Goal: Task Accomplishment & Management: Use online tool/utility

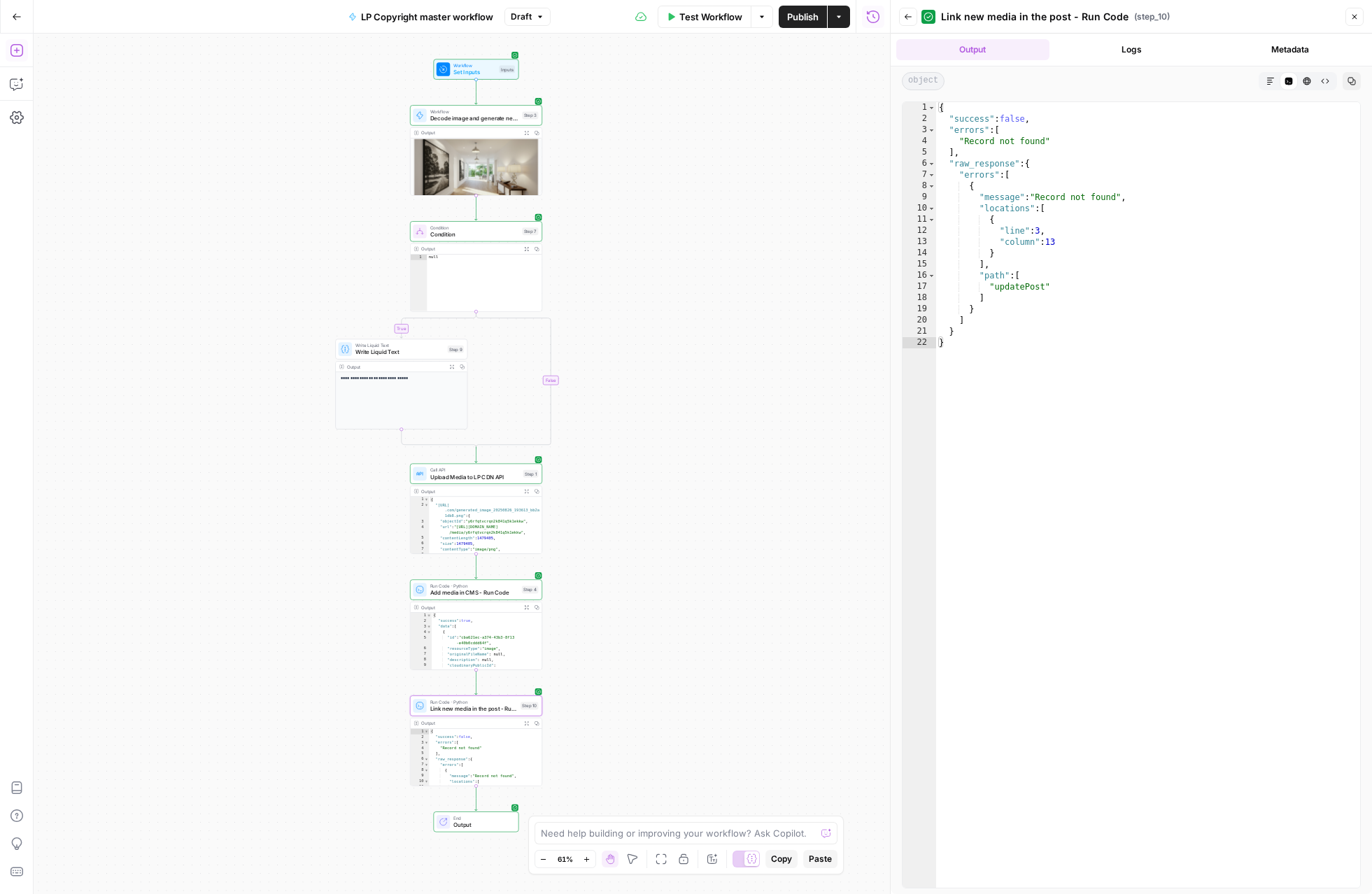
click at [13, 50] on icon "button" at bounding box center [16, 50] width 13 height 13
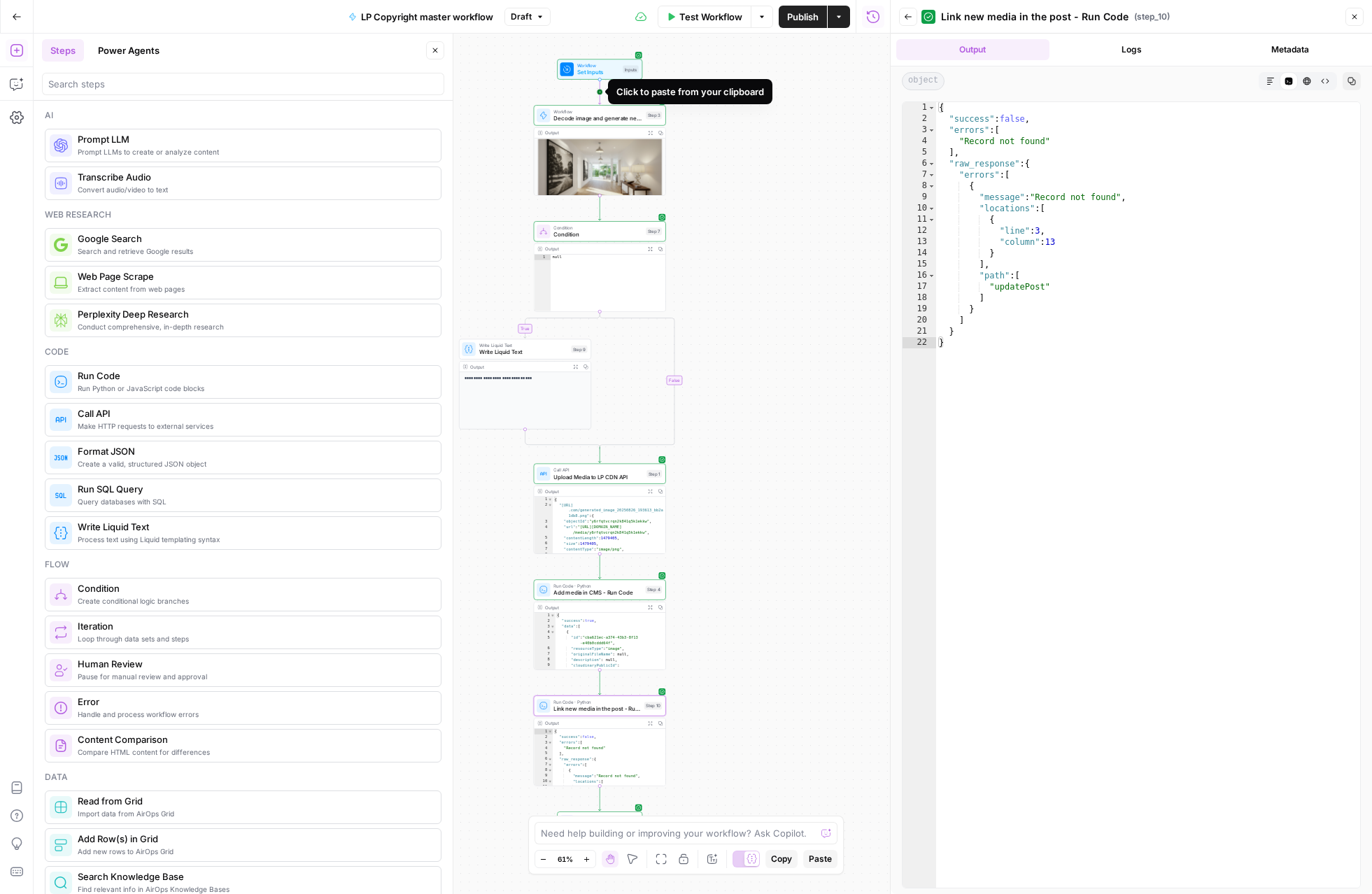
click at [600, 92] on icon "Edge from start to step_3" at bounding box center [600, 91] width 3 height 25
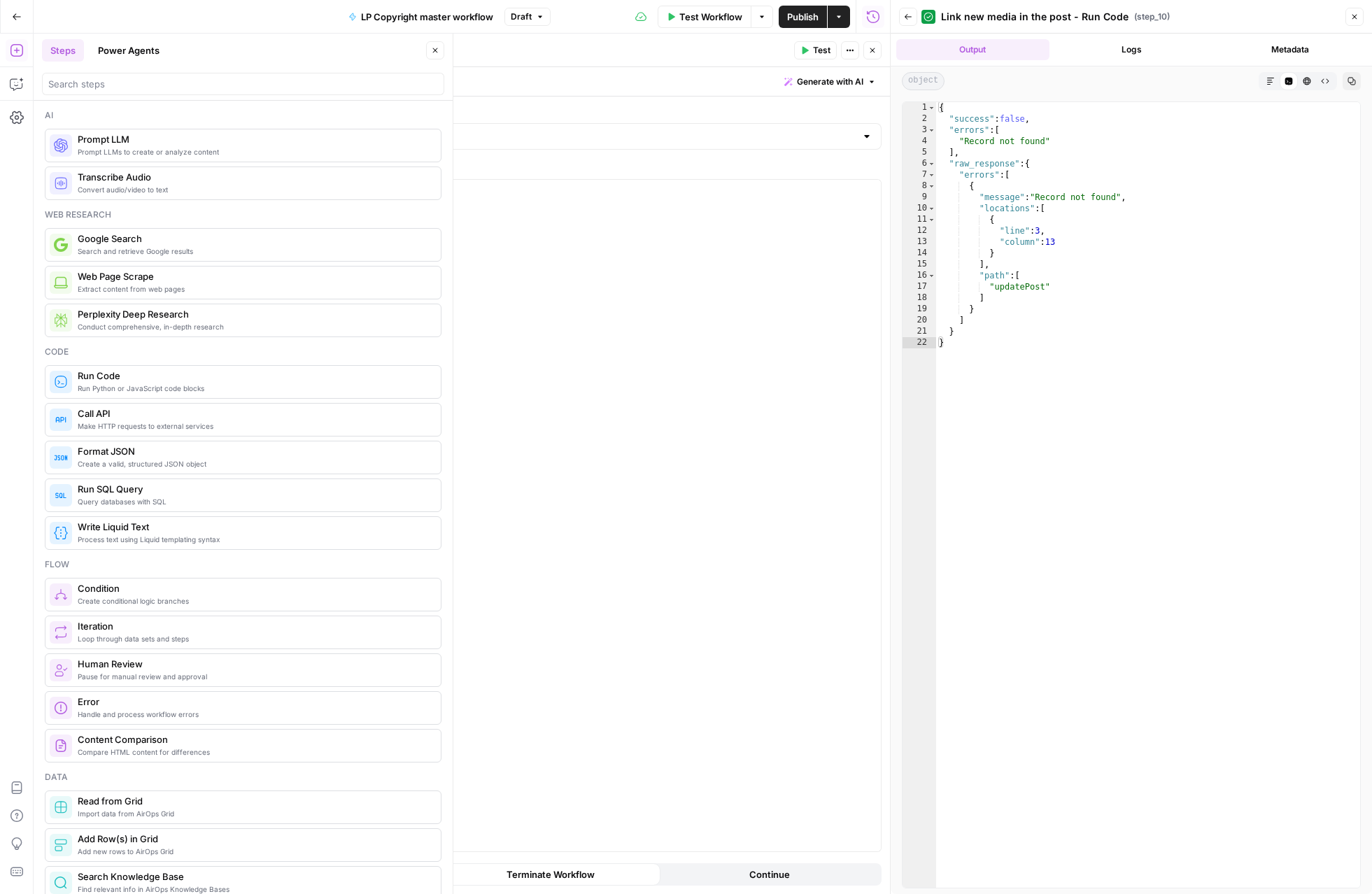
click at [868, 54] on icon "button" at bounding box center [872, 50] width 8 height 8
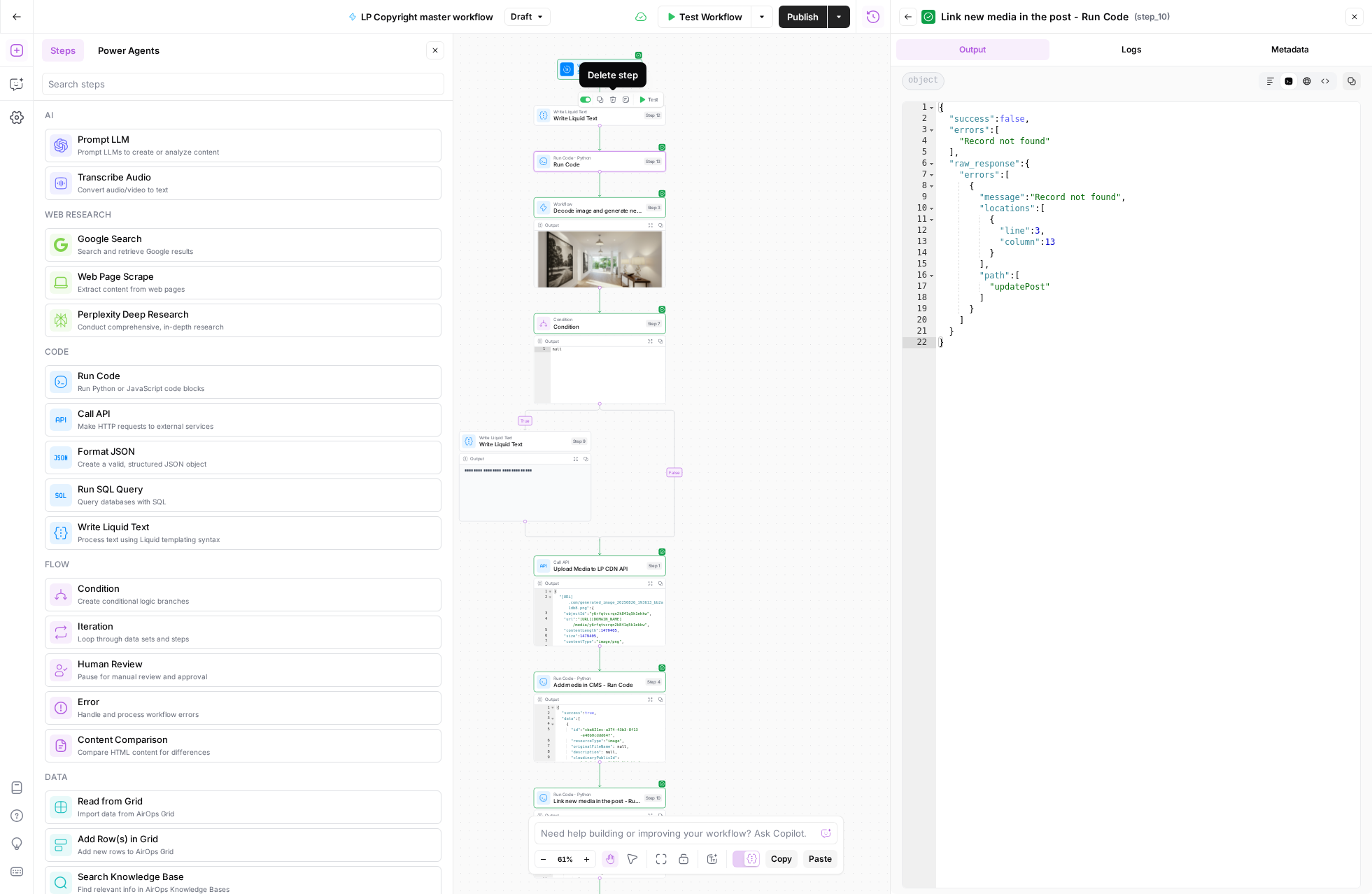
click at [615, 103] on button "Delete step" at bounding box center [612, 99] width 11 height 11
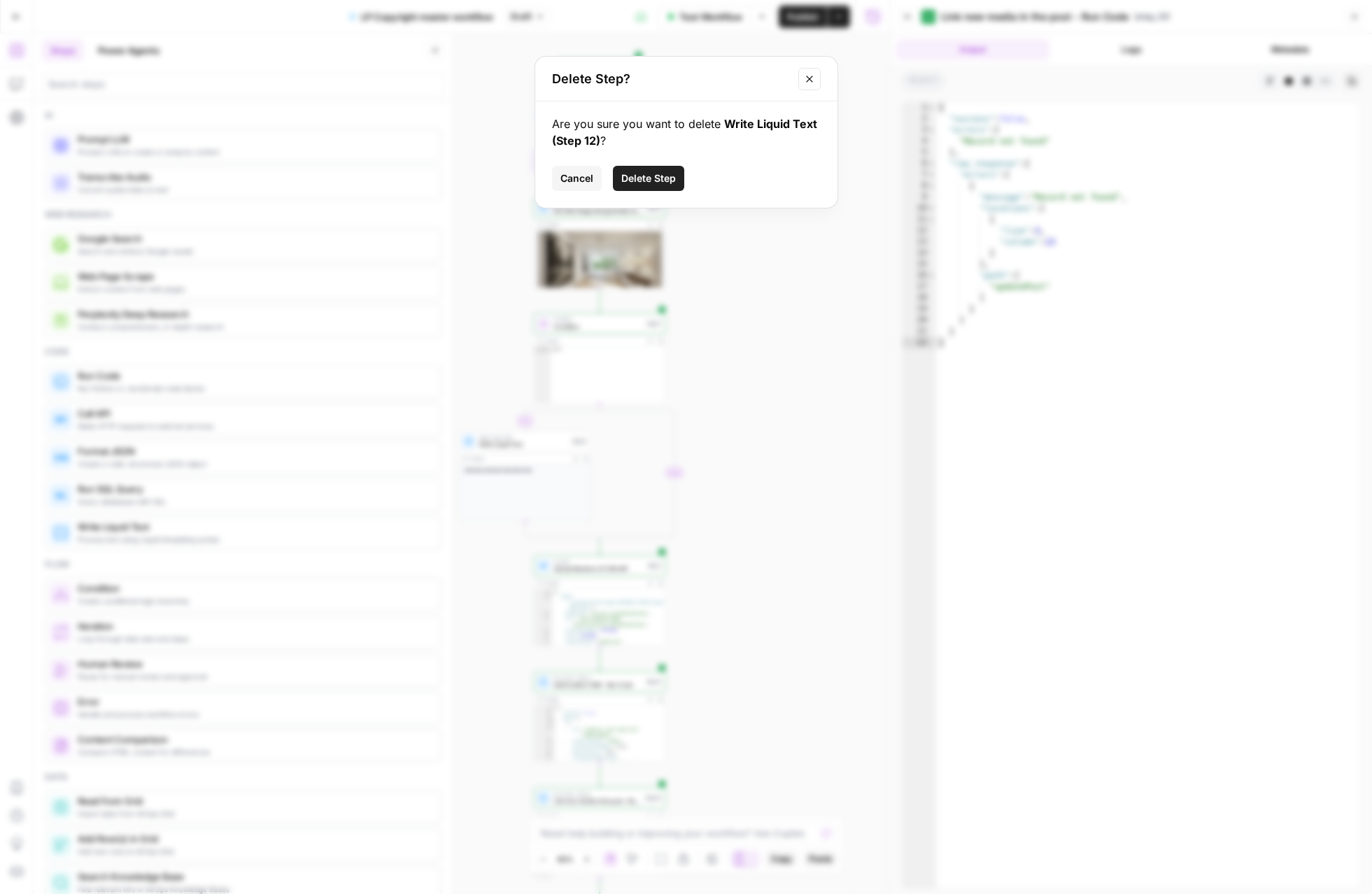
click at [632, 176] on span "Delete Step" at bounding box center [648, 178] width 54 height 14
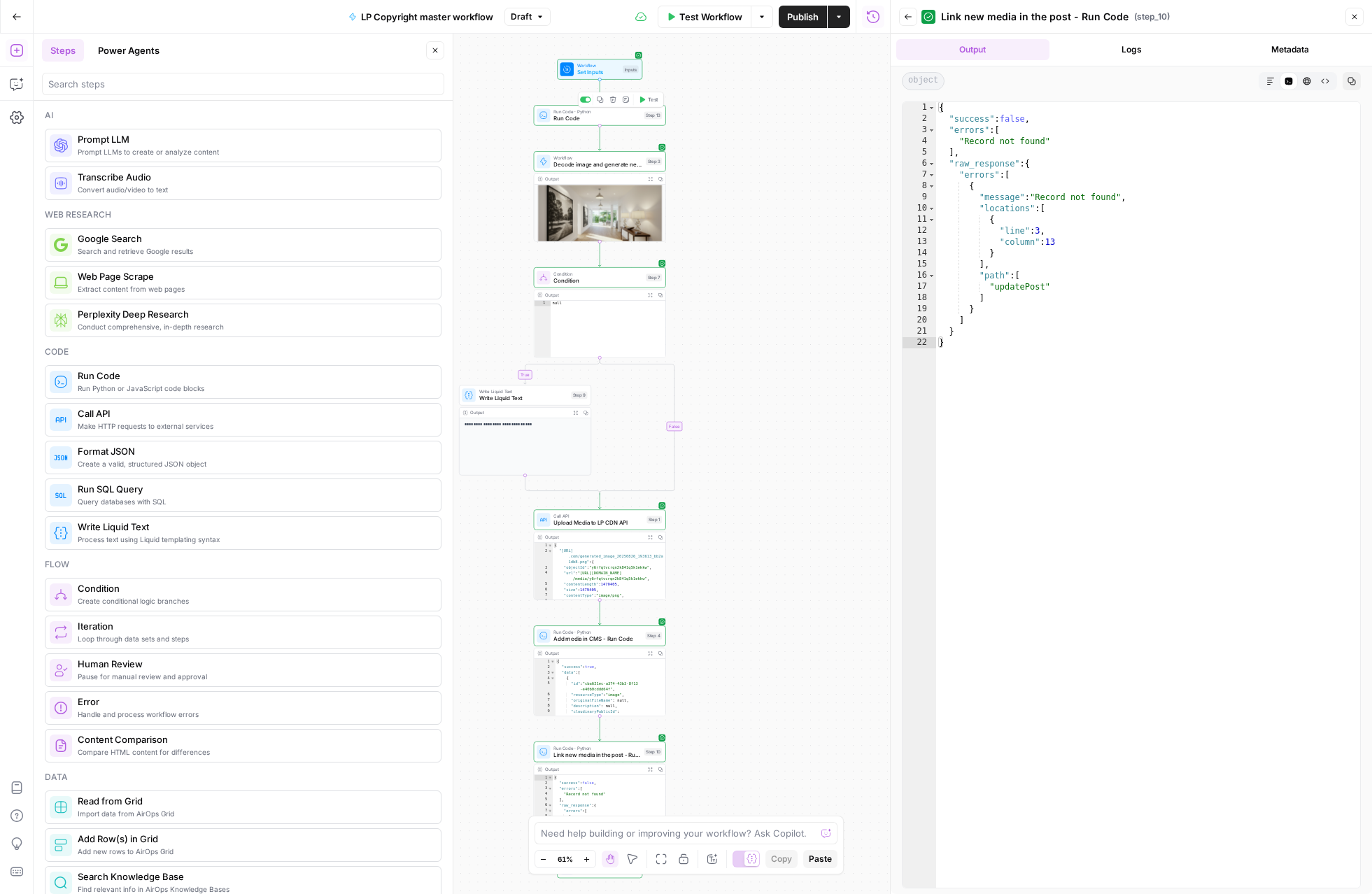
click at [596, 116] on span "Run Code" at bounding box center [597, 118] width 87 height 8
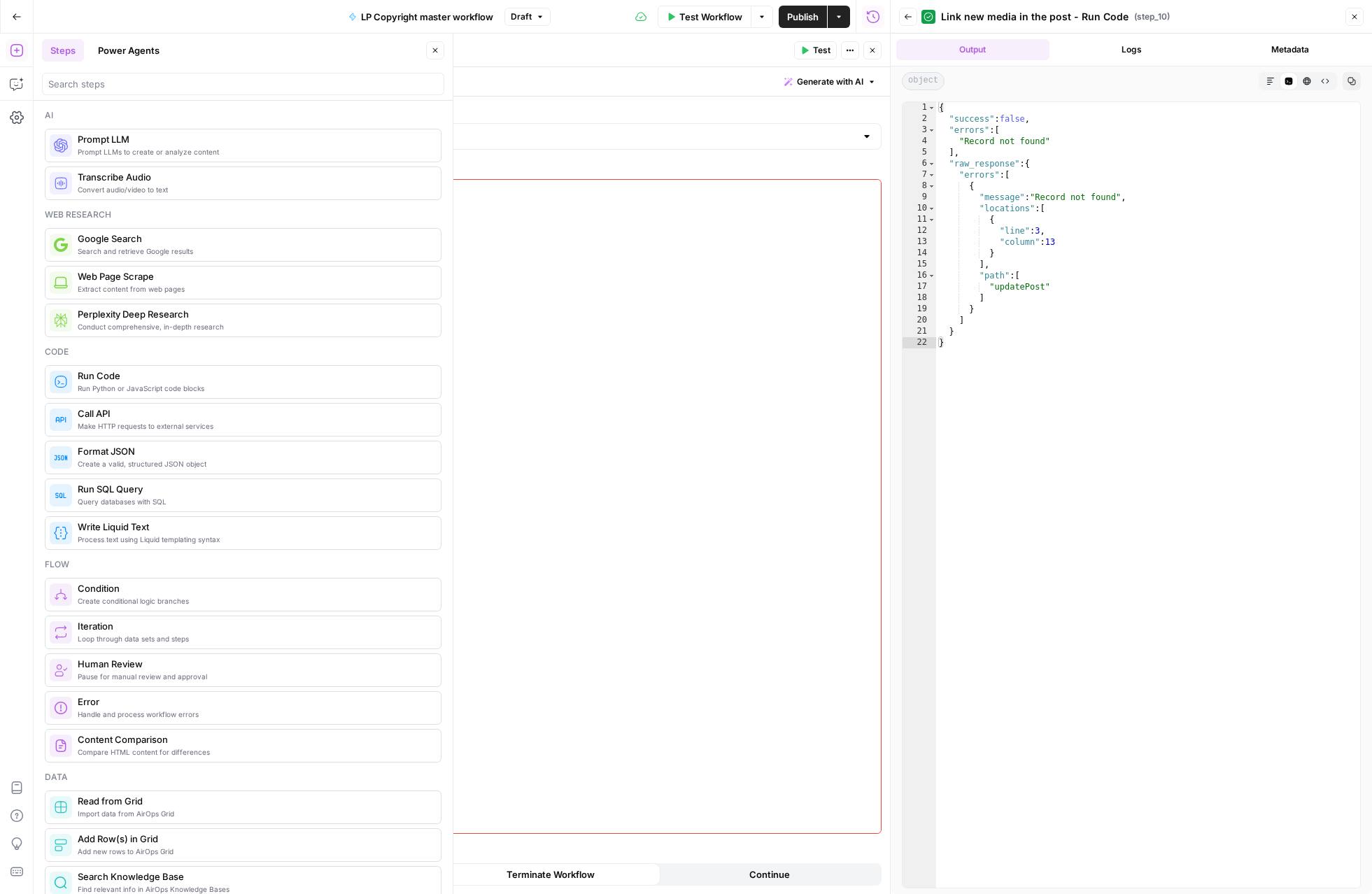
click at [483, 79] on div "Write code Generate with AI" at bounding box center [610, 81] width 559 height 29
click at [342, 50] on textarea "Run Code" at bounding box center [363, 50] width 47 height 14
type textarea "AWS bucket original image backup Run Code"
click at [524, 231] on div at bounding box center [625, 519] width 512 height 678
paste textarea "**********"
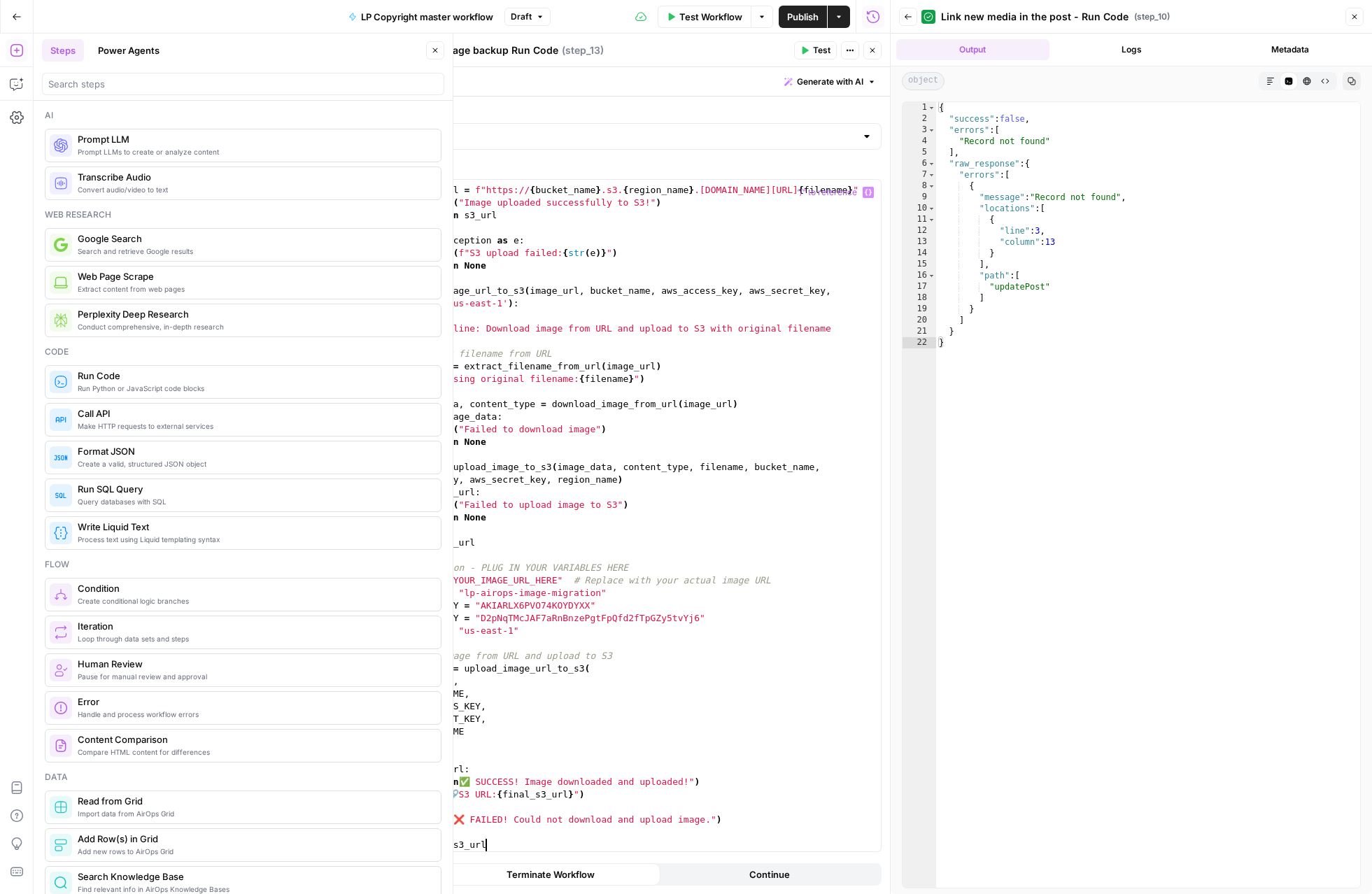
scroll to position [864, 0]
click at [557, 579] on div "s3_url = f"https:// { bucket_name } .s3. { region_name } .[DOMAIN_NAME][URL] { …" at bounding box center [630, 519] width 501 height 697
type textarea "**********"
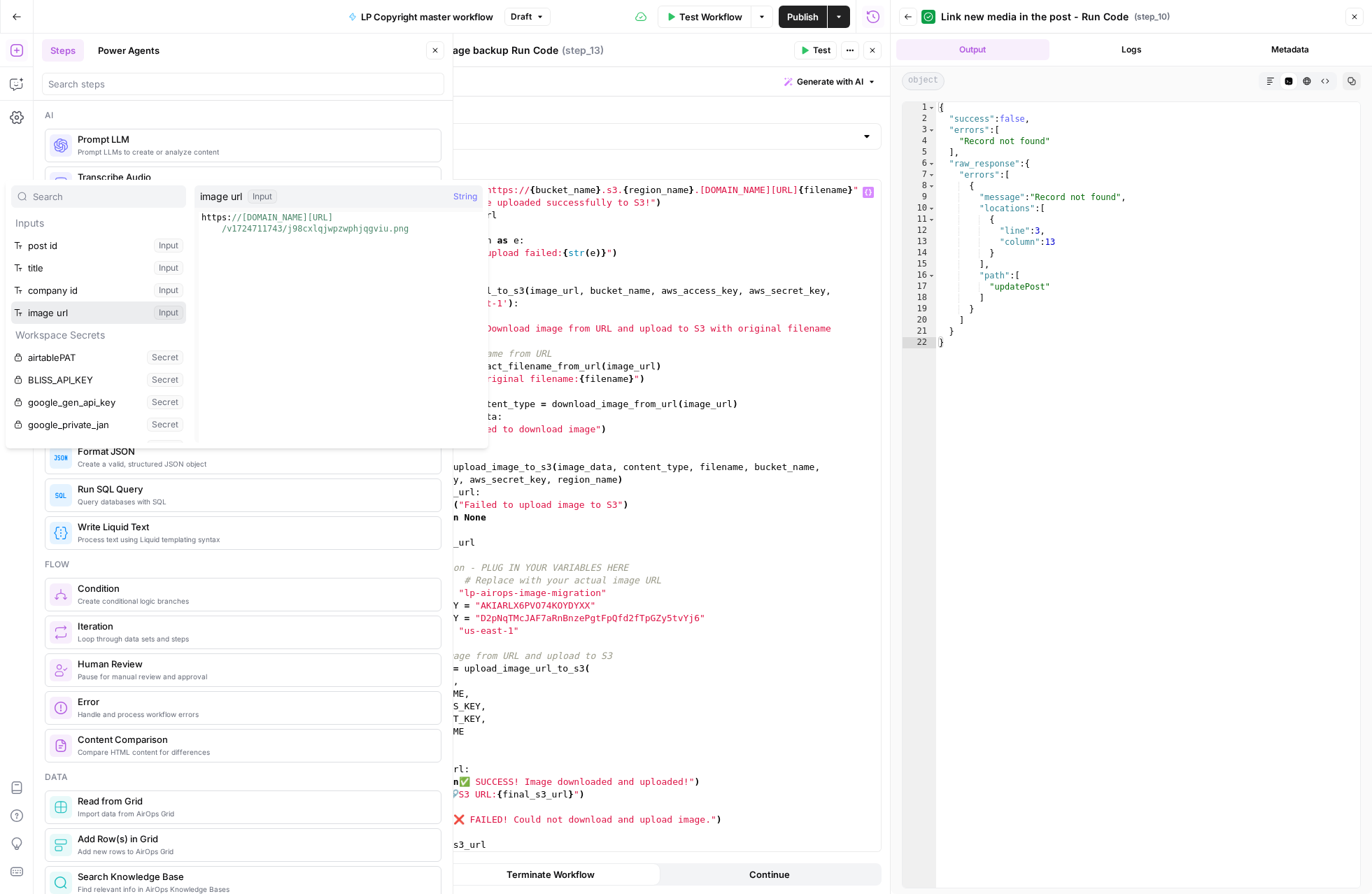
click at [11, 301] on button "Select variable image url" at bounding box center [98, 312] width 175 height 22
type textarea "**********"
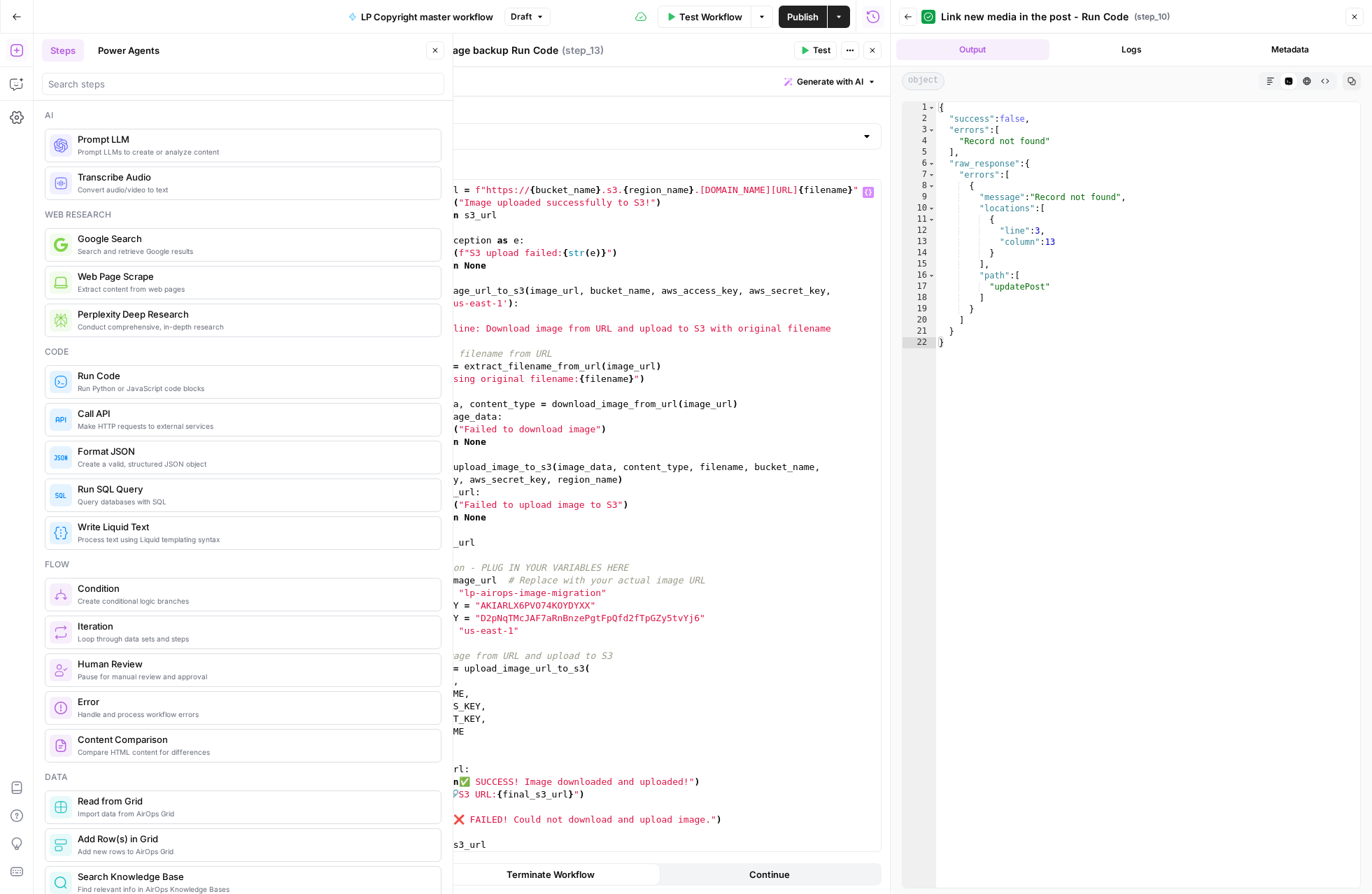
click at [807, 54] on button "Test" at bounding box center [815, 50] width 42 height 18
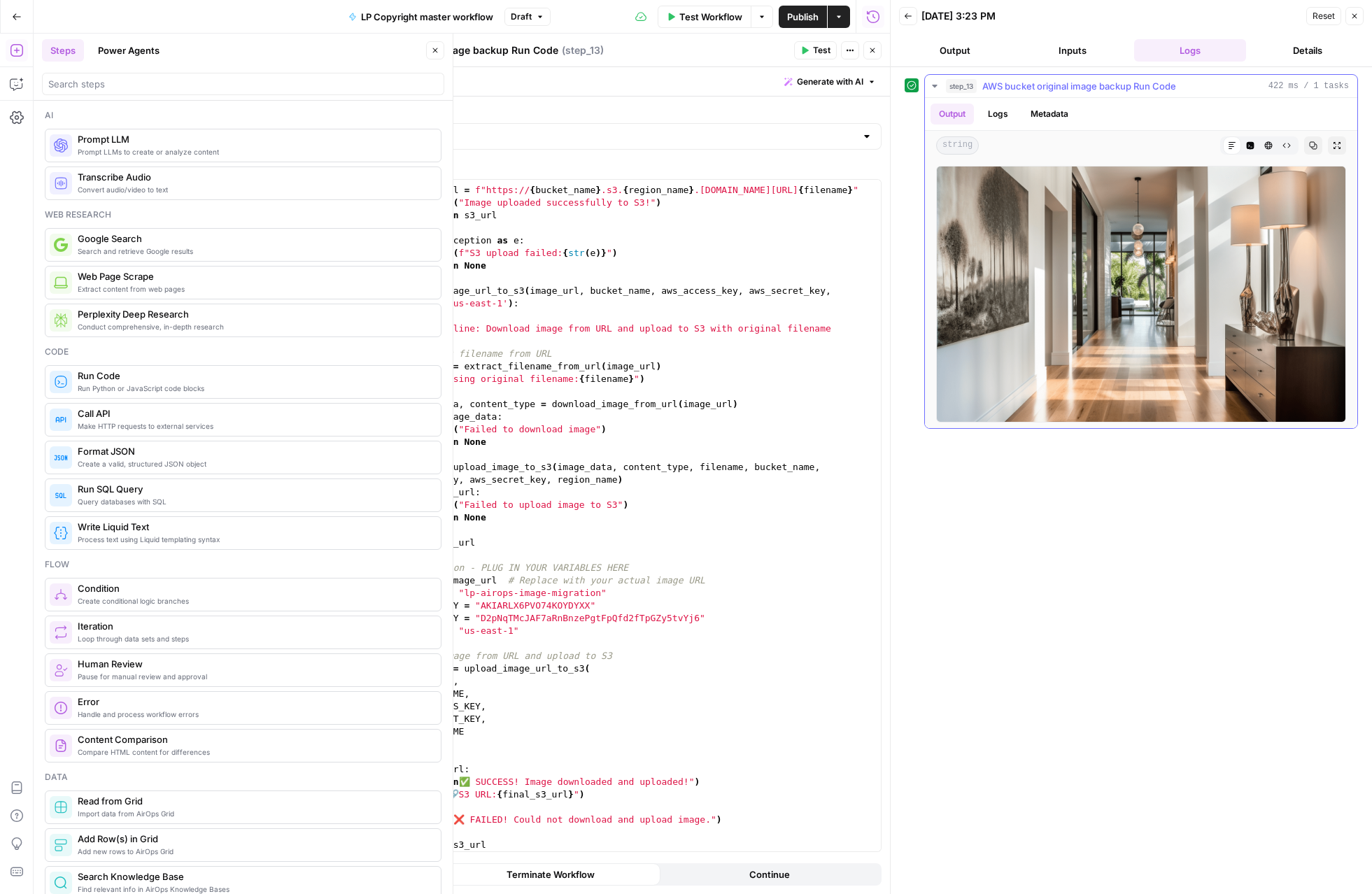
click at [992, 112] on button "Logs" at bounding box center [998, 114] width 37 height 21
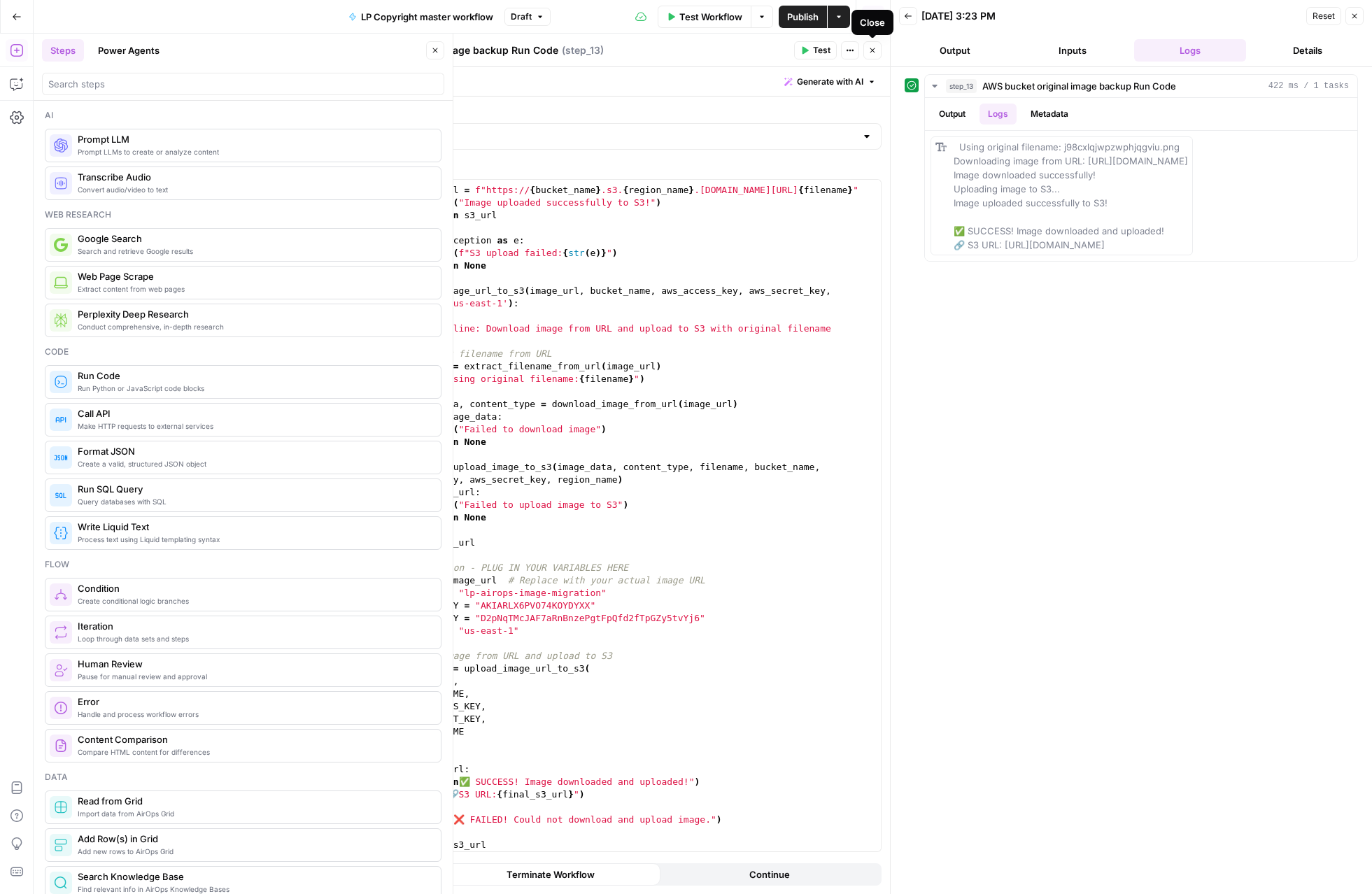
click at [870, 51] on icon "button" at bounding box center [872, 50] width 8 height 8
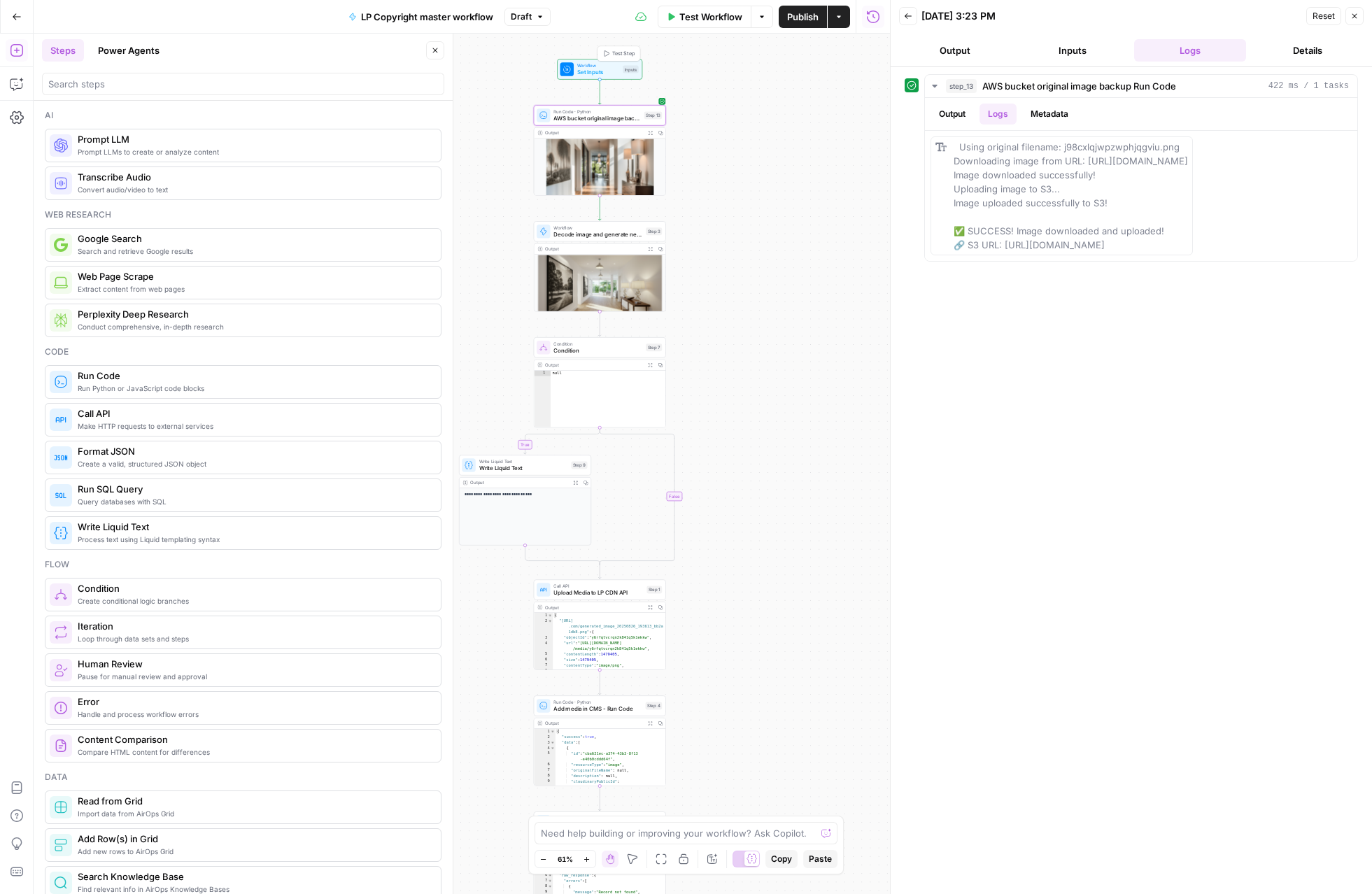
click at [626, 53] on span "Test Step" at bounding box center [624, 54] width 22 height 7
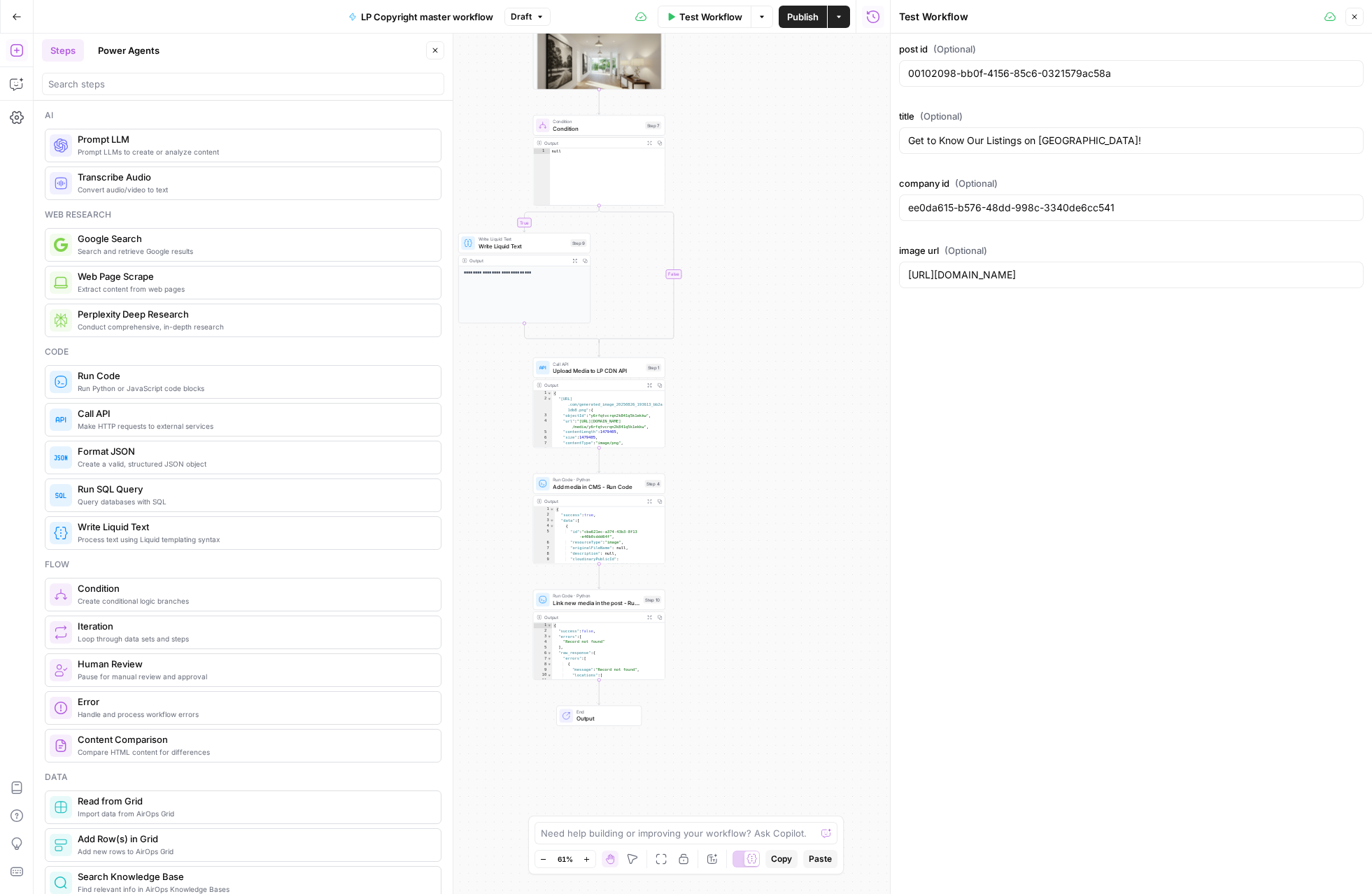
click at [651, 500] on icon "button" at bounding box center [650, 501] width 5 height 5
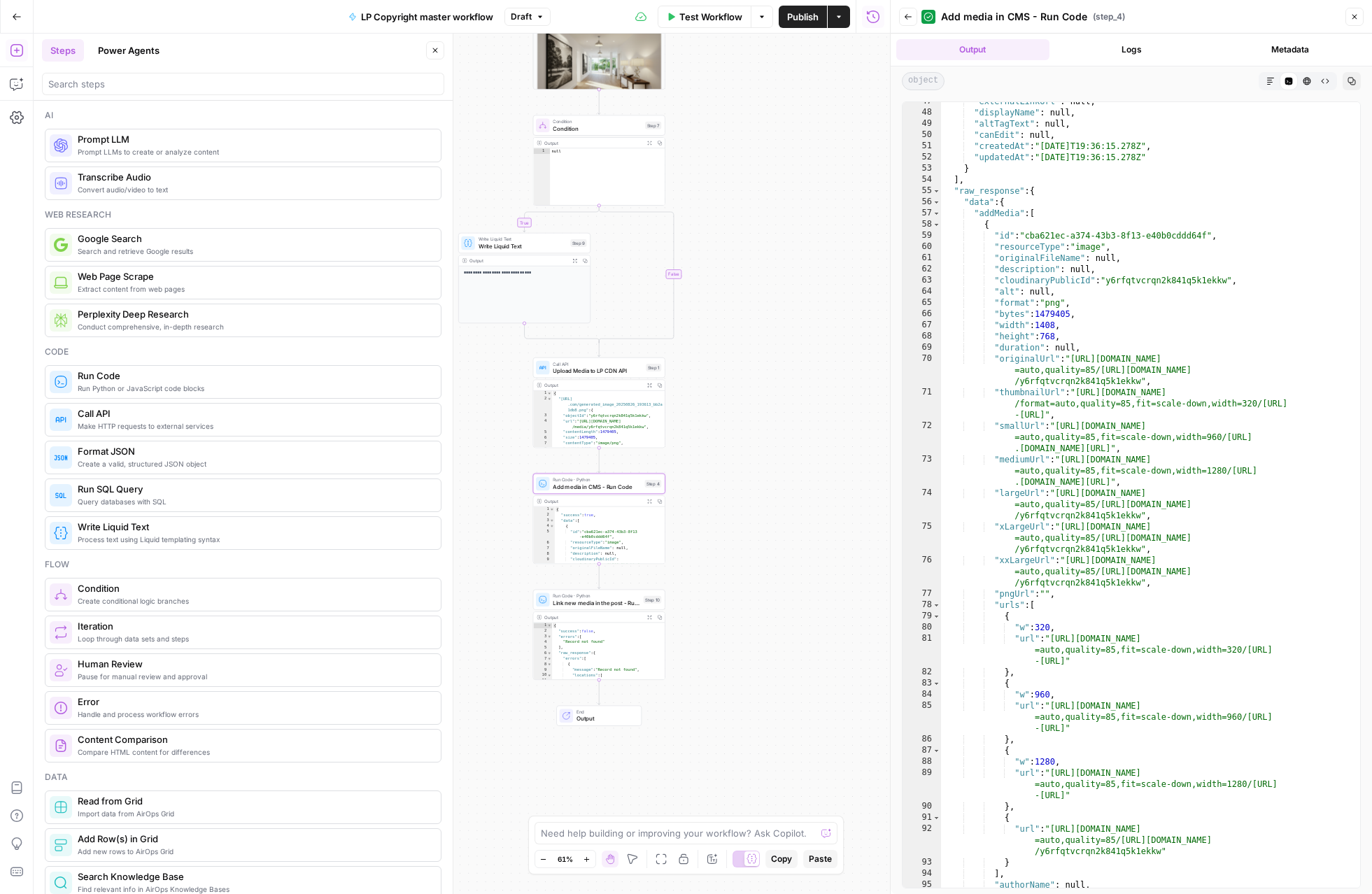
scroll to position [971, 0]
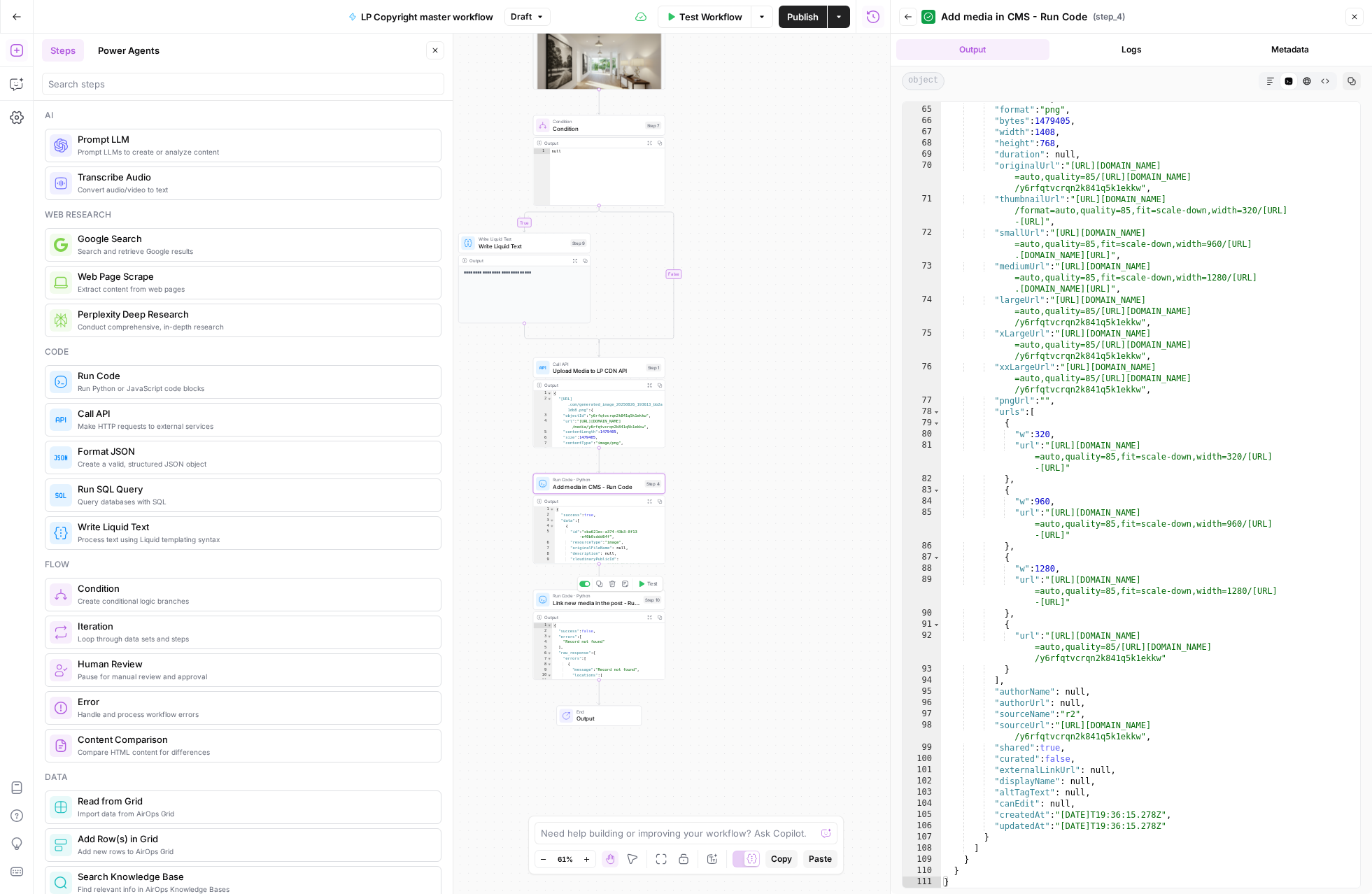
click at [601, 597] on span "Run Code · Python" at bounding box center [596, 596] width 87 height 7
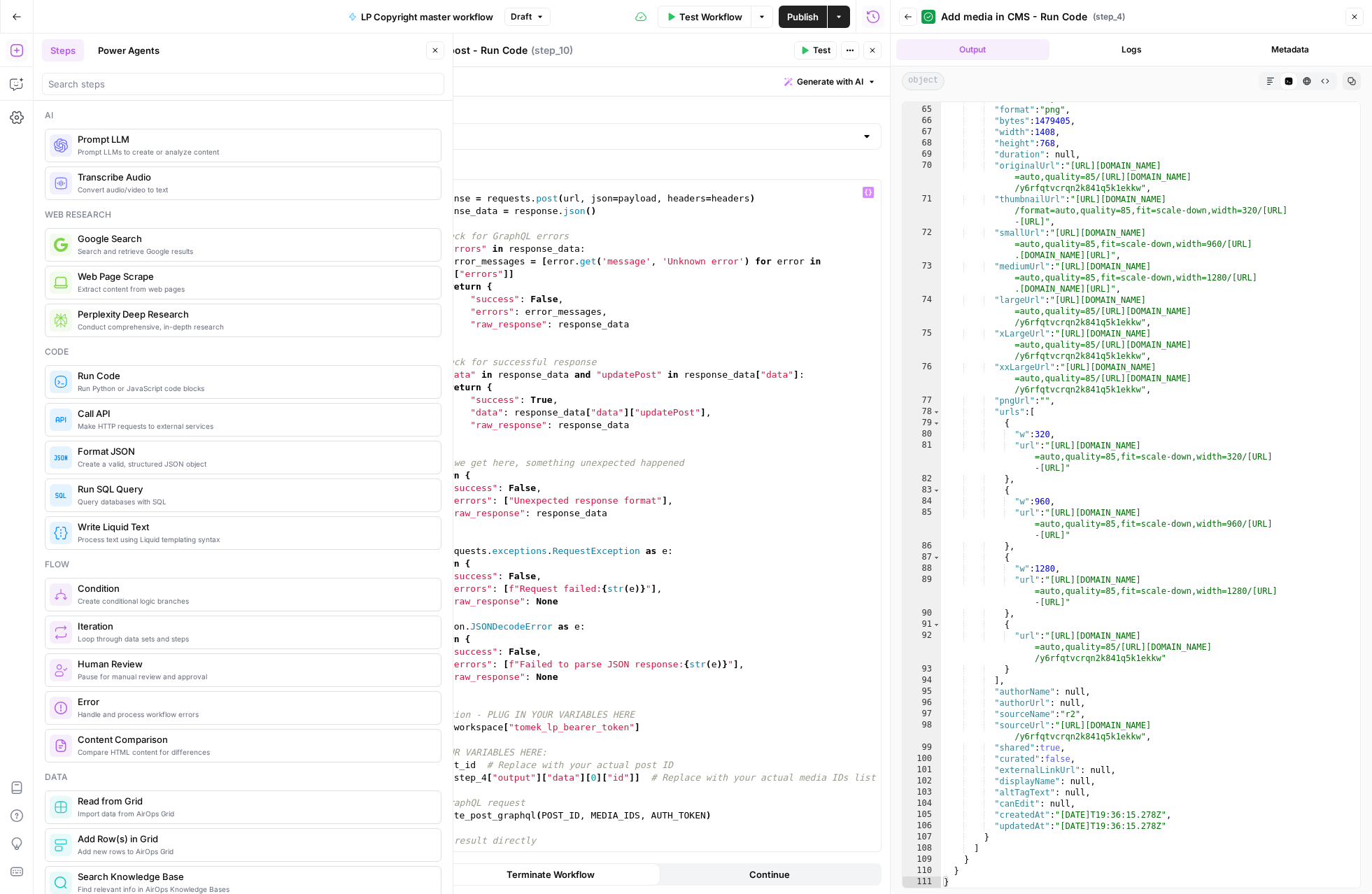
scroll to position [751, 0]
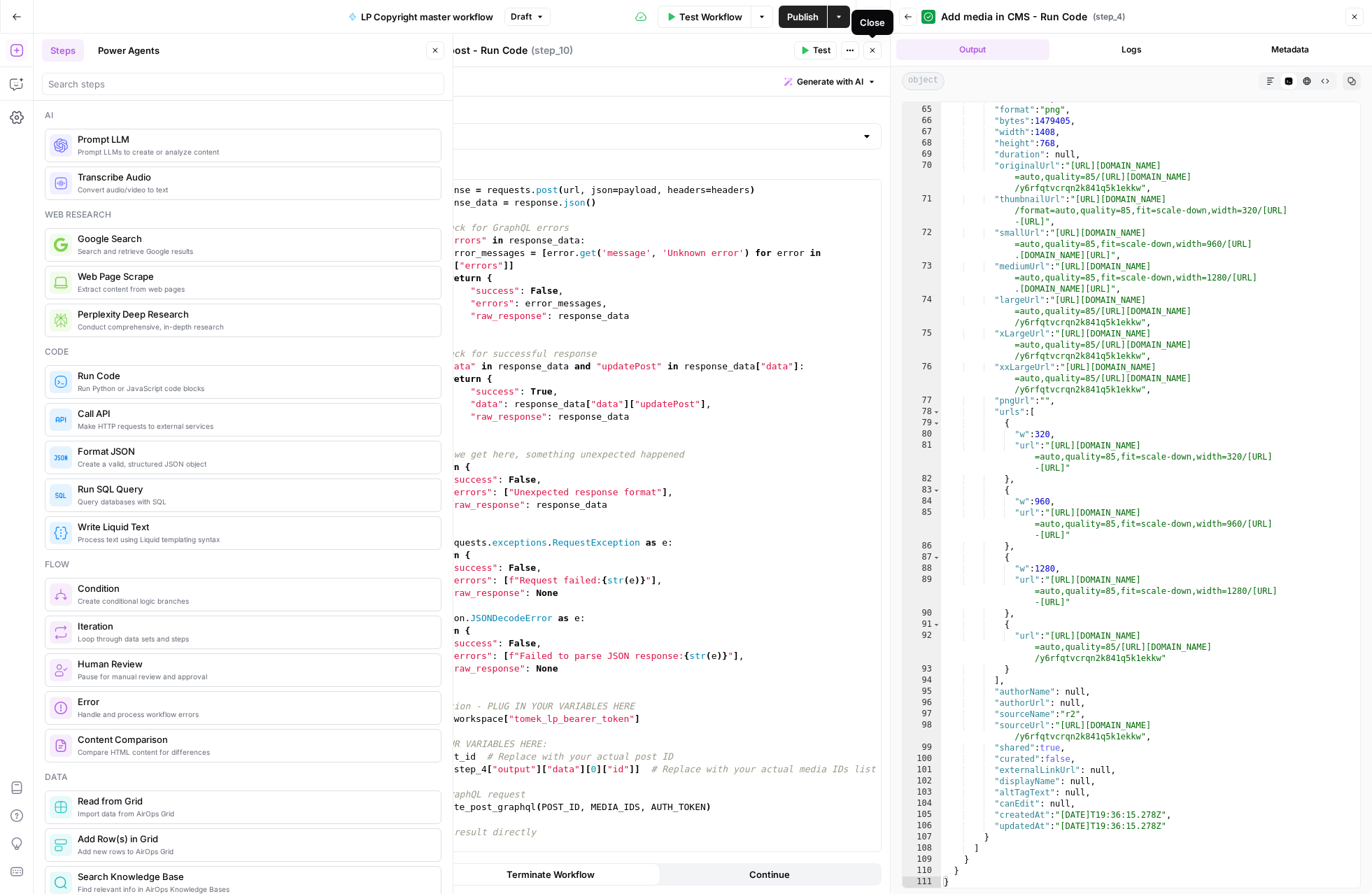
click at [874, 52] on icon "button" at bounding box center [873, 51] width 5 height 5
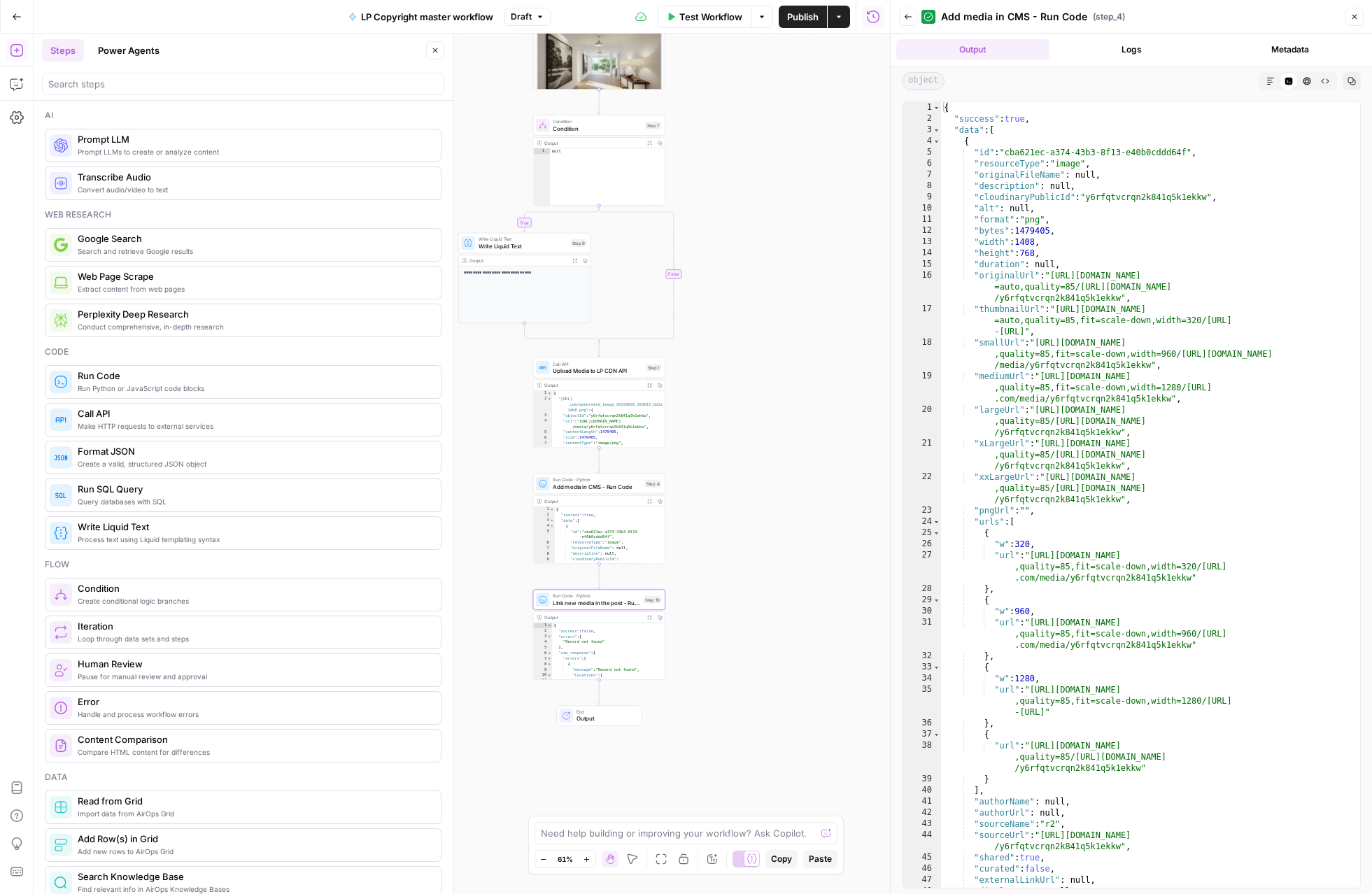
scroll to position [0, 0]
type textarea "**********"
drag, startPoint x: 1011, startPoint y: 152, endPoint x: 1189, endPoint y: 151, distance: 178.0
click at [1189, 151] on div "{ "success" : true , "data" : [ { "id" : "cba621ec-a374-43b3-8f13-e40b0cddd64f"…" at bounding box center [1150, 506] width 419 height 808
click at [595, 600] on span "Link new media in the post - Run Code" at bounding box center [596, 602] width 87 height 8
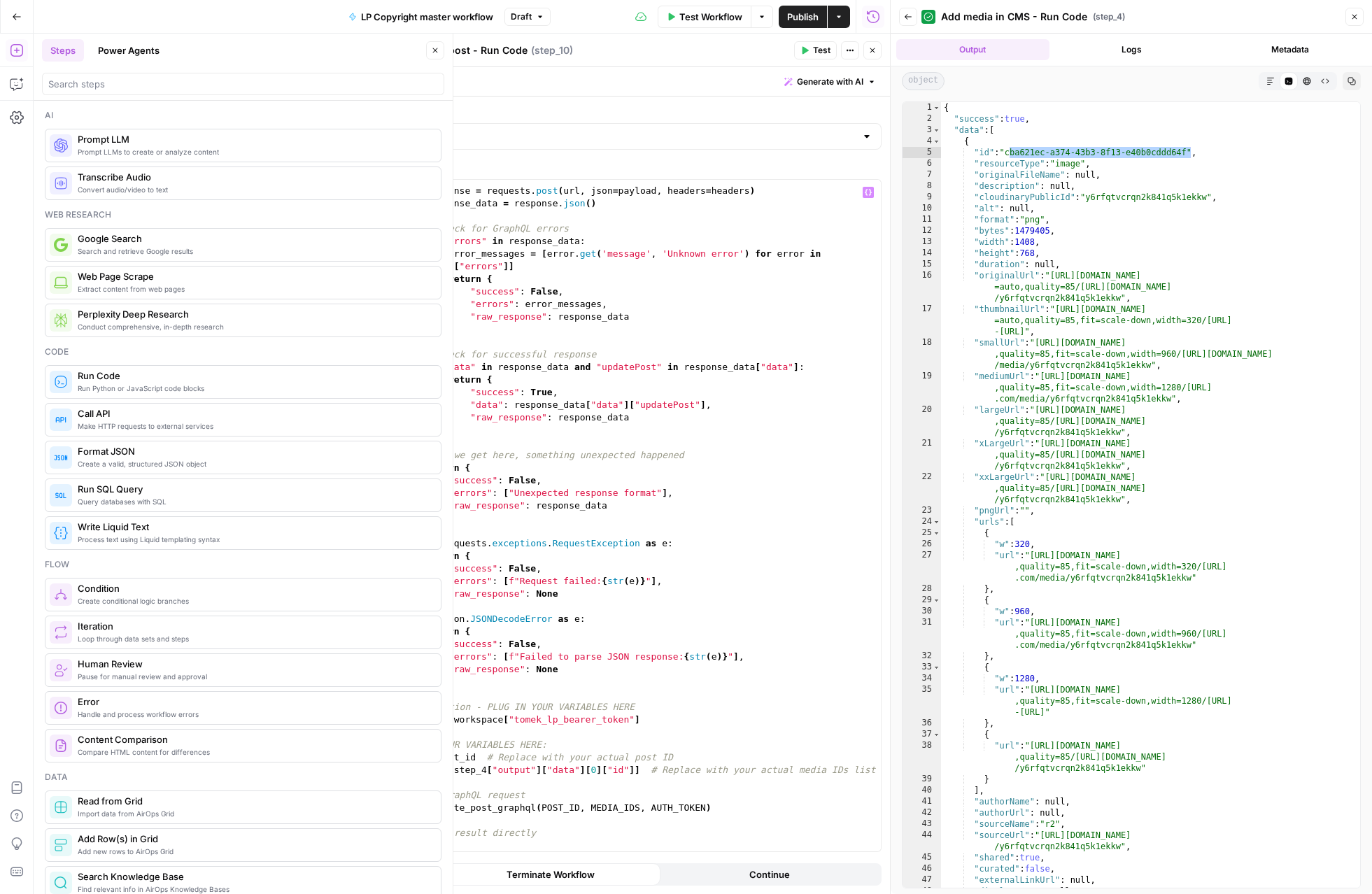
scroll to position [751, 0]
click at [422, 756] on div "try : response = requests . post ( url , json = payload , headers = headers ) r…" at bounding box center [630, 519] width 501 height 697
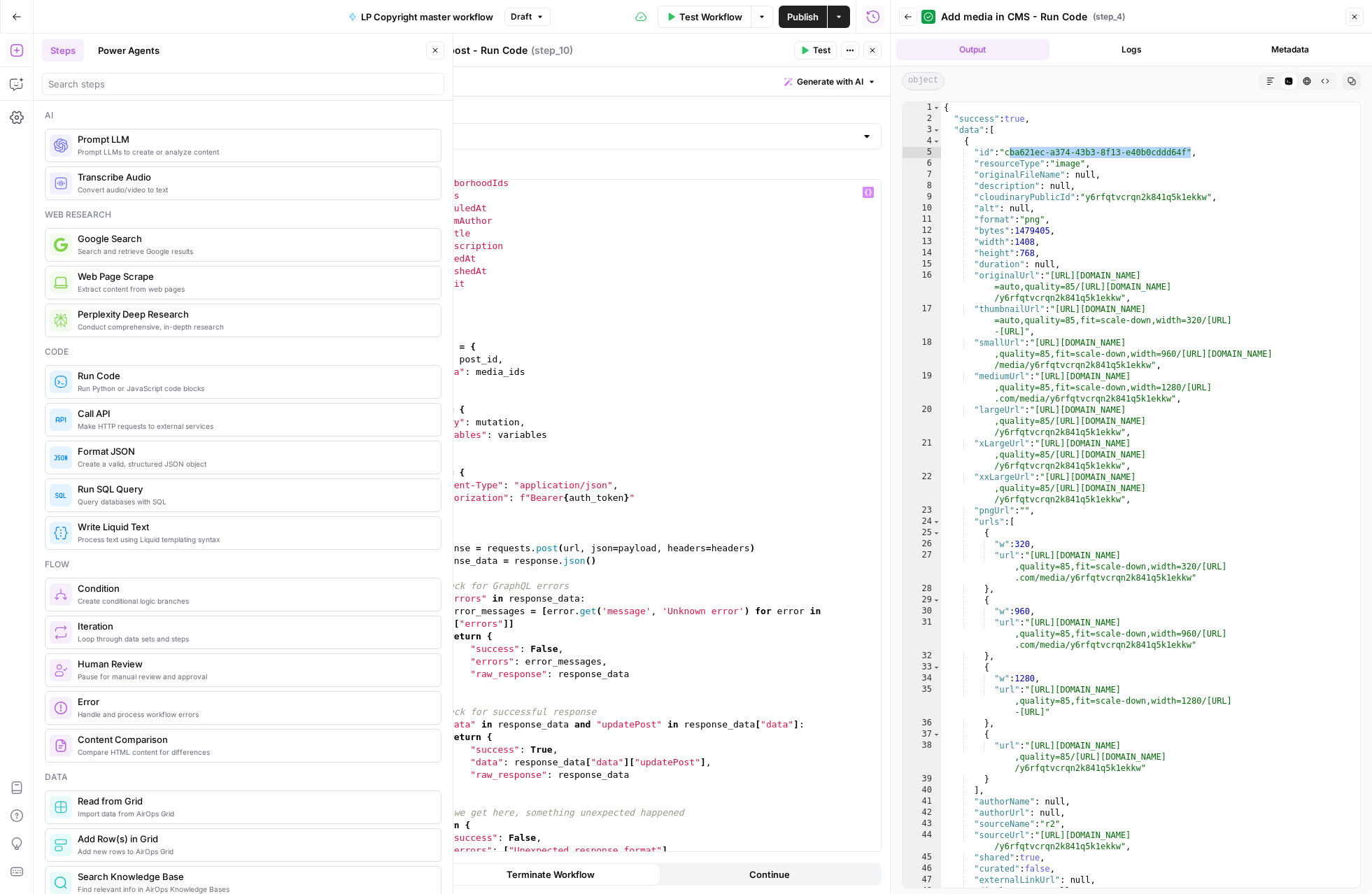
scroll to position [393, 0]
click at [499, 360] on div "neighborhoodIds status scheduledAt customAuthor seoTitle seoDescription created…" at bounding box center [630, 525] width 501 height 697
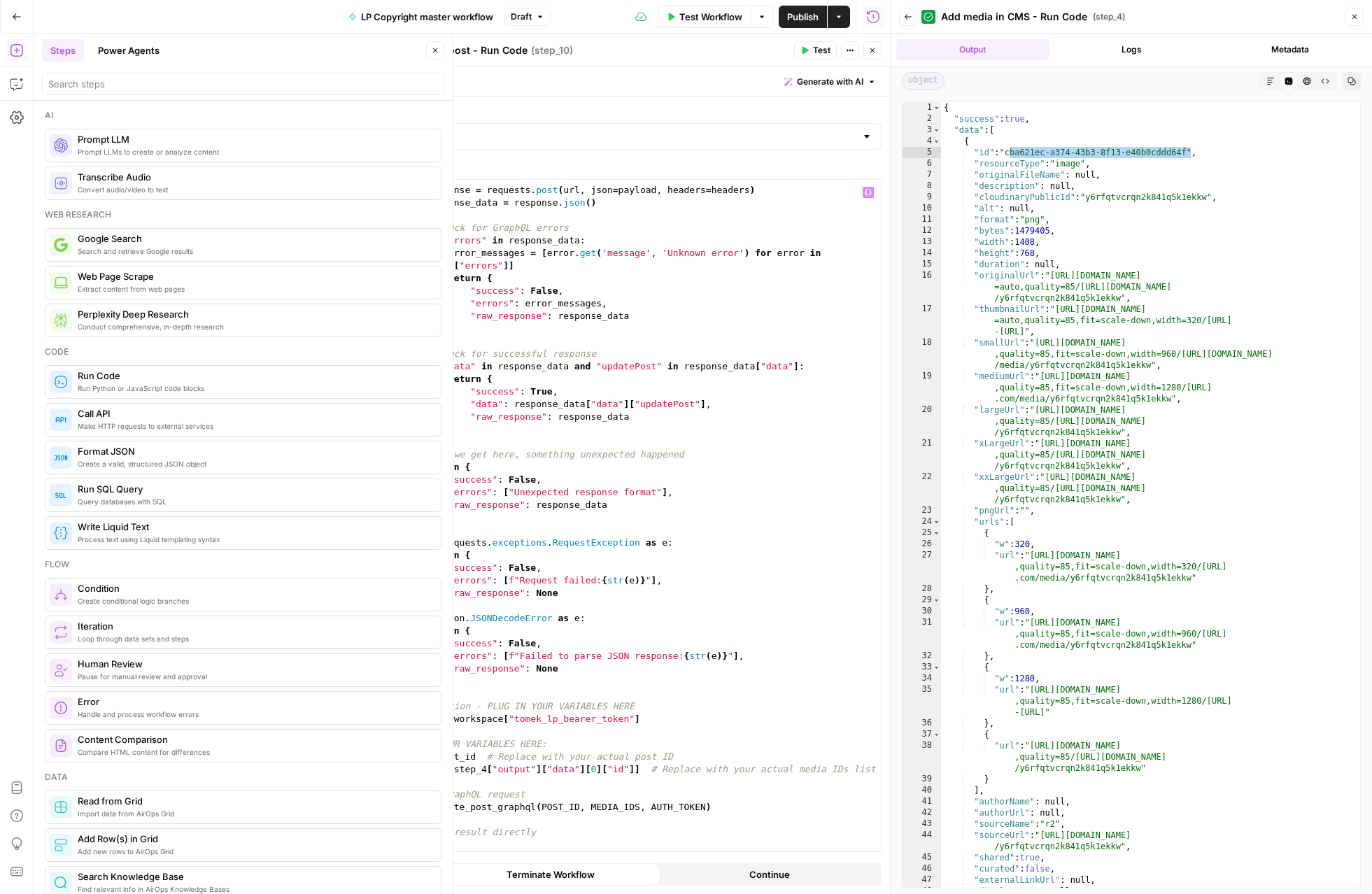
scroll to position [751, 0]
click at [420, 756] on div "try : response = requests . post ( url , json = payload , headers = headers ) r…" at bounding box center [630, 519] width 501 height 697
click at [636, 768] on div "try : response = requests . post ( url , json = payload , headers = headers ) r…" at bounding box center [630, 519] width 501 height 697
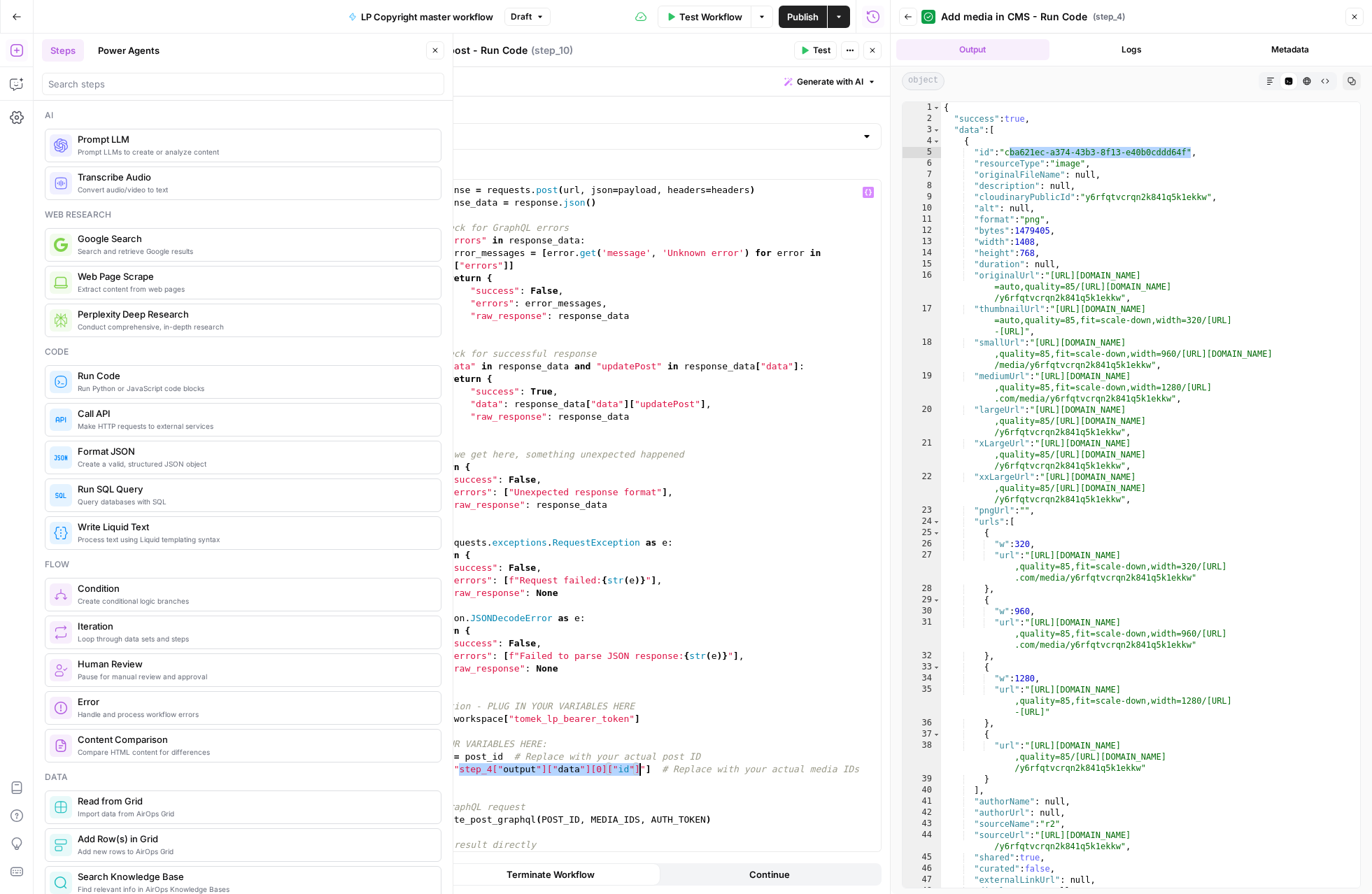
type textarea "**********"
paste textarea "**********"
click at [1191, 153] on div "{ "success" : true , "data" : [ { "id" : "cba621ec-a374-43b3-8f13-e40b0cddd64f"…" at bounding box center [1150, 506] width 419 height 808
drag, startPoint x: 1190, startPoint y: 153, endPoint x: 1011, endPoint y: 151, distance: 179.0
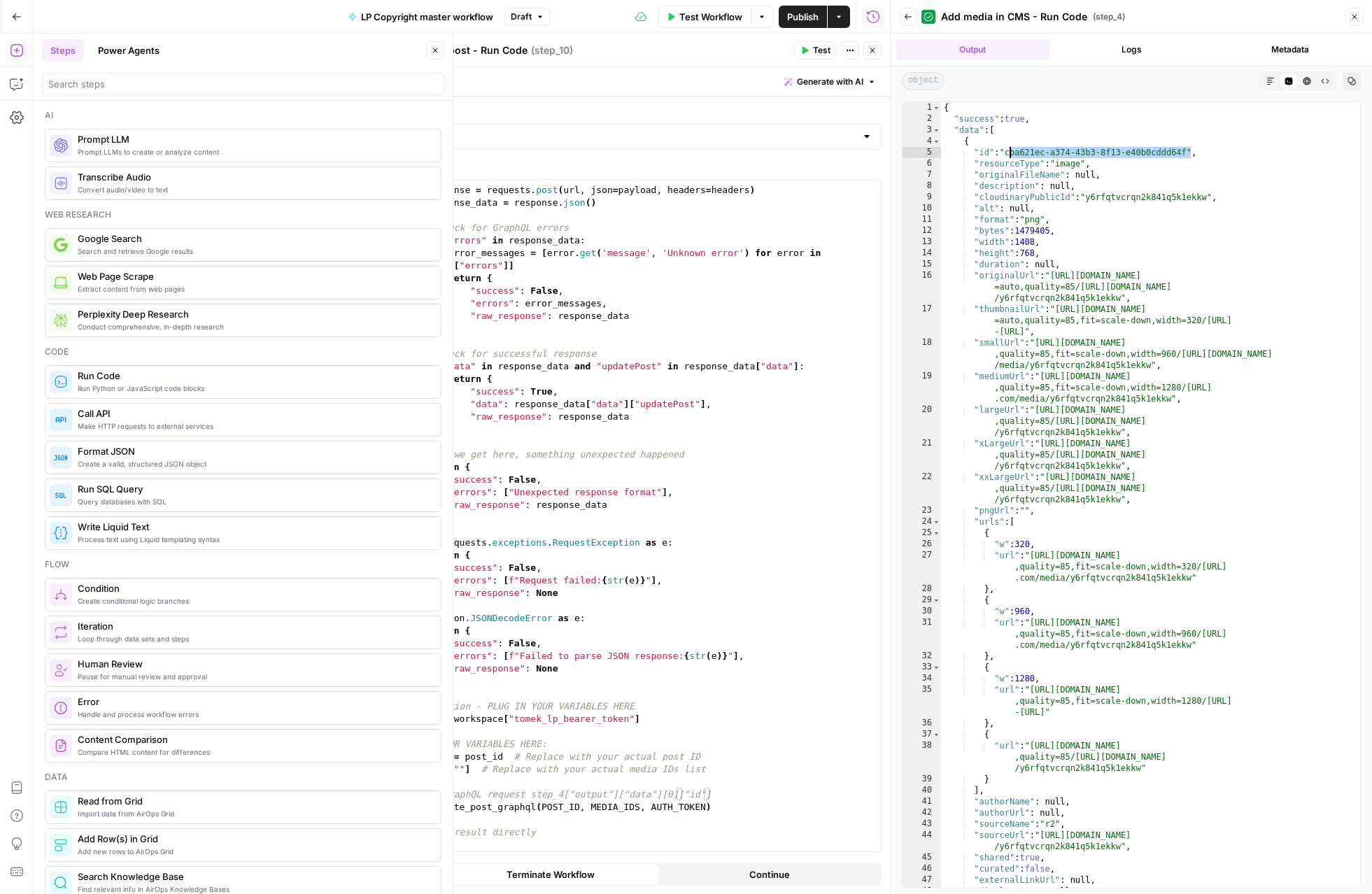
click at [1011, 151] on div "{ "success" : true , "data" : [ { "id" : "cba621ec-a374-43b3-8f13-e40b0cddd64f"…" at bounding box center [1150, 506] width 419 height 808
click at [459, 768] on div "try : response = requests . post ( url , json = payload , headers = headers ) r…" at bounding box center [630, 519] width 501 height 697
paste textarea "**********"
click at [822, 54] on span "Test" at bounding box center [822, 50] width 18 height 13
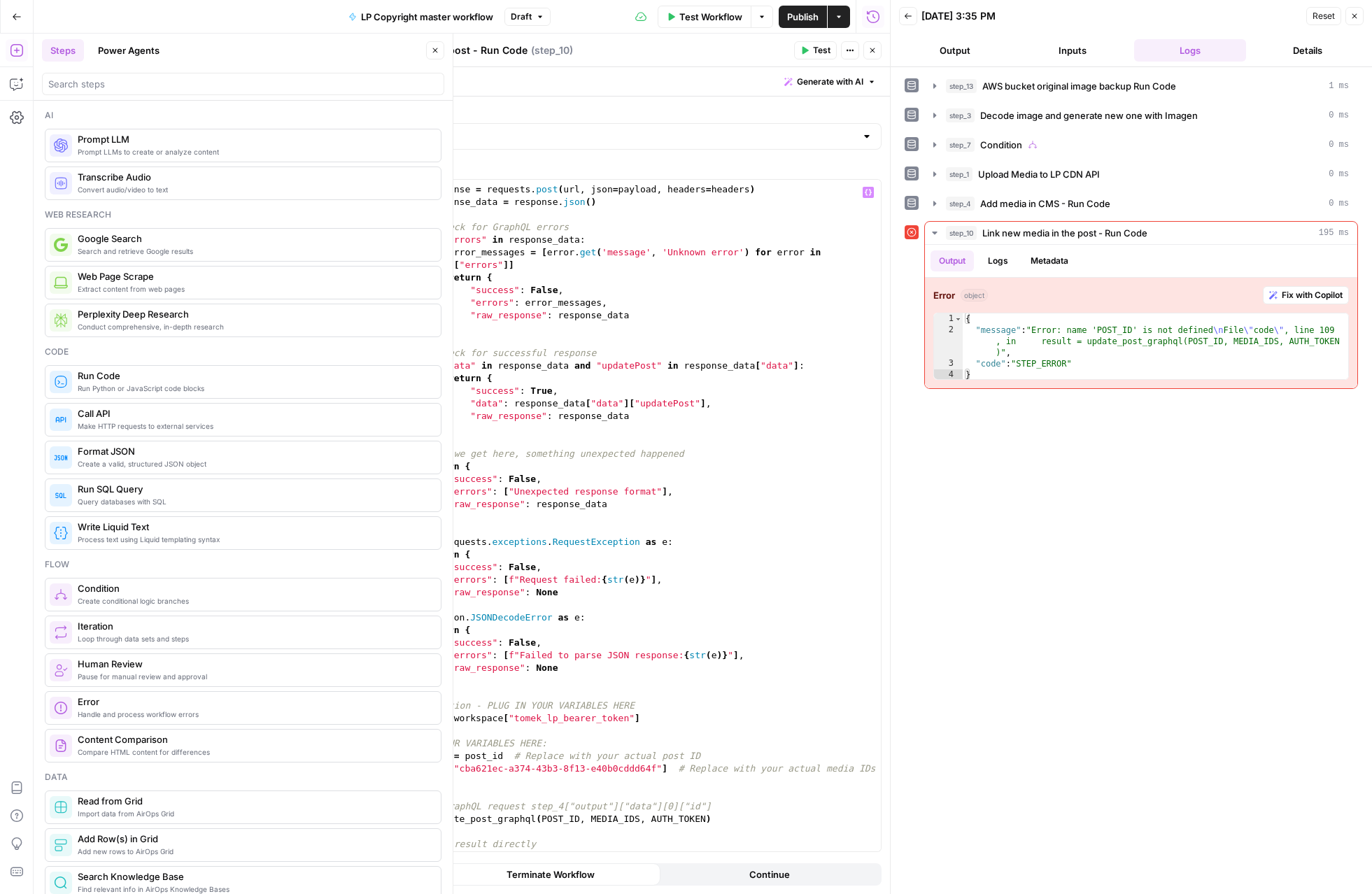
scroll to position [764, 0]
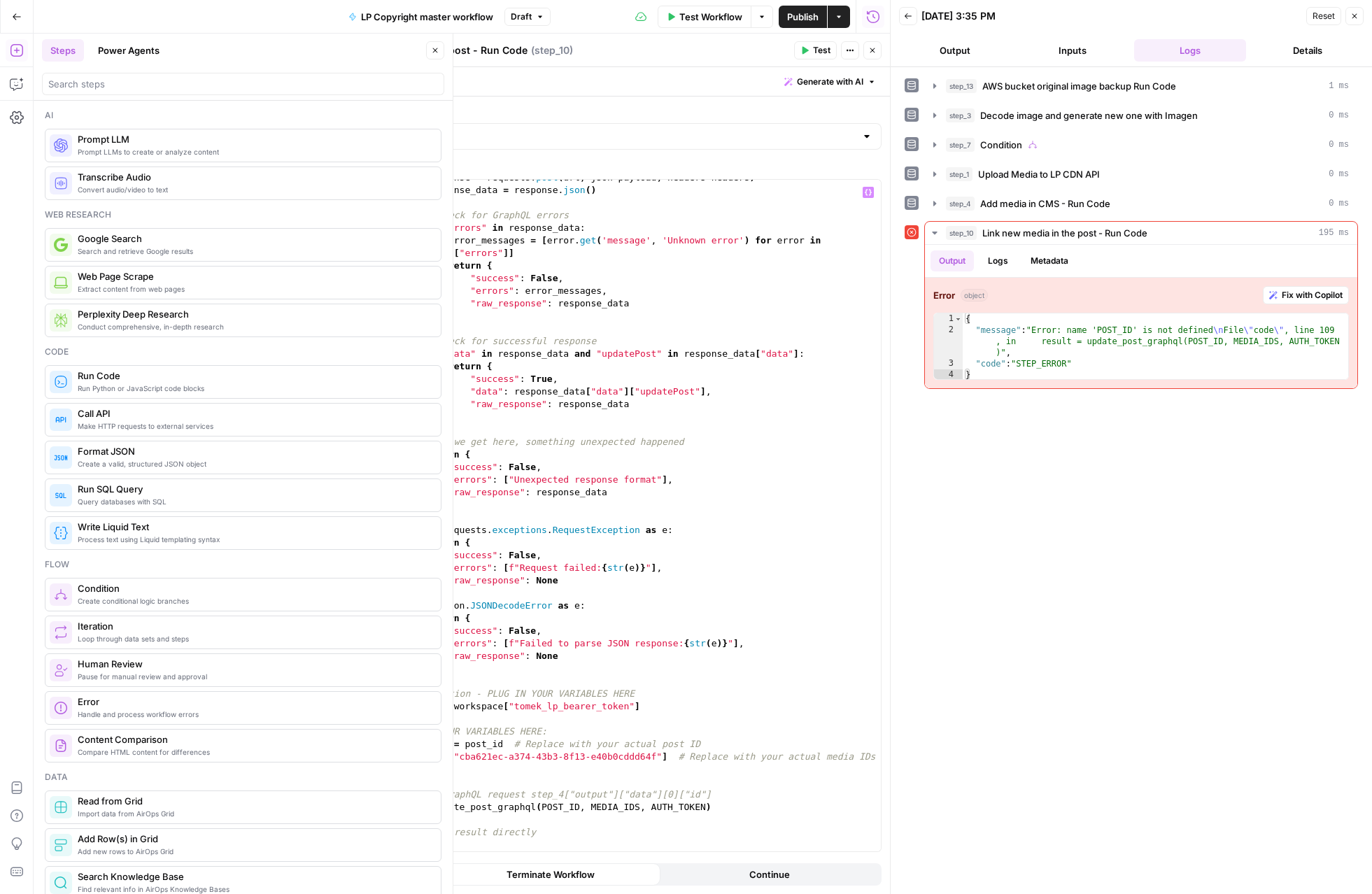
click at [577, 811] on div "response = requests . post ( url , json = payload , headers = headers ) respons…" at bounding box center [630, 519] width 501 height 697
type textarea "**********"
click at [811, 45] on button "Test" at bounding box center [815, 50] width 42 height 18
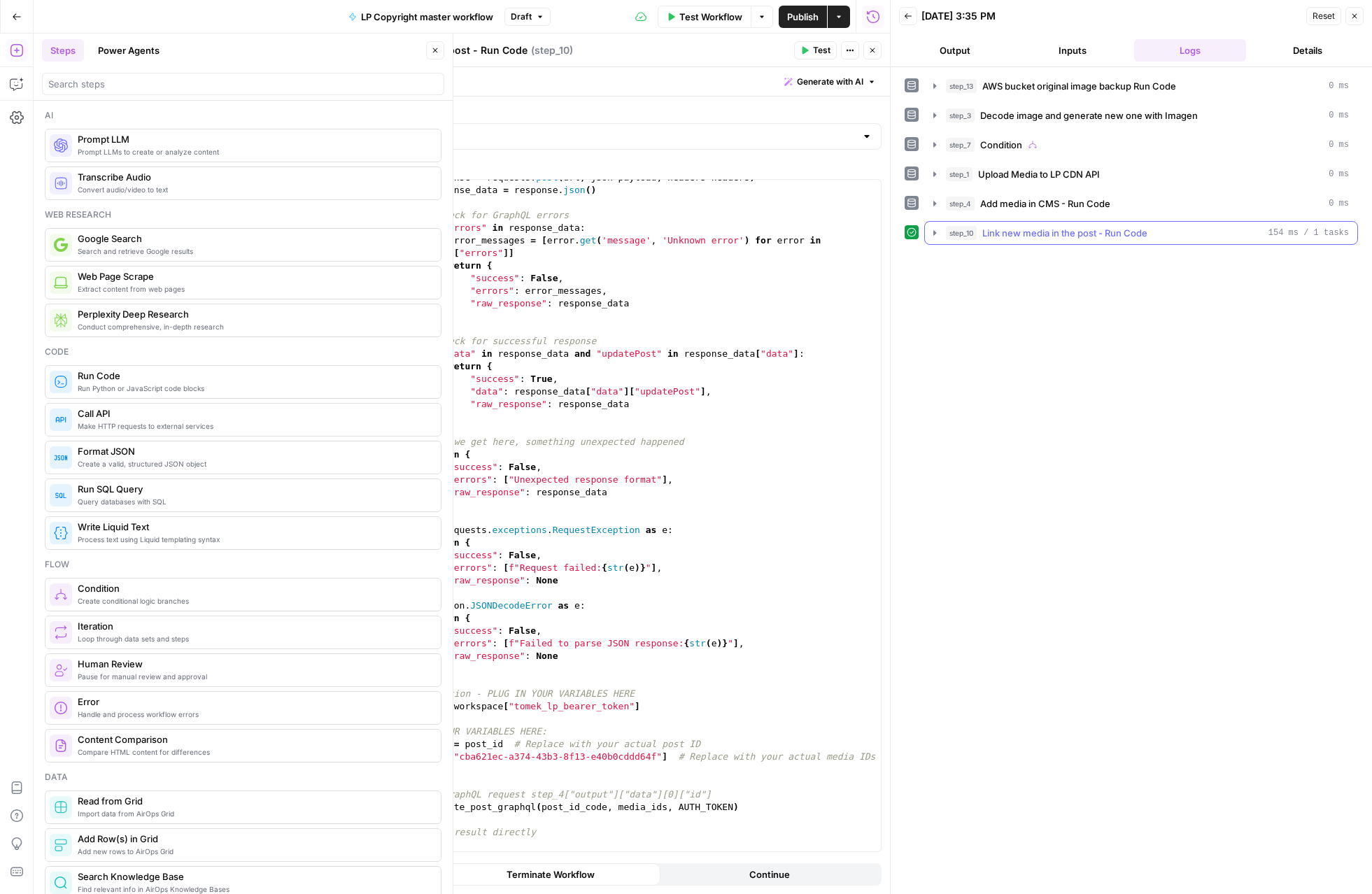
click at [937, 233] on icon "button" at bounding box center [935, 233] width 11 height 11
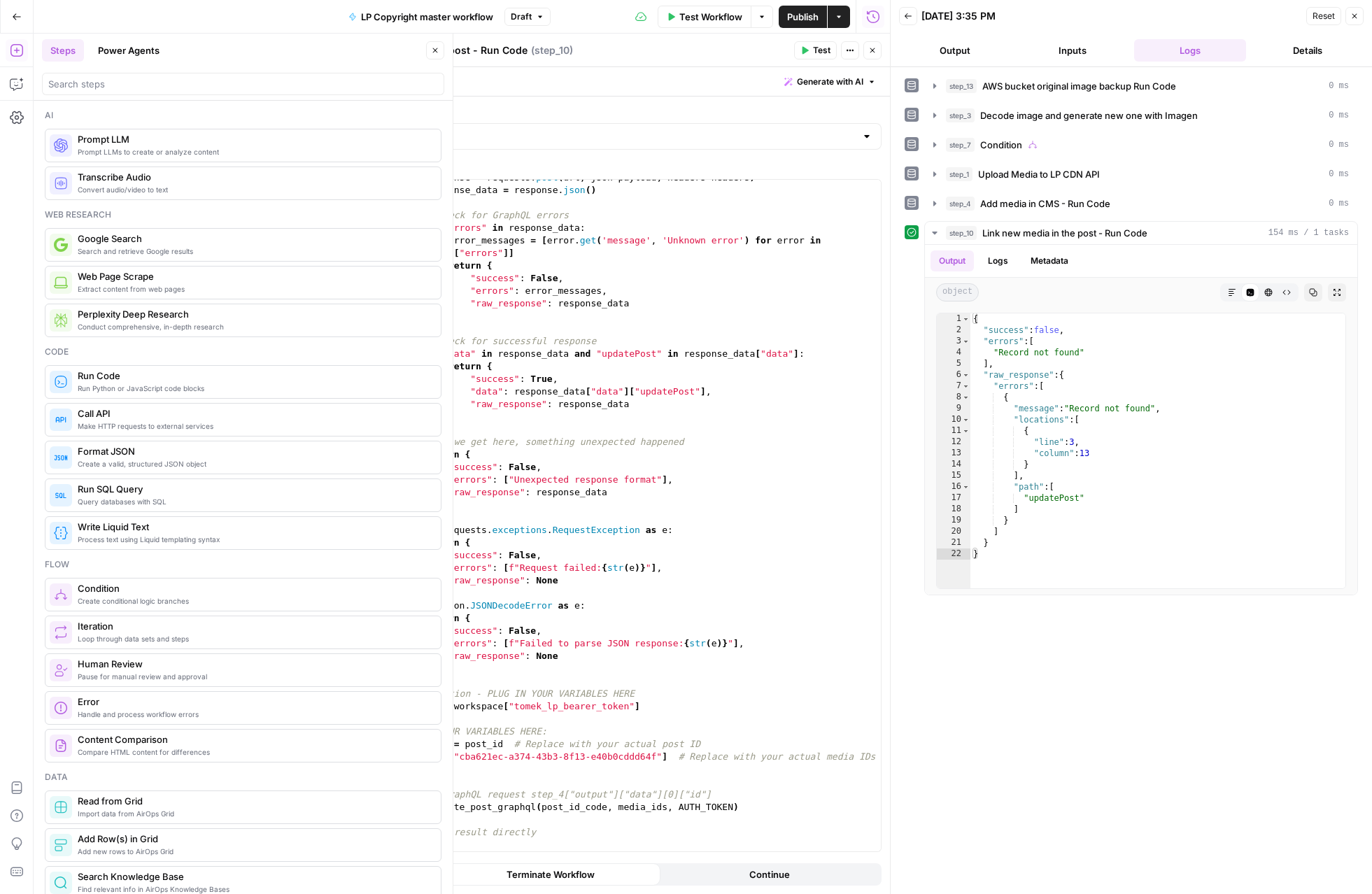
click at [874, 52] on icon "button" at bounding box center [872, 50] width 8 height 8
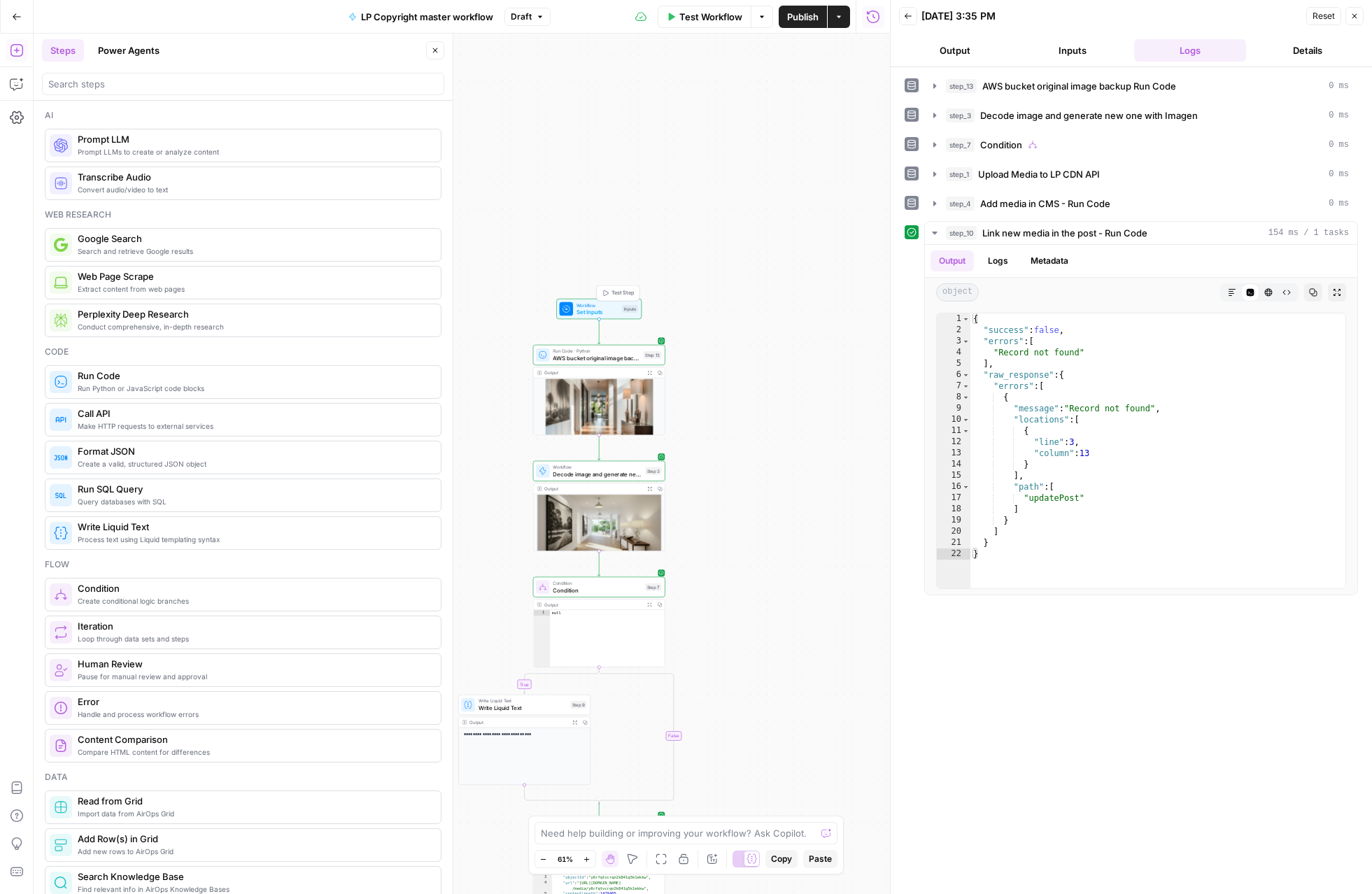
click at [610, 292] on button "Test Step" at bounding box center [618, 292] width 39 height 11
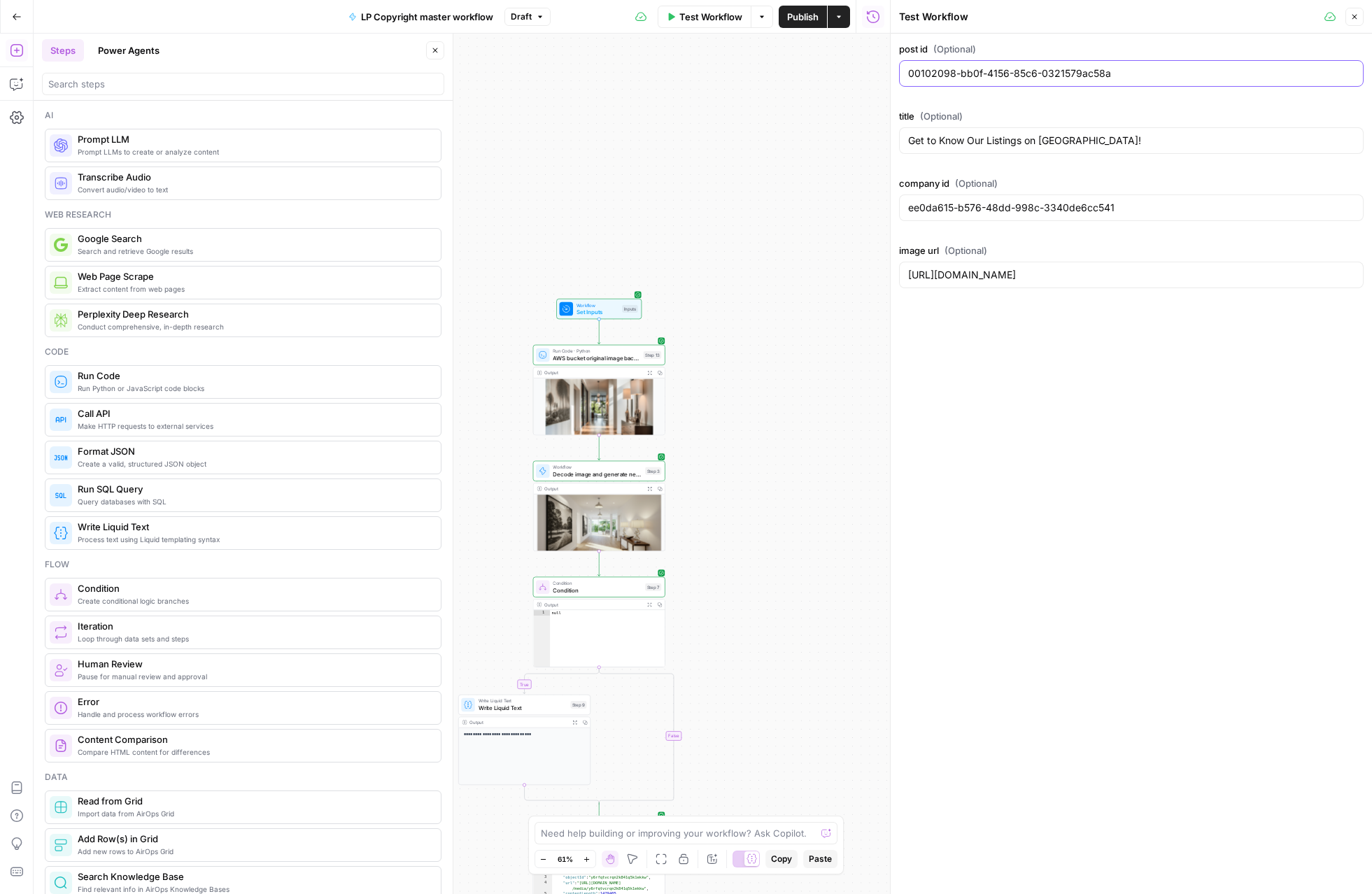
click at [1132, 74] on input "00102098-bb0f-4156-85c6-0321579ac58a" at bounding box center [1132, 73] width 446 height 14
click at [855, 370] on div "**********" at bounding box center [461, 463] width 856 height 861
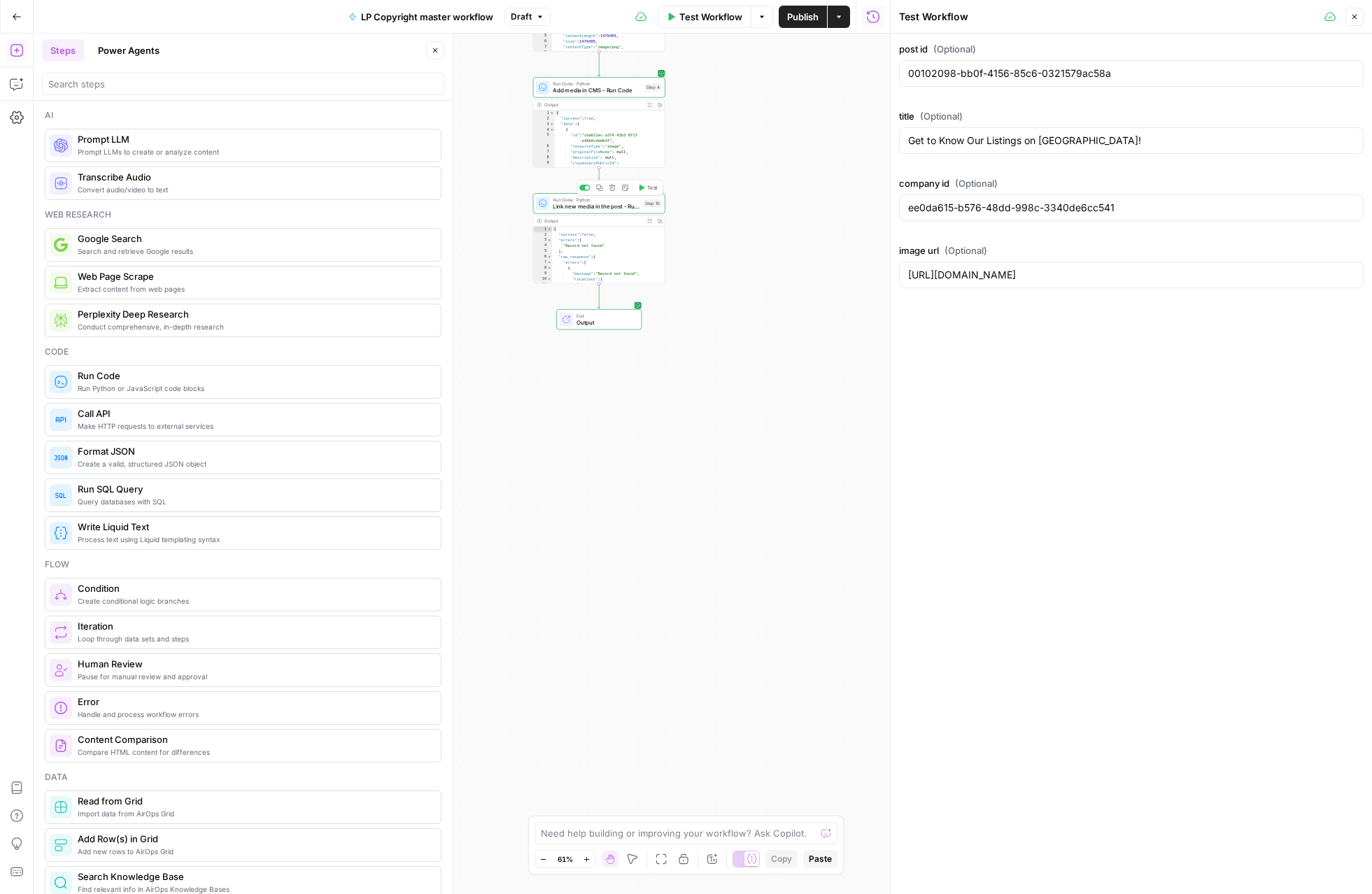
click at [602, 206] on span "Link new media in the post - Run Code" at bounding box center [596, 206] width 87 height 8
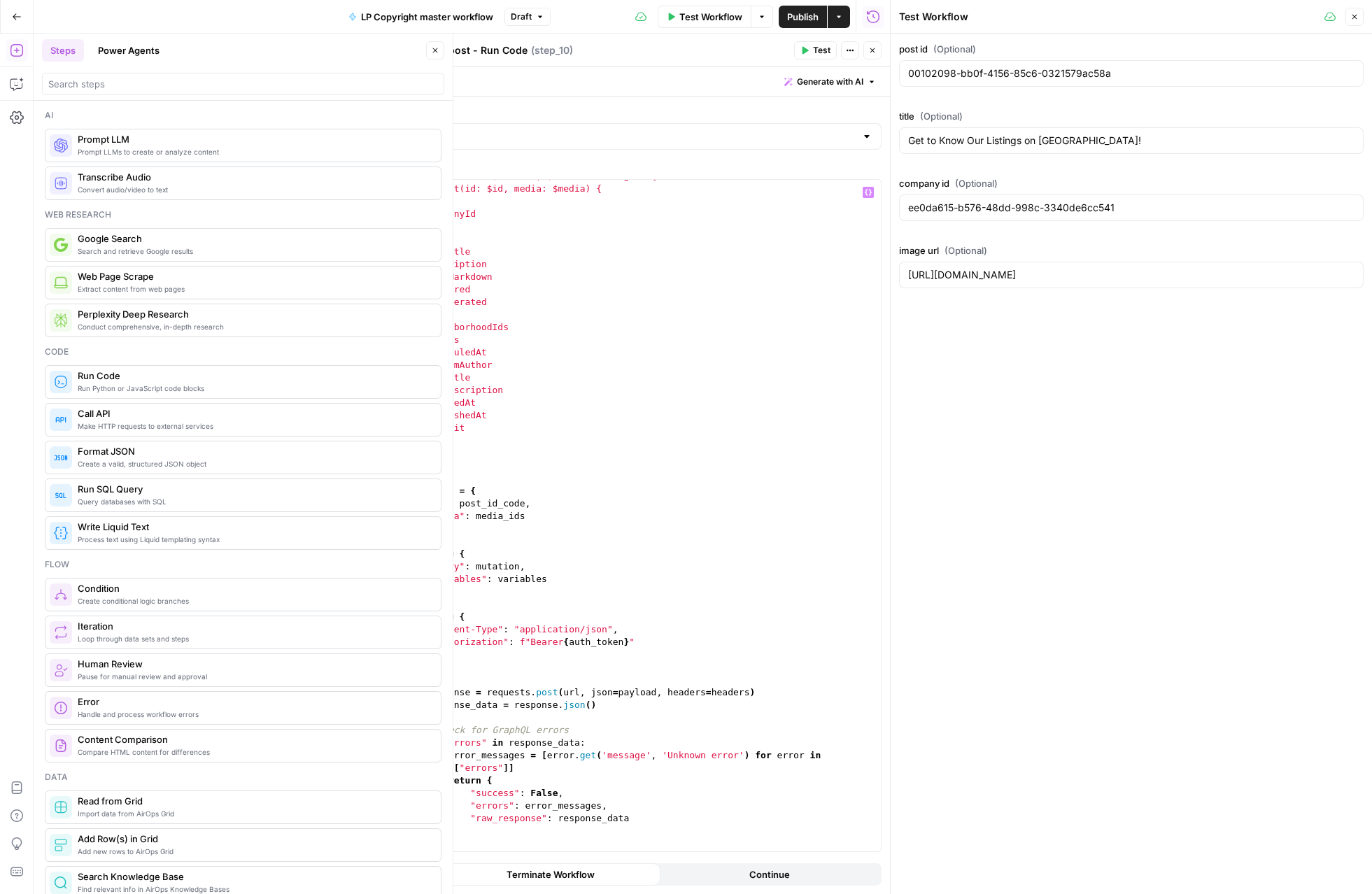
scroll to position [764, 0]
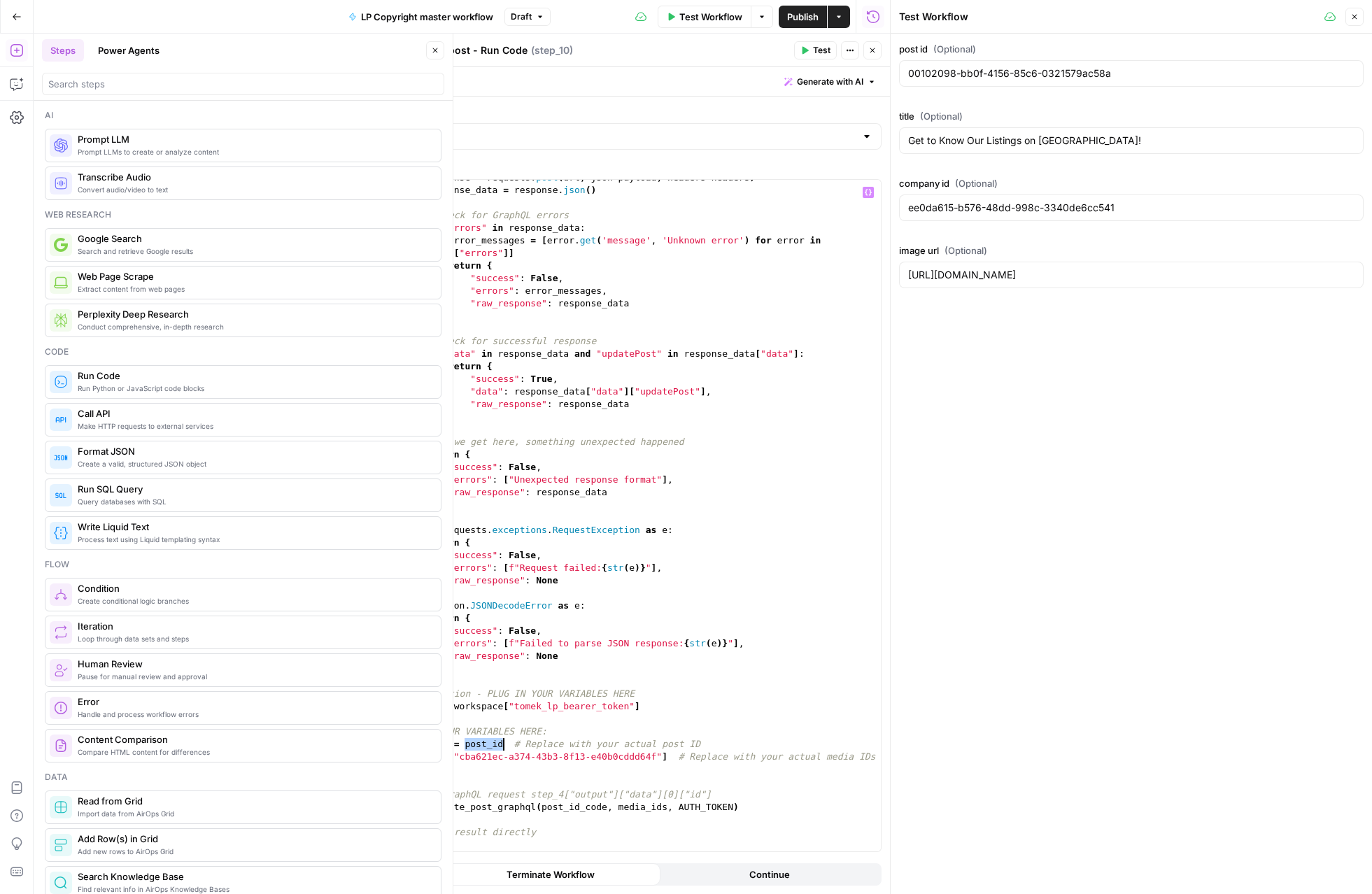
drag, startPoint x: 464, startPoint y: 747, endPoint x: 502, endPoint y: 741, distance: 38.5
click at [504, 744] on div "response = requests . post ( url , json = payload , headers = headers ) respons…" at bounding box center [630, 519] width 501 height 697
paste textarea "**********"
click at [810, 55] on button "Test" at bounding box center [815, 50] width 42 height 18
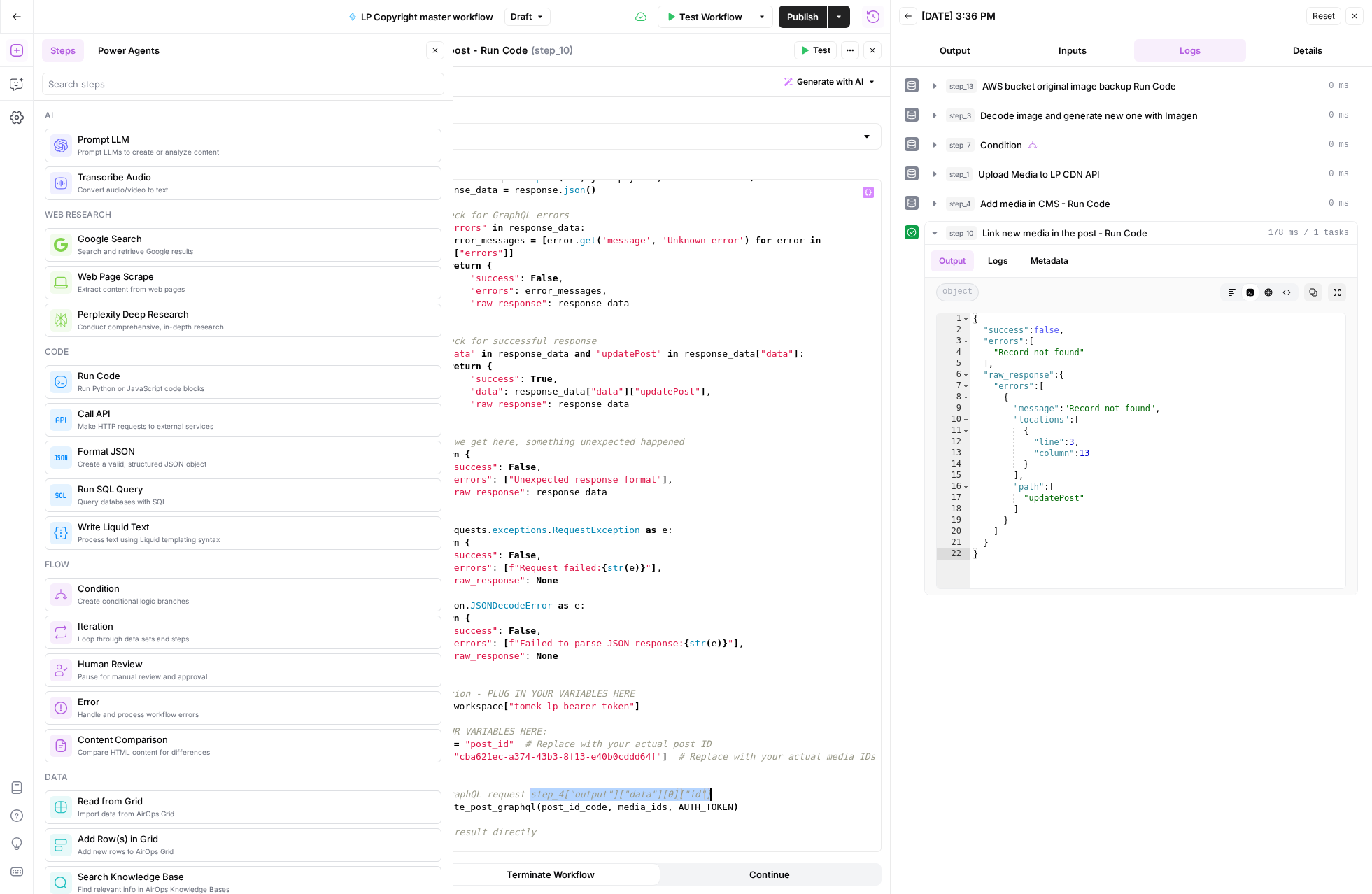
drag, startPoint x: 532, startPoint y: 794, endPoint x: 712, endPoint y: 791, distance: 180.0
click at [712, 791] on div "response = requests . post ( url , json = payload , headers = headers ) respons…" at bounding box center [630, 519] width 501 height 697
drag, startPoint x: 656, startPoint y: 756, endPoint x: 480, endPoint y: 756, distance: 176.0
click at [480, 756] on div "response = requests . post ( url , json = payload , headers = headers ) respons…" at bounding box center [630, 519] width 501 height 697
click at [661, 753] on div "response = requests . post ( url , json = payload , headers = headers ) respons…" at bounding box center [630, 519] width 501 height 697
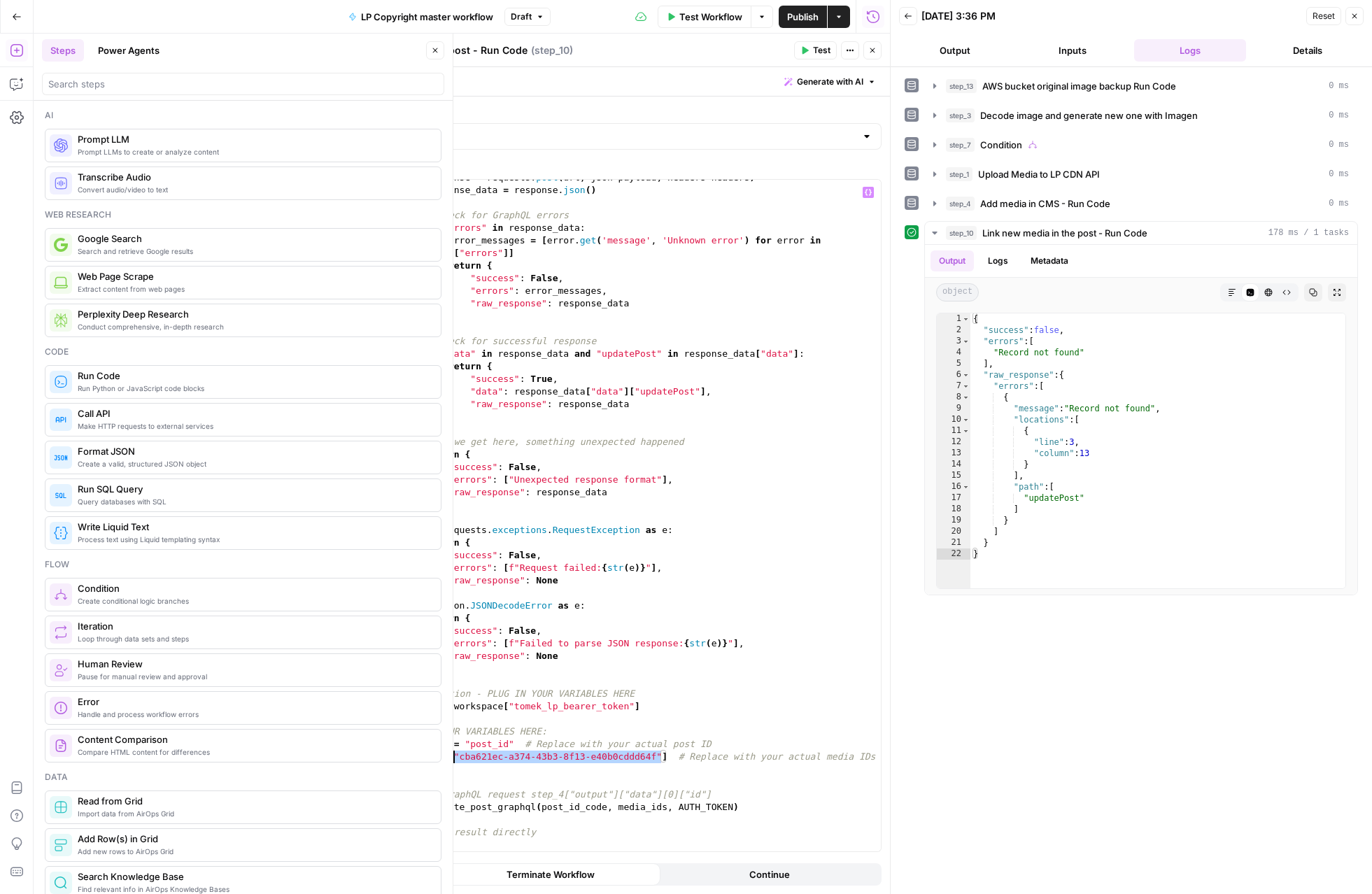
drag, startPoint x: 661, startPoint y: 755, endPoint x: 452, endPoint y: 759, distance: 209.0
click at [452, 759] on div "response = requests . post ( url , json = payload , headers = headers ) respons…" at bounding box center [630, 519] width 501 height 697
paste textarea
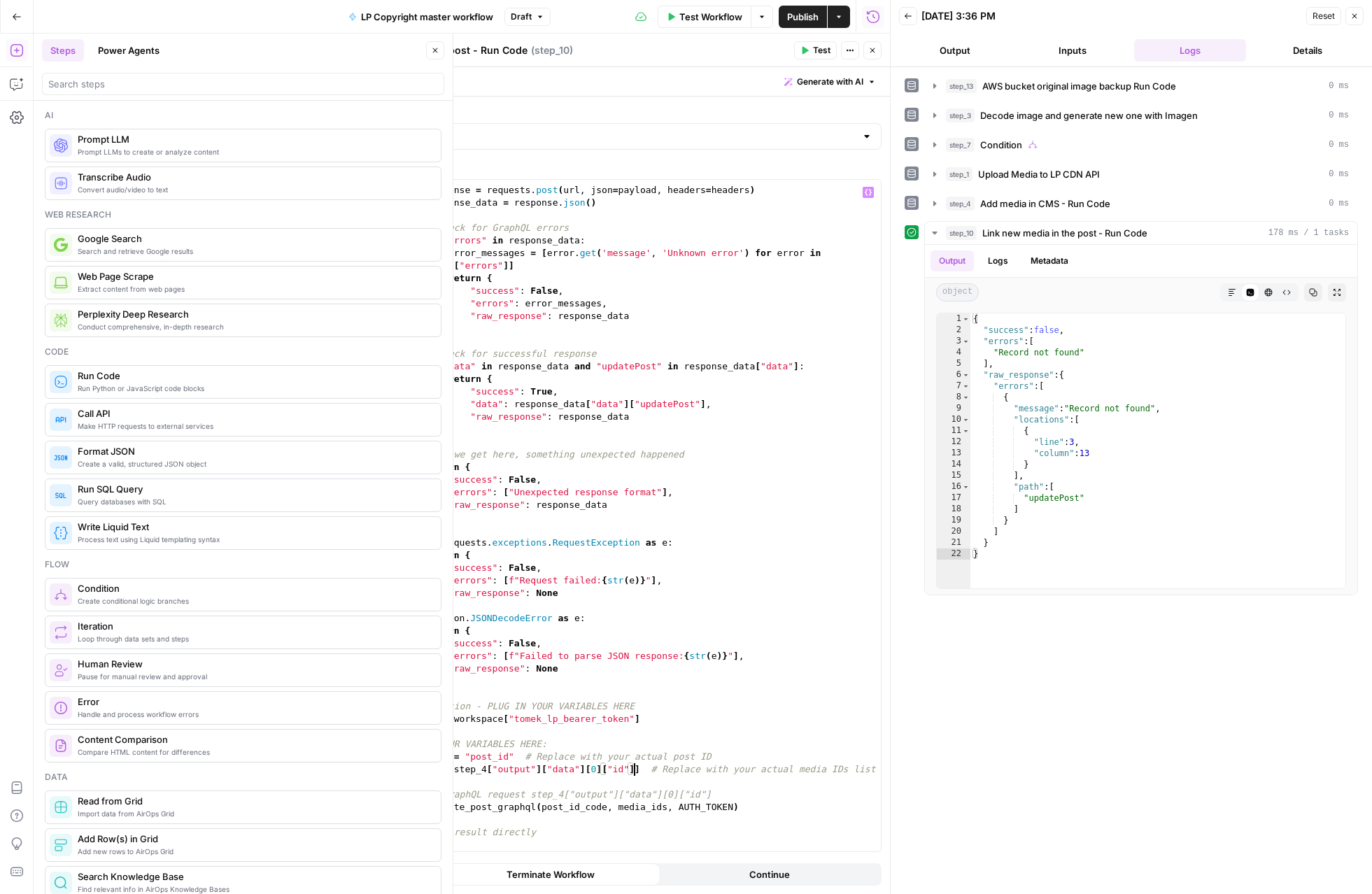
scroll to position [751, 0]
click at [514, 756] on div "try : response = requests . post ( url , json = payload , headers = headers ) r…" at bounding box center [630, 519] width 501 height 697
type textarea "**********"
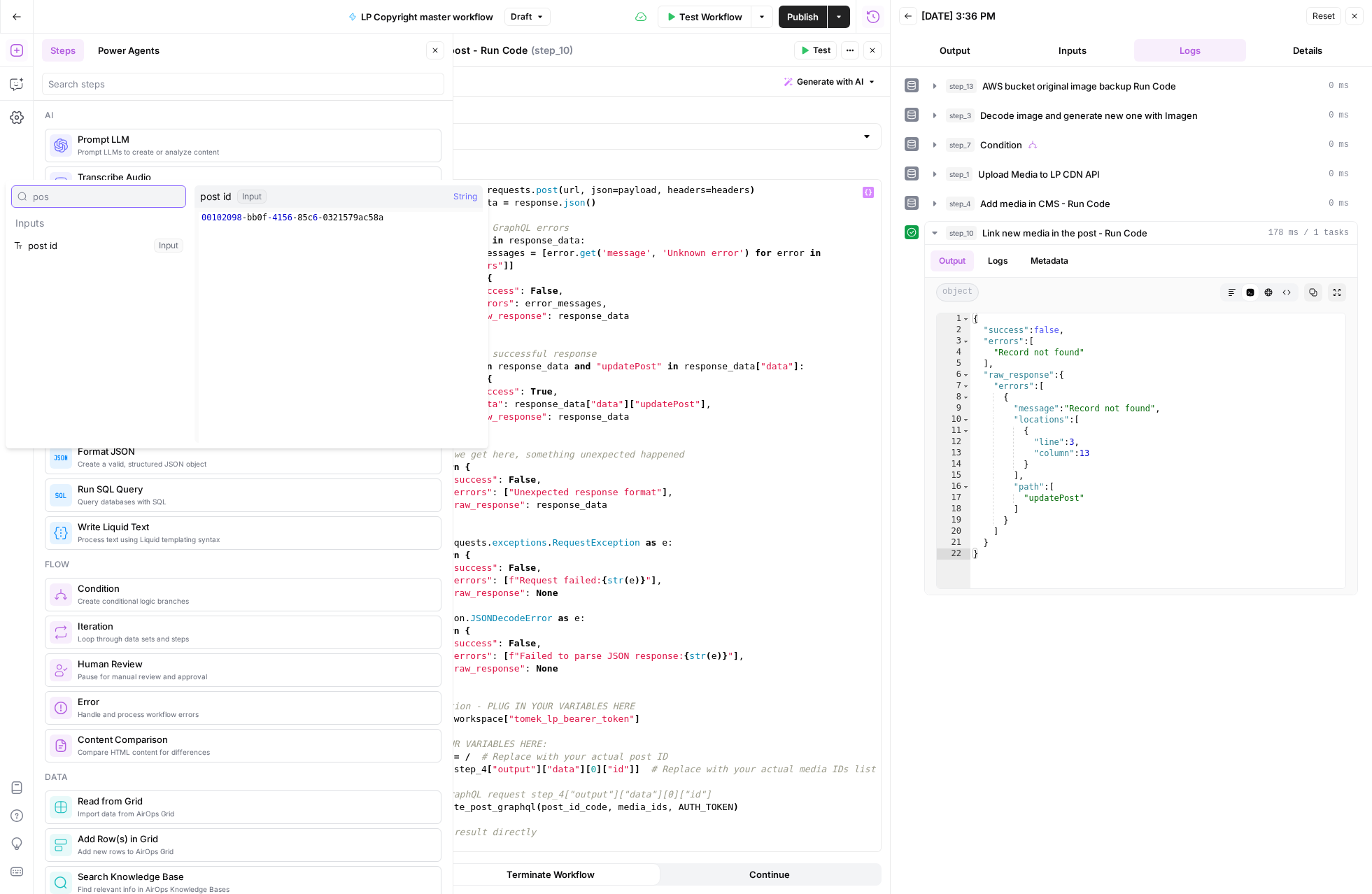
type input "pos"
click at [11, 234] on button "Select variable post id" at bounding box center [98, 245] width 175 height 22
type textarea "**********"
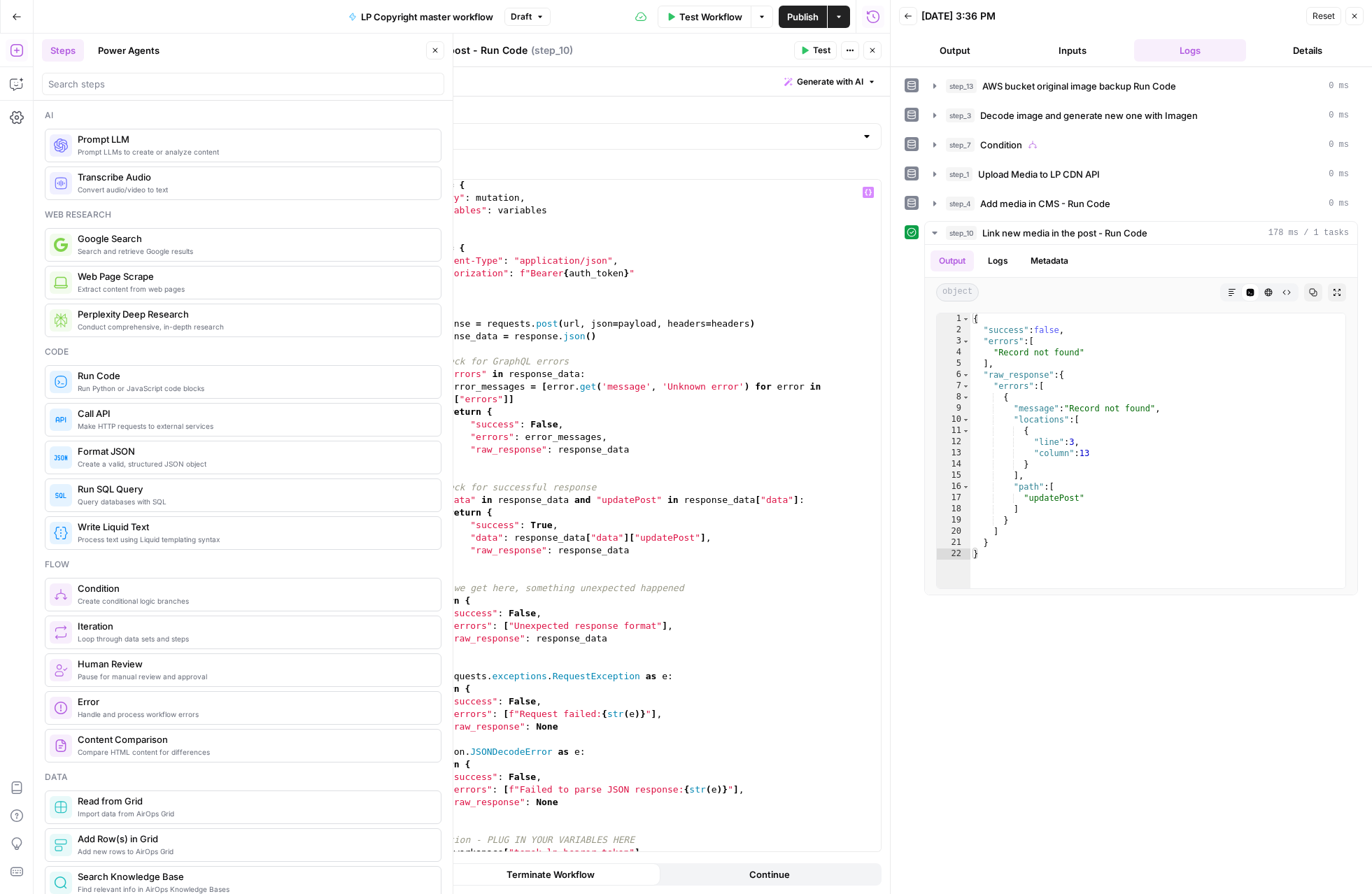
scroll to position [616, 0]
click at [804, 48] on icon "button" at bounding box center [806, 51] width 6 height 7
click at [999, 263] on button "Logs" at bounding box center [998, 261] width 37 height 21
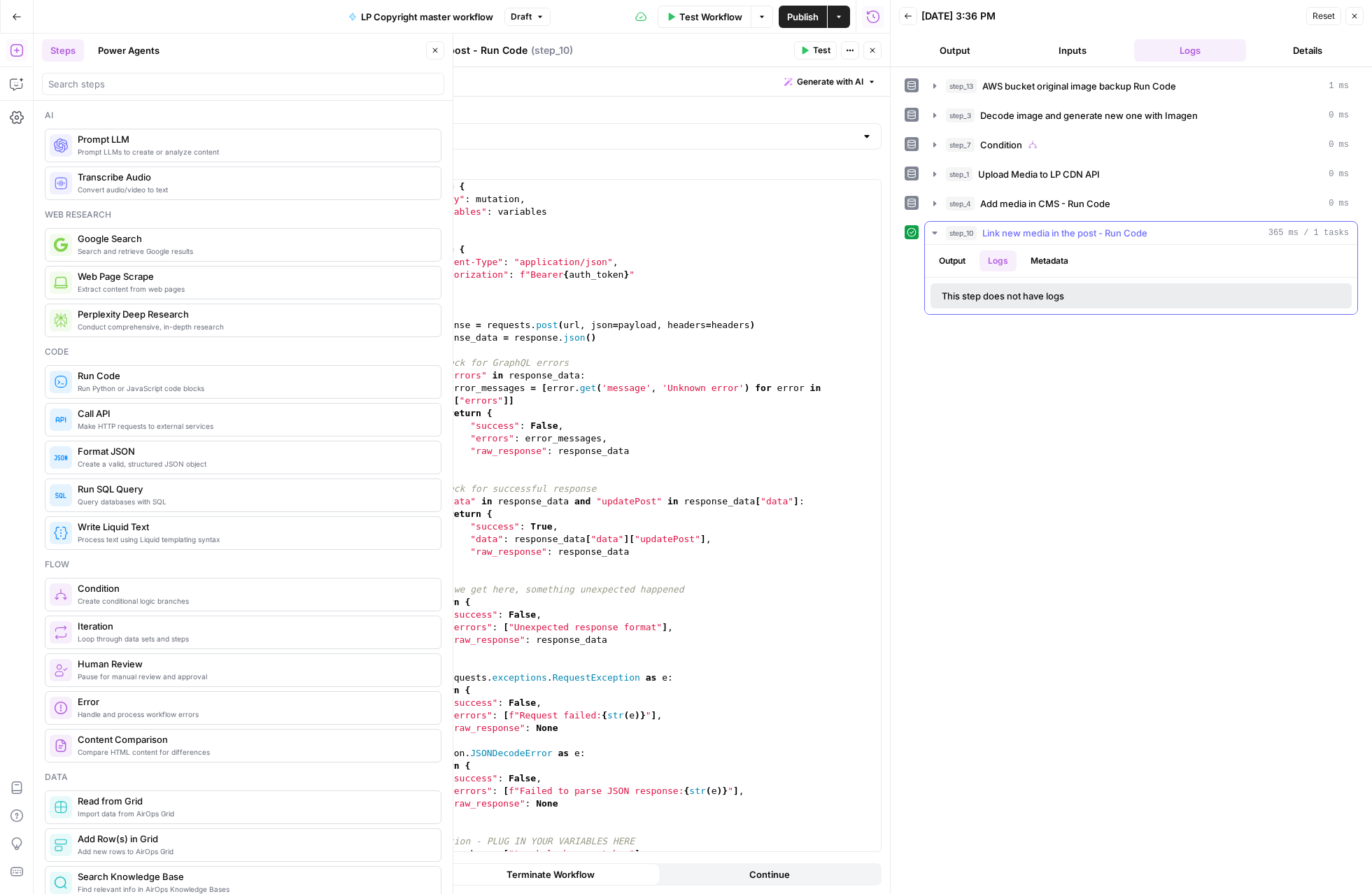
click at [1062, 264] on button "Metadata" at bounding box center [1049, 261] width 54 height 21
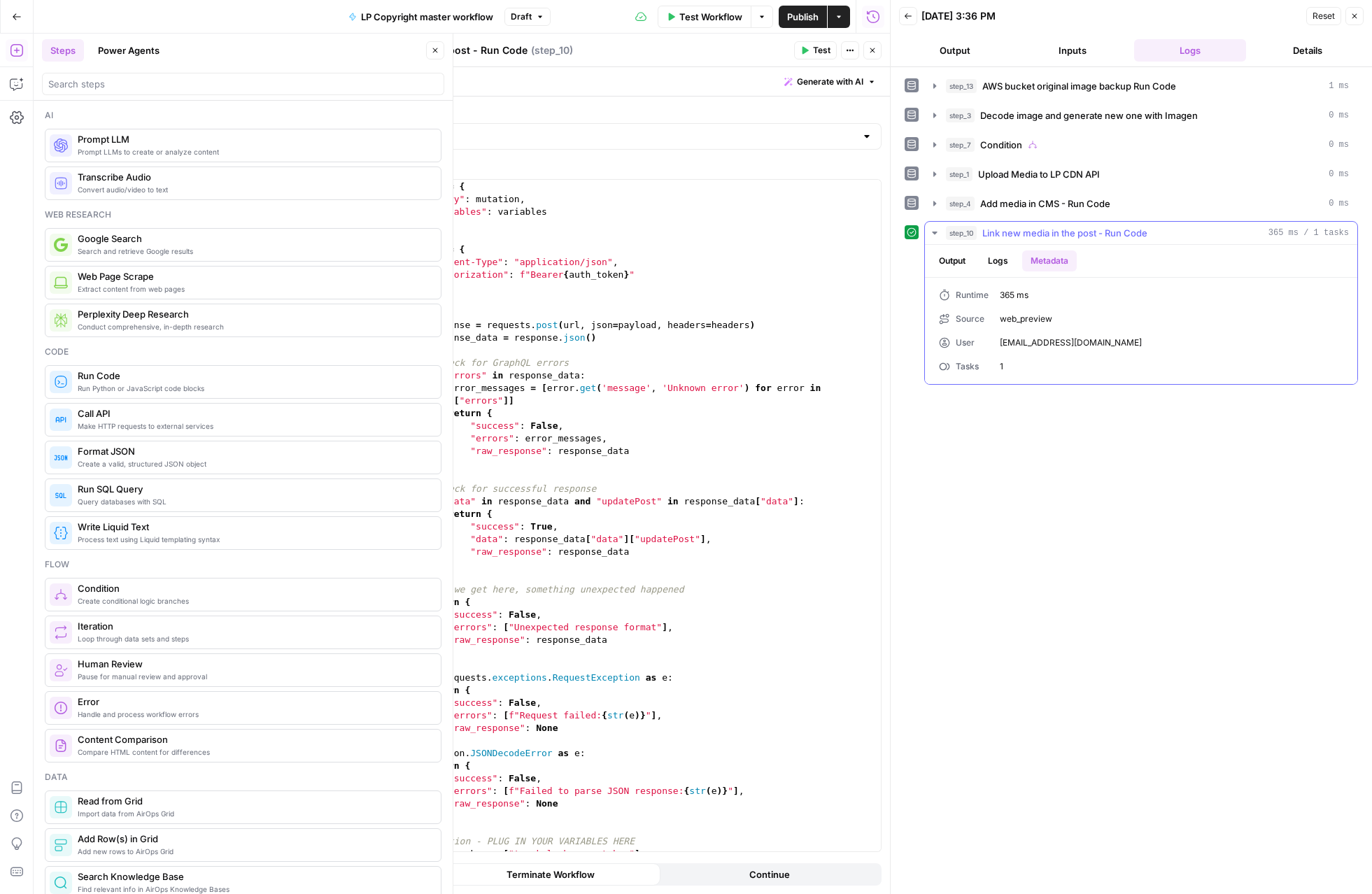
click at [968, 263] on button "Output" at bounding box center [952, 261] width 43 height 21
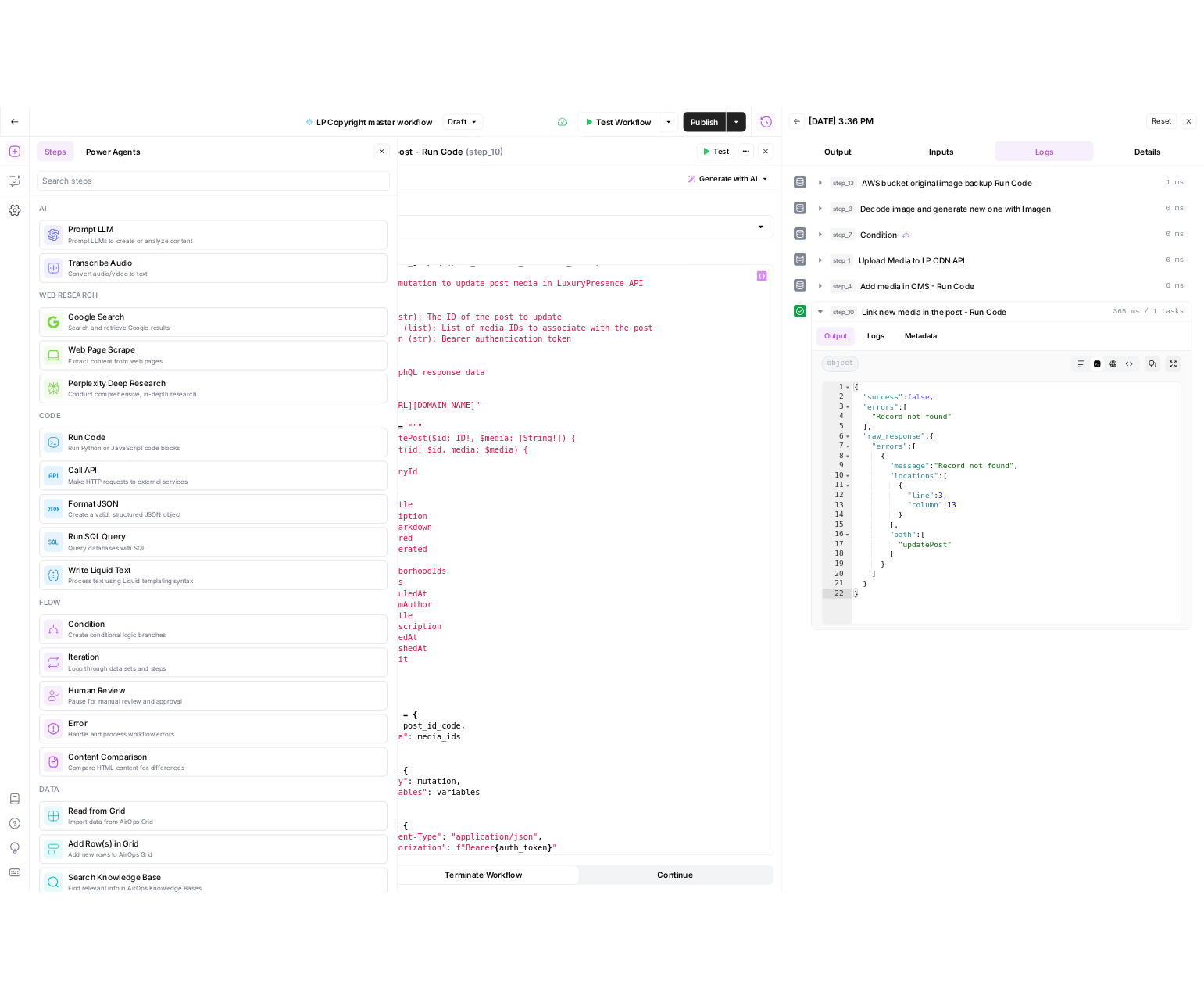
scroll to position [47, 0]
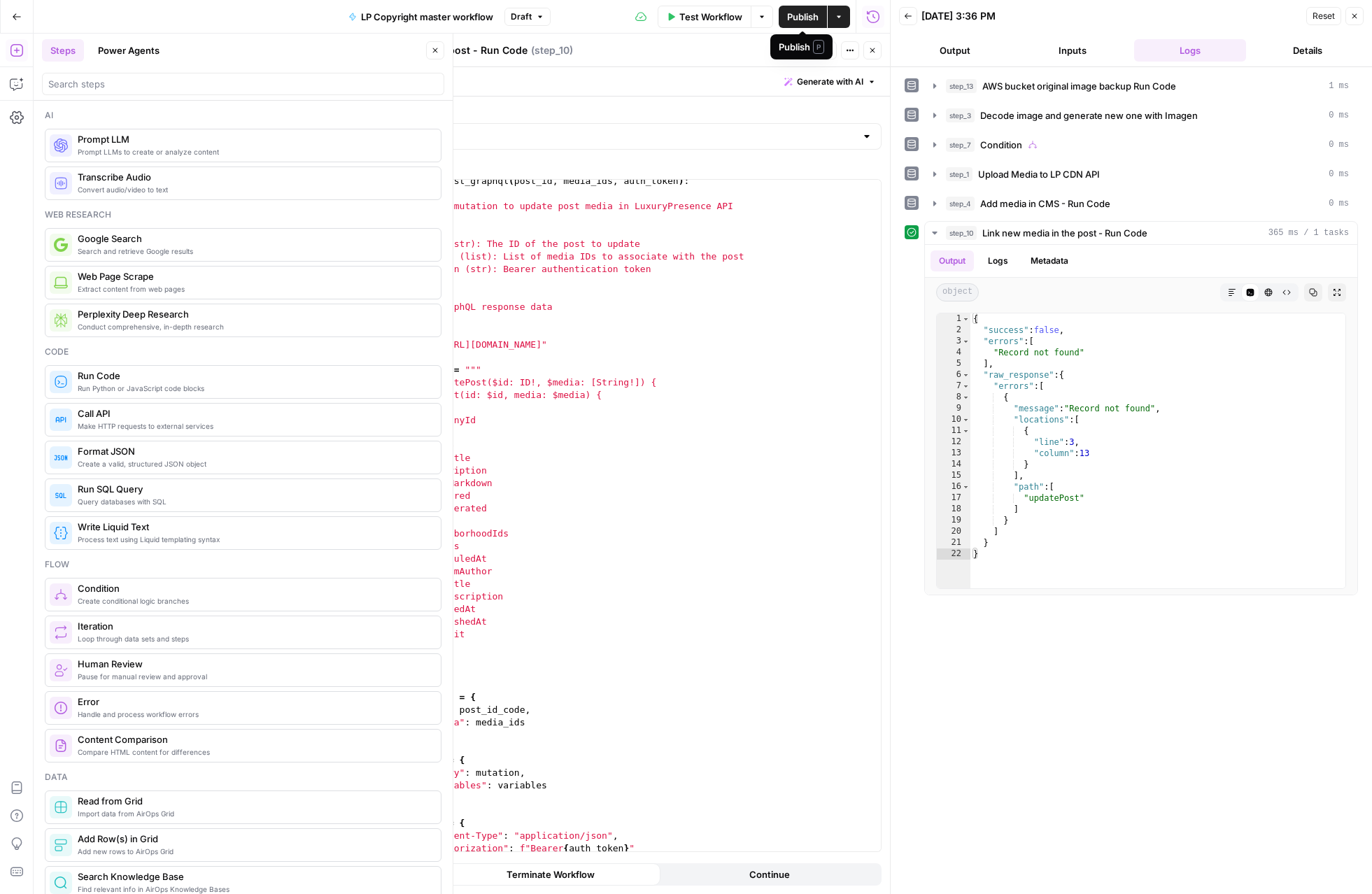
click at [792, 19] on span "Publish" at bounding box center [803, 16] width 31 height 14
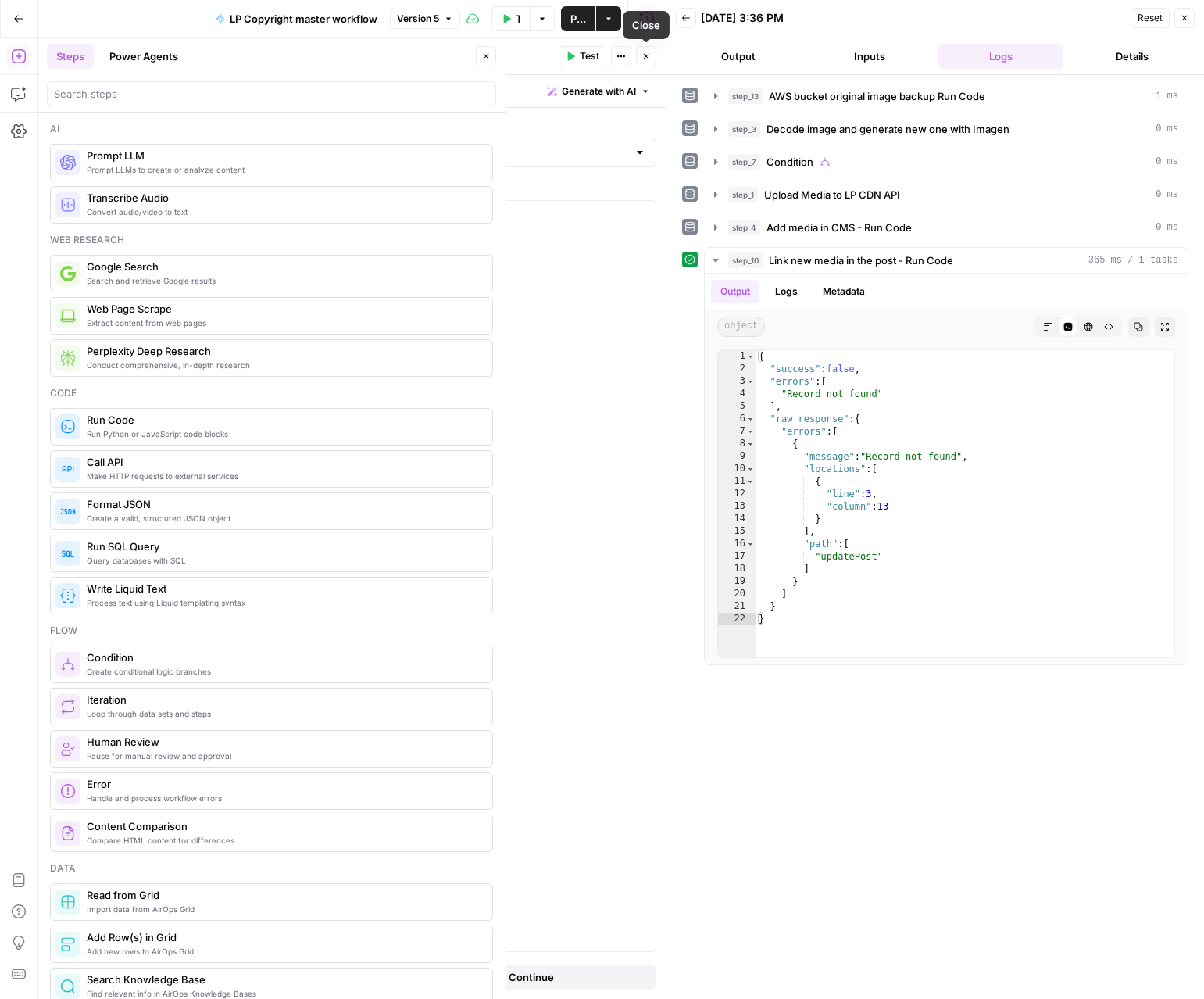
click at [645, 60] on icon "button" at bounding box center [646, 56] width 9 height 9
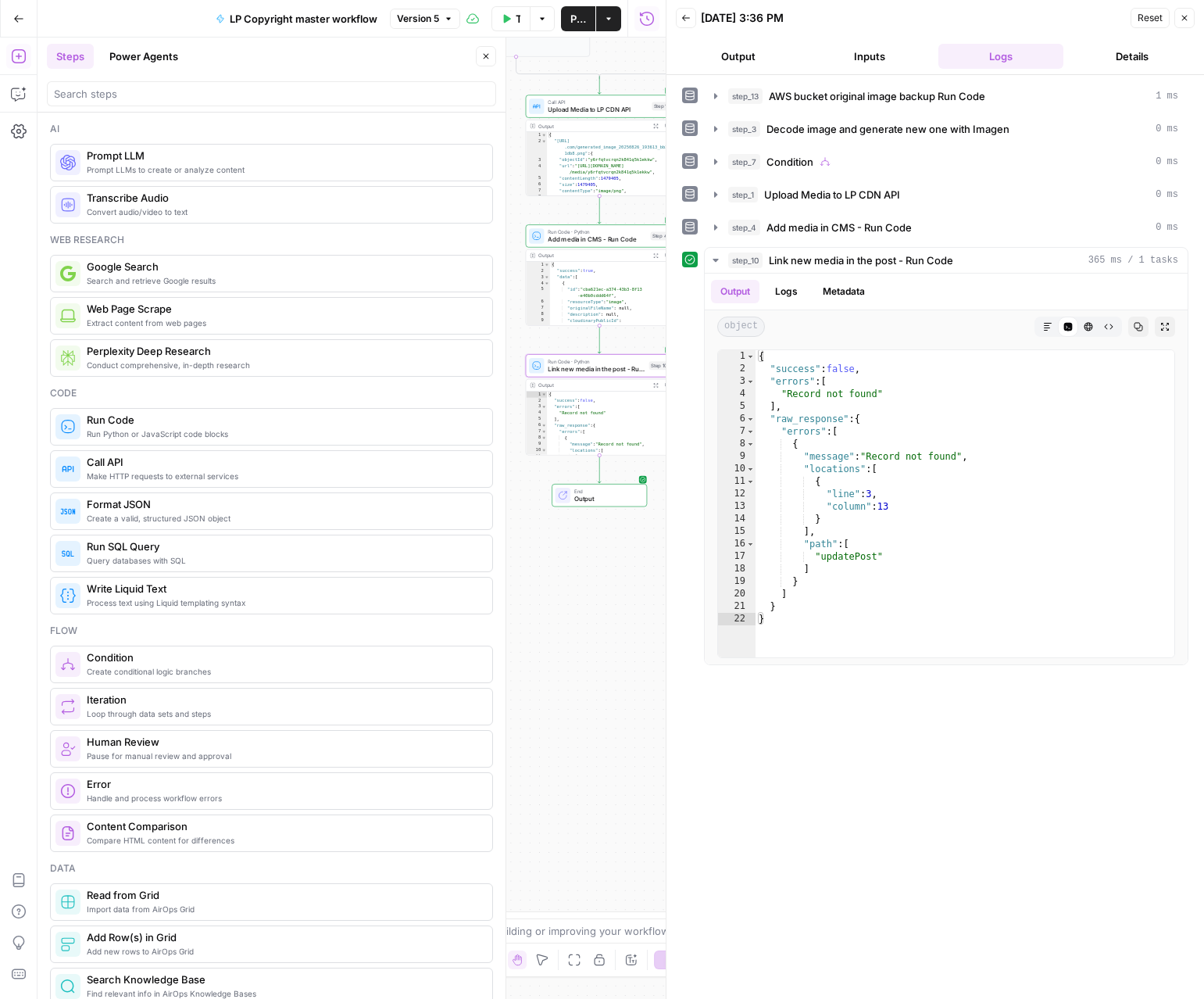
drag, startPoint x: 566, startPoint y: 285, endPoint x: 464, endPoint y: 262, distance: 104.6
click at [492, 418] on body "**********" at bounding box center [602, 500] width 1204 height 999
click at [487, 60] on icon "button" at bounding box center [485, 56] width 9 height 9
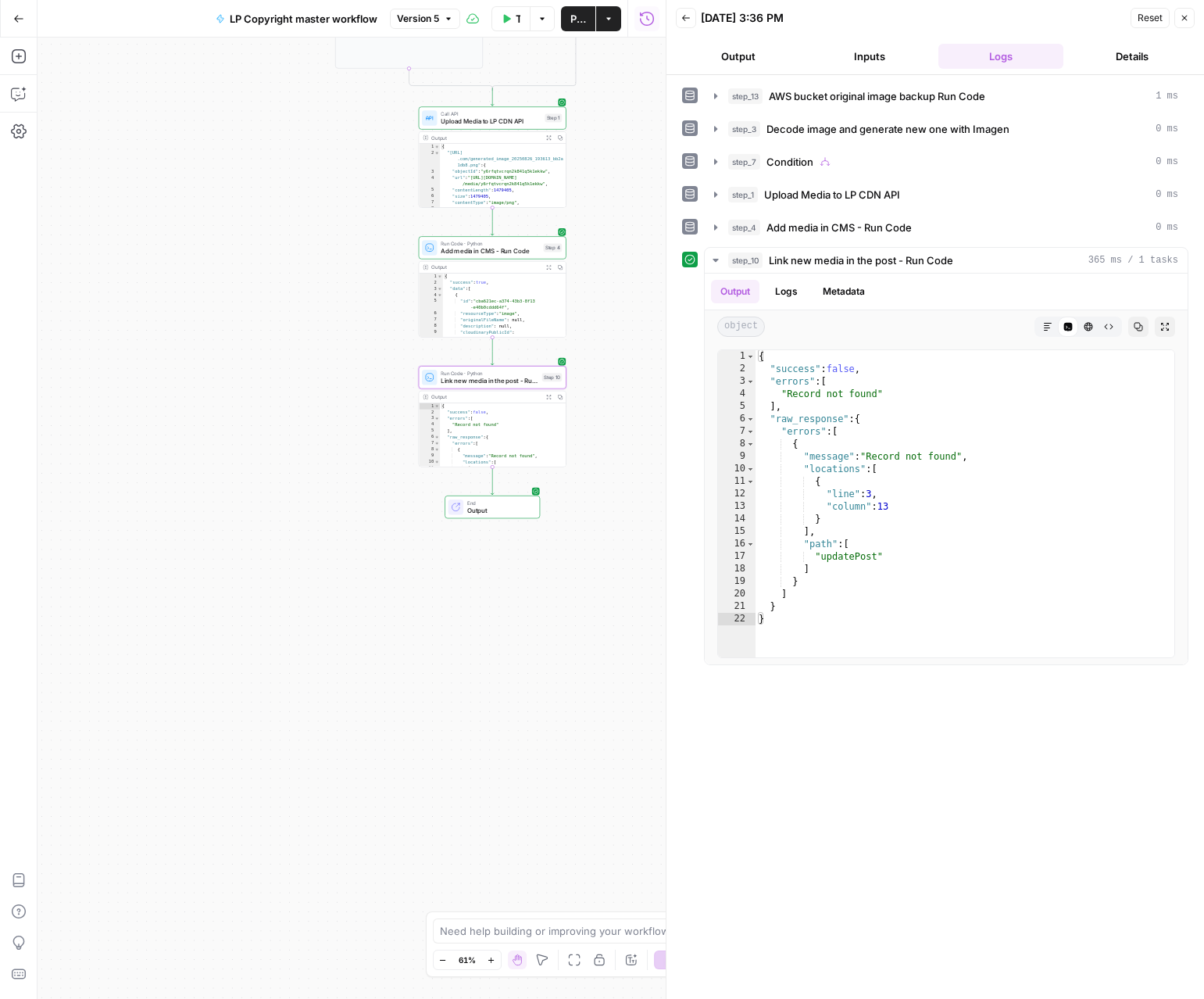
drag, startPoint x: 479, startPoint y: 243, endPoint x: 371, endPoint y: 259, distance: 109.2
click at [371, 259] on div "**********" at bounding box center [351, 518] width 628 height 962
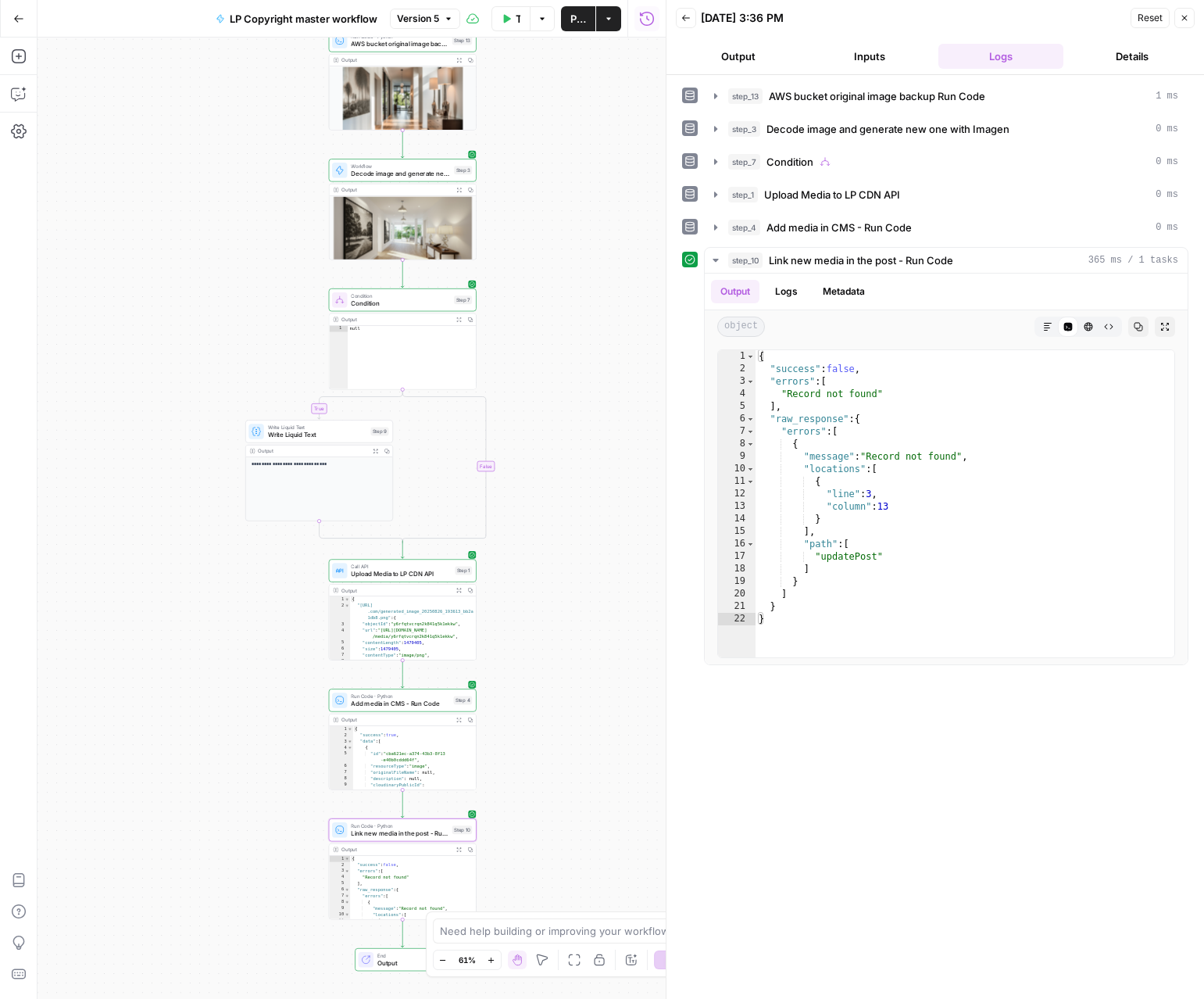
drag, startPoint x: 629, startPoint y: 126, endPoint x: 549, endPoint y: 497, distance: 379.5
click at [548, 509] on div "**********" at bounding box center [351, 518] width 628 height 962
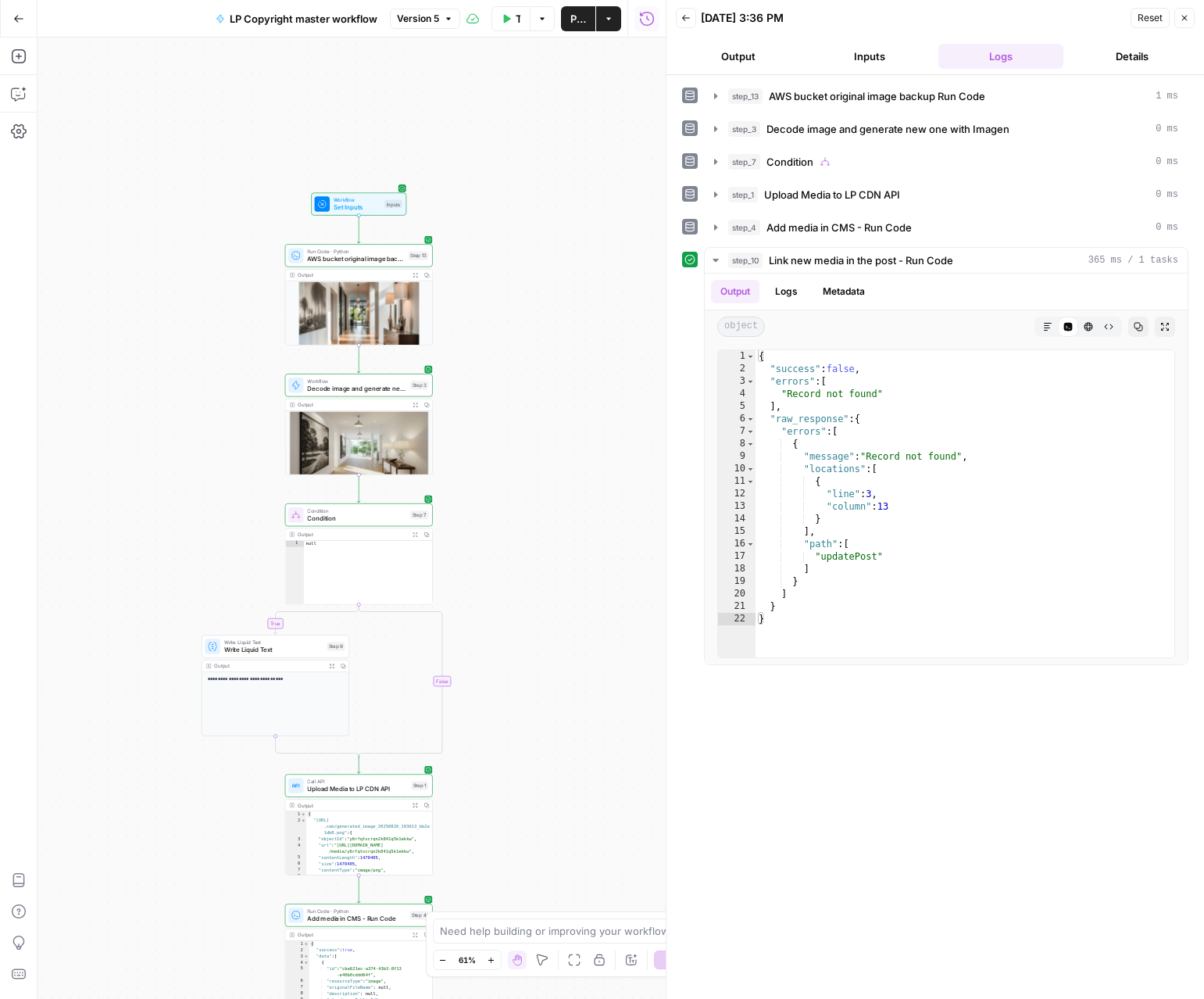
drag, startPoint x: 582, startPoint y: 140, endPoint x: 538, endPoint y: 357, distance: 221.4
click at [538, 357] on div "**********" at bounding box center [351, 518] width 628 height 962
click at [391, 185] on span "Test Step" at bounding box center [386, 186] width 25 height 8
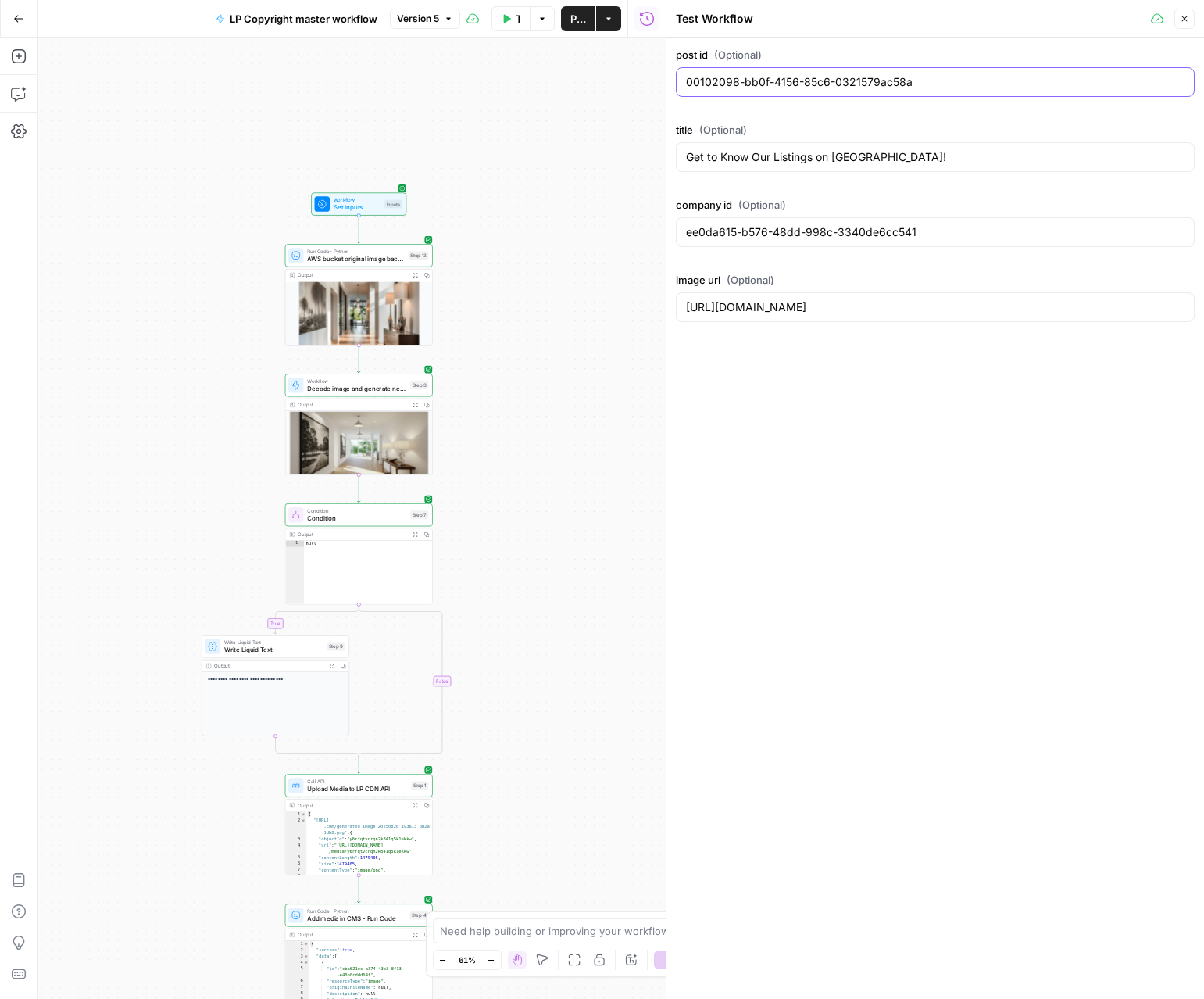
click at [806, 80] on input "00102098-bb0f-4156-85c6-0321579ac58a" at bounding box center [936, 81] width 499 height 16
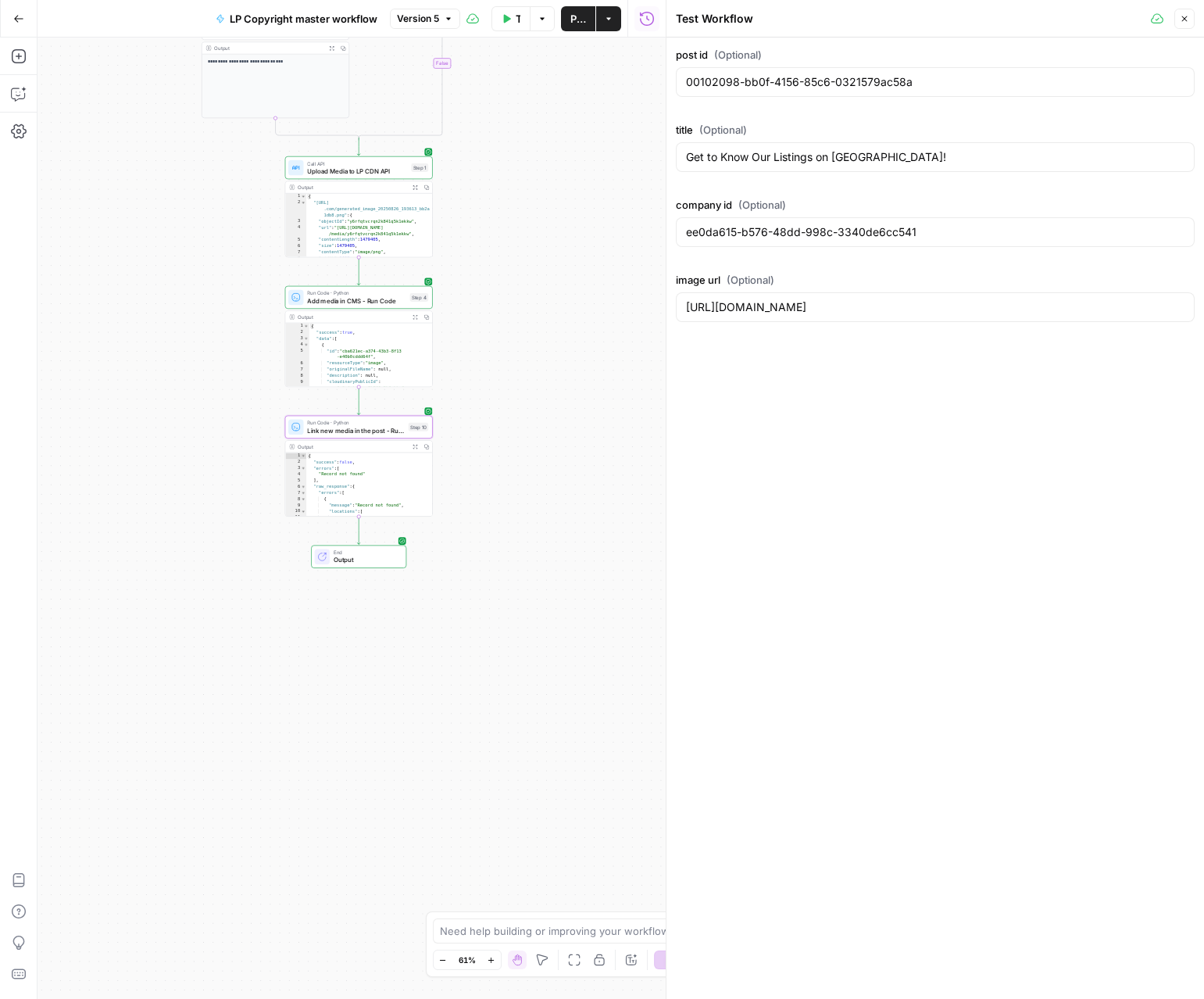
click at [413, 314] on icon "button" at bounding box center [415, 317] width 6 height 6
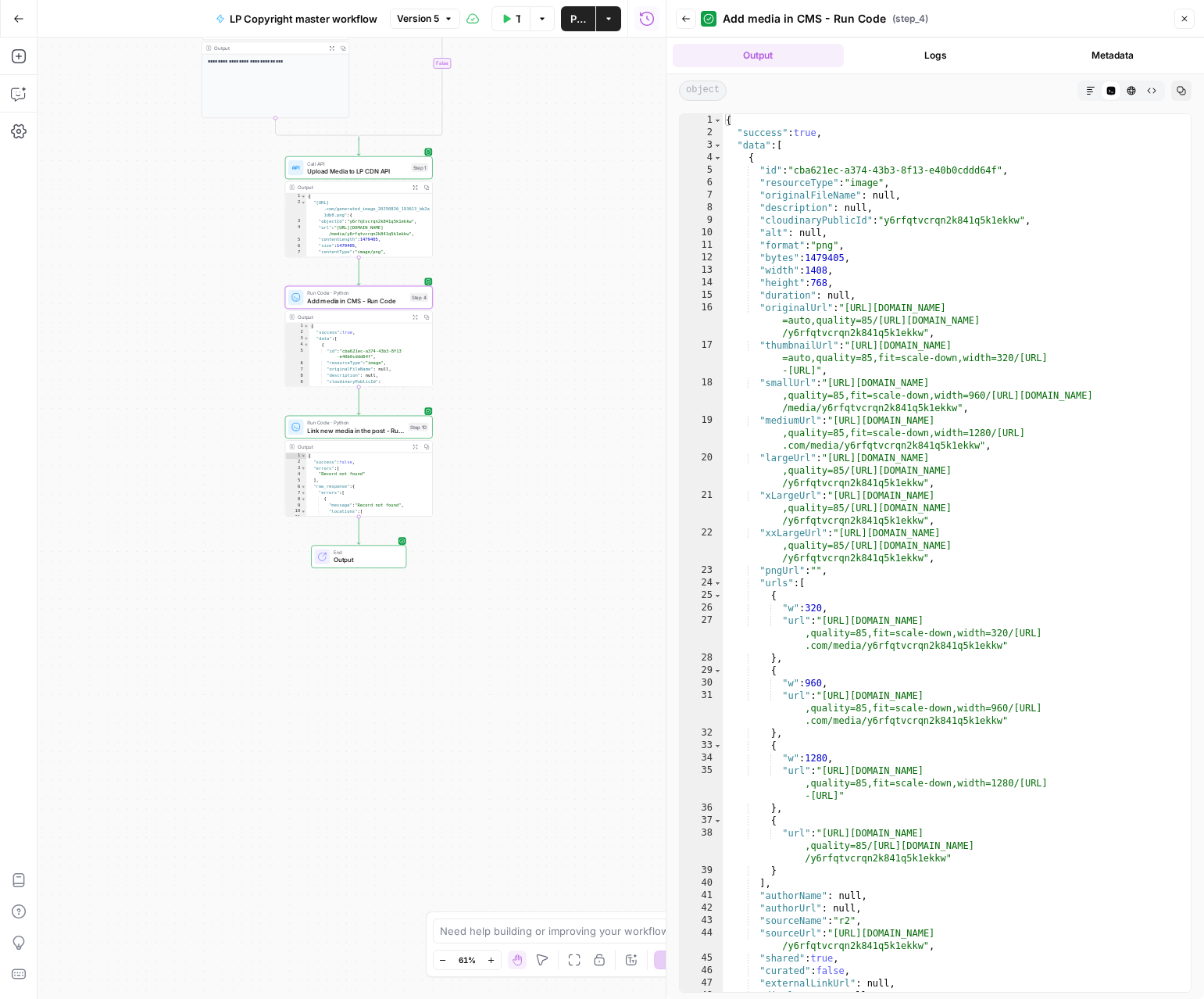
type textarea "**********"
drag, startPoint x: 800, startPoint y: 168, endPoint x: 1002, endPoint y: 170, distance: 202.0
click at [1002, 170] on div "{ "success" : true , "data" : [ { "id" : "cba621ec-a374-43b3-8f13-e40b0cddd64f"…" at bounding box center [956, 565] width 468 height 903
click at [416, 317] on icon "button" at bounding box center [415, 317] width 6 height 6
click at [326, 291] on span "Run Code · Python" at bounding box center [356, 293] width 98 height 7
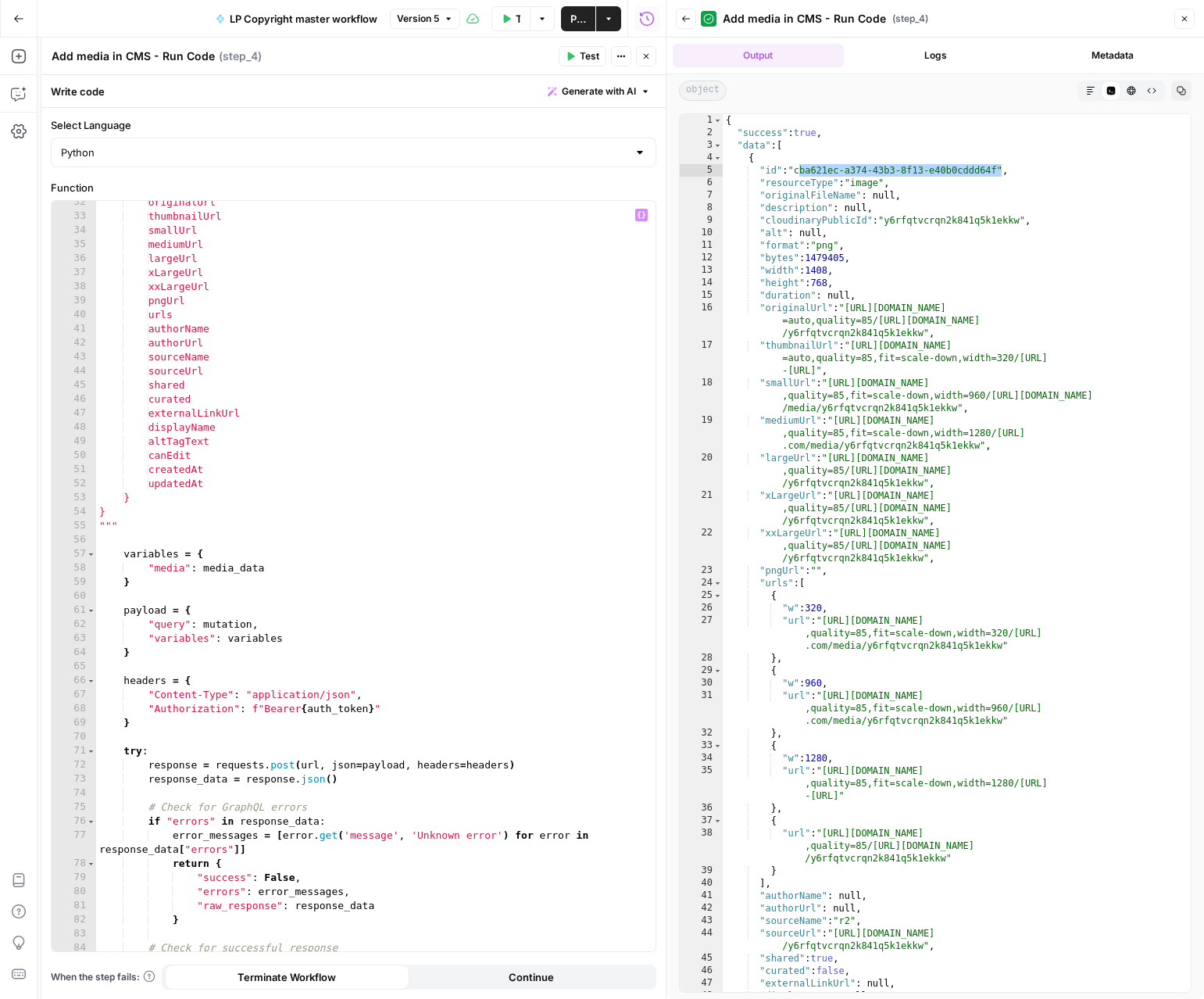
scroll to position [474, 0]
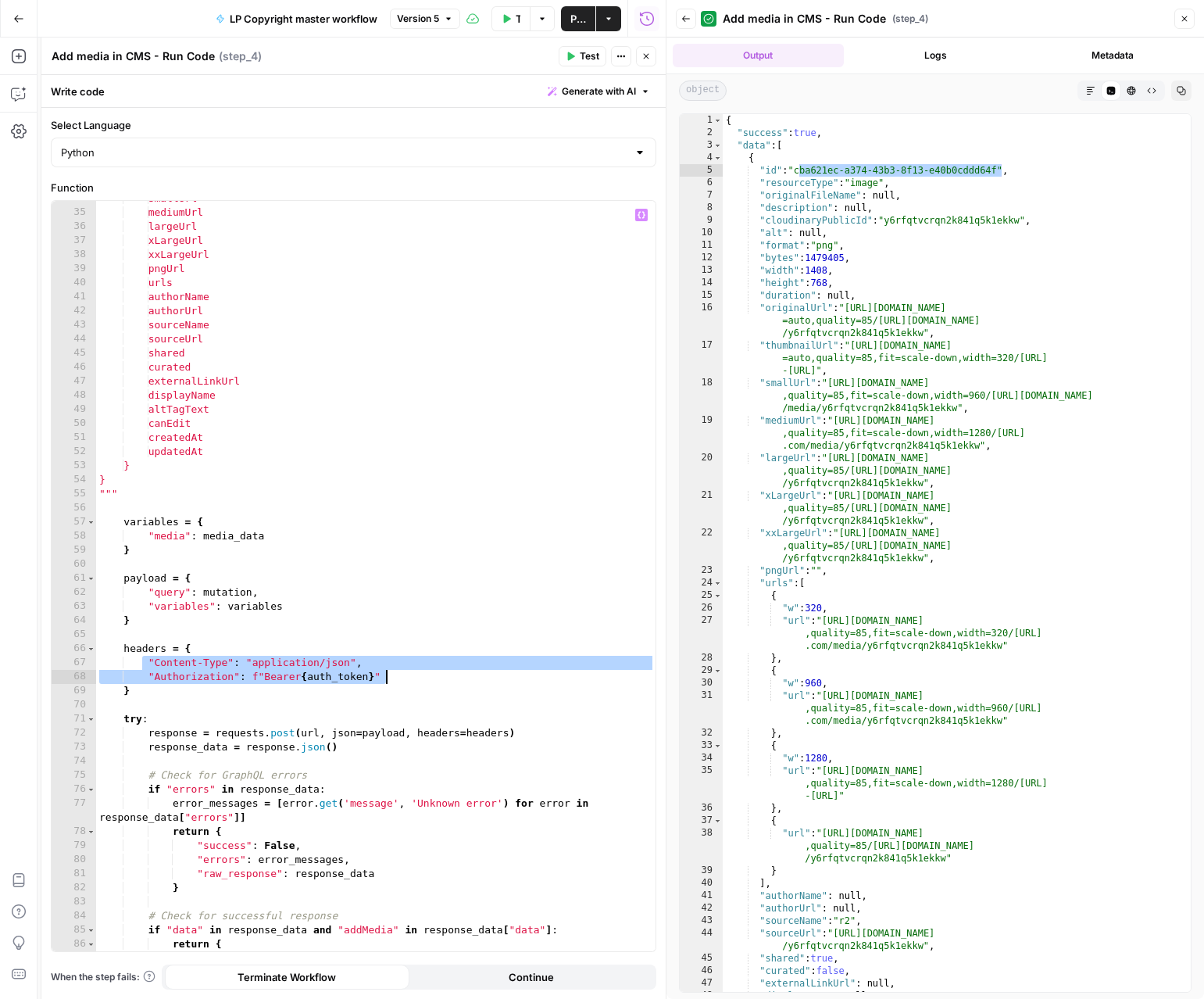
drag, startPoint x: 144, startPoint y: 662, endPoint x: 402, endPoint y: 676, distance: 258.4
click at [402, 676] on div "smallUrl mediumUrl largeUrl xLargeUrl xxLargeUrl pngUrl urls authorName authorU…" at bounding box center [376, 580] width 559 height 779
click at [335, 346] on div "smallUrl mediumUrl largeUrl xLargeUrl xxLargeUrl pngUrl urls authorName authorU…" at bounding box center [376, 580] width 559 height 779
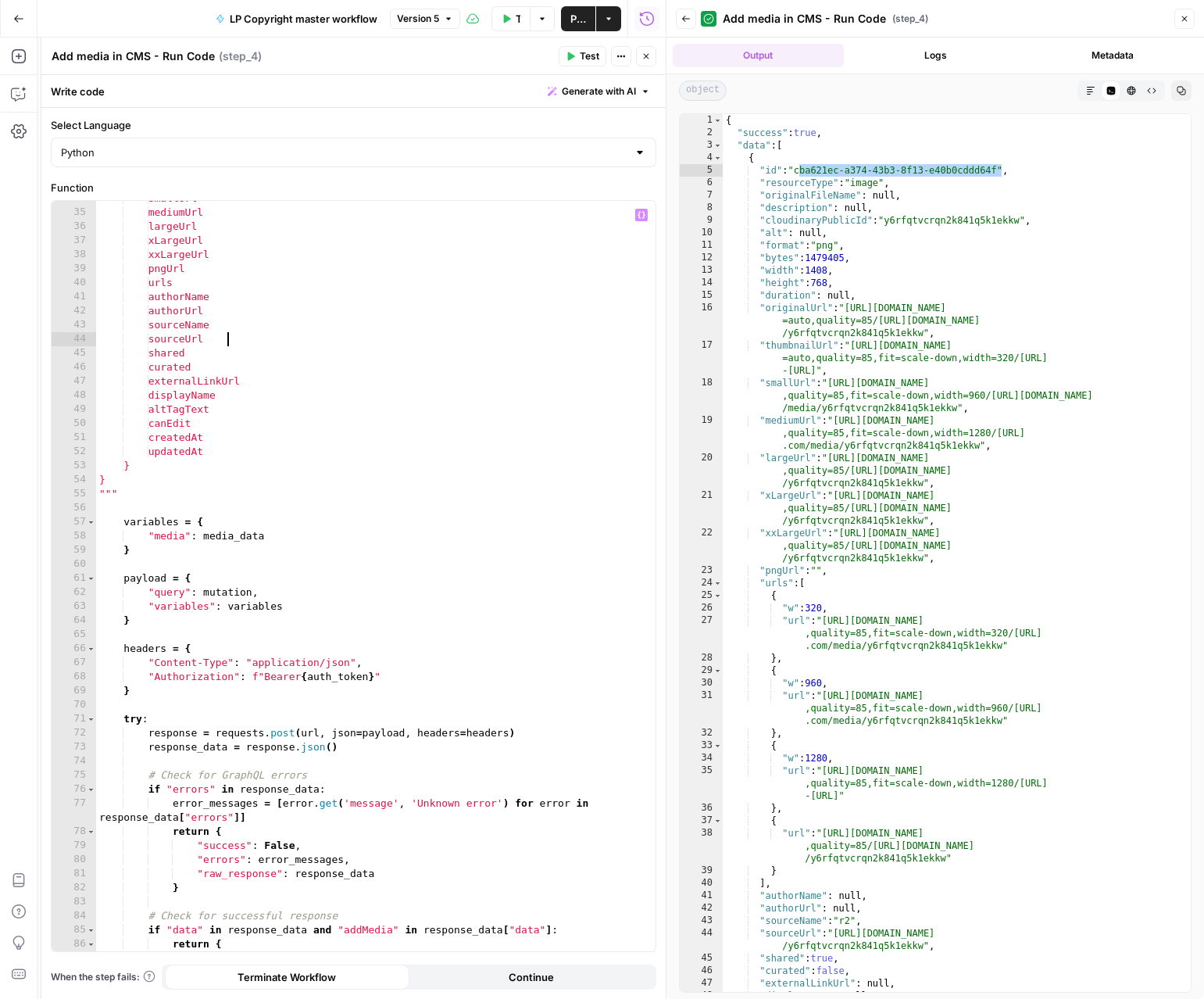
type textarea "**********"
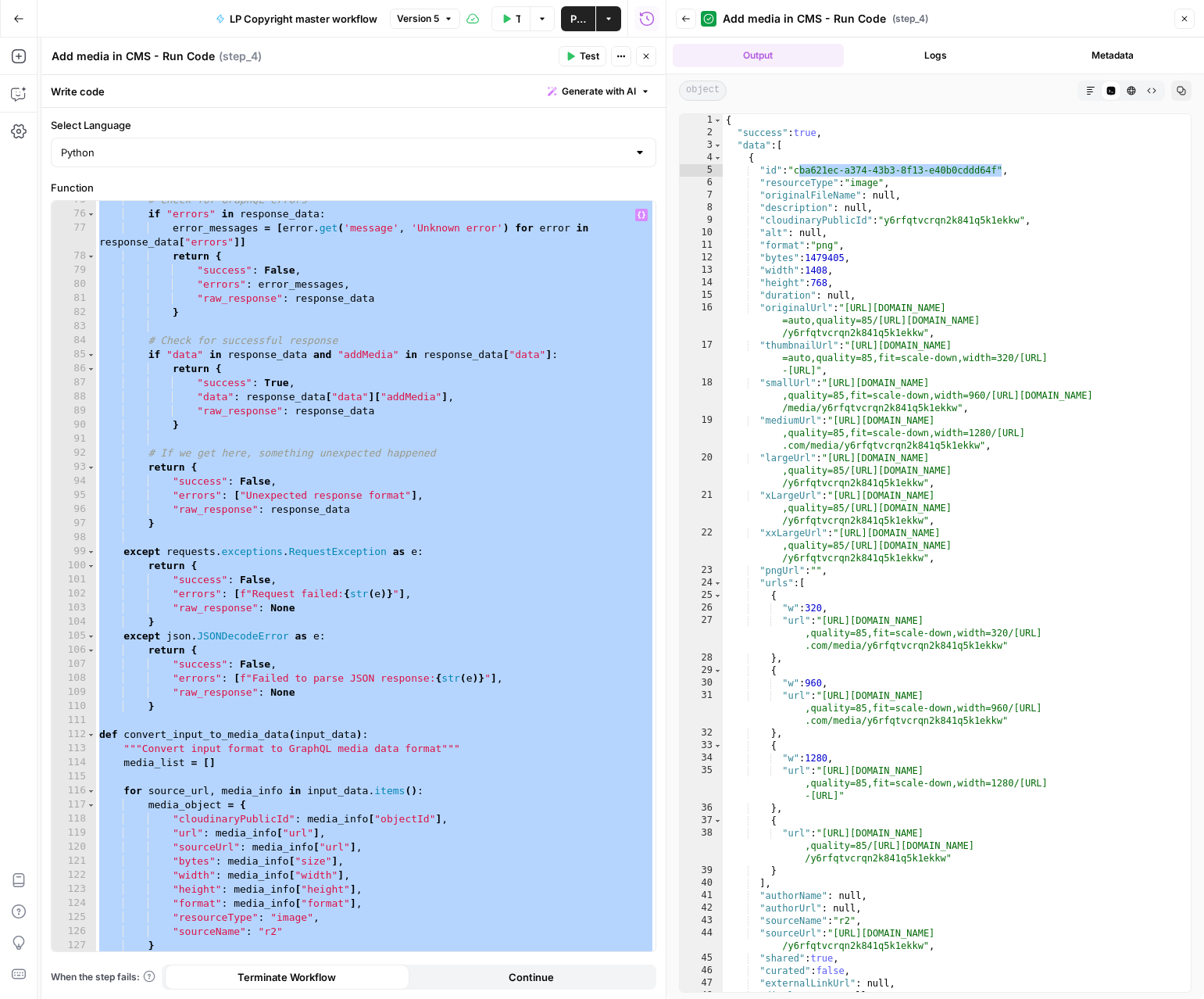
scroll to position [1233, 0]
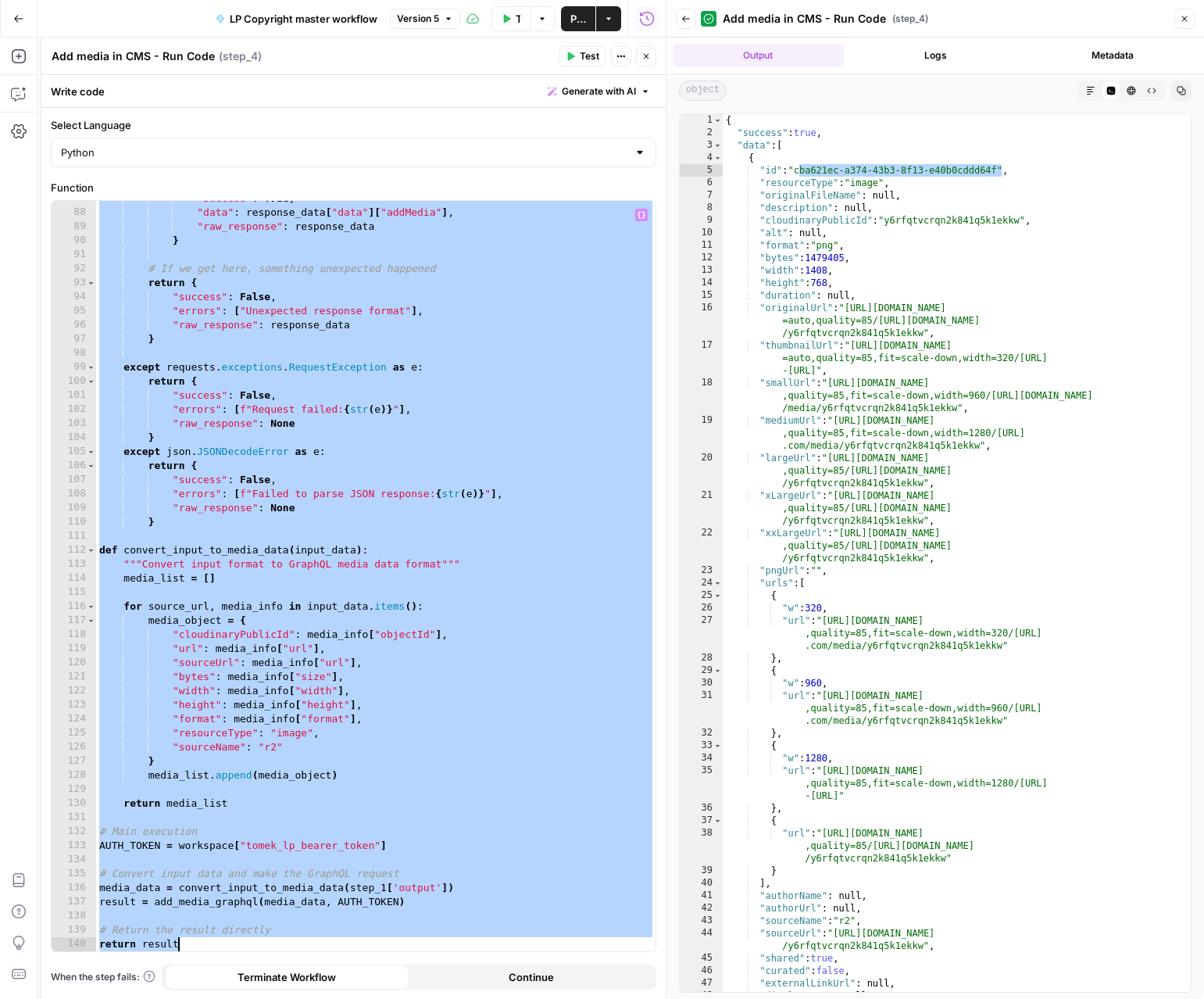
click at [300, 793] on div ""success" : True , "data" : response_data [ "data" ] [ "addMedia" ] , "raw_resp…" at bounding box center [376, 580] width 559 height 779
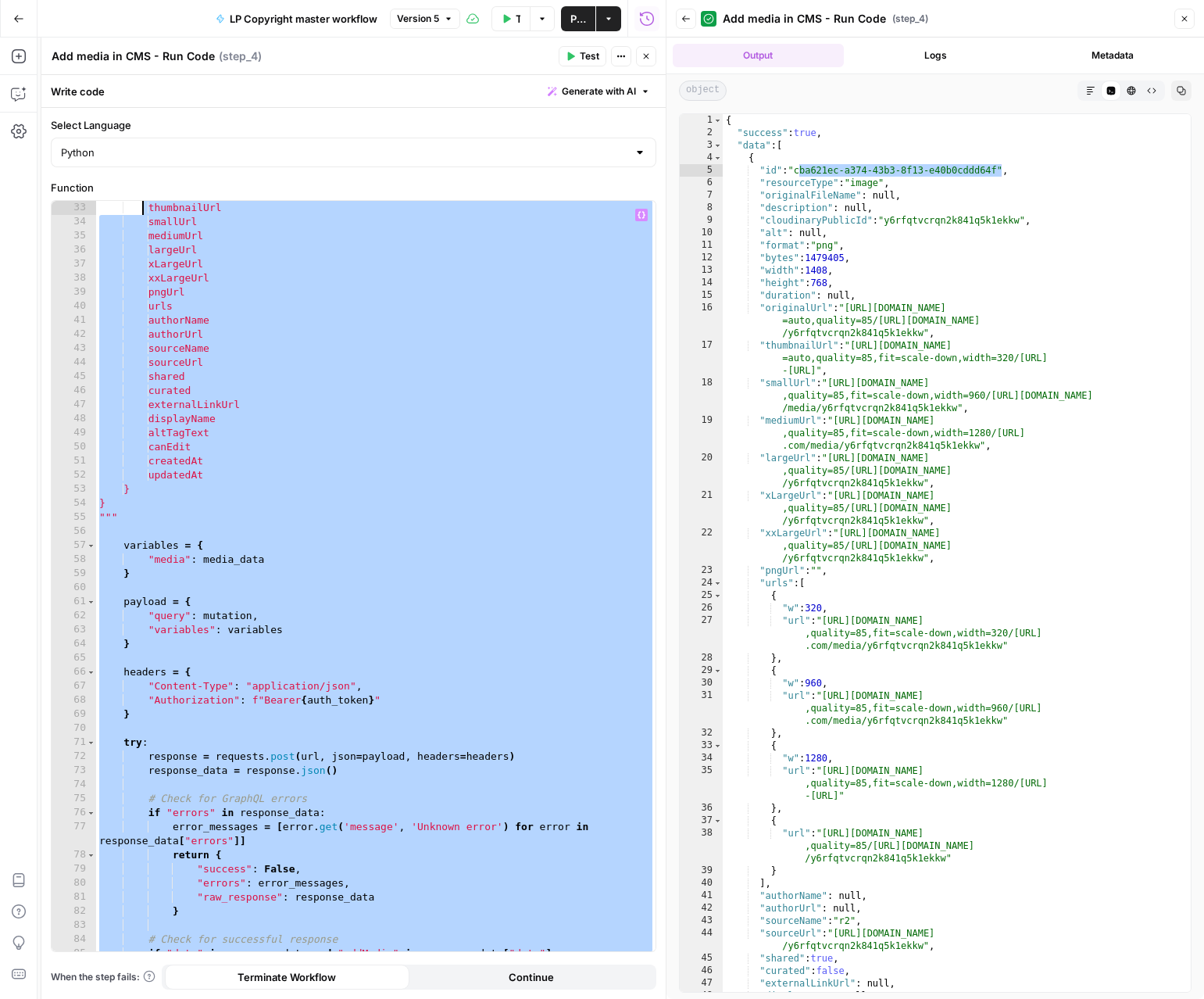
scroll to position [0, 0]
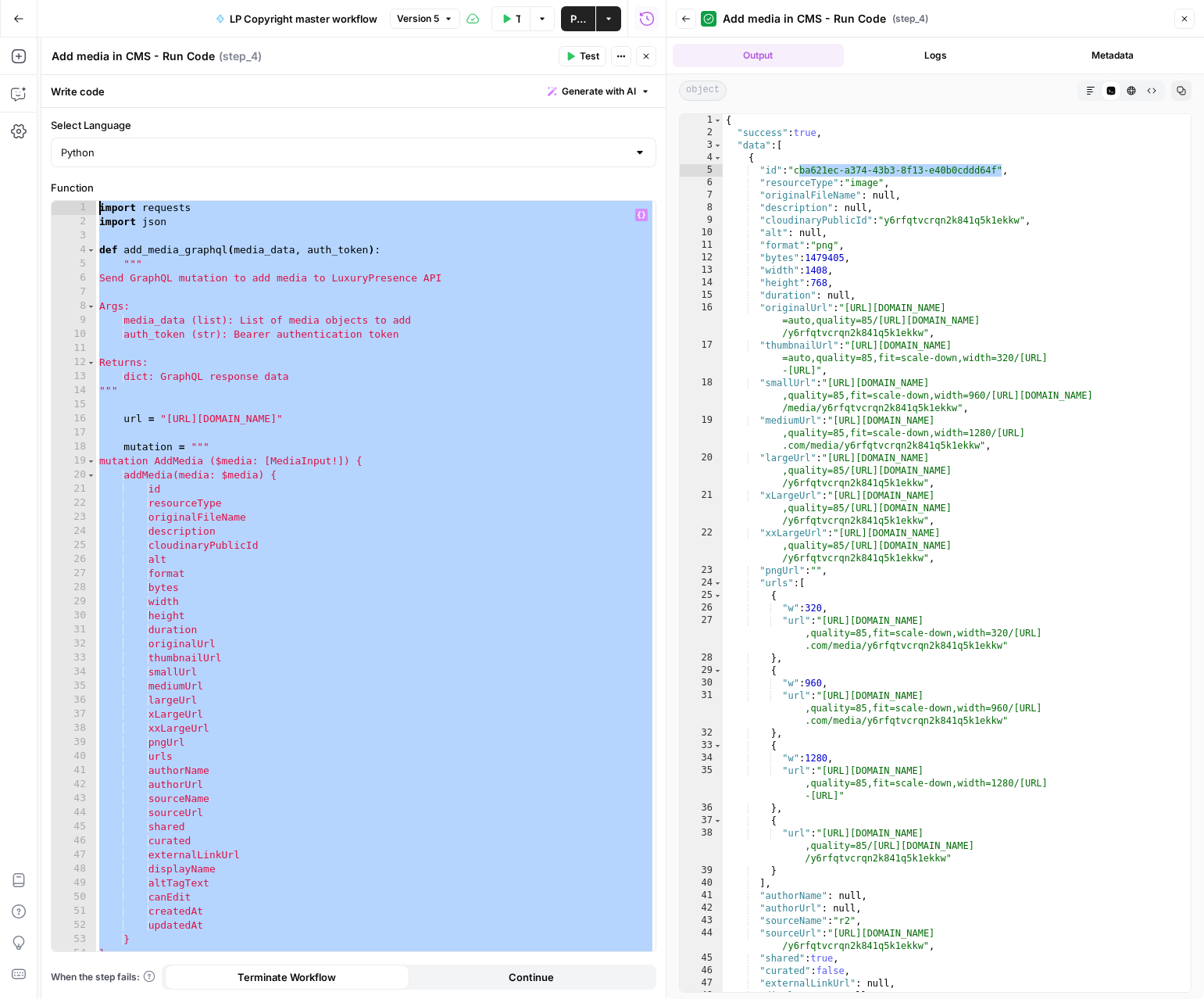
drag, startPoint x: 261, startPoint y: 806, endPoint x: 141, endPoint y: 81, distance: 734.9
click at [141, 81] on div "Write code Generate with AI Select Language Python Function 1 2 3 4 5 6 7 8 9 1…" at bounding box center [353, 537] width 624 height 924
paste textarea
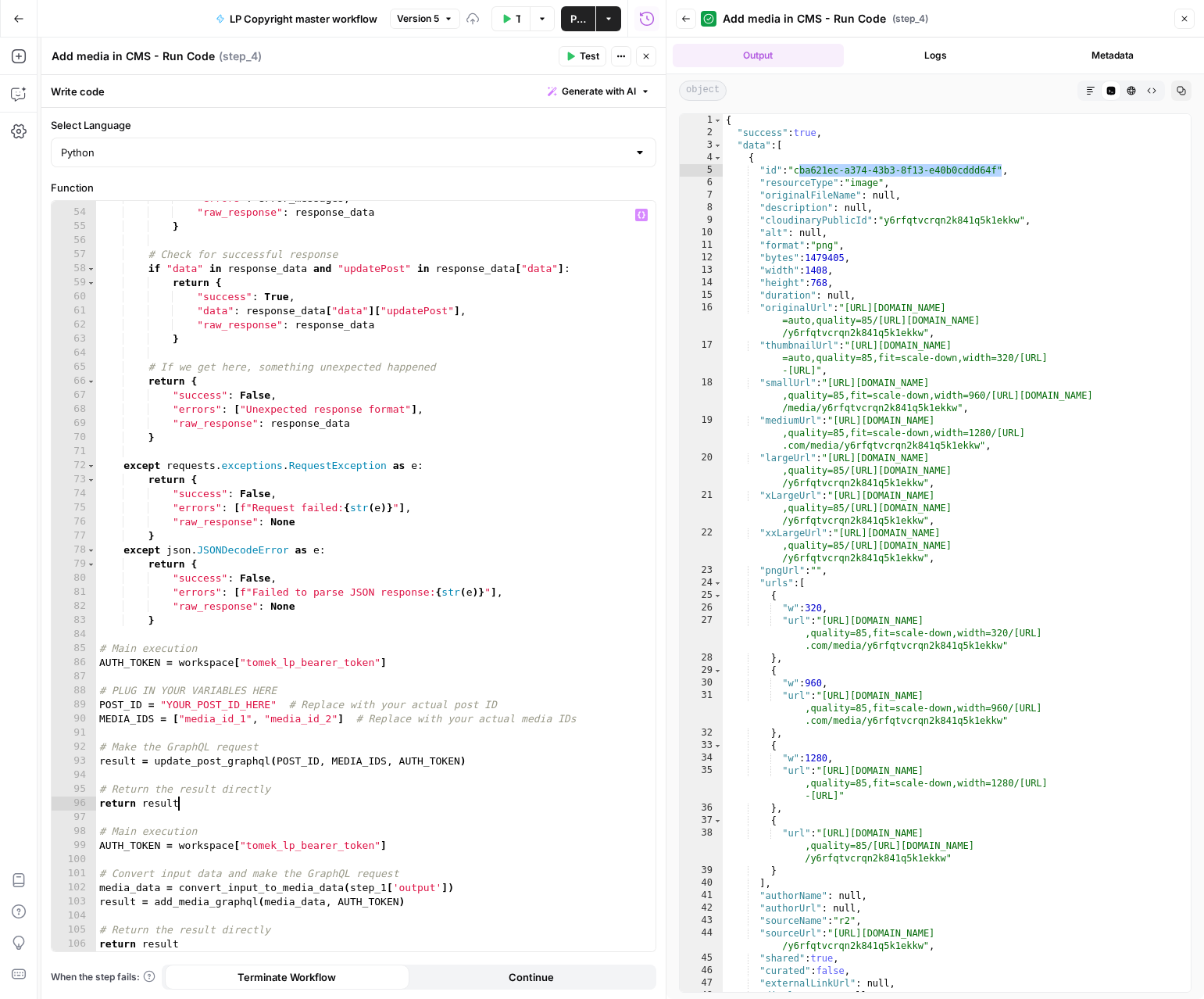
scroll to position [755, 0]
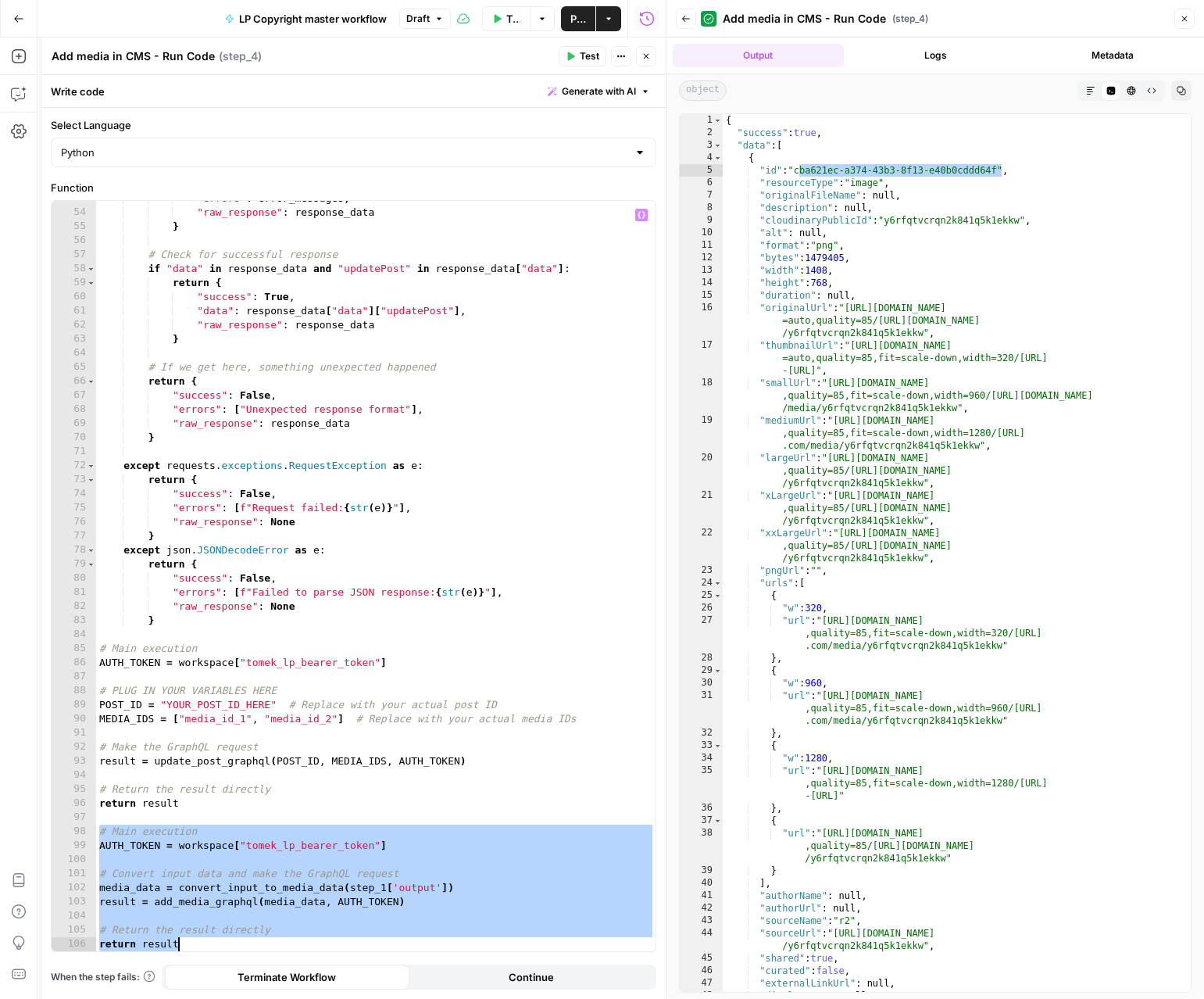
drag, startPoint x: 99, startPoint y: 833, endPoint x: 194, endPoint y: 951, distance: 151.5
click at [194, 951] on div ""errors" : error_messages , "raw_response" : response_data } # Check for succes…" at bounding box center [376, 580] width 559 height 779
type textarea "**********"
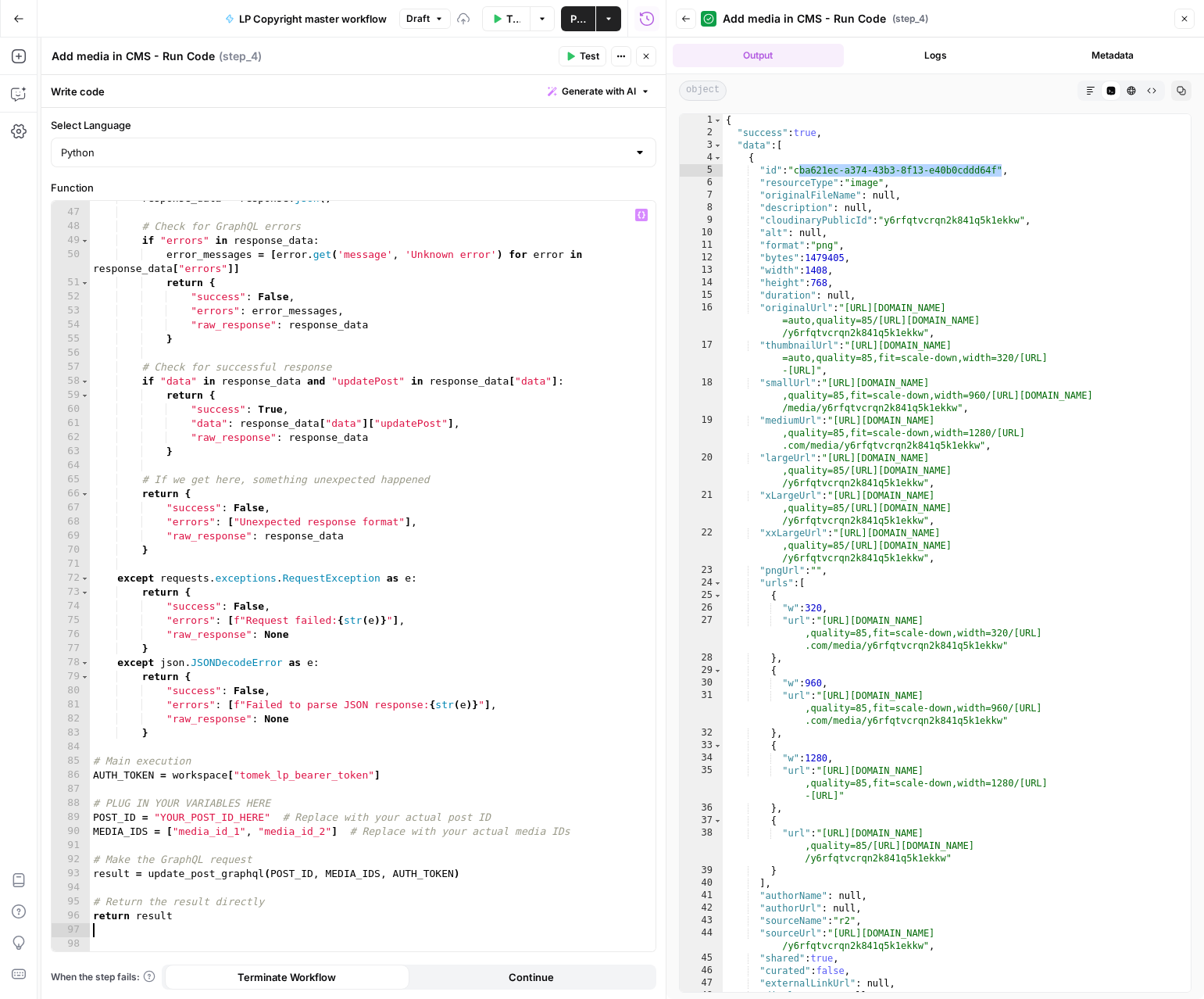
type textarea "**********"
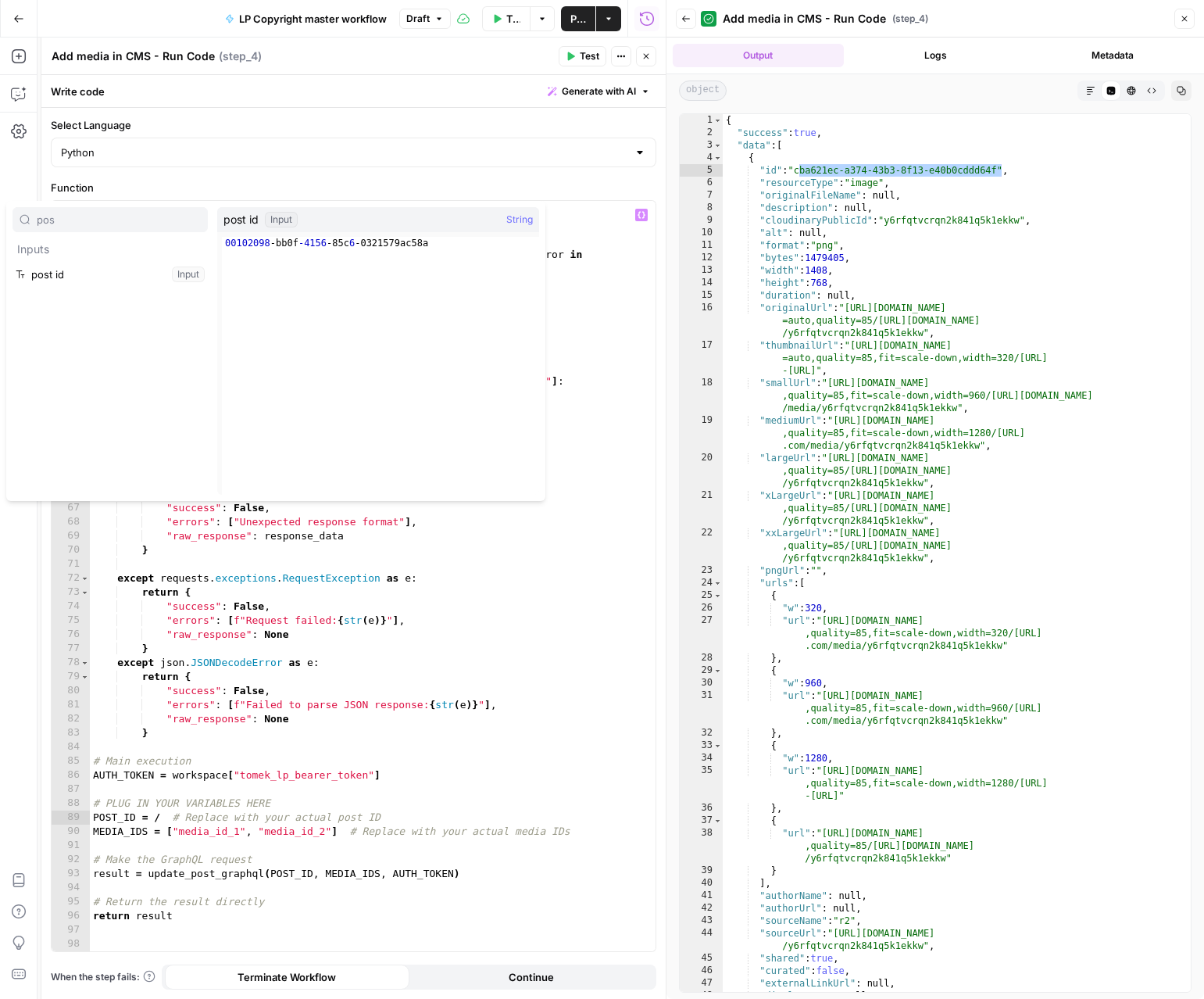
type input "pos"
click at [12, 262] on button "Select variable post id" at bounding box center [110, 274] width 195 height 25
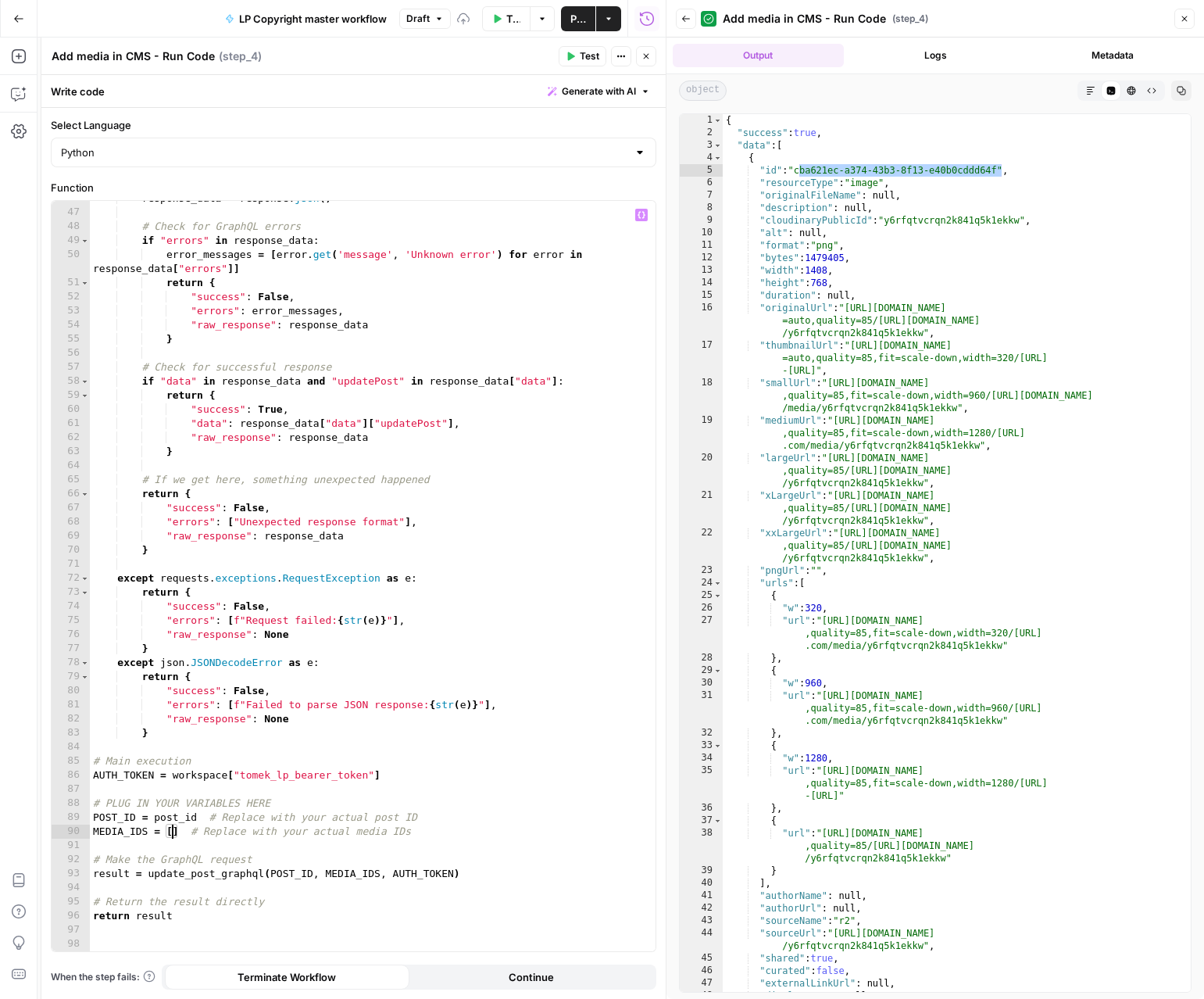
type textarea "**********"
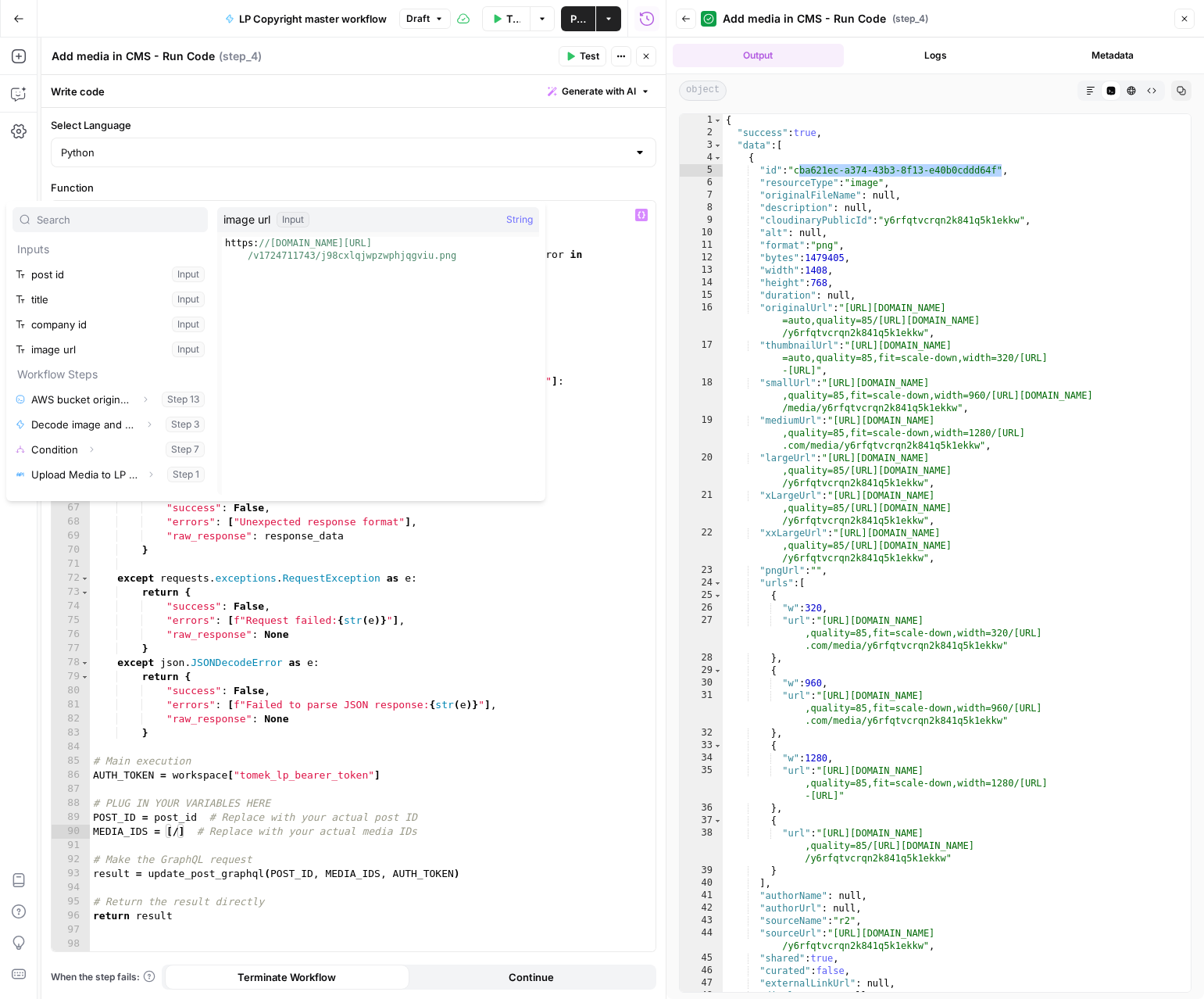
scroll to position [167, 0]
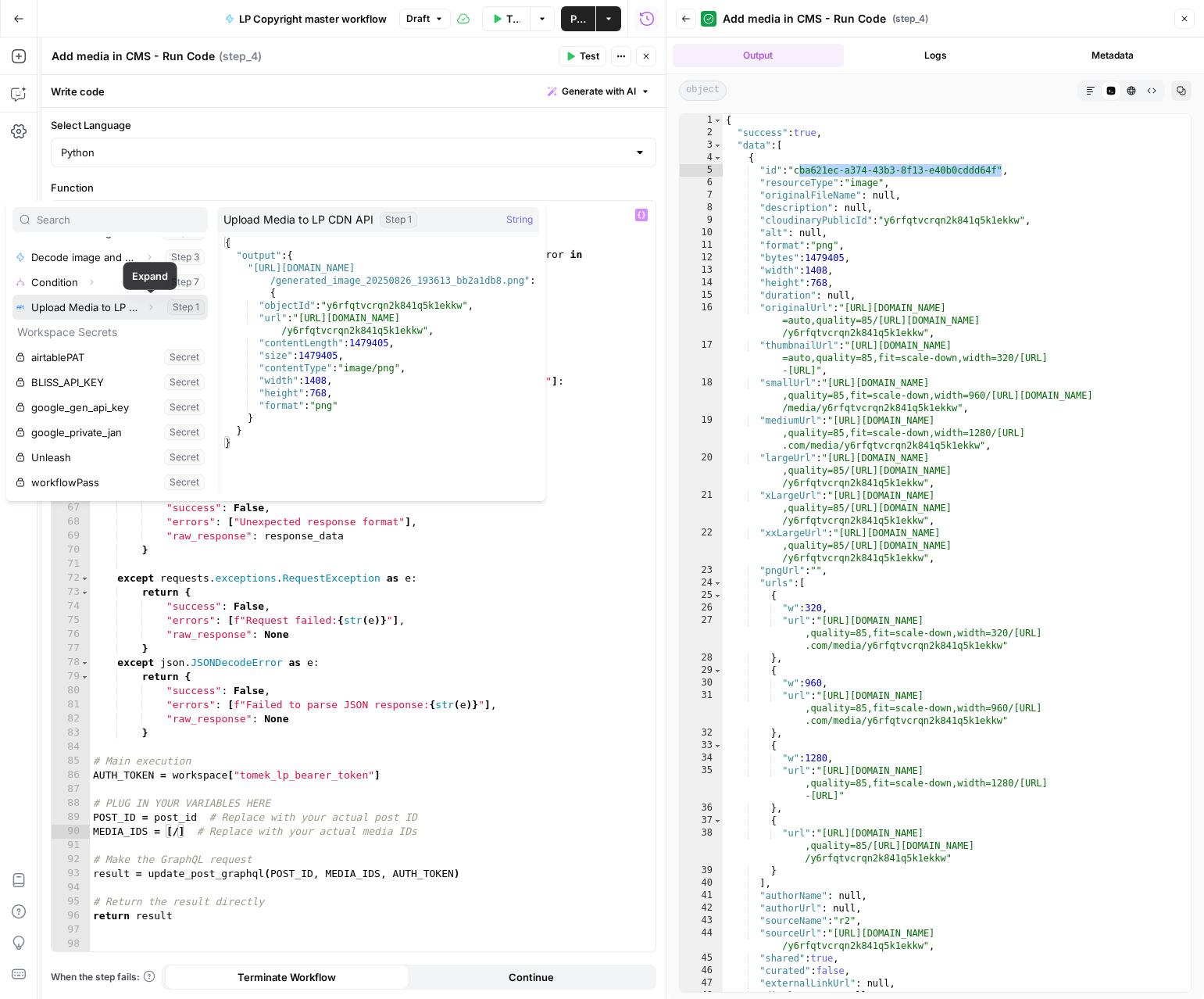
click at [146, 306] on icon "button" at bounding box center [150, 307] width 9 height 9
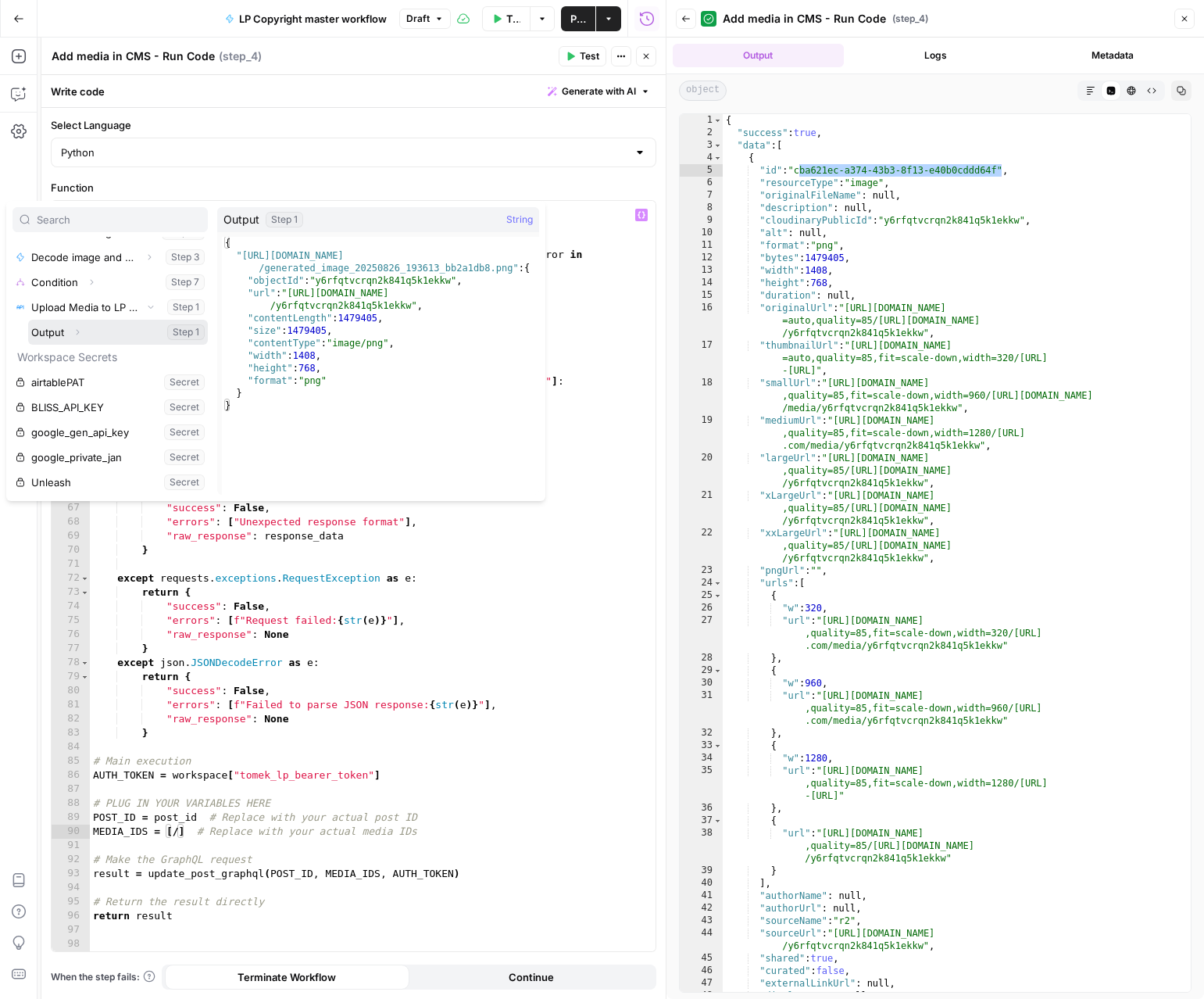
click at [79, 332] on icon "button" at bounding box center [76, 332] width 9 height 9
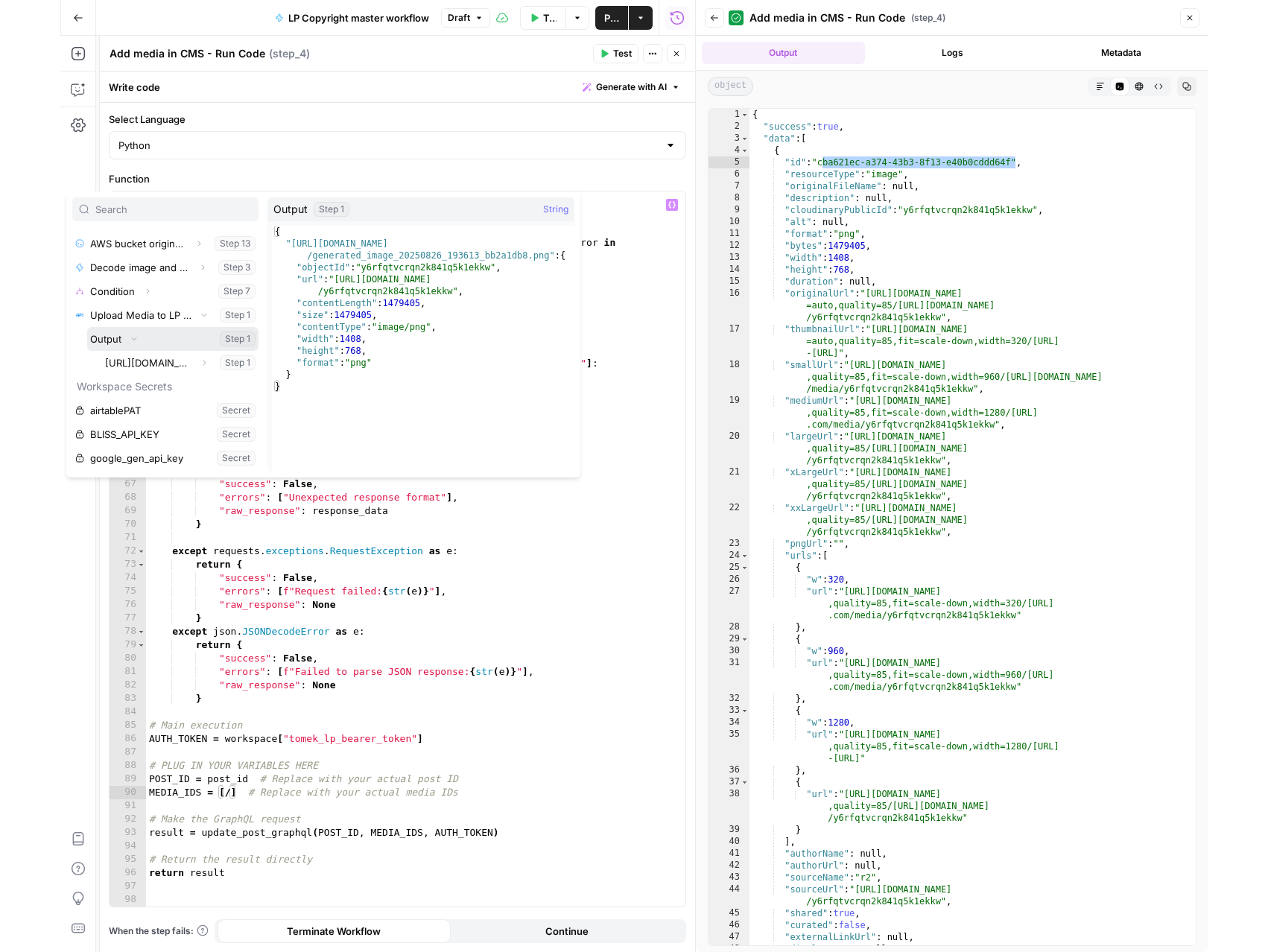
scroll to position [136, 0]
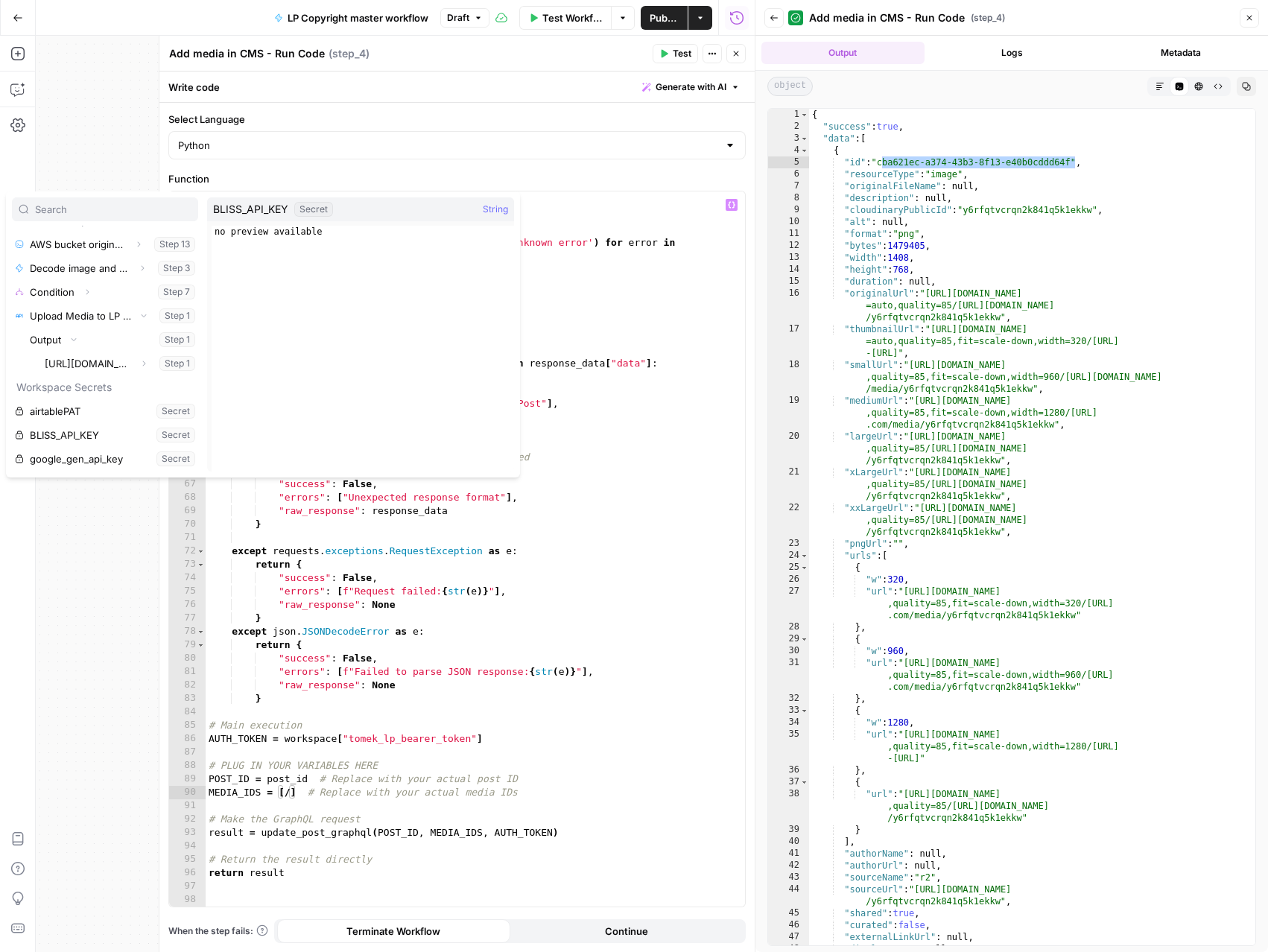
click at [86, 543] on div "**********" at bounding box center [394, 493] width 718 height 916
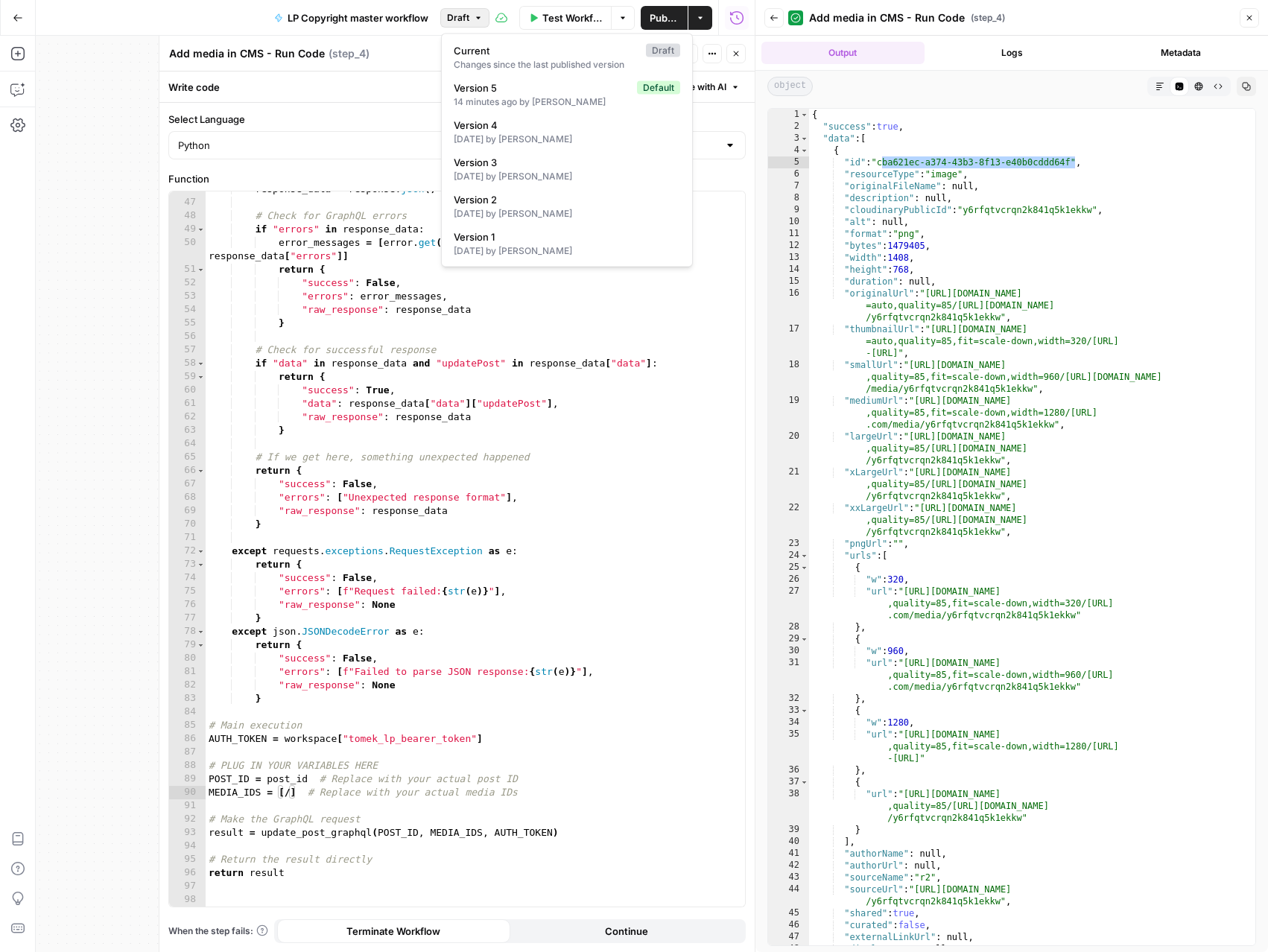
click at [482, 19] on button "Draft" at bounding box center [465, 17] width 49 height 19
click at [493, 81] on span "Version 5" at bounding box center [543, 88] width 177 height 15
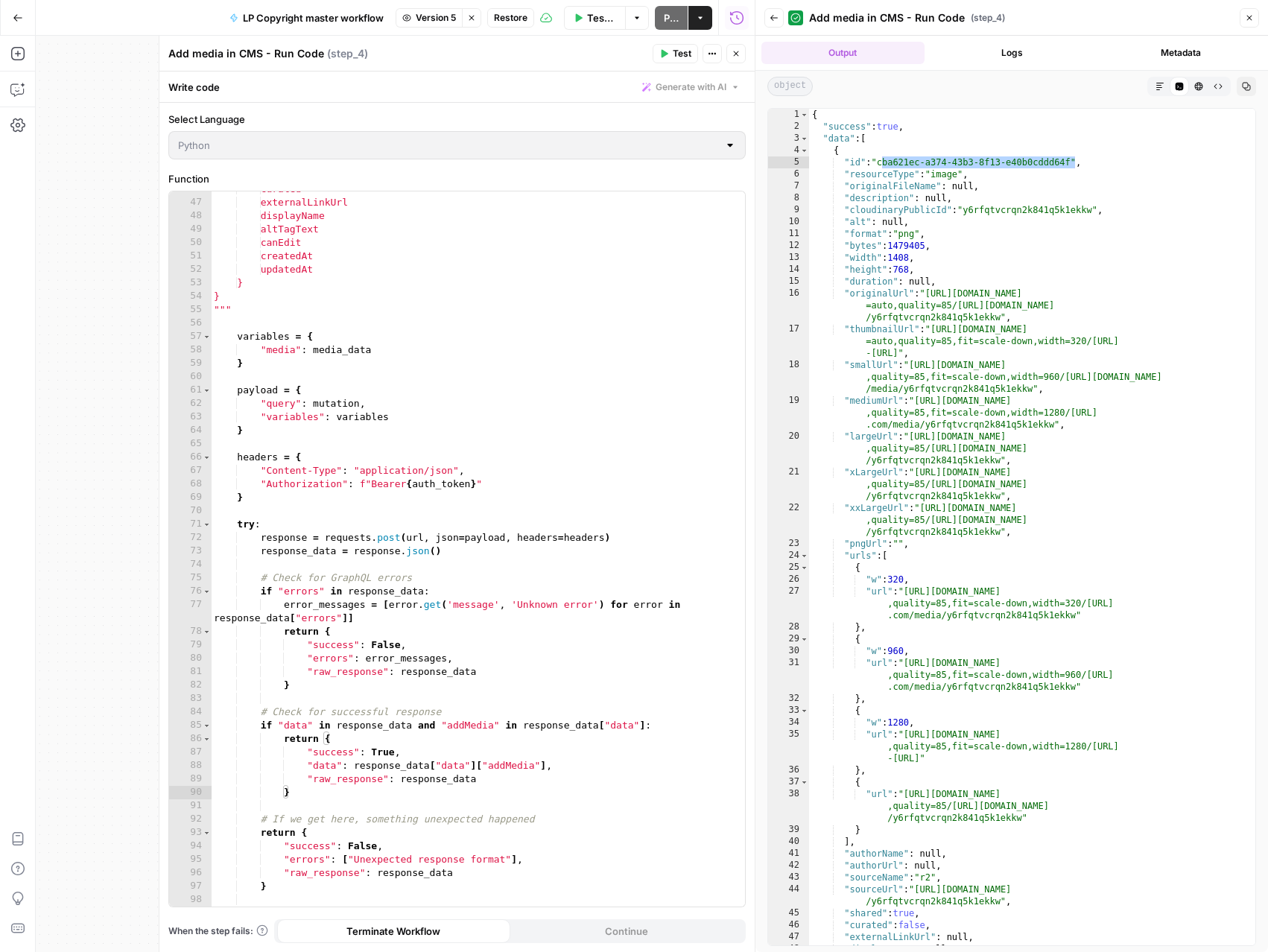
click at [519, 18] on span "Restore" at bounding box center [510, 17] width 33 height 13
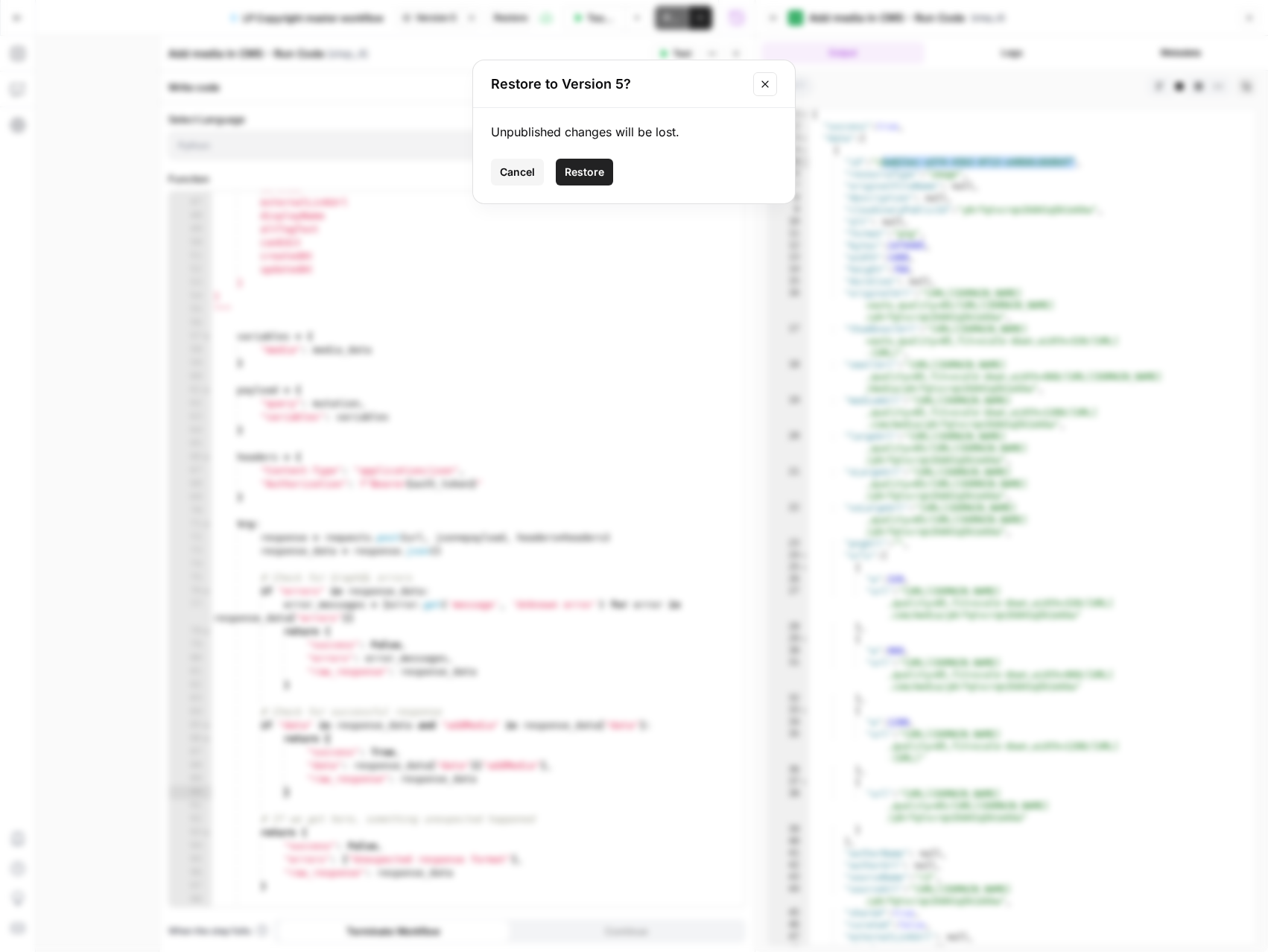
click at [600, 173] on span "Restore" at bounding box center [584, 172] width 40 height 15
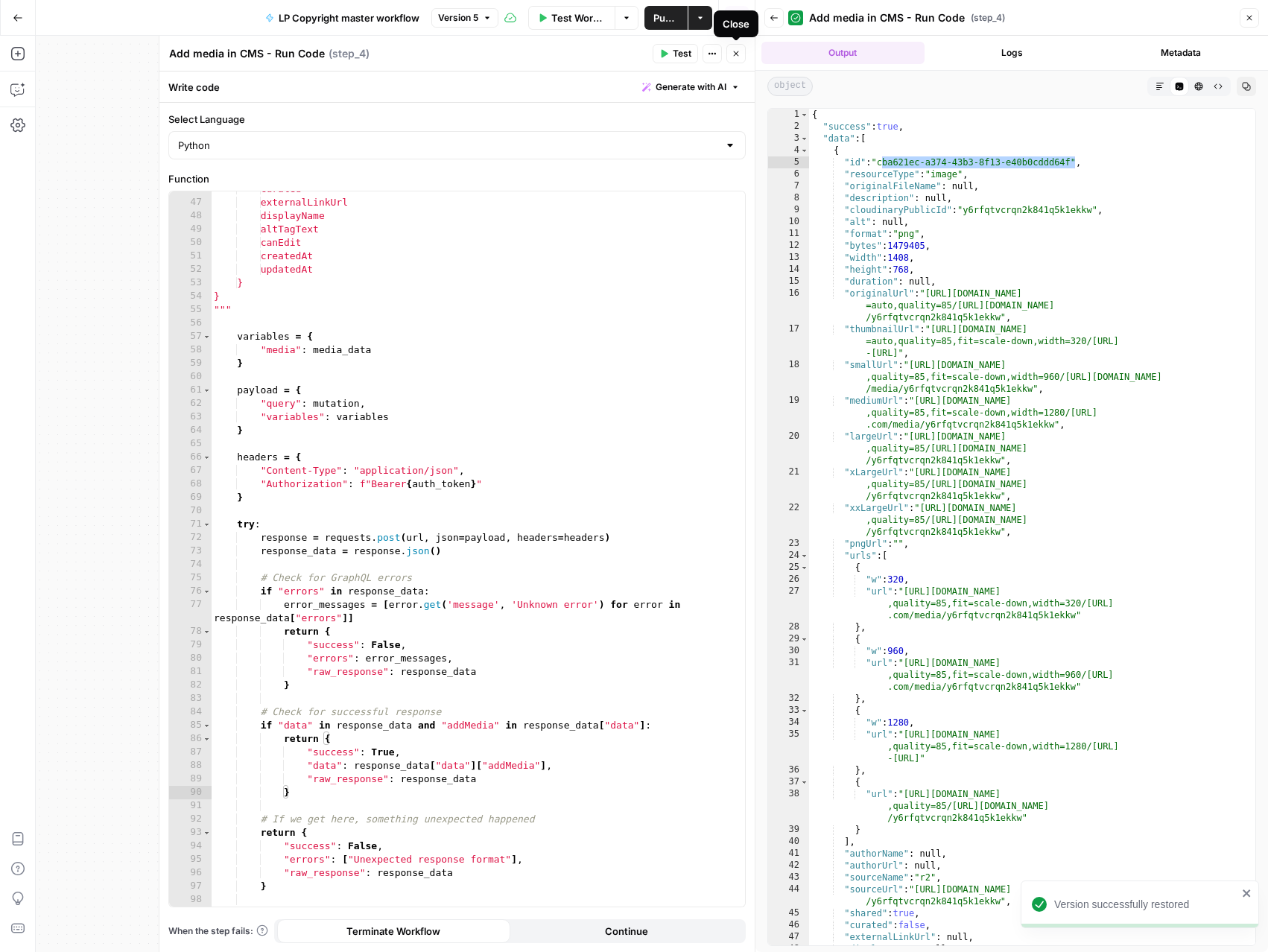
click at [736, 59] on button "Close" at bounding box center [736, 53] width 19 height 19
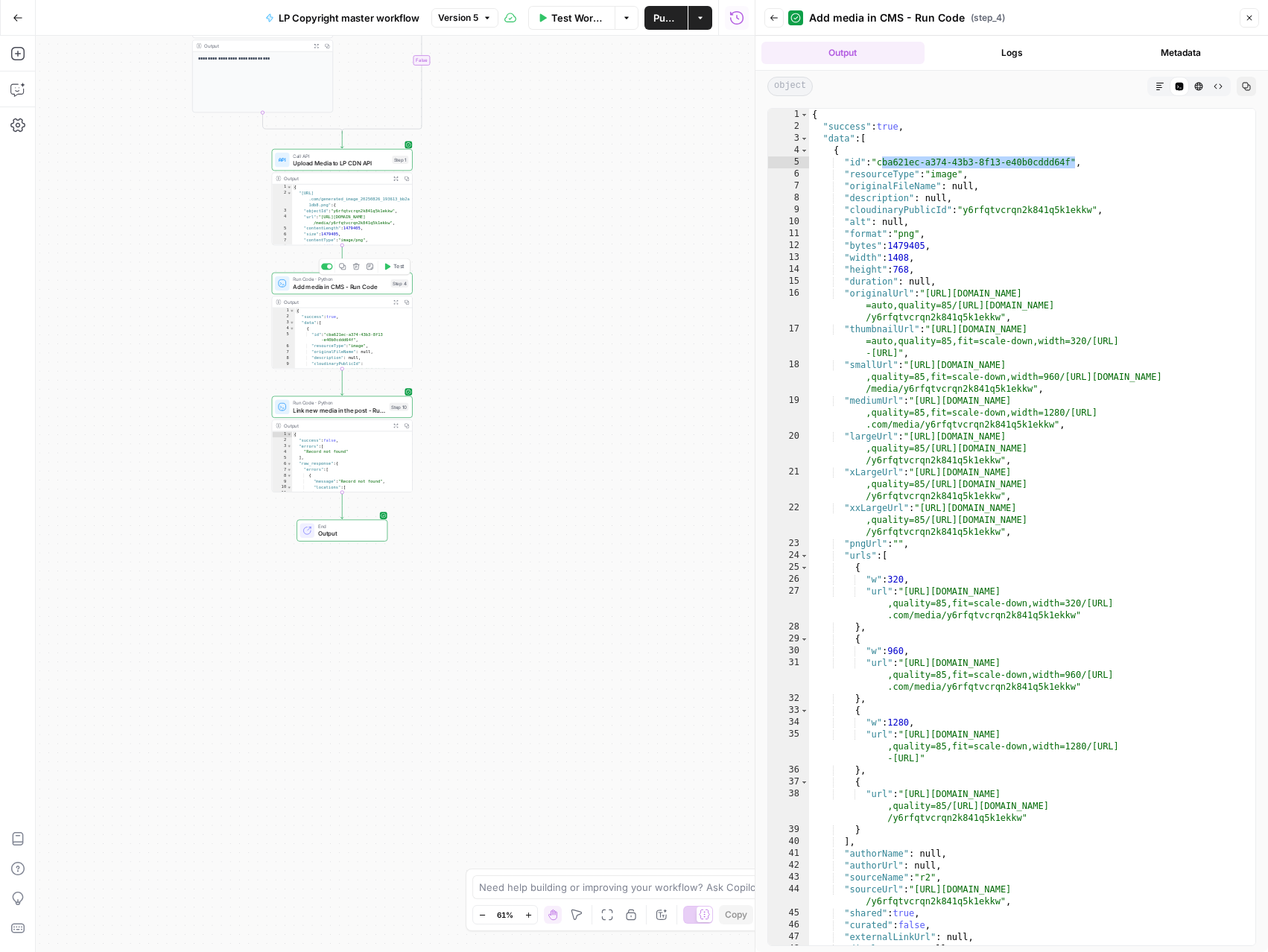
click at [394, 270] on span "Test" at bounding box center [399, 266] width 11 height 8
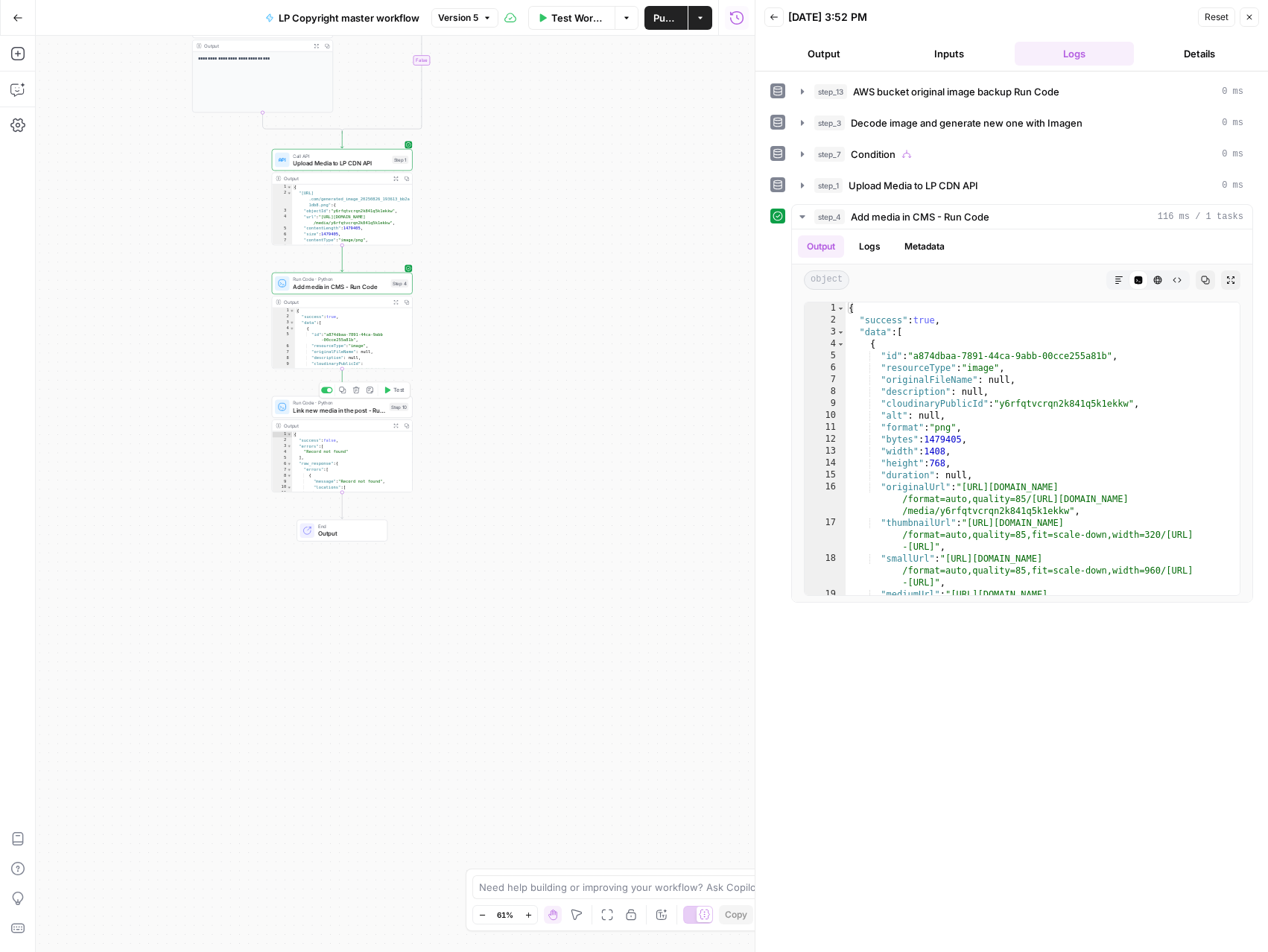
click at [371, 411] on span "Link new media in the post - Run Code" at bounding box center [339, 409] width 93 height 9
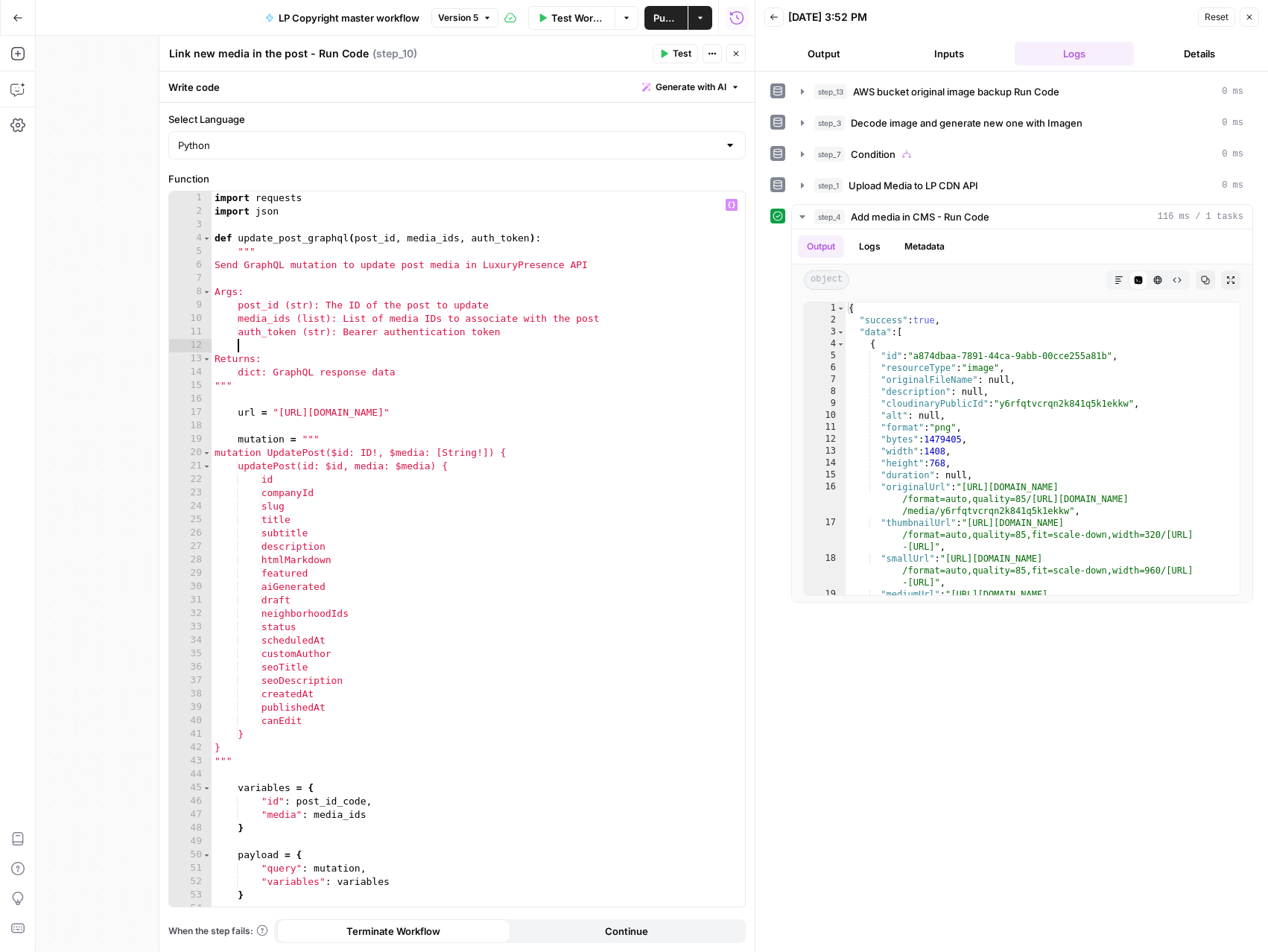
click at [445, 340] on div "import requests import json def update_post_graphql ( post_id , media_ids , aut…" at bounding box center [478, 562] width 533 height 742
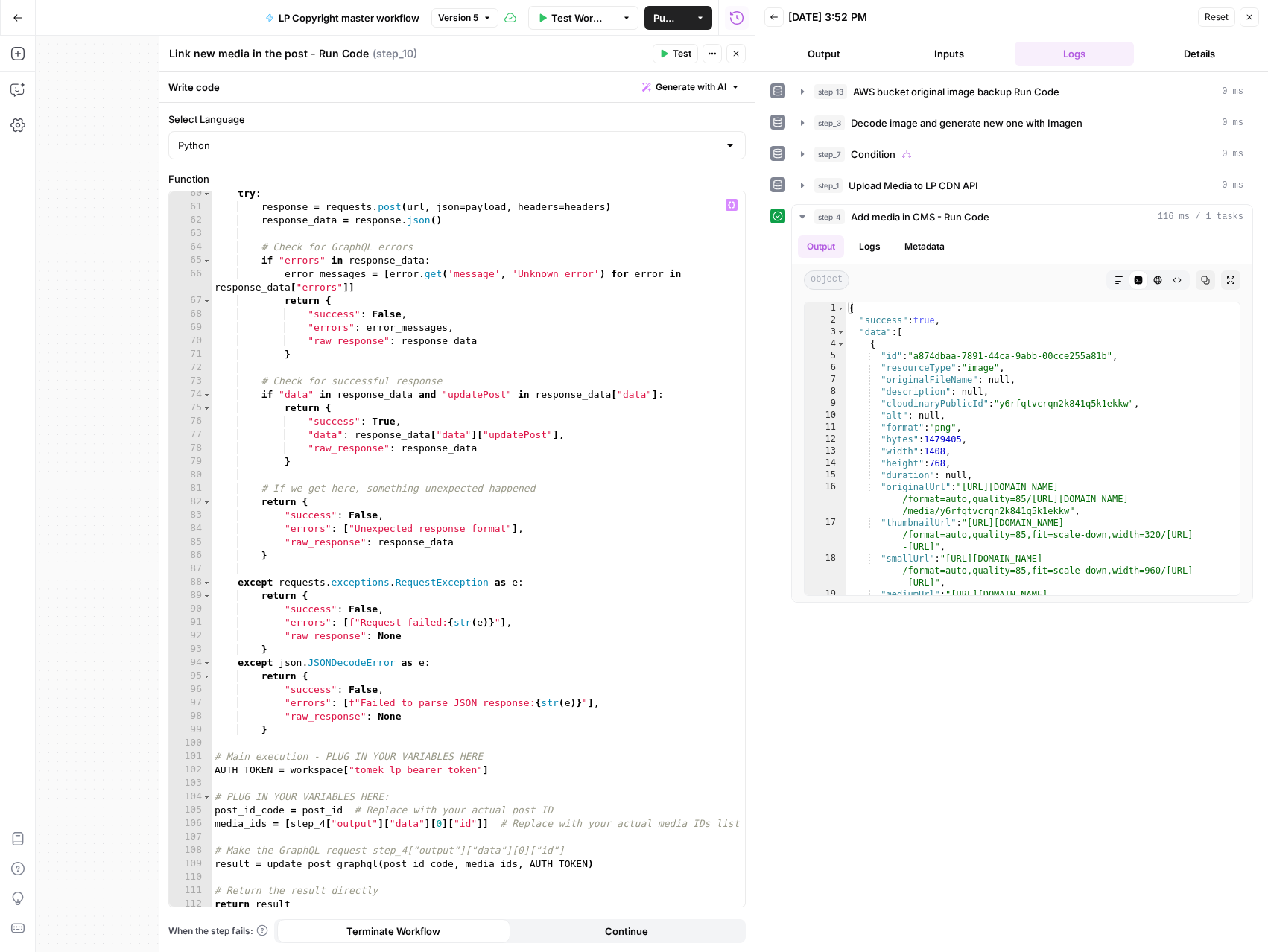
scroll to position [800, 0]
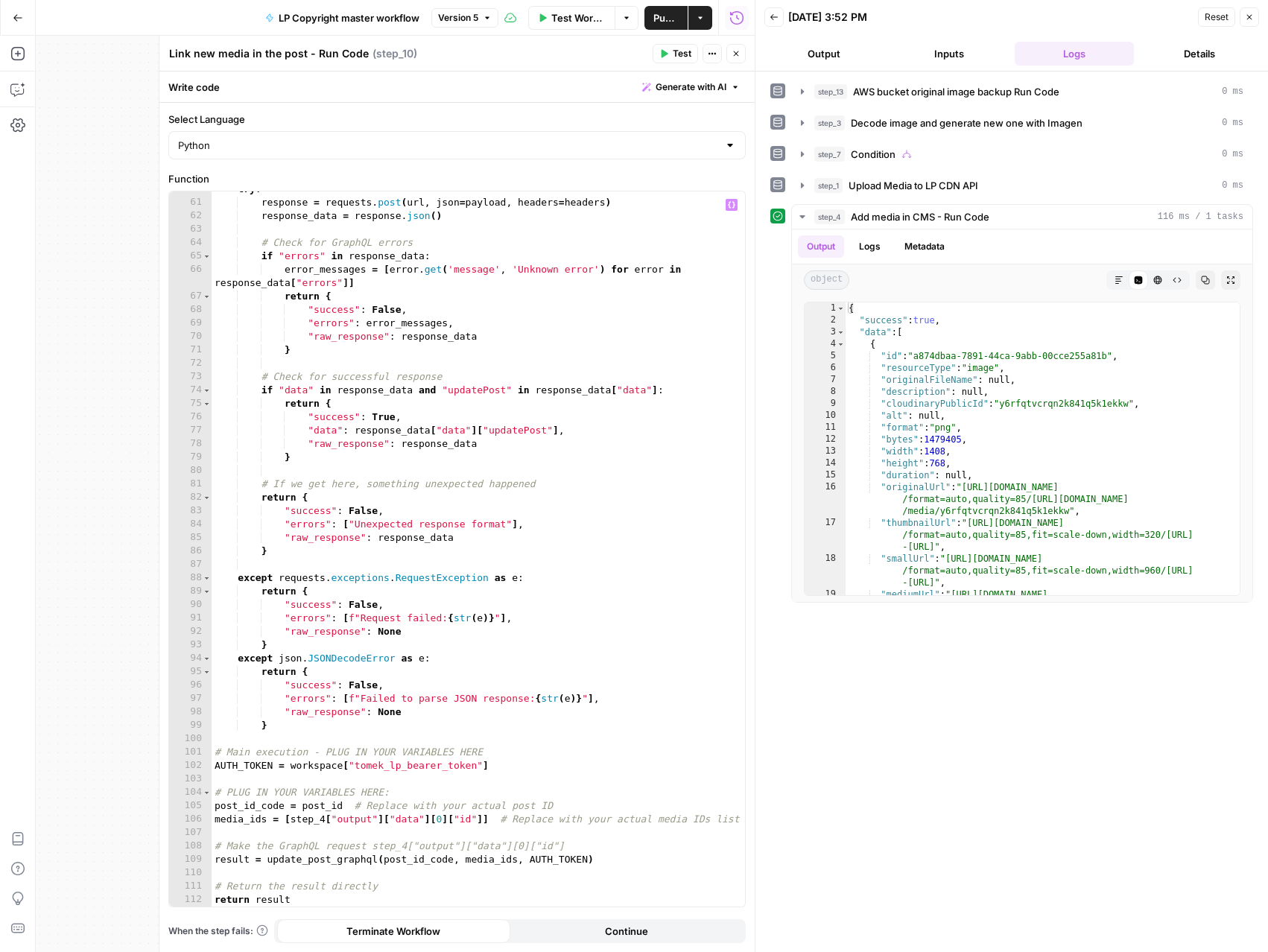
type textarea "**********"
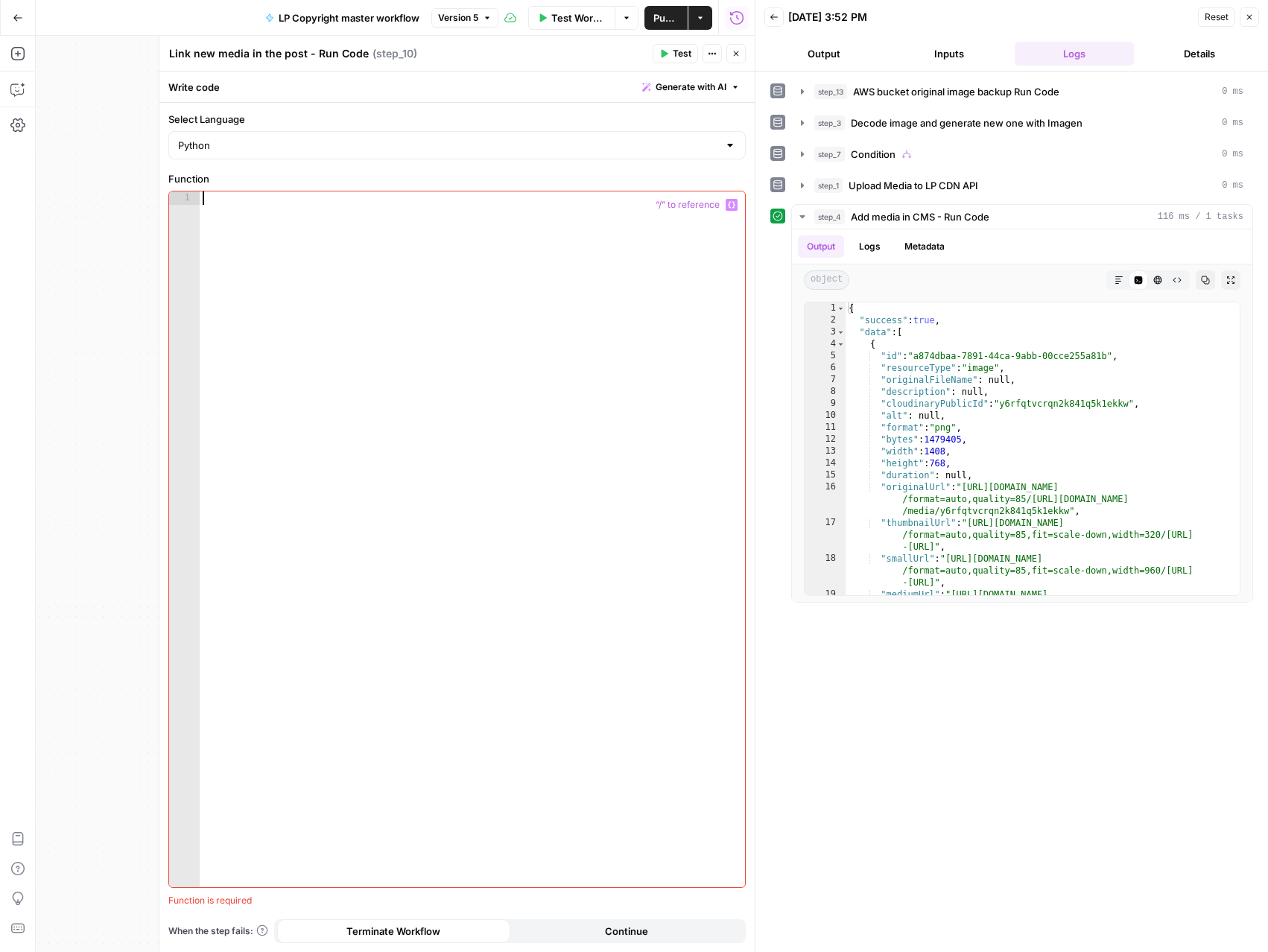
paste textarea "**********"
type textarea "**********"
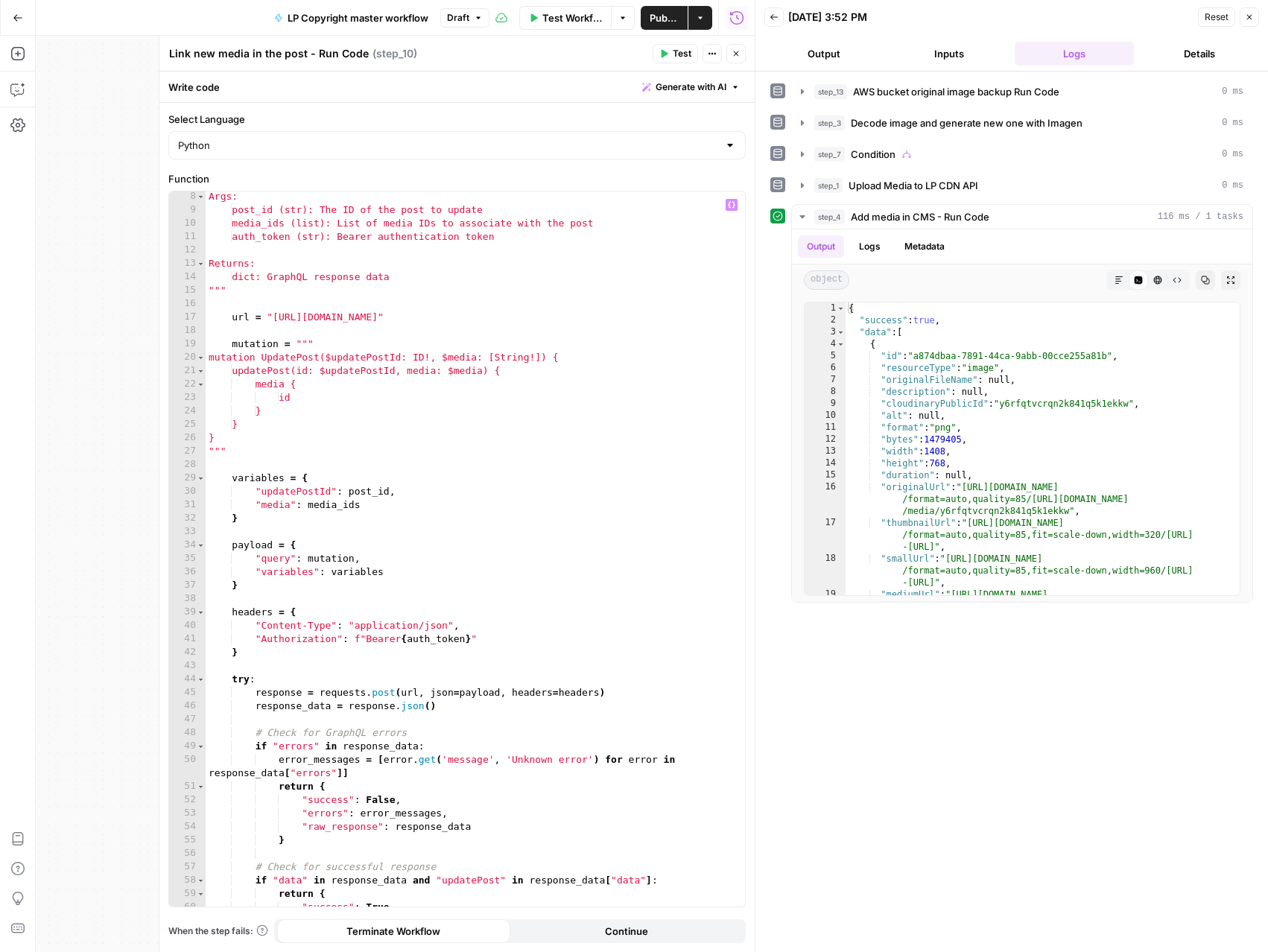
scroll to position [0, 0]
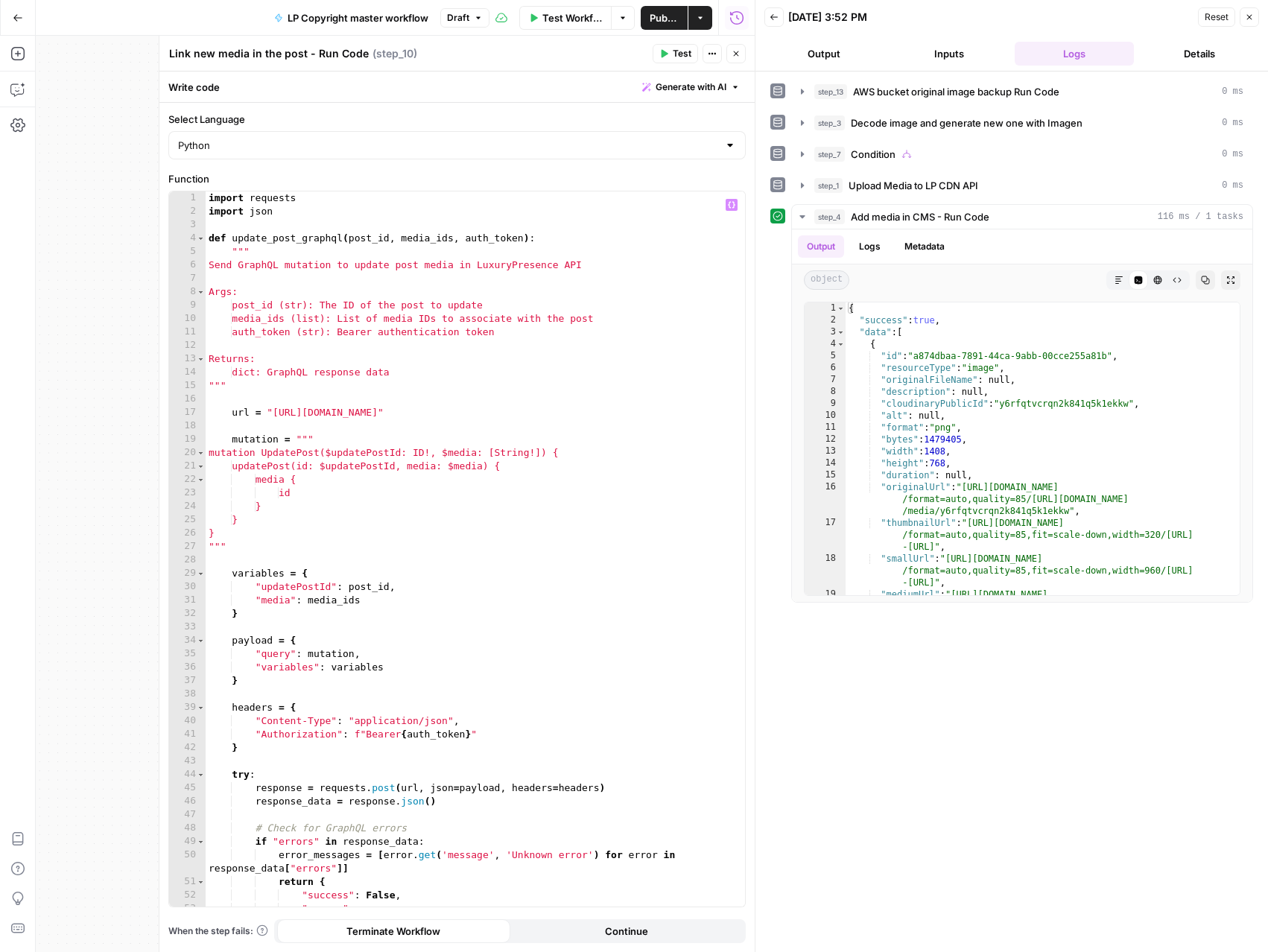
click at [671, 53] on button "Test" at bounding box center [675, 53] width 45 height 19
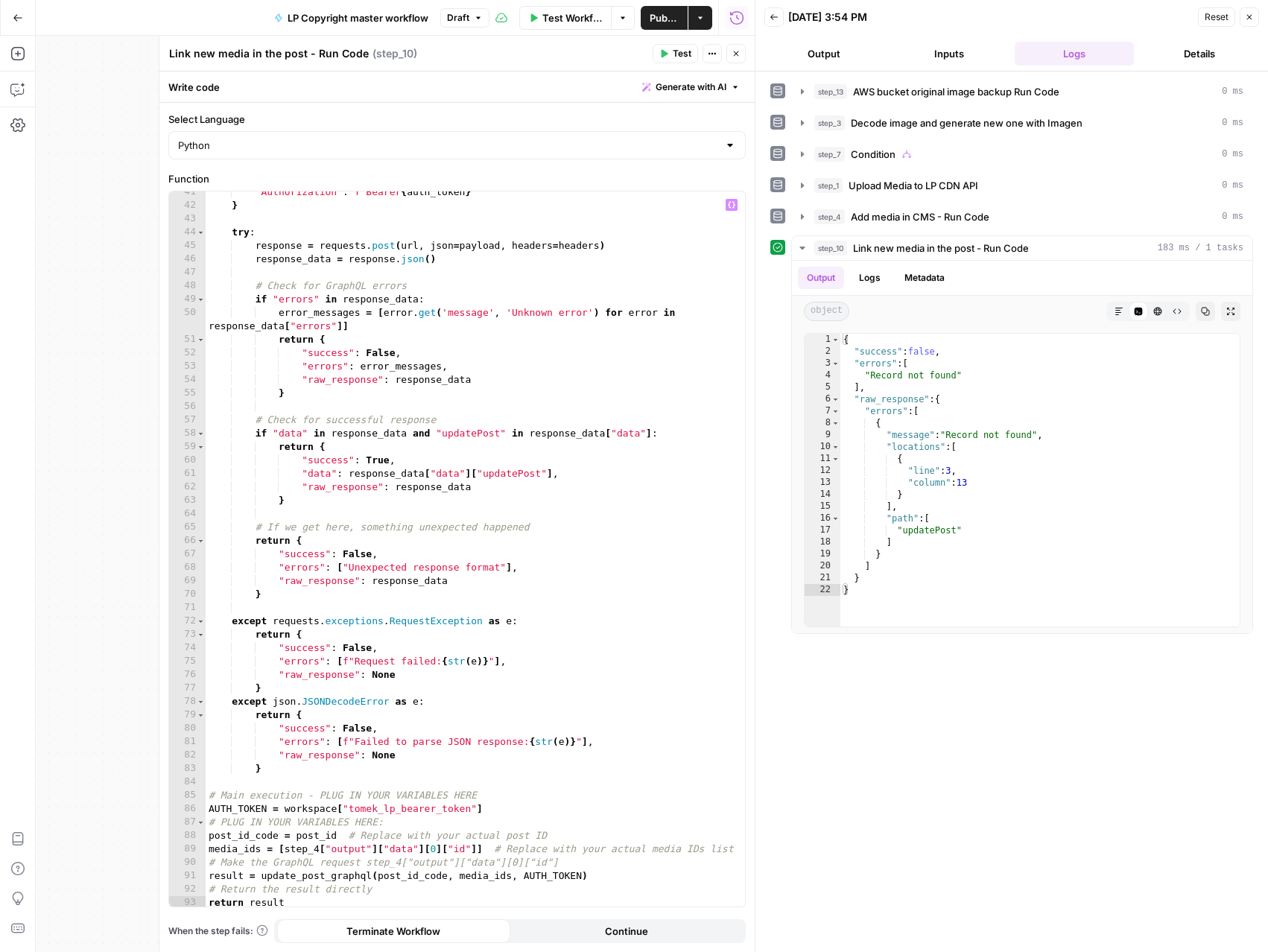
scroll to position [545, 0]
click at [736, 59] on button "Close" at bounding box center [736, 53] width 19 height 19
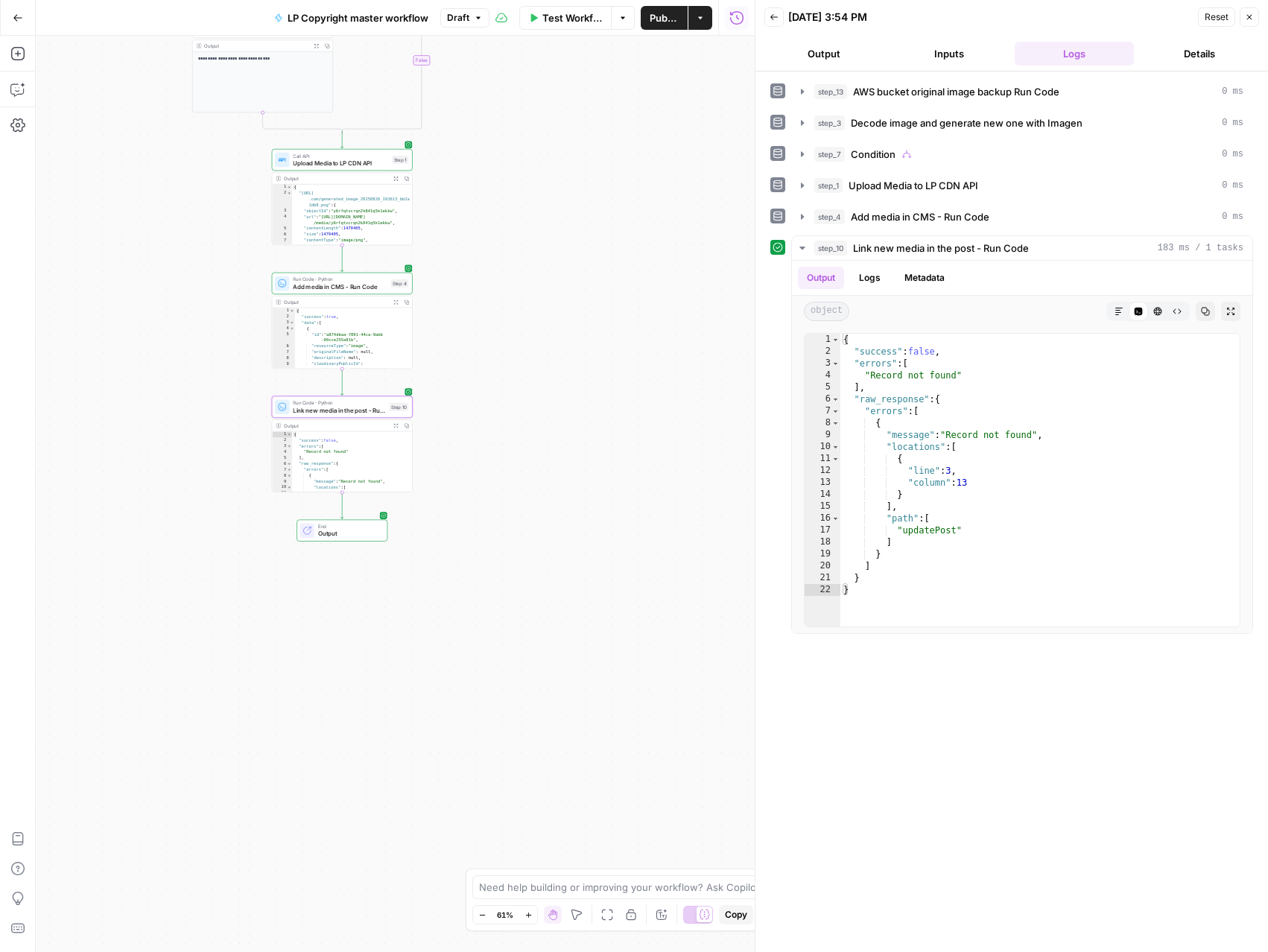
click at [393, 303] on button "Expand Output" at bounding box center [396, 302] width 11 height 11
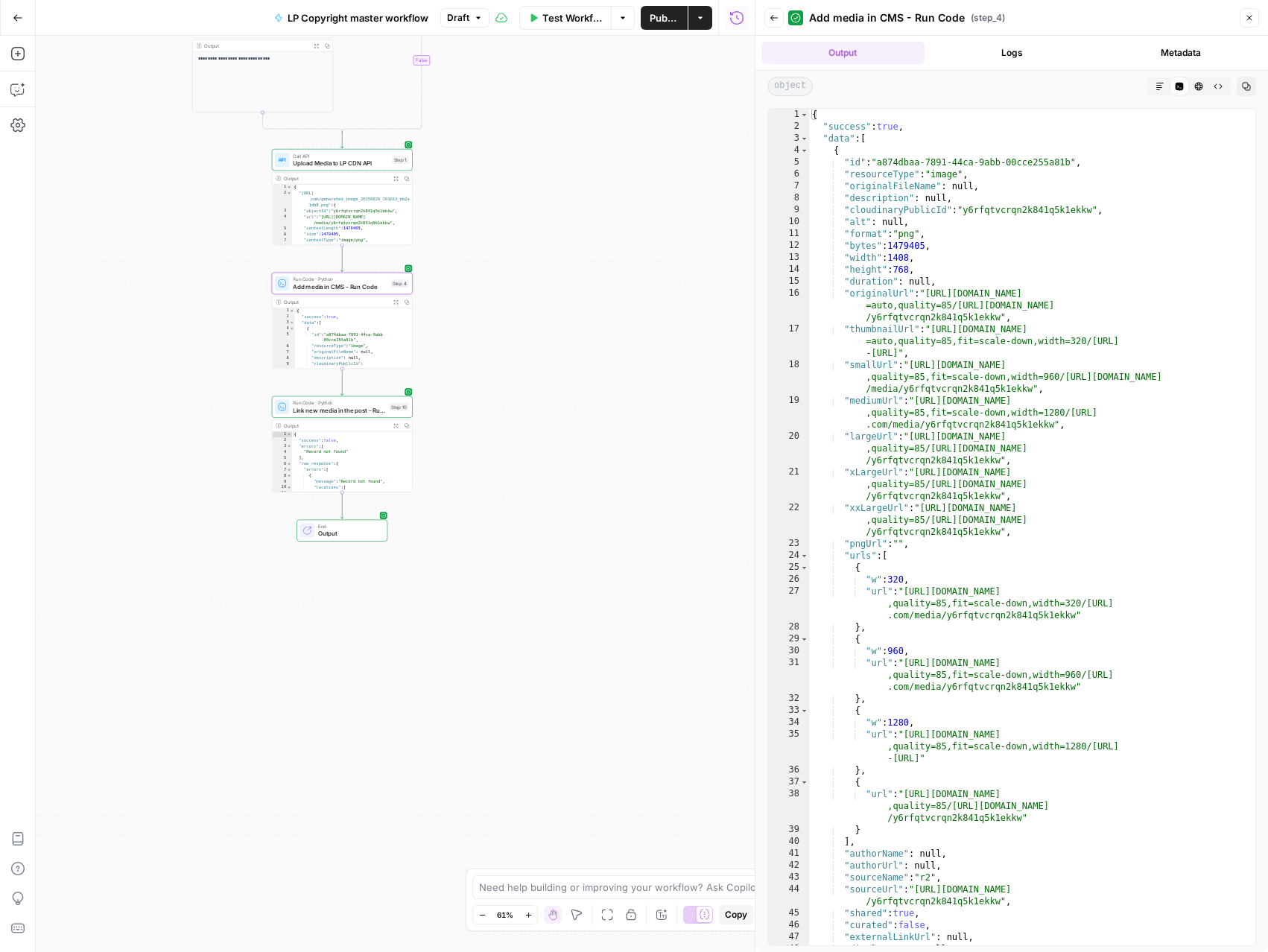
type textarea "**********"
drag, startPoint x: 882, startPoint y: 162, endPoint x: 1073, endPoint y: 162, distance: 191.0
click at [1073, 162] on div "{ "success" : true , "data" : [ { "id" : "a874dbaa-7891-44ca-9abb-00cce255a81b"…" at bounding box center [1031, 539] width 446 height 860
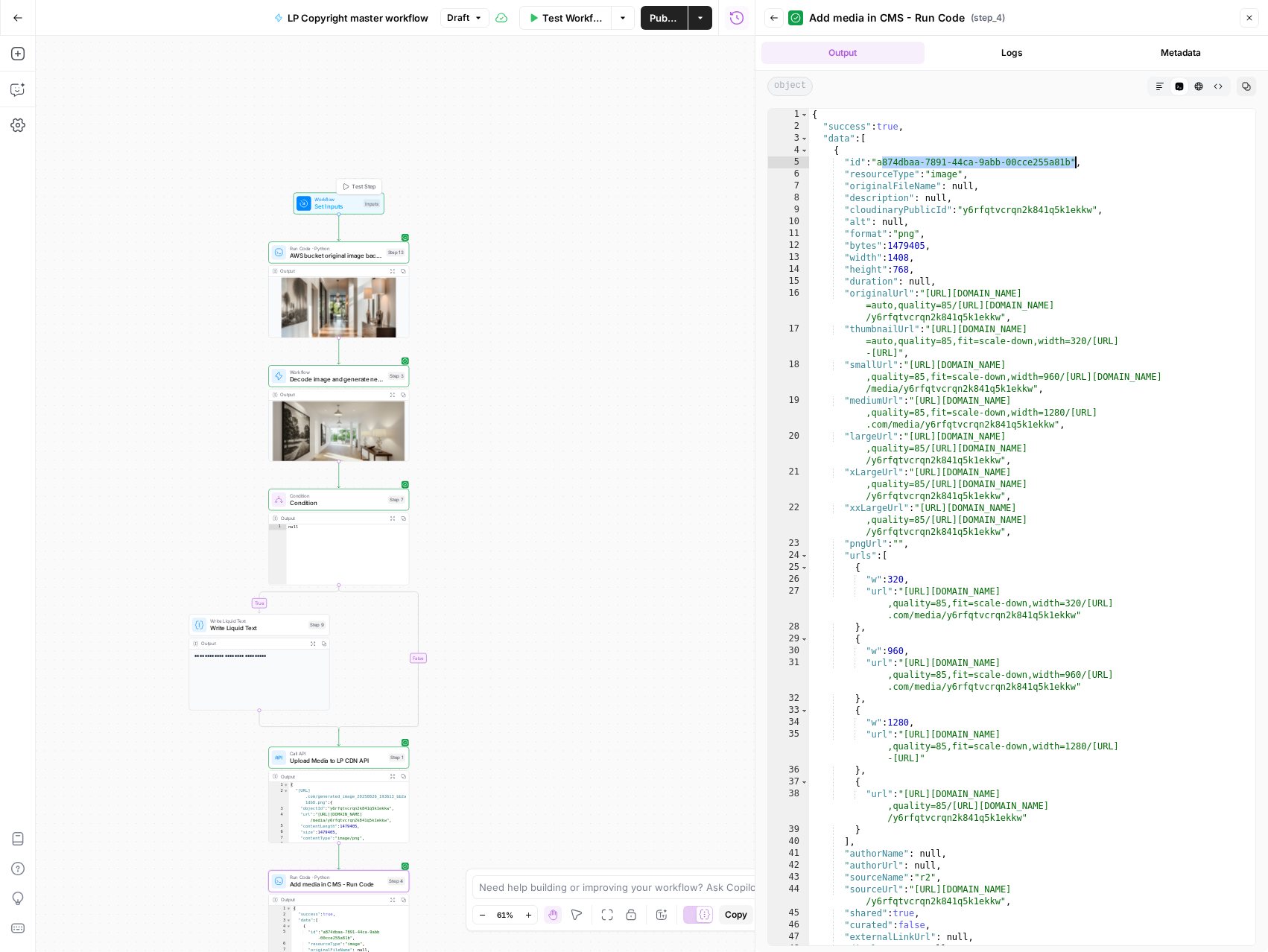
click at [342, 198] on span "Workflow" at bounding box center [337, 199] width 44 height 7
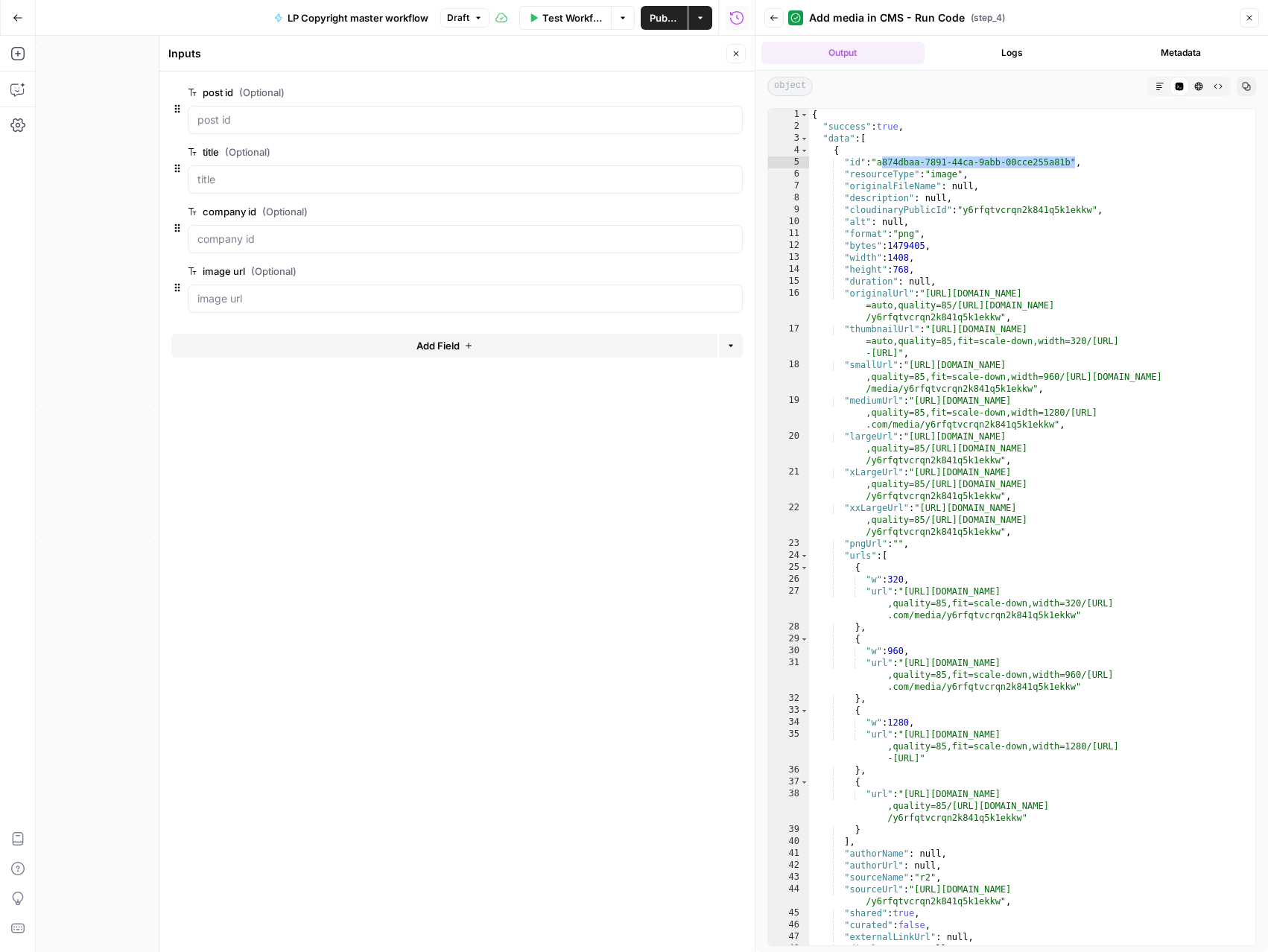
click at [741, 51] on button "Close" at bounding box center [736, 53] width 19 height 19
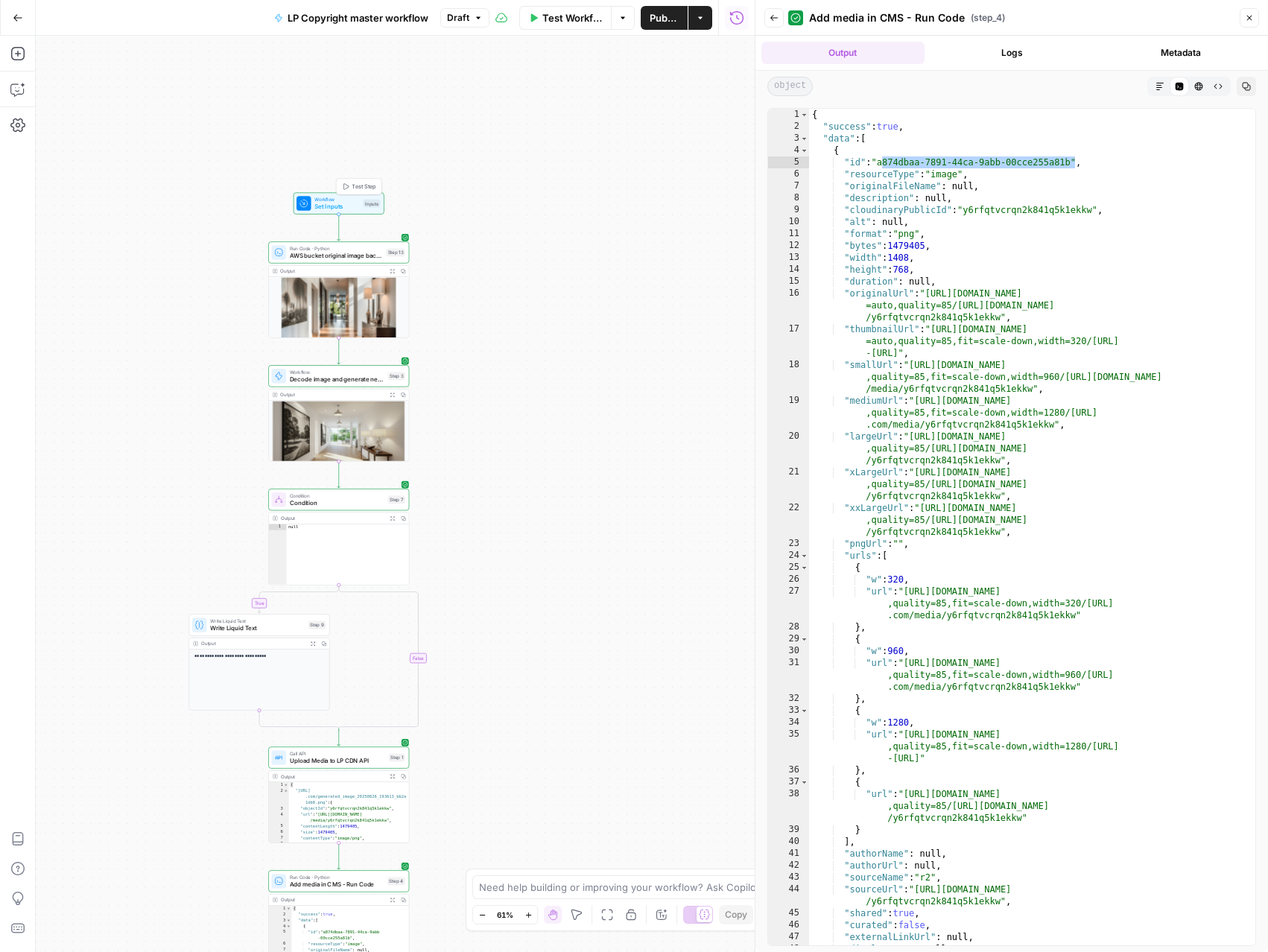
click at [361, 185] on span "Test Step" at bounding box center [364, 186] width 24 height 8
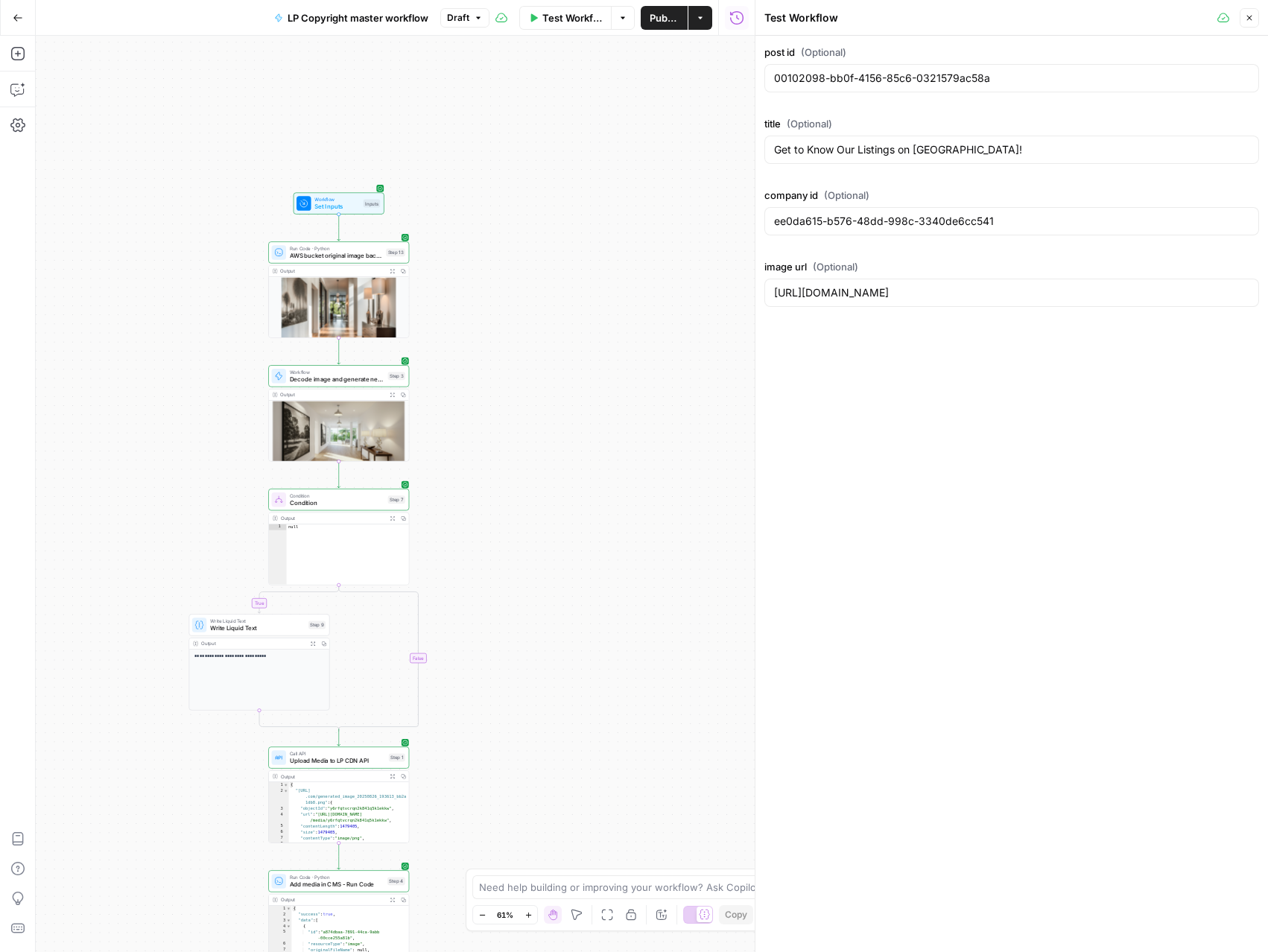
click at [916, 88] on div "00102098-bb0f-4156-85c6-0321579ac58a" at bounding box center [1011, 78] width 494 height 29
click at [301, 760] on span "Upload Media to LP CDN API" at bounding box center [337, 760] width 95 height 9
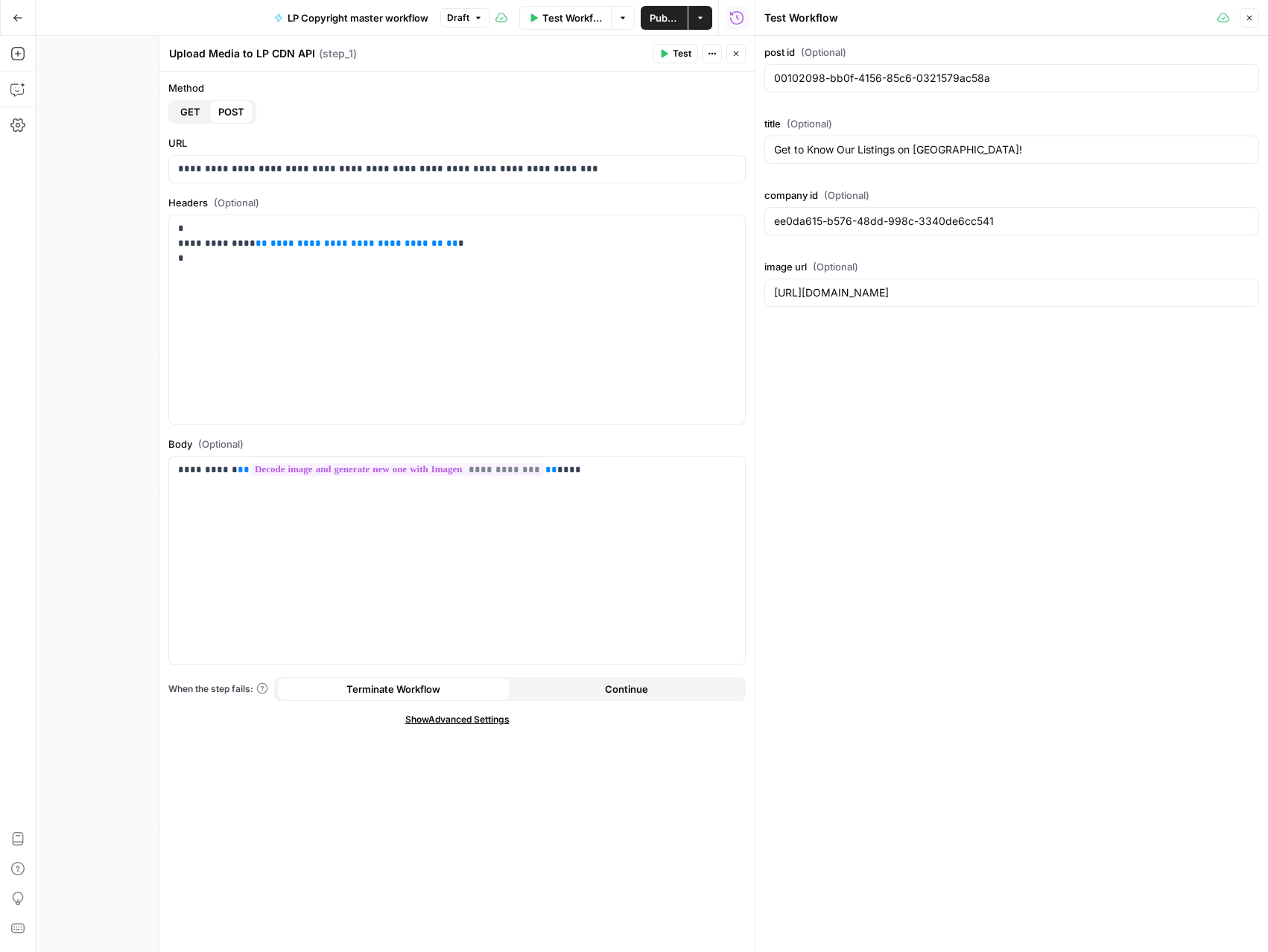
click at [730, 55] on button "Close" at bounding box center [736, 53] width 19 height 19
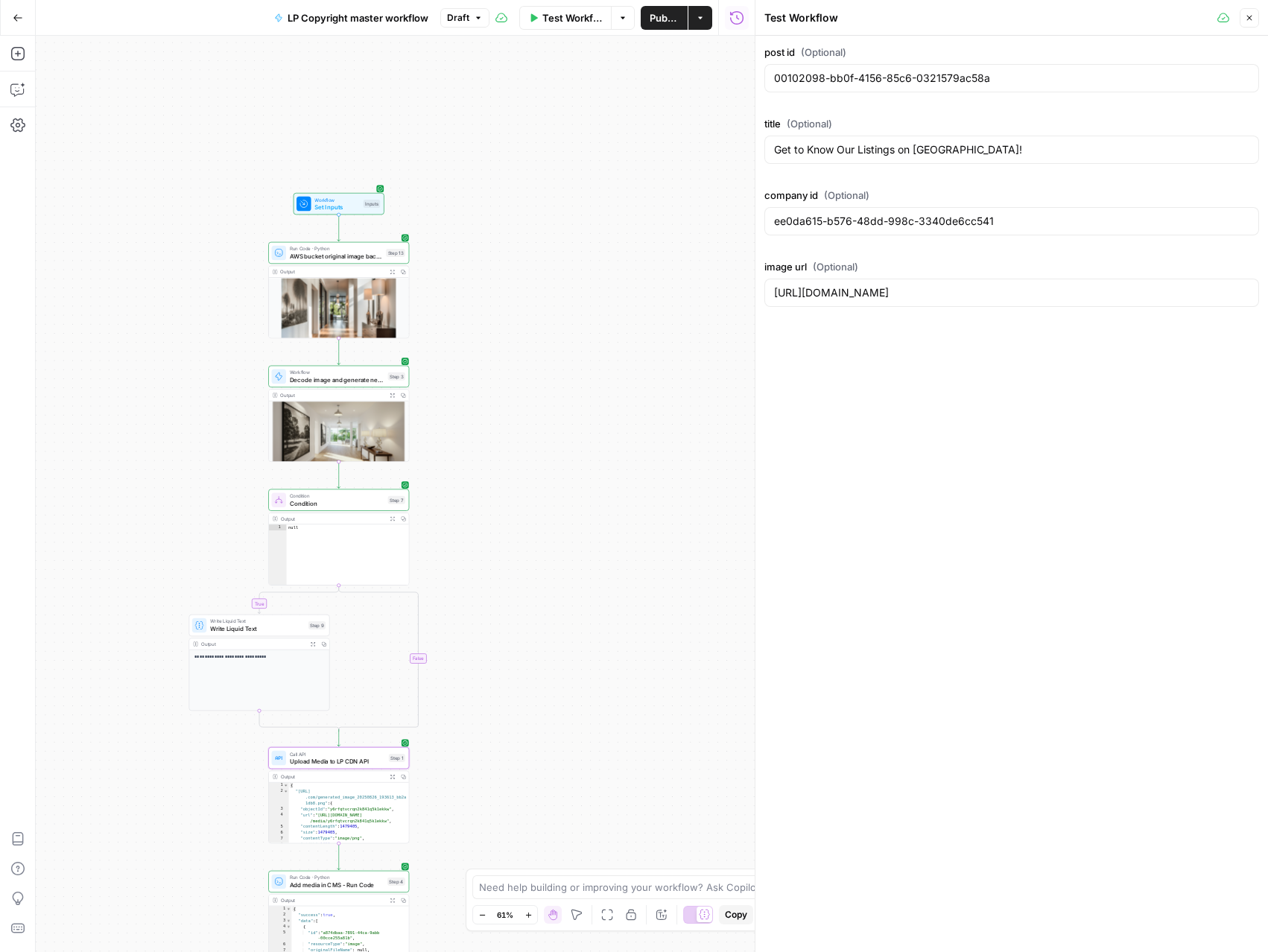
click at [368, 885] on span "Add media in CMS - Run Code" at bounding box center [337, 885] width 93 height 9
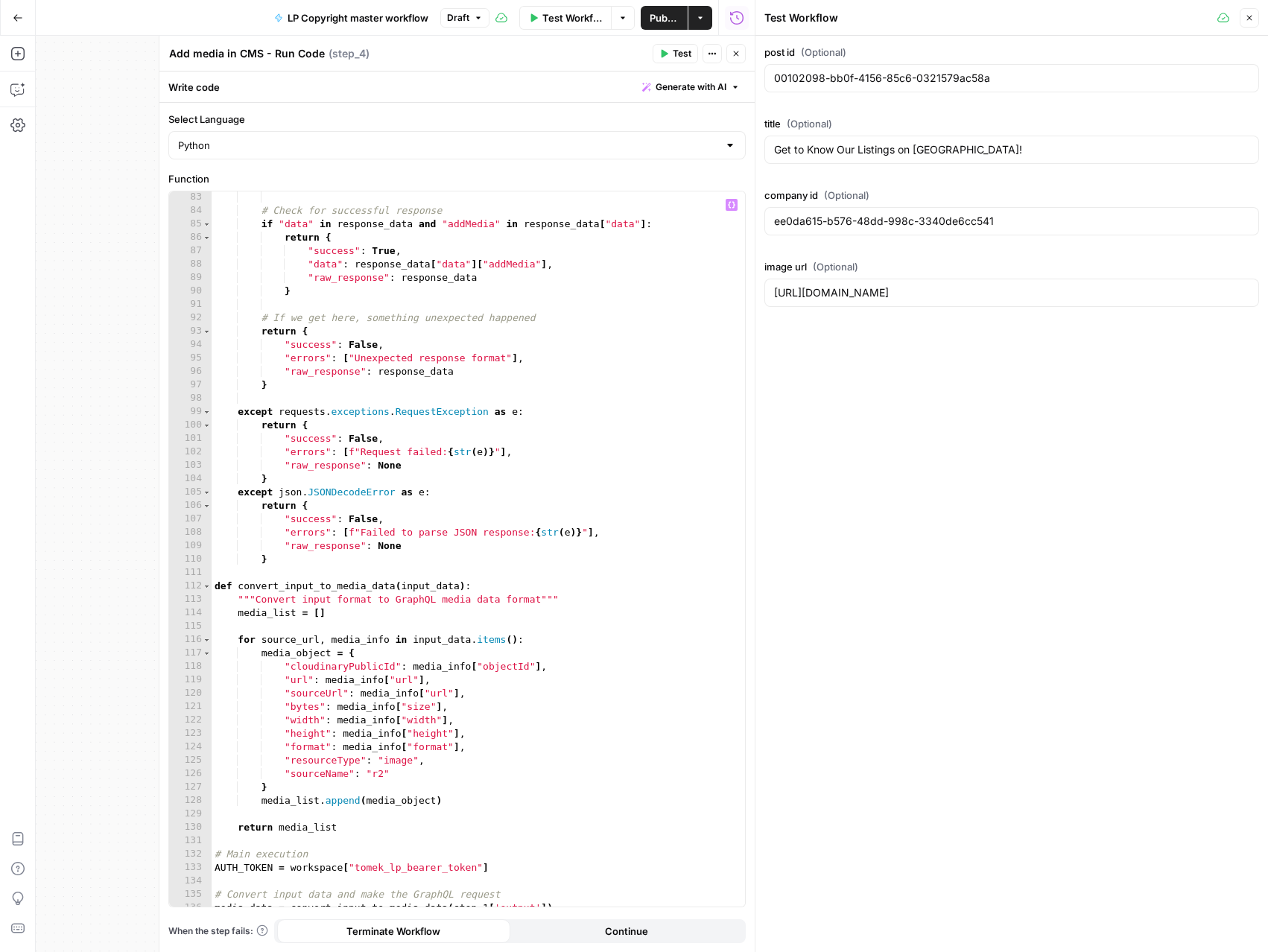
scroll to position [1175, 0]
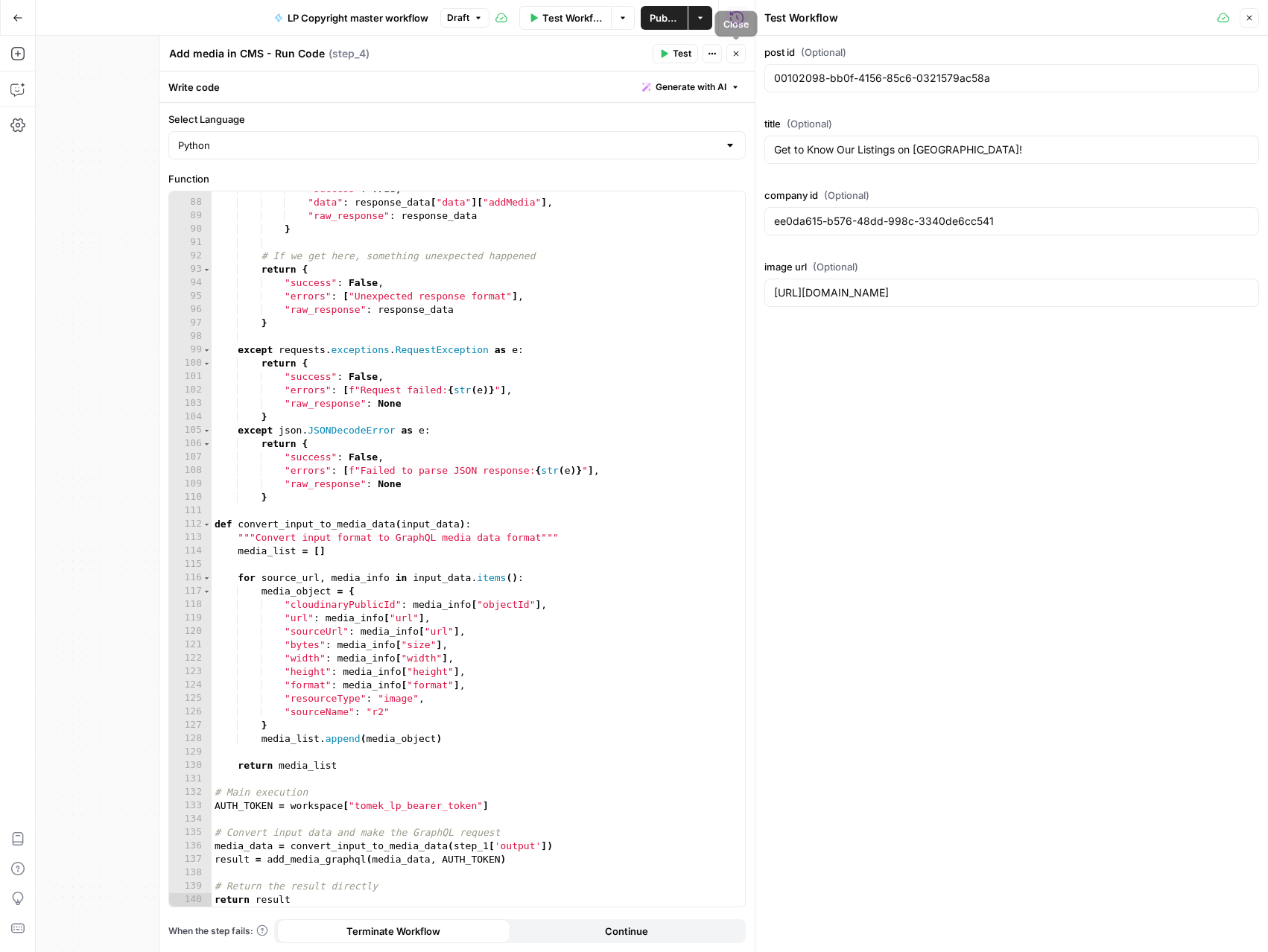
click at [733, 58] on button "Close" at bounding box center [736, 53] width 19 height 19
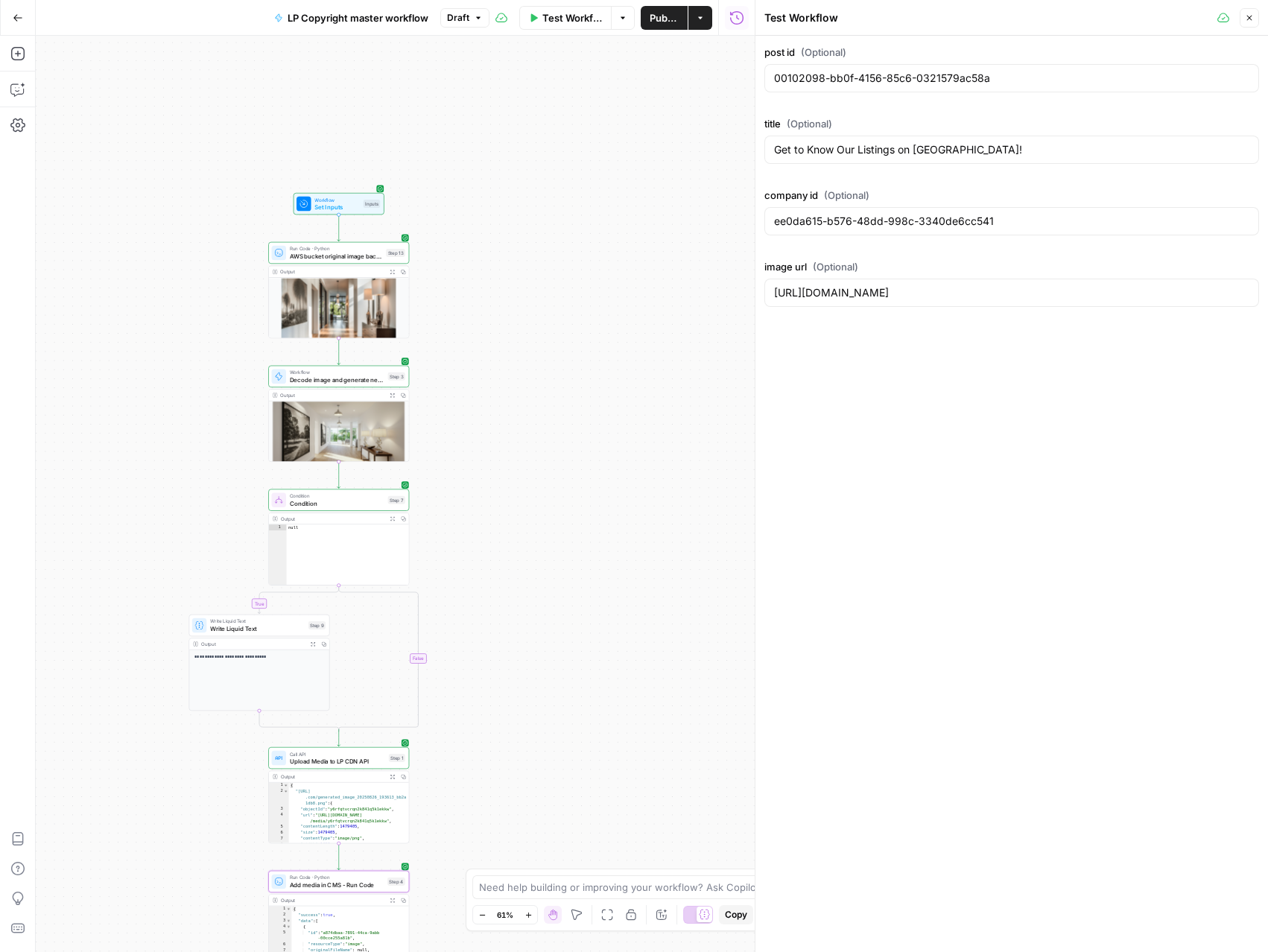
click at [394, 776] on icon "button" at bounding box center [392, 776] width 6 height 6
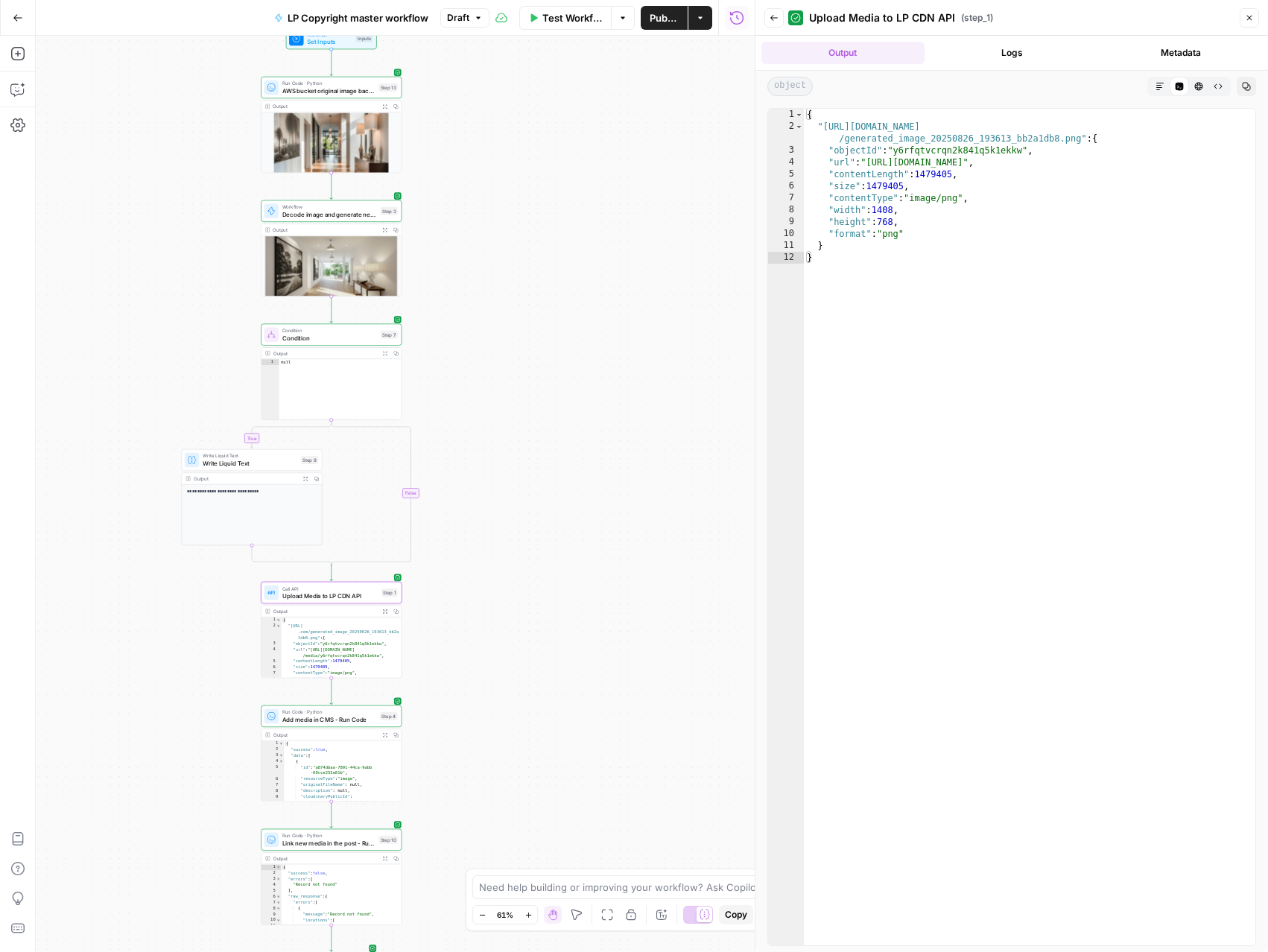
drag, startPoint x: 447, startPoint y: 847, endPoint x: 440, endPoint y: 680, distance: 167.1
click at [440, 680] on div "**********" at bounding box center [394, 493] width 718 height 916
click at [382, 729] on icon "button" at bounding box center [384, 730] width 6 height 6
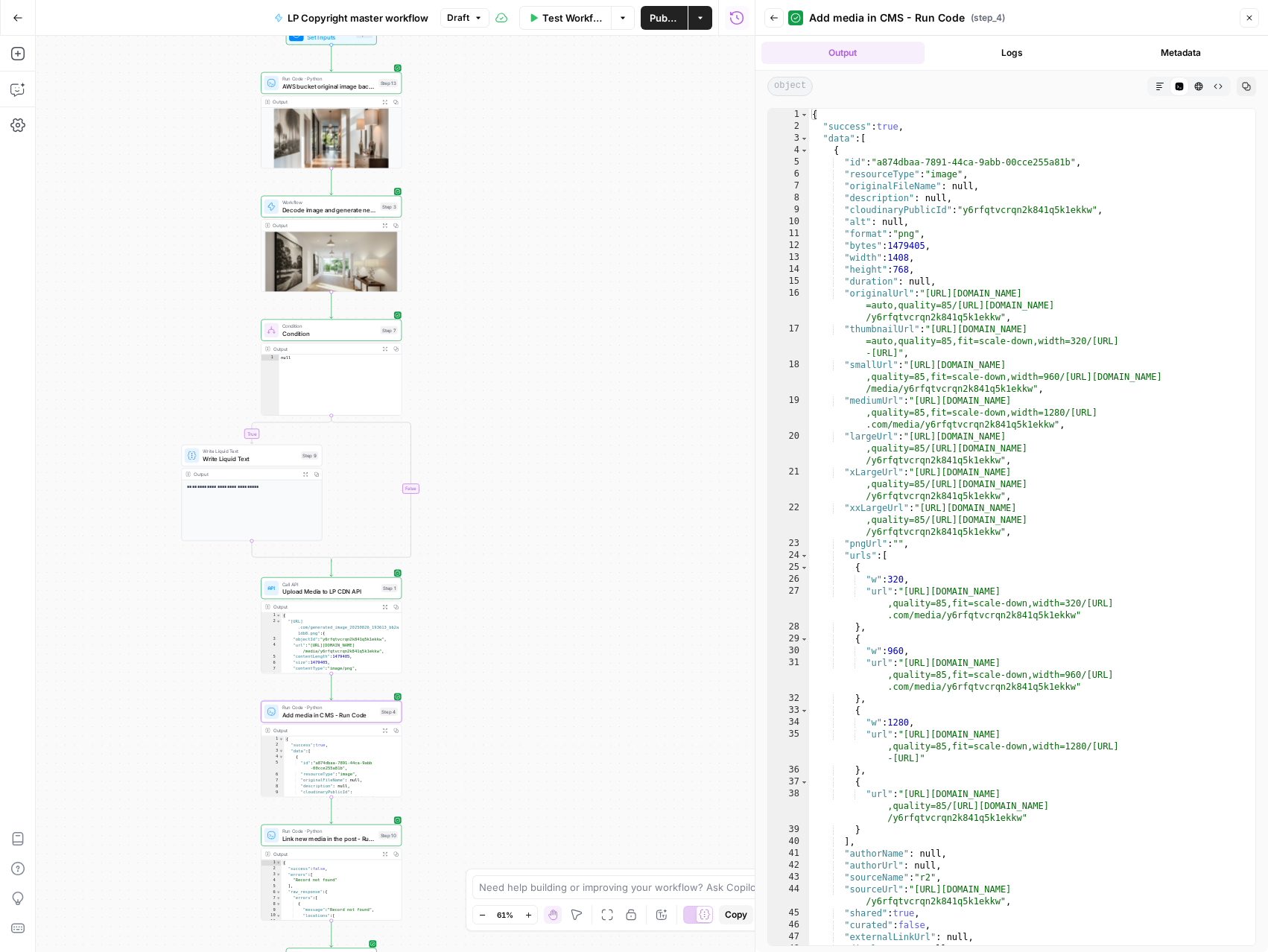
click at [364, 715] on span "Add media in CMS - Run Code" at bounding box center [329, 714] width 93 height 9
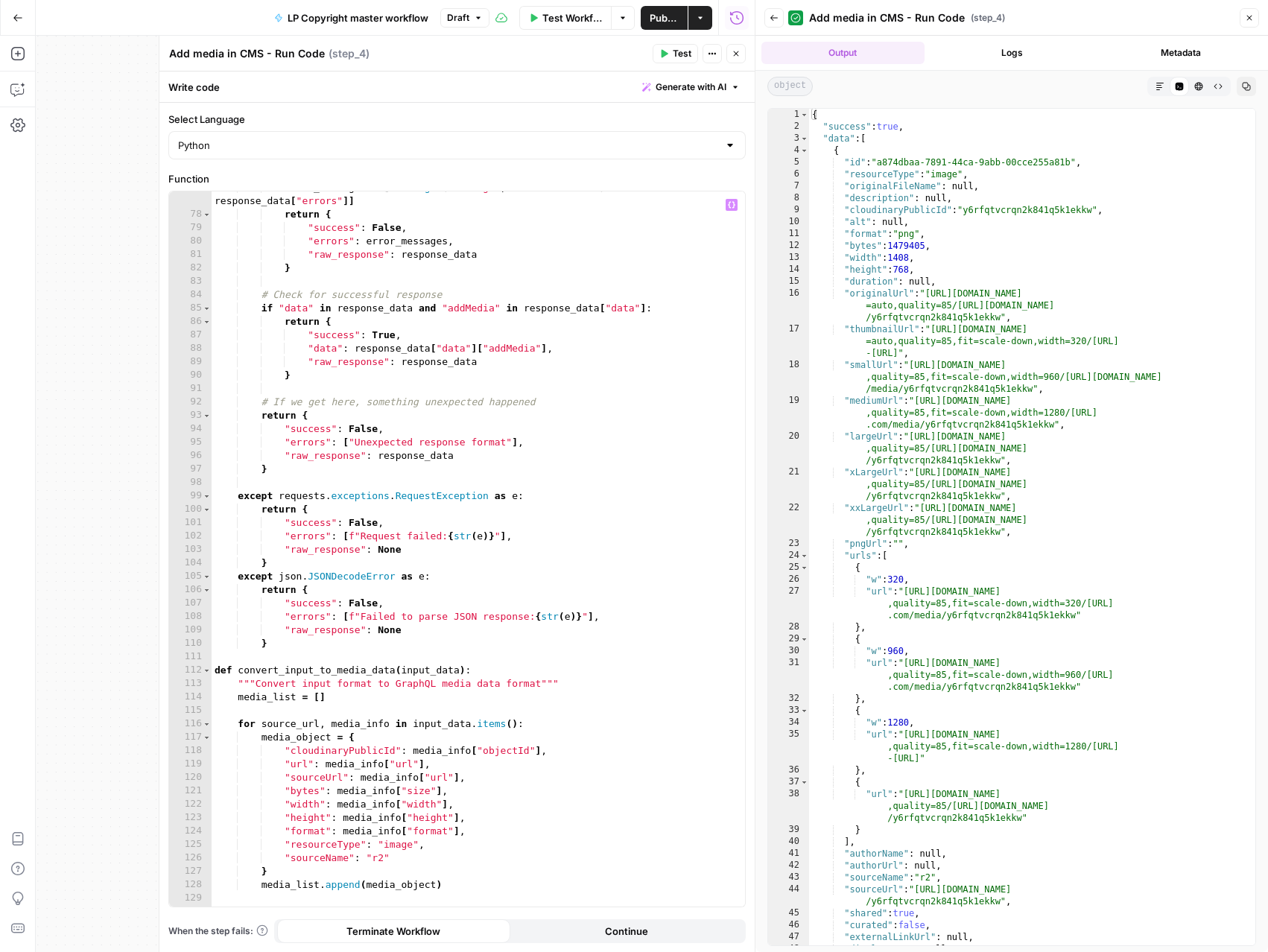
scroll to position [1032, 0]
type textarea "**********"
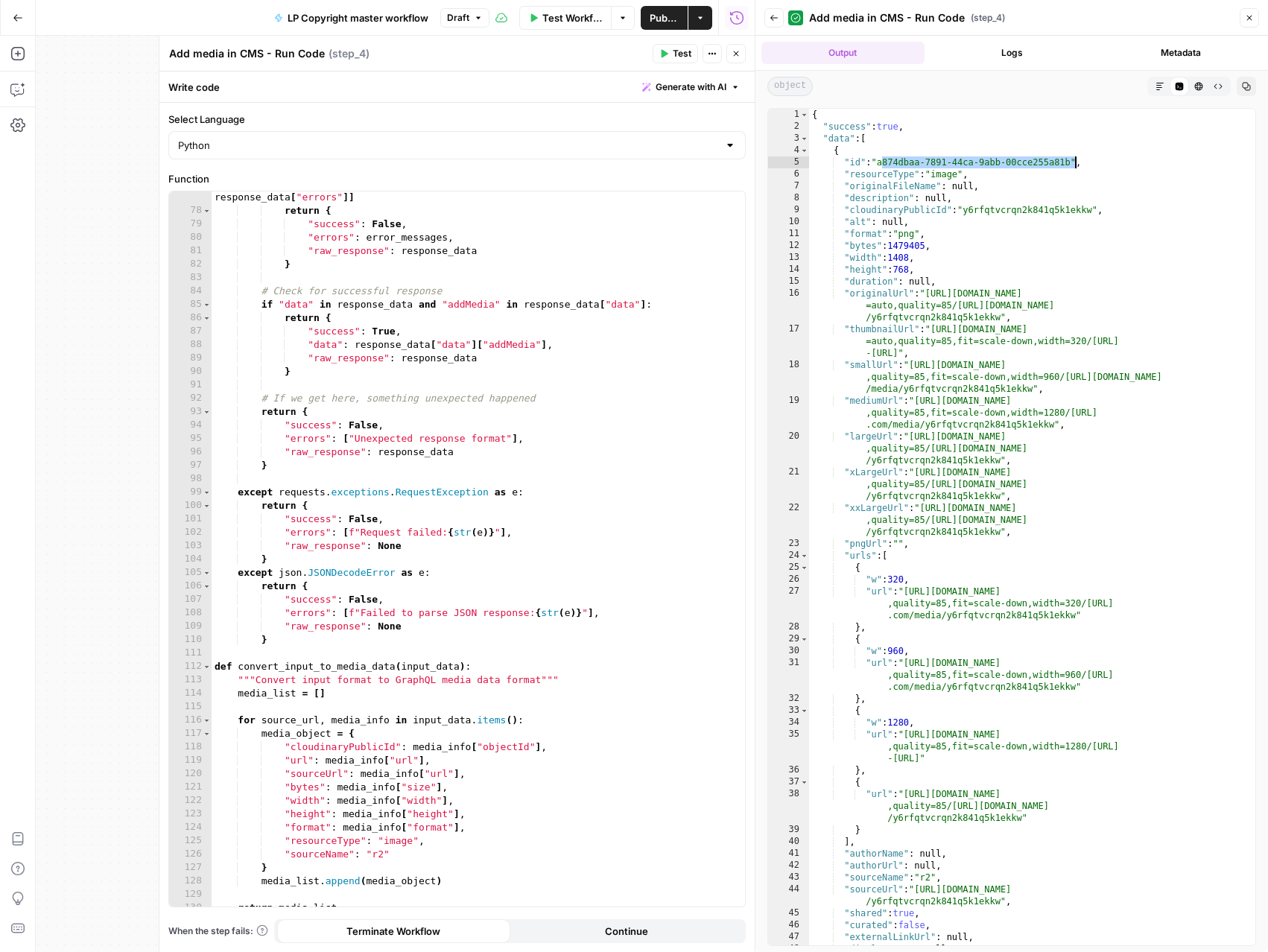
drag, startPoint x: 883, startPoint y: 164, endPoint x: 1075, endPoint y: 163, distance: 192.0
click at [1075, 163] on div "{ "success" : true , "data" : [ { "id" : "a874dbaa-7891-44ca-9abb-00cce255a81b"…" at bounding box center [1031, 539] width 446 height 860
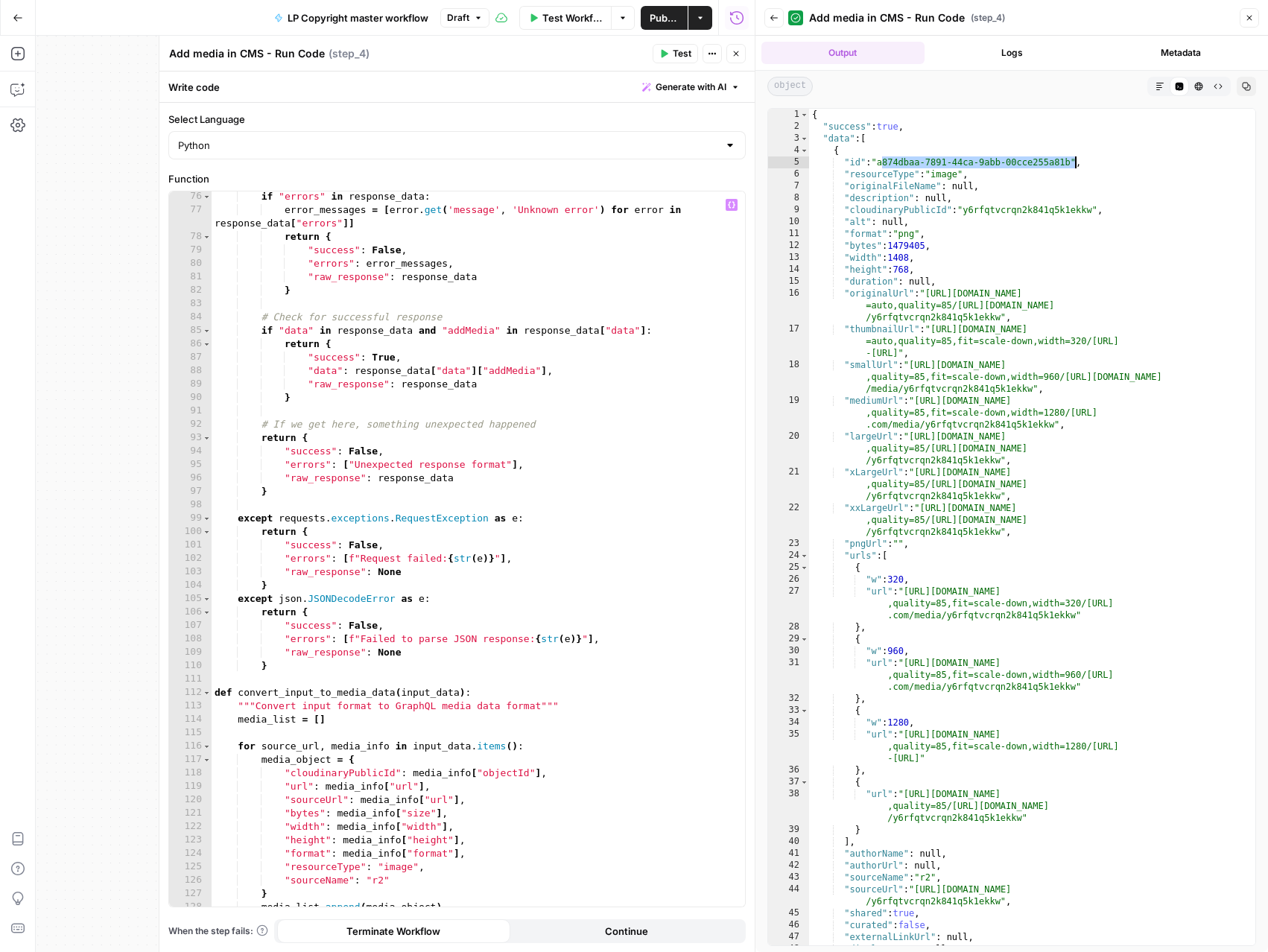
scroll to position [999, 0]
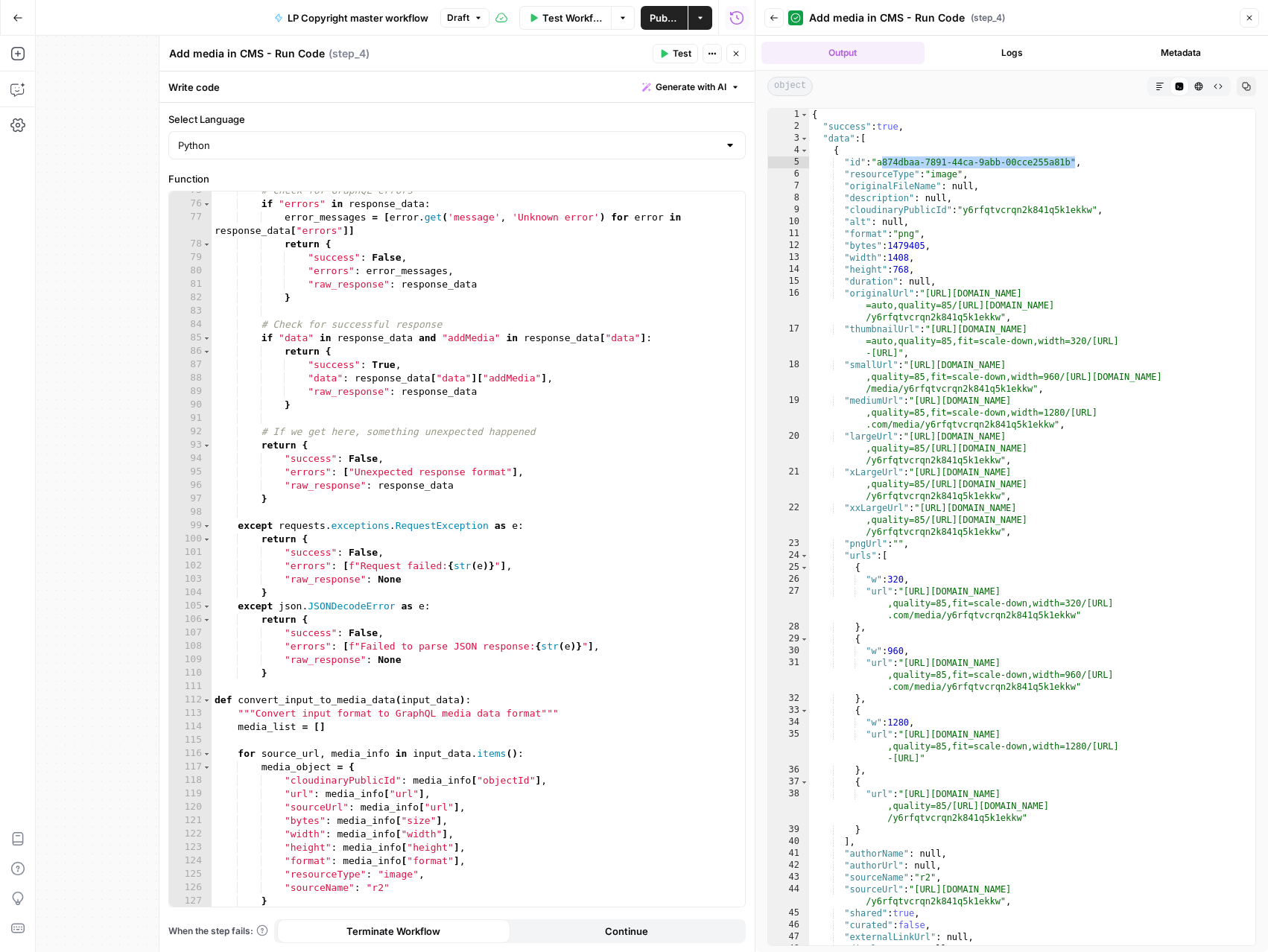
click at [741, 60] on button "Close" at bounding box center [736, 53] width 19 height 19
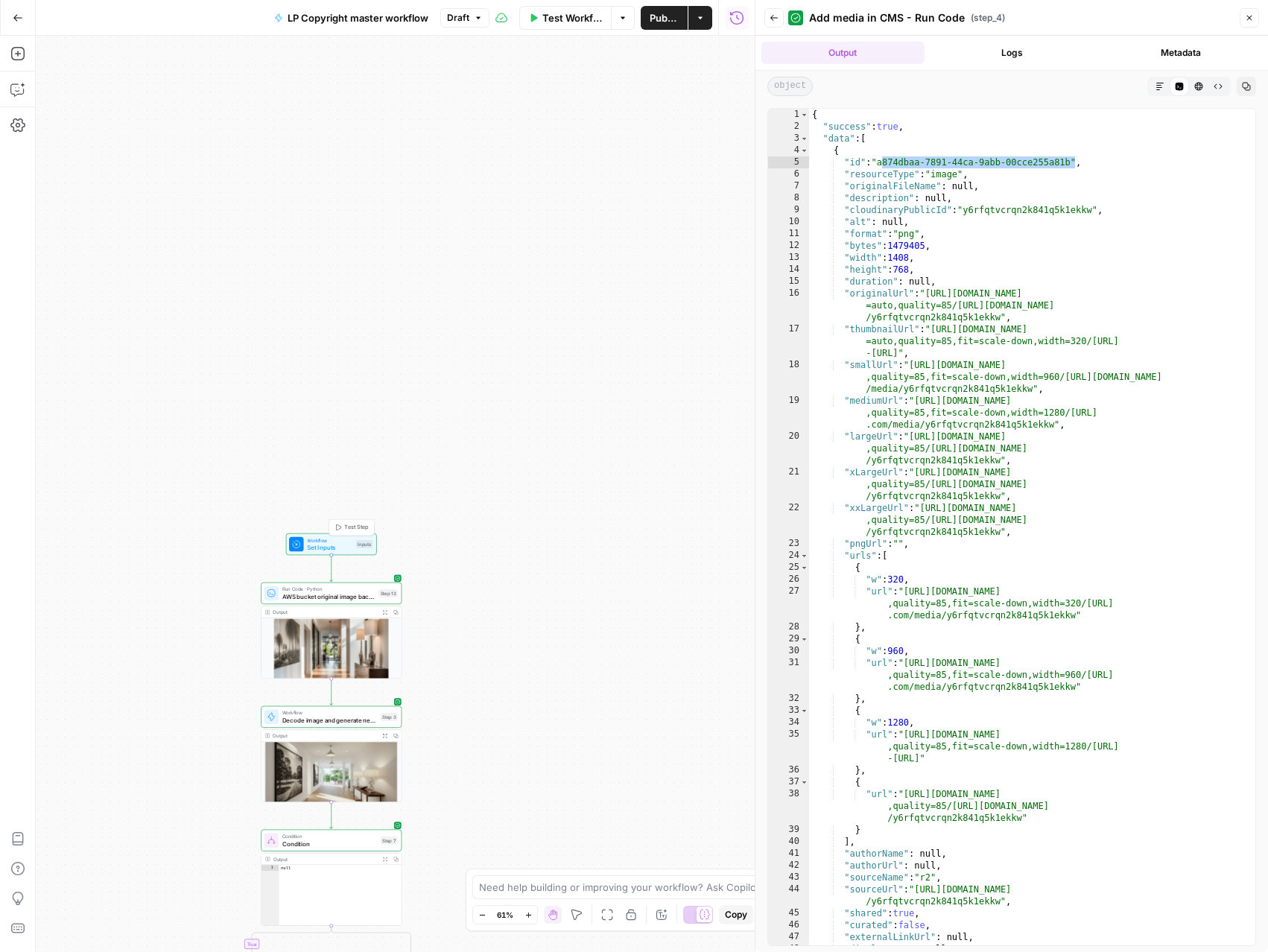
click at [352, 529] on span "Test Step" at bounding box center [356, 527] width 24 height 8
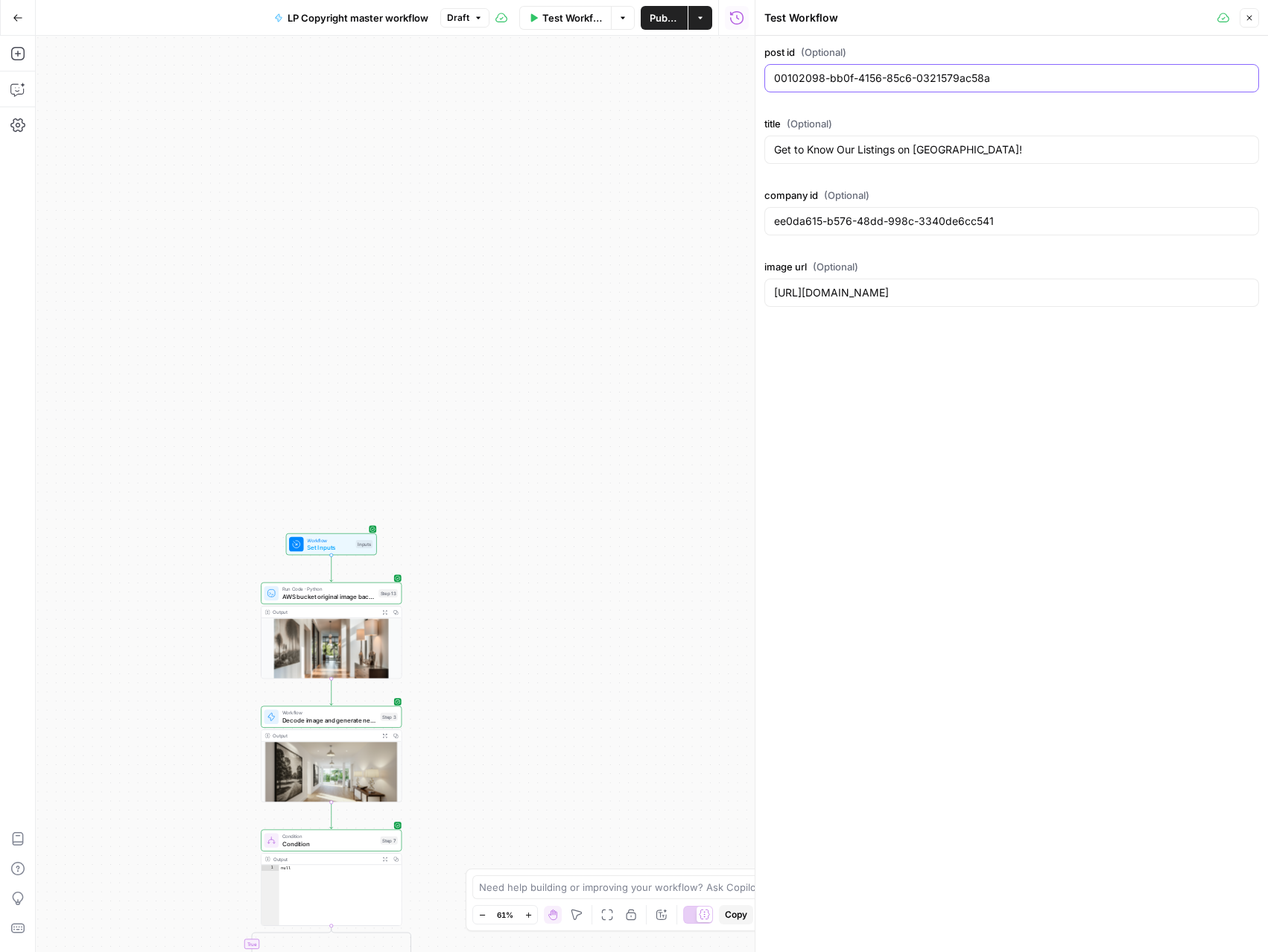
click at [868, 73] on input "00102098-bb0f-4156-85c6-0321579ac58a" at bounding box center [1011, 78] width 475 height 15
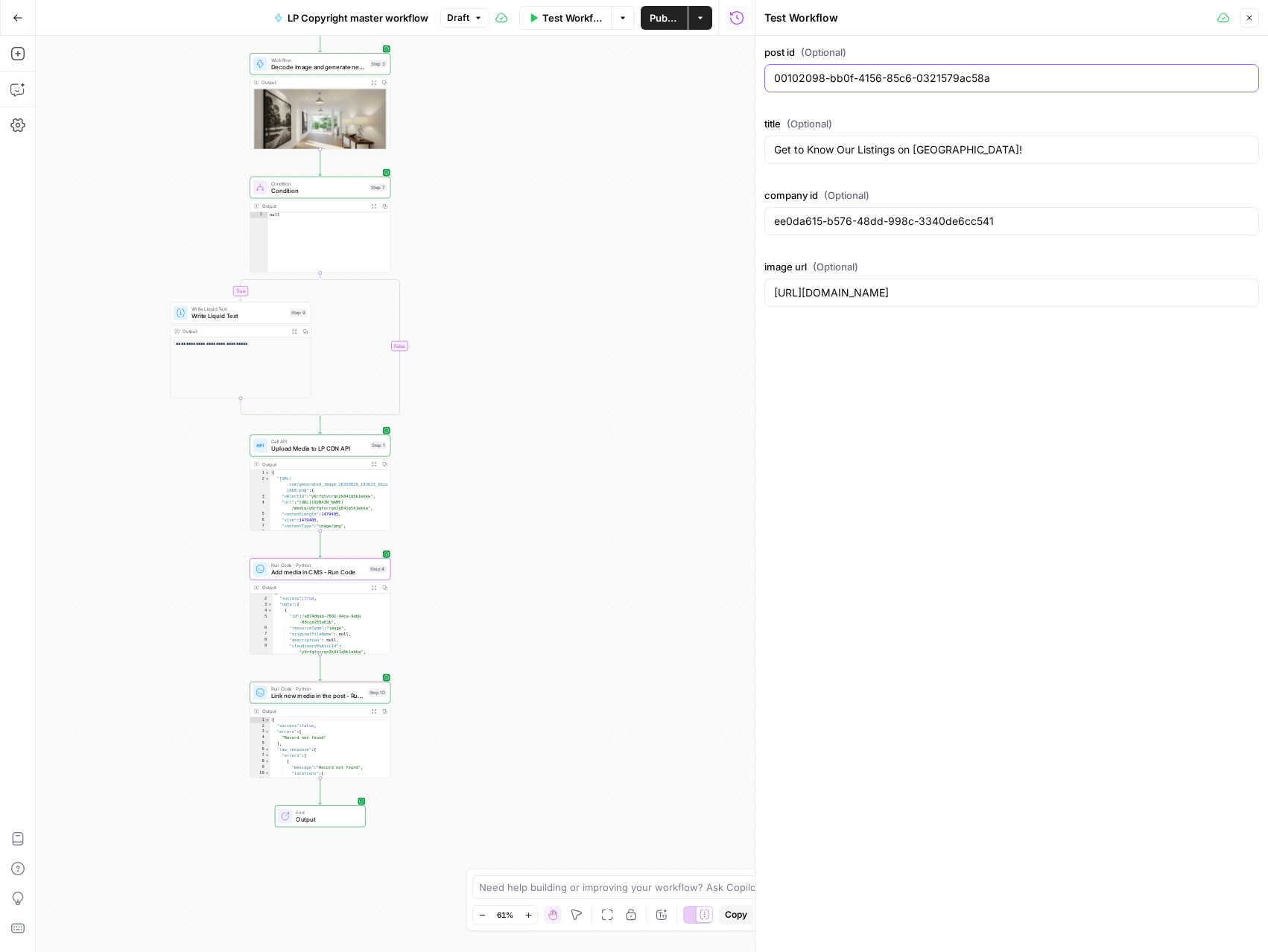
scroll to position [6, 0]
click at [372, 465] on icon "button" at bounding box center [374, 464] width 5 height 5
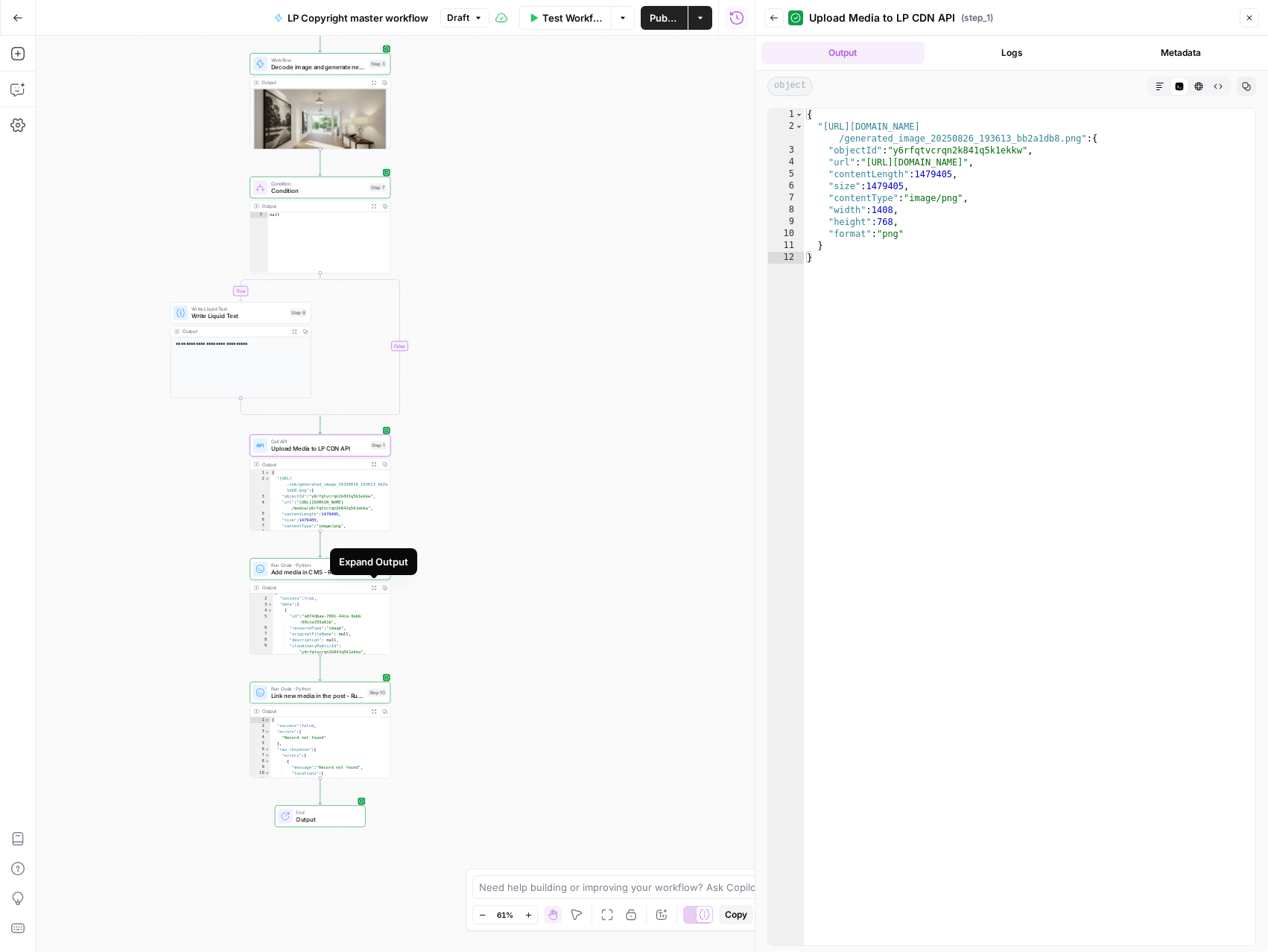
click at [375, 587] on icon "button" at bounding box center [373, 588] width 6 height 6
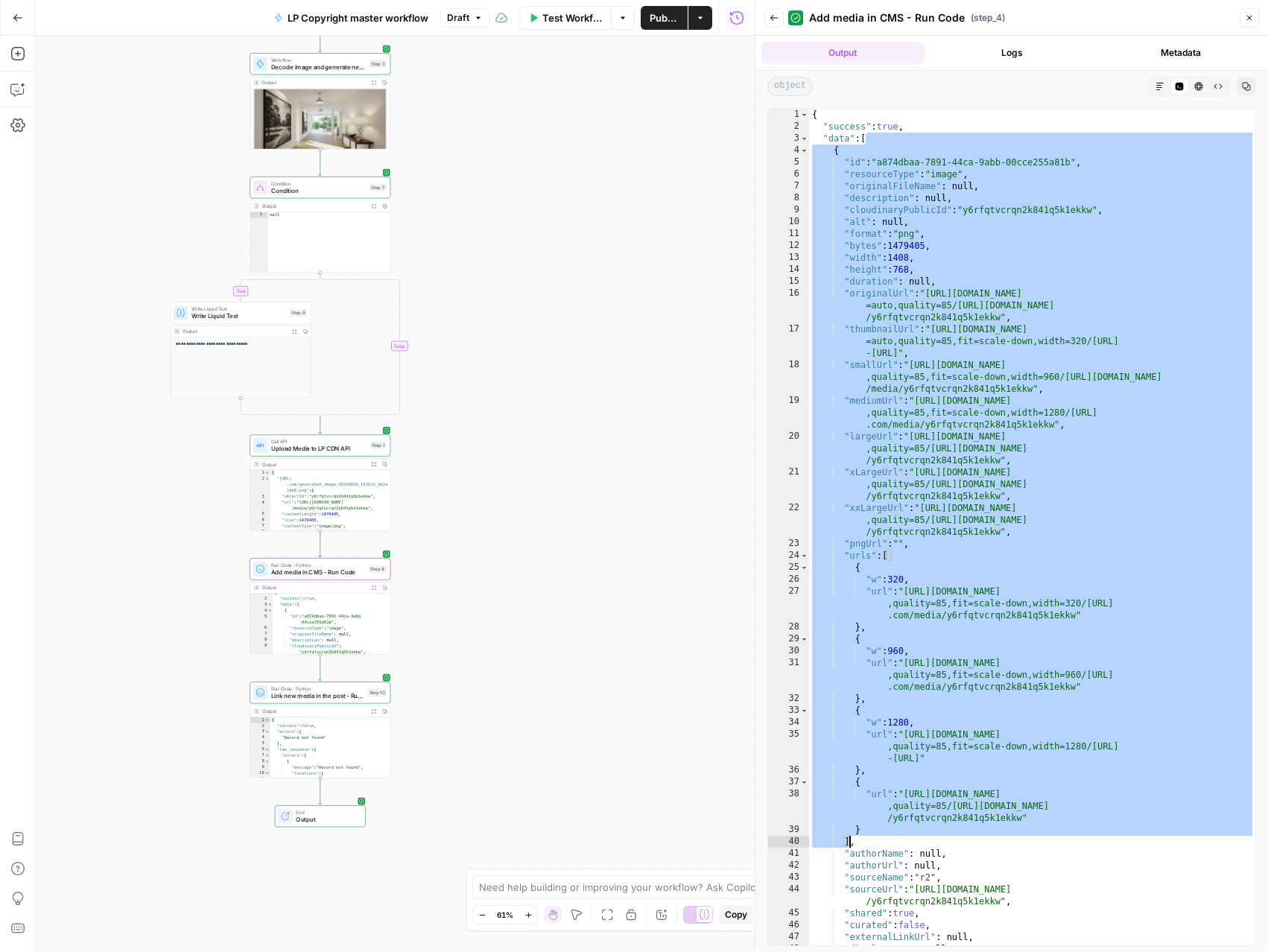
drag, startPoint x: 867, startPoint y: 139, endPoint x: 848, endPoint y: 843, distance: 704.3
click at [848, 843] on div "{ "success" : true , "data" : [ { "id" : "a874dbaa-7891-44ca-9abb-00cce255a81b"…" at bounding box center [1031, 539] width 446 height 860
type textarea "* ********"
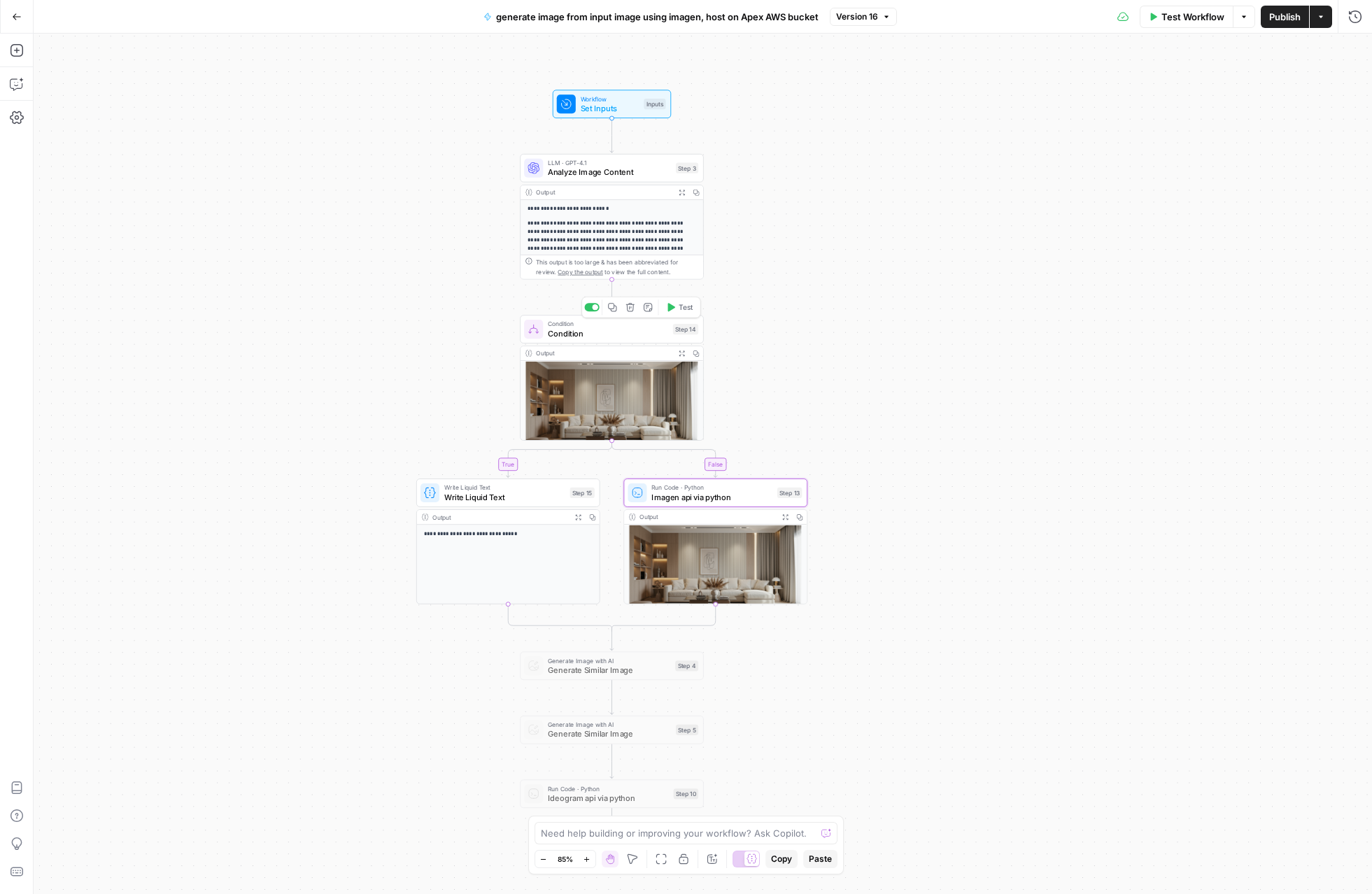
click at [603, 333] on span "Condition" at bounding box center [608, 333] width 121 height 12
click at [691, 498] on span "Imagen api via python" at bounding box center [712, 497] width 121 height 12
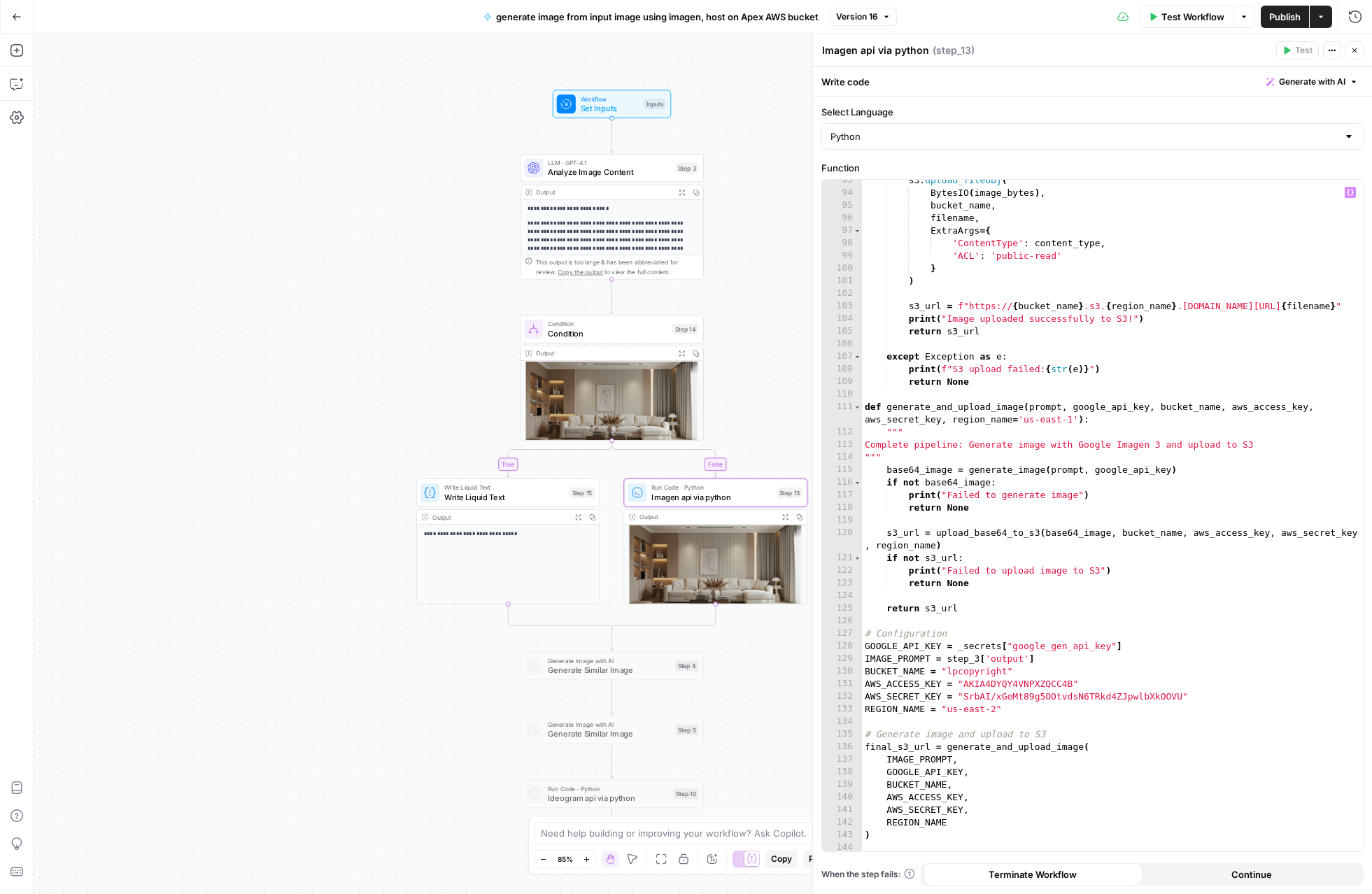
scroll to position [1202, 0]
drag, startPoint x: 1007, startPoint y: 673, endPoint x: 945, endPoint y: 669, distance: 62.1
click at [945, 669] on div "s3 . upload_fileobj ( BytesIO ( image_bytes ) , bucket_name , filename , ExtraA…" at bounding box center [1112, 522] width 501 height 697
paste textarea "**********"
drag, startPoint x: 964, startPoint y: 695, endPoint x: 1181, endPoint y: 700, distance: 217.1
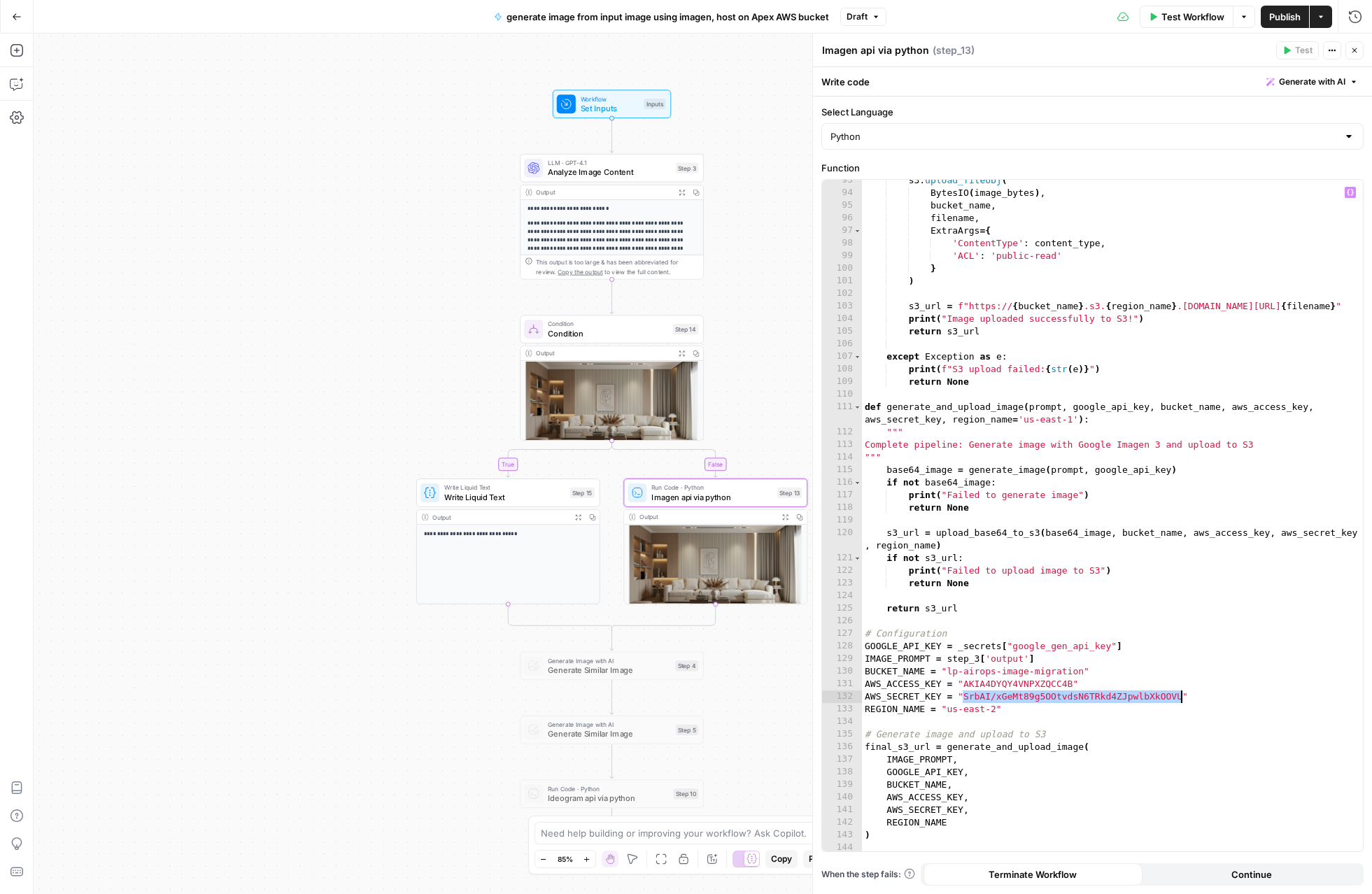
click at [1181, 700] on div "s3 . upload_fileobj ( BytesIO ( image_bytes ) , bucket_name , filename , ExtraA…" at bounding box center [1112, 522] width 501 height 697
paste textarea
drag, startPoint x: 964, startPoint y: 683, endPoint x: 1073, endPoint y: 683, distance: 109.0
click at [1073, 683] on div "s3 . upload_fileobj ( BytesIO ( image_bytes ) , bucket_name , filename , ExtraA…" at bounding box center [1112, 522] width 501 height 697
paste textarea
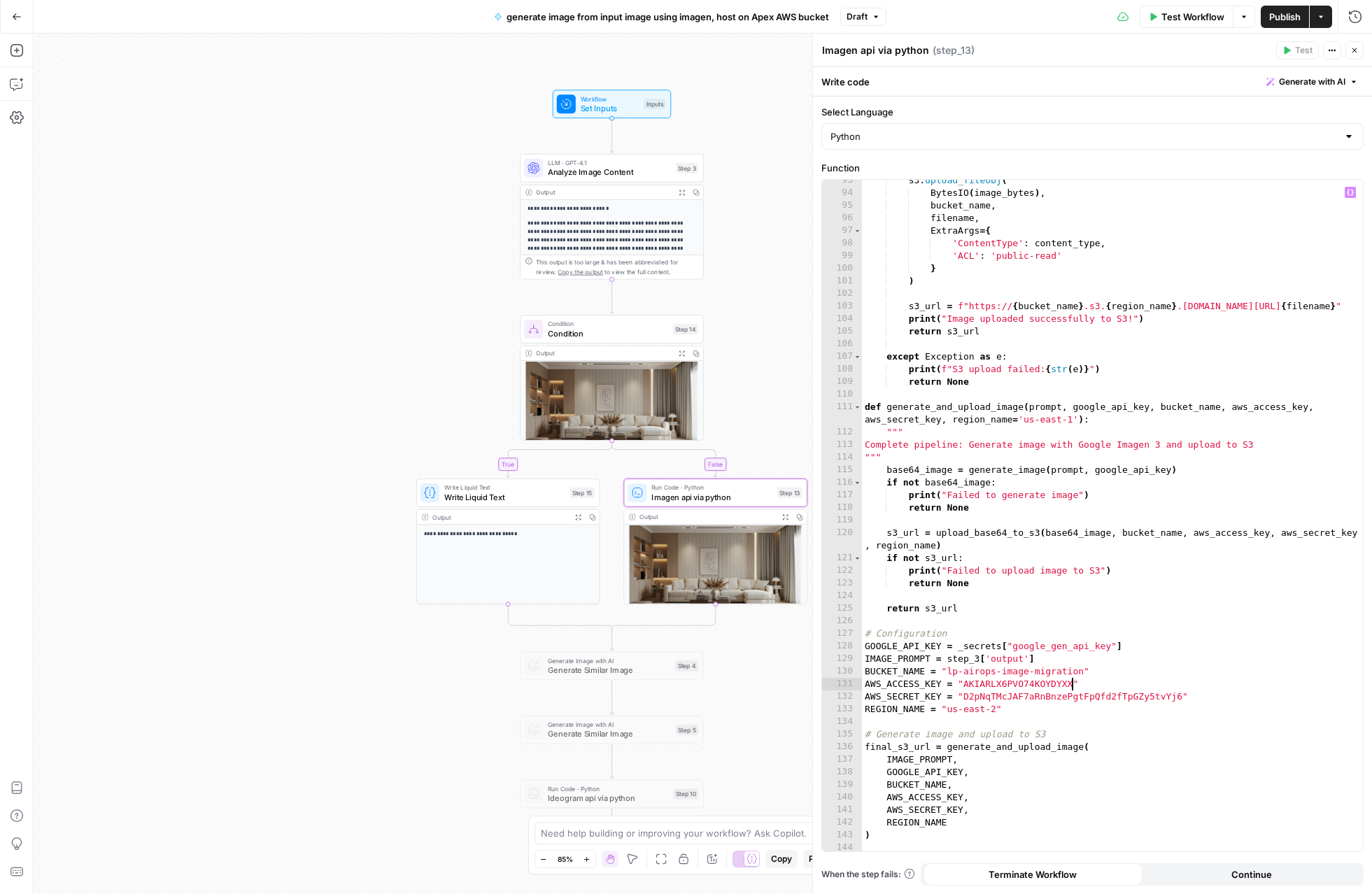
click at [993, 706] on div "s3 . upload_fileobj ( BytesIO ( image_bytes ) , bucket_name , filename , ExtraA…" at bounding box center [1112, 522] width 501 height 697
click at [676, 306] on button "Test" at bounding box center [680, 306] width 37 height 16
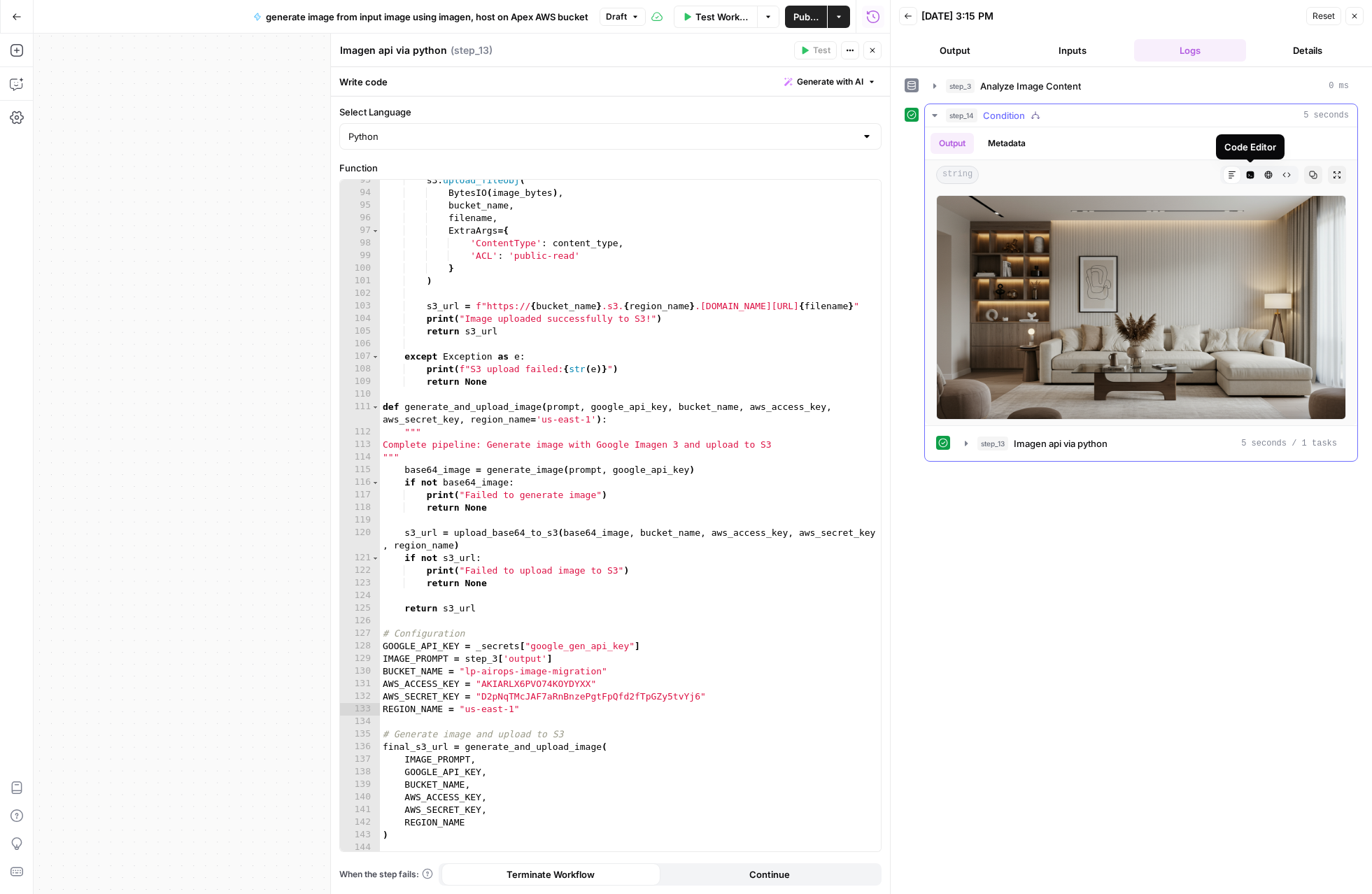
click at [1251, 174] on icon "button" at bounding box center [1251, 175] width 7 height 7
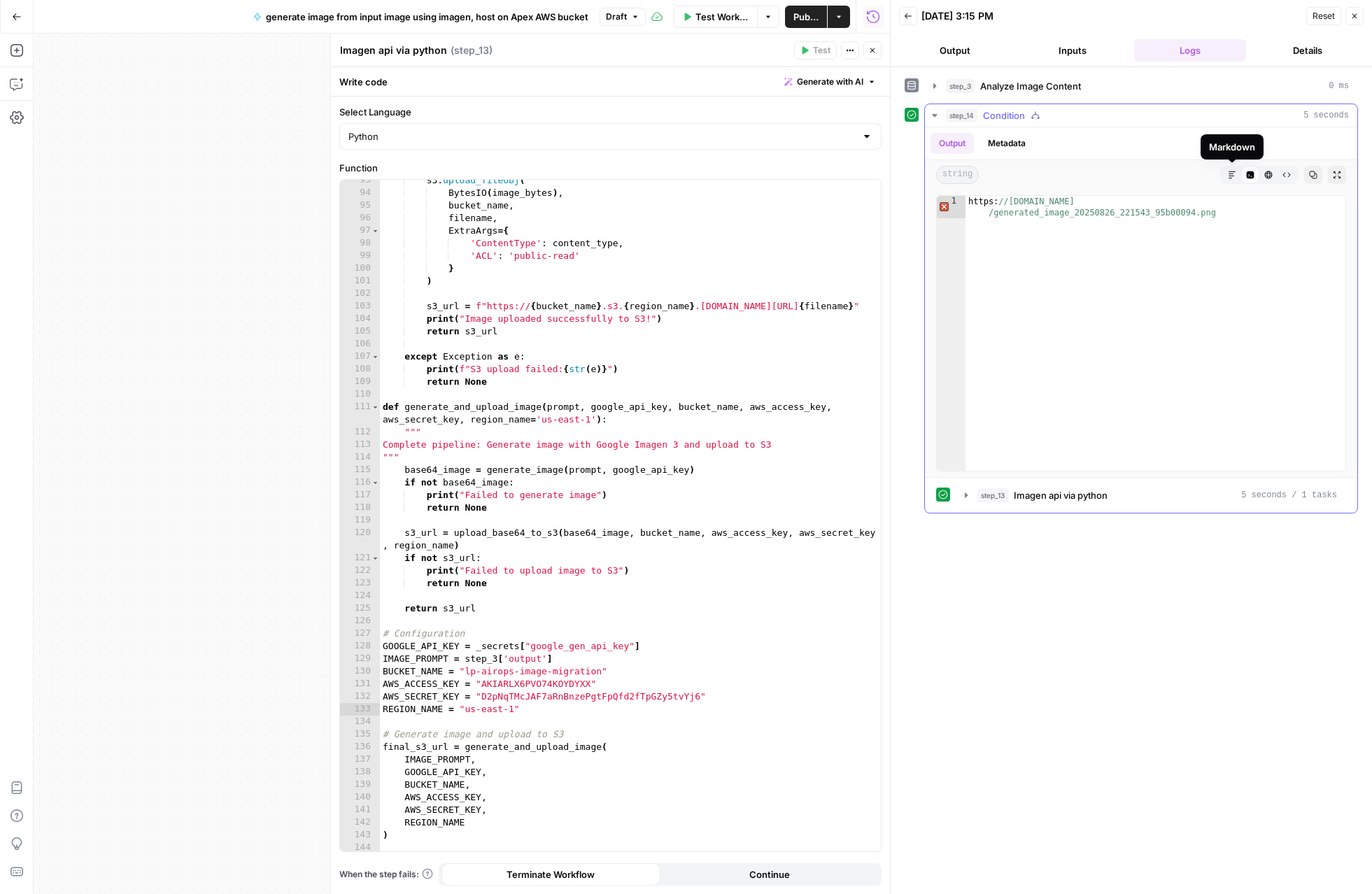
click at [1237, 176] on button "Markdown" at bounding box center [1232, 175] width 18 height 18
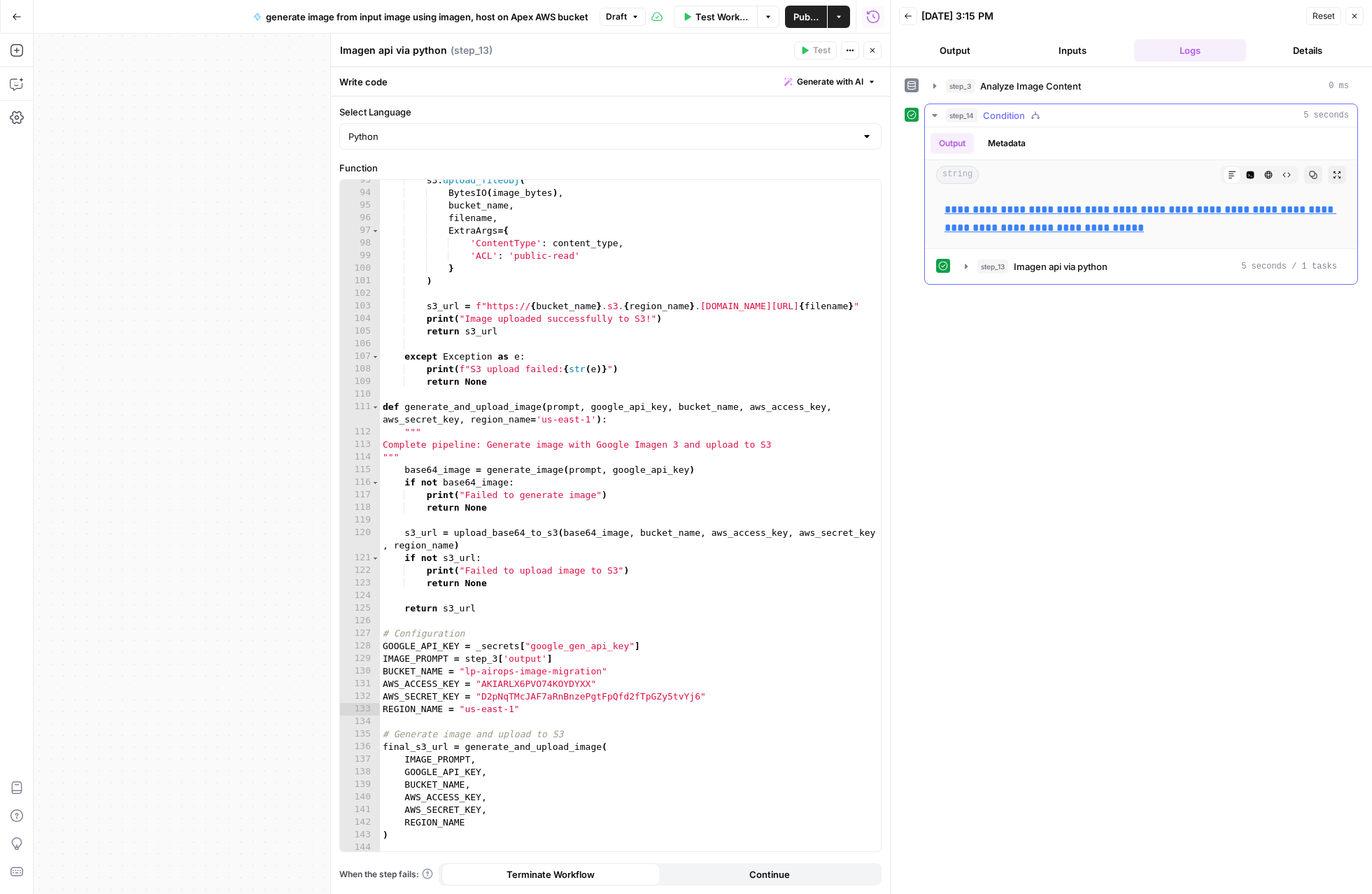
click at [1229, 178] on icon at bounding box center [1231, 174] width 7 height 7
click at [1165, 210] on link "**********" at bounding box center [1141, 219] width 392 height 29
click at [810, 18] on span "Publish" at bounding box center [806, 16] width 25 height 14
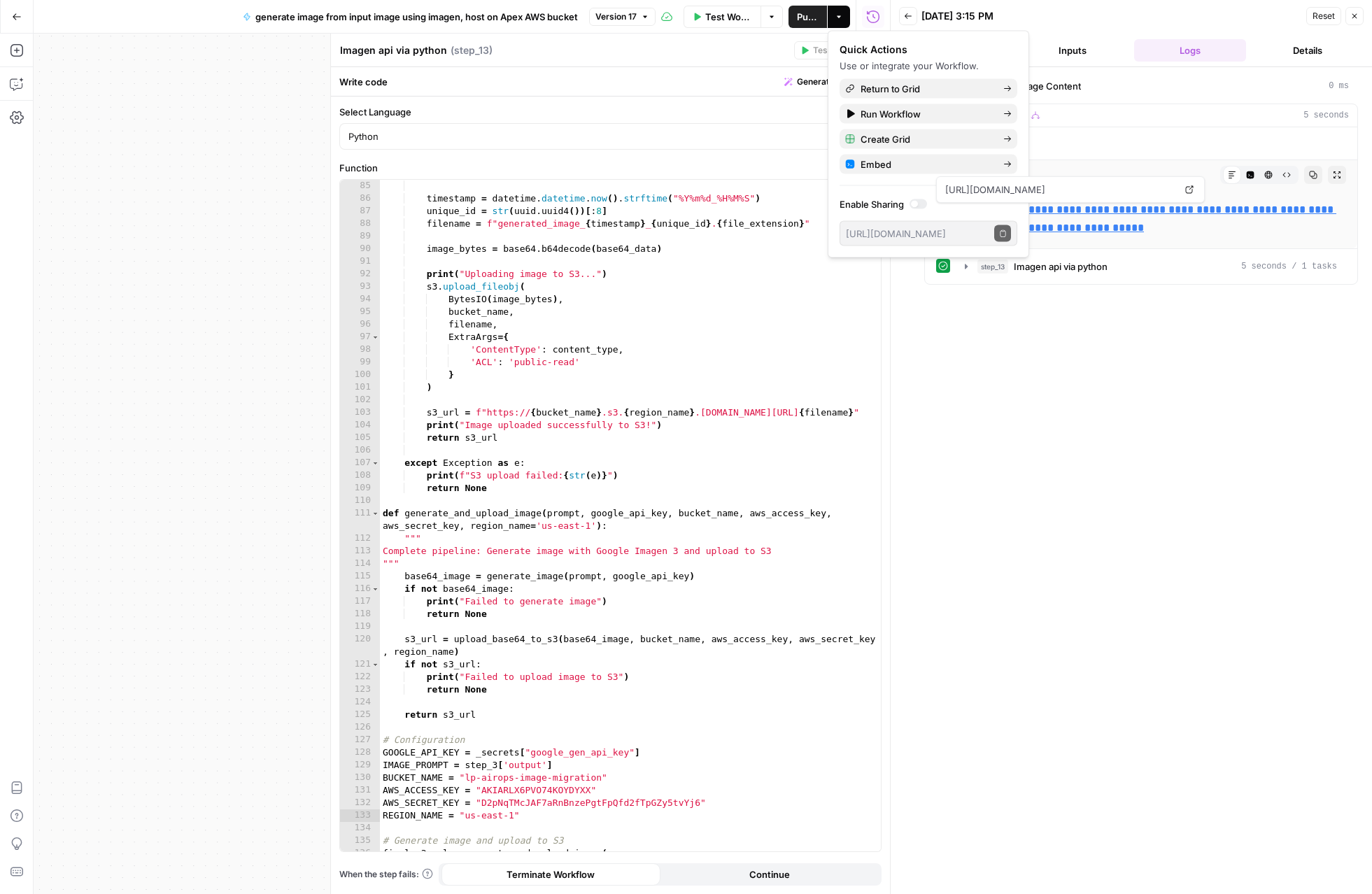
scroll to position [1070, 0]
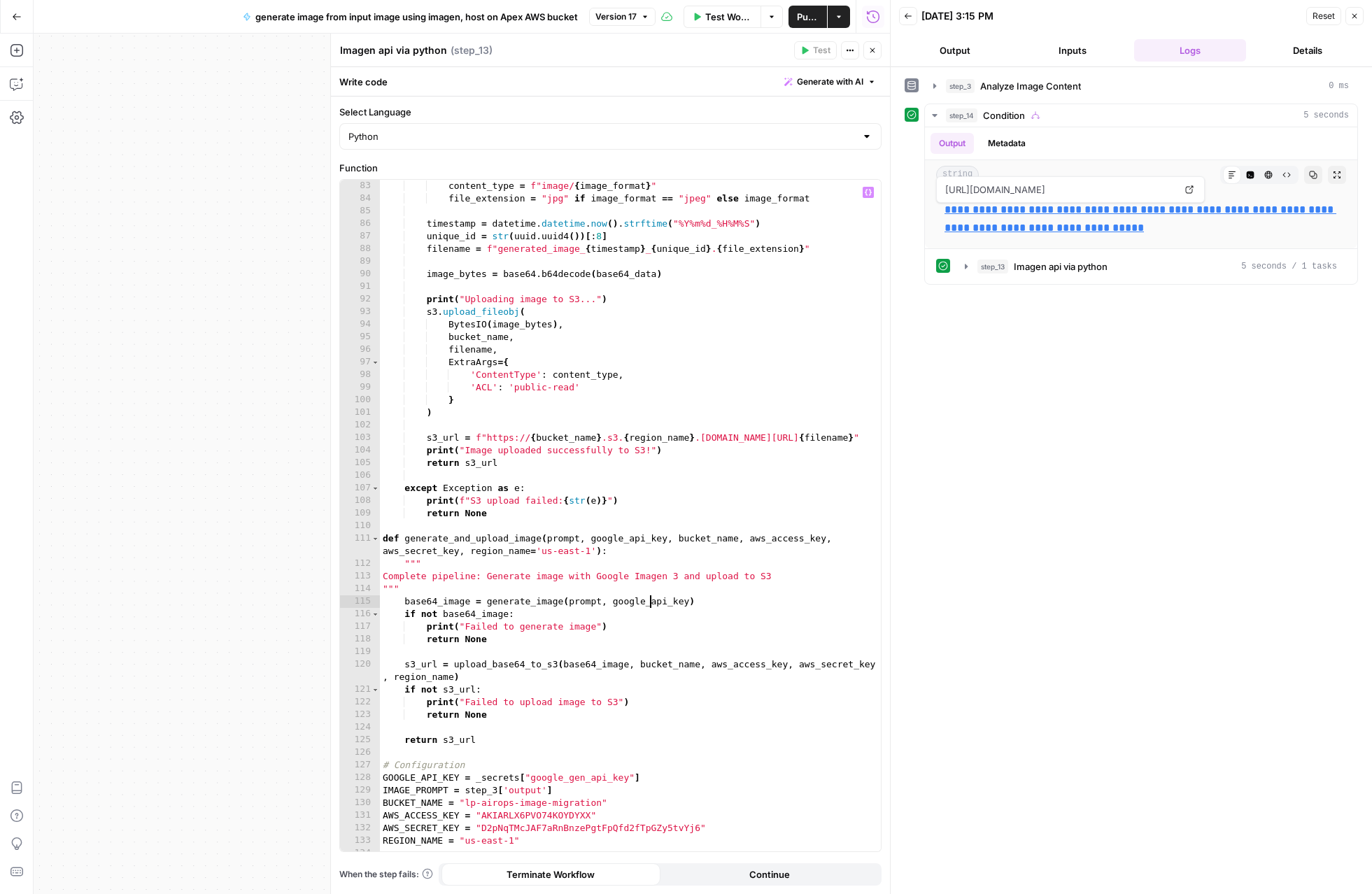
click at [650, 605] on div "content_type = f"image/ { image_format } " file_extension = "jpg" if image_form…" at bounding box center [630, 528] width 501 height 697
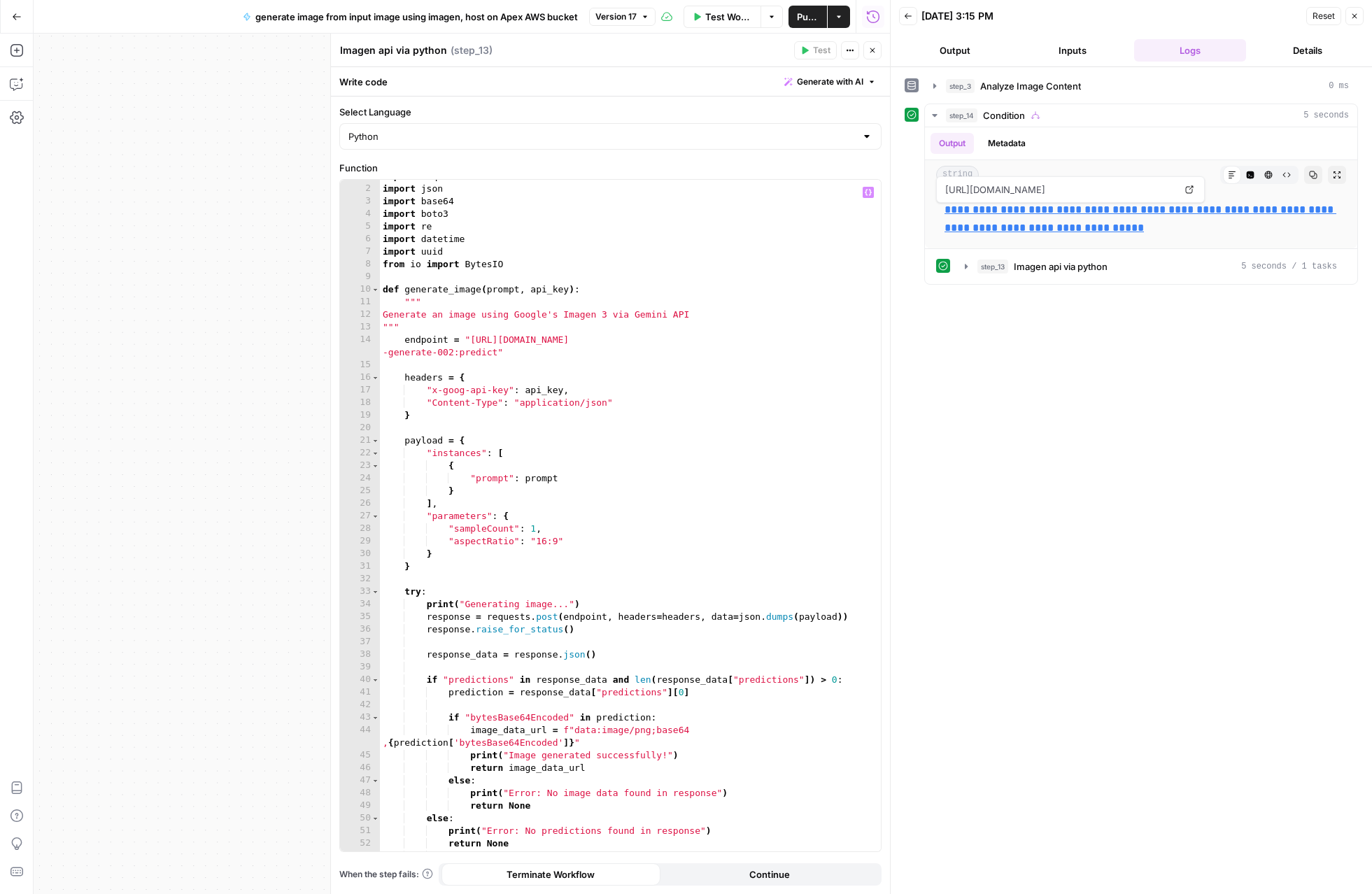
scroll to position [0, 0]
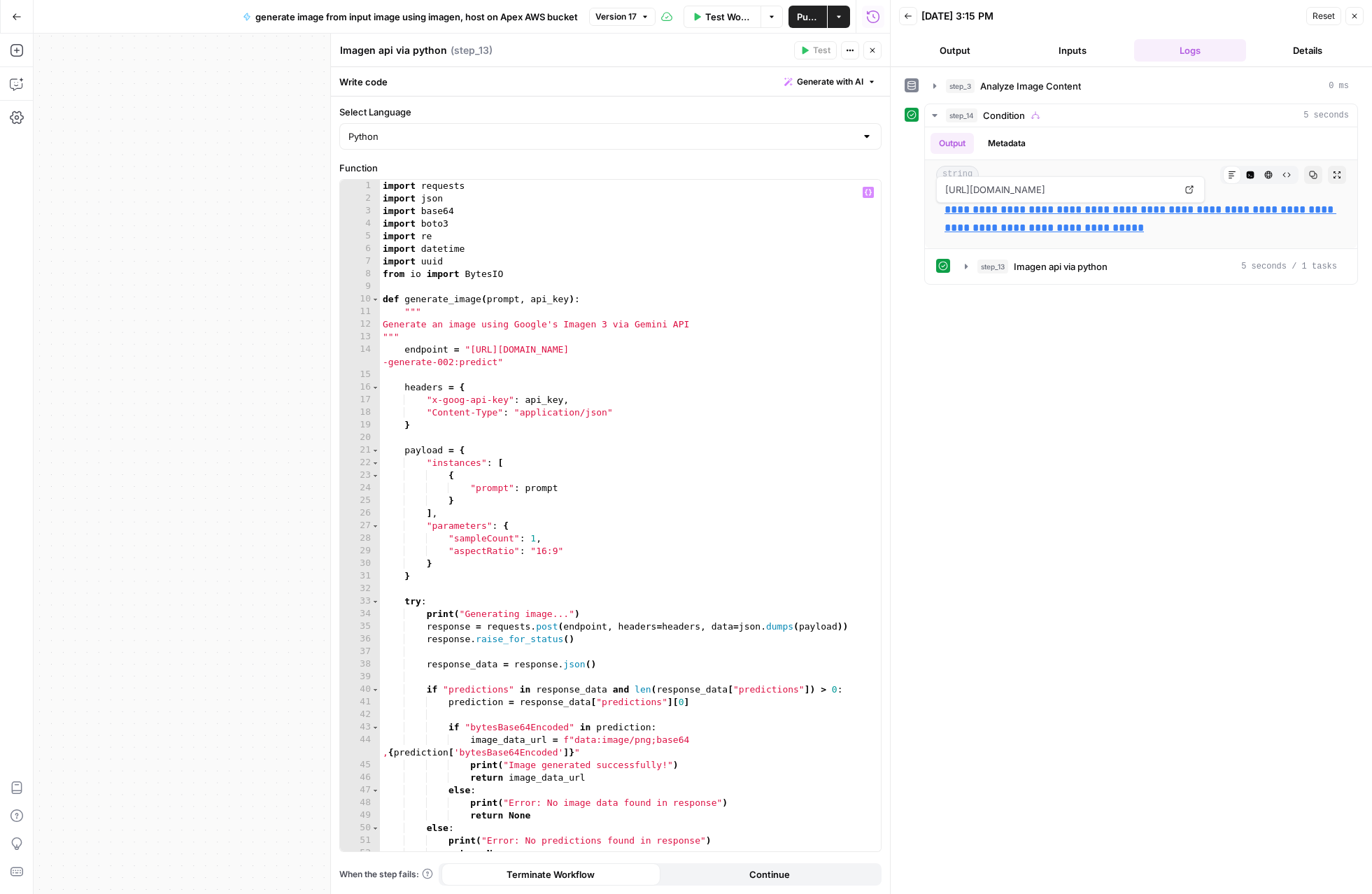
type textarea "**********"
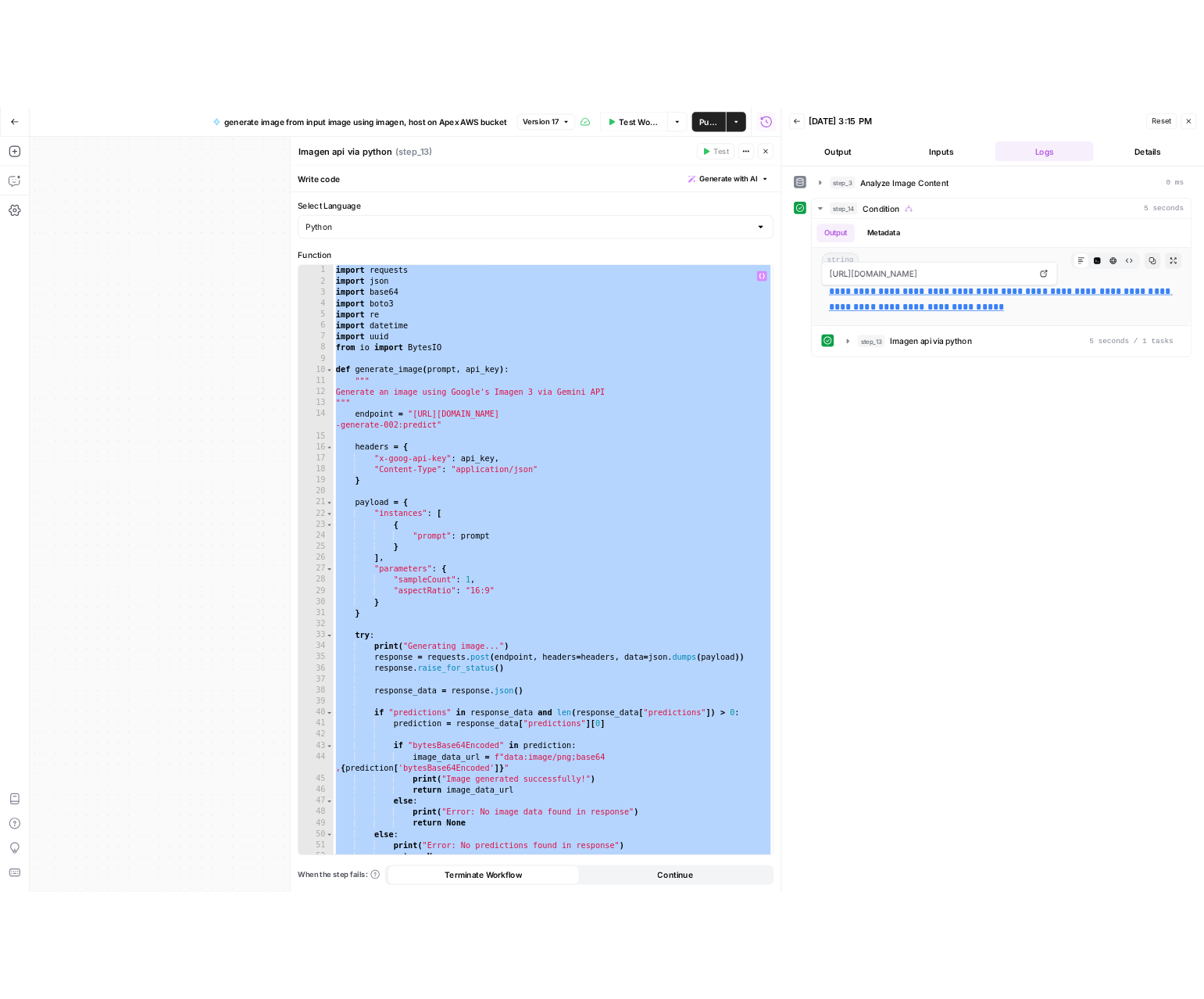
scroll to position [0, 7]
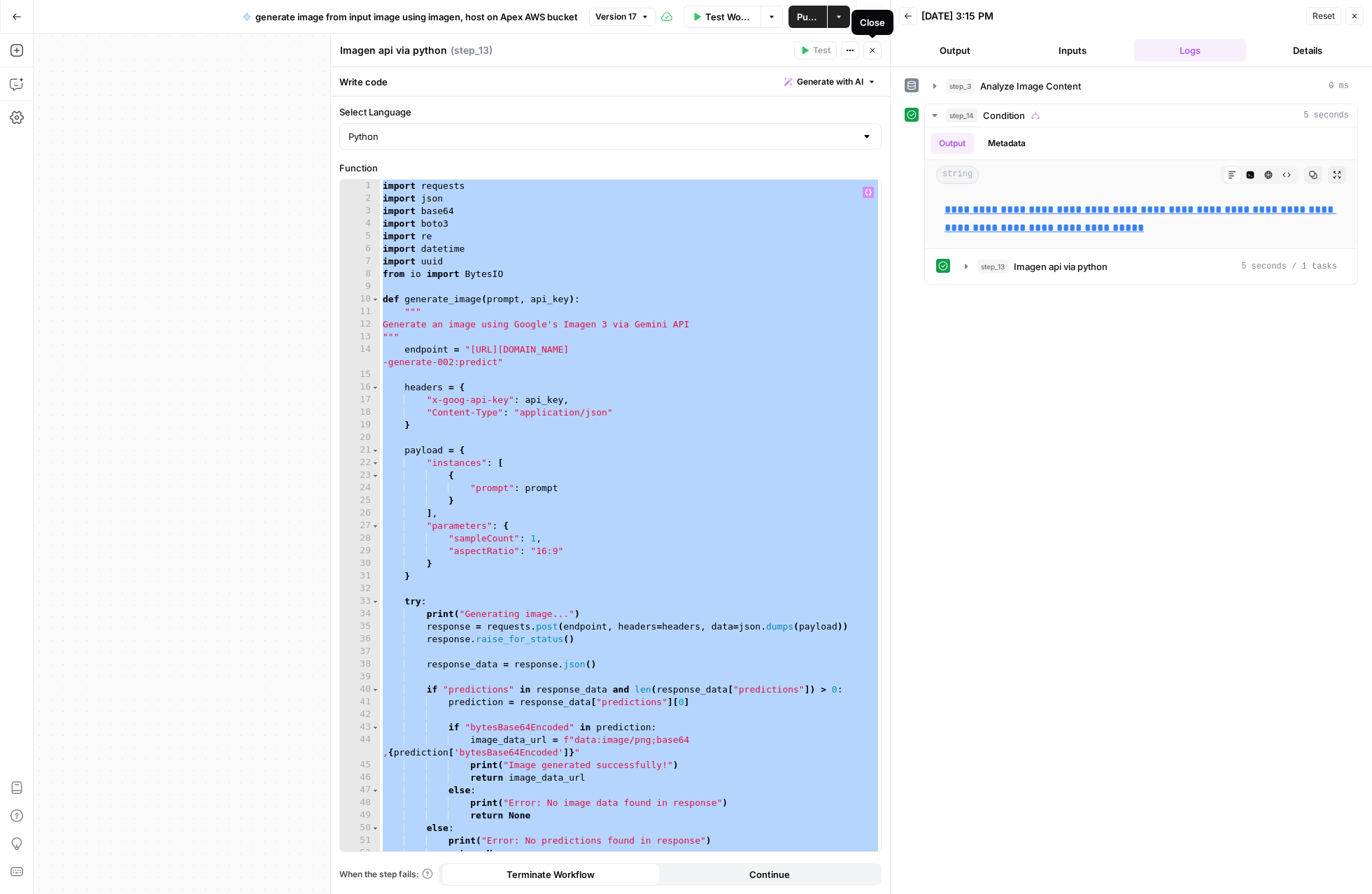
click at [871, 53] on icon "button" at bounding box center [872, 50] width 8 height 8
